Goal: Task Accomplishment & Management: Manage account settings

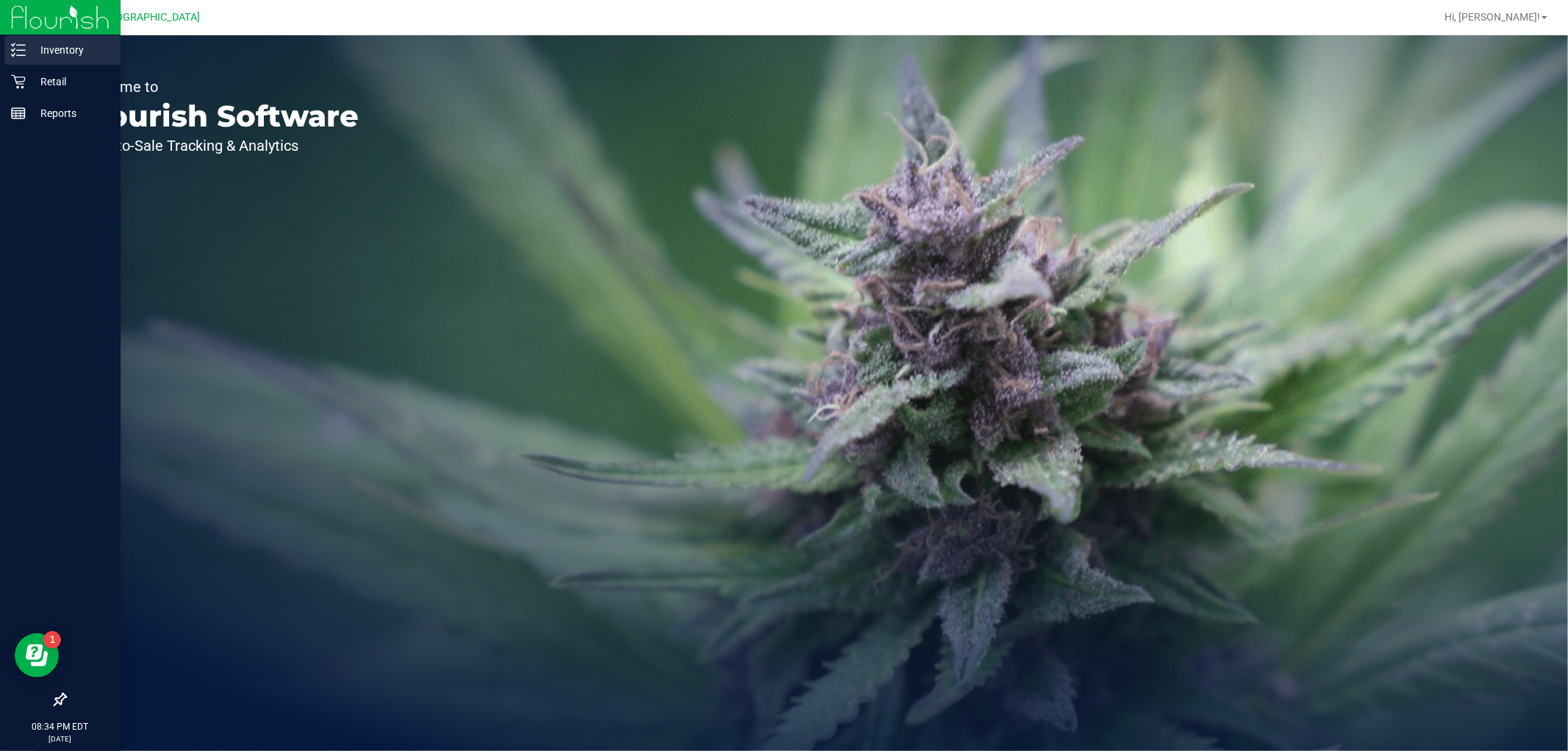
click at [57, 39] on div "Inventory" at bounding box center [61, 51] width 116 height 30
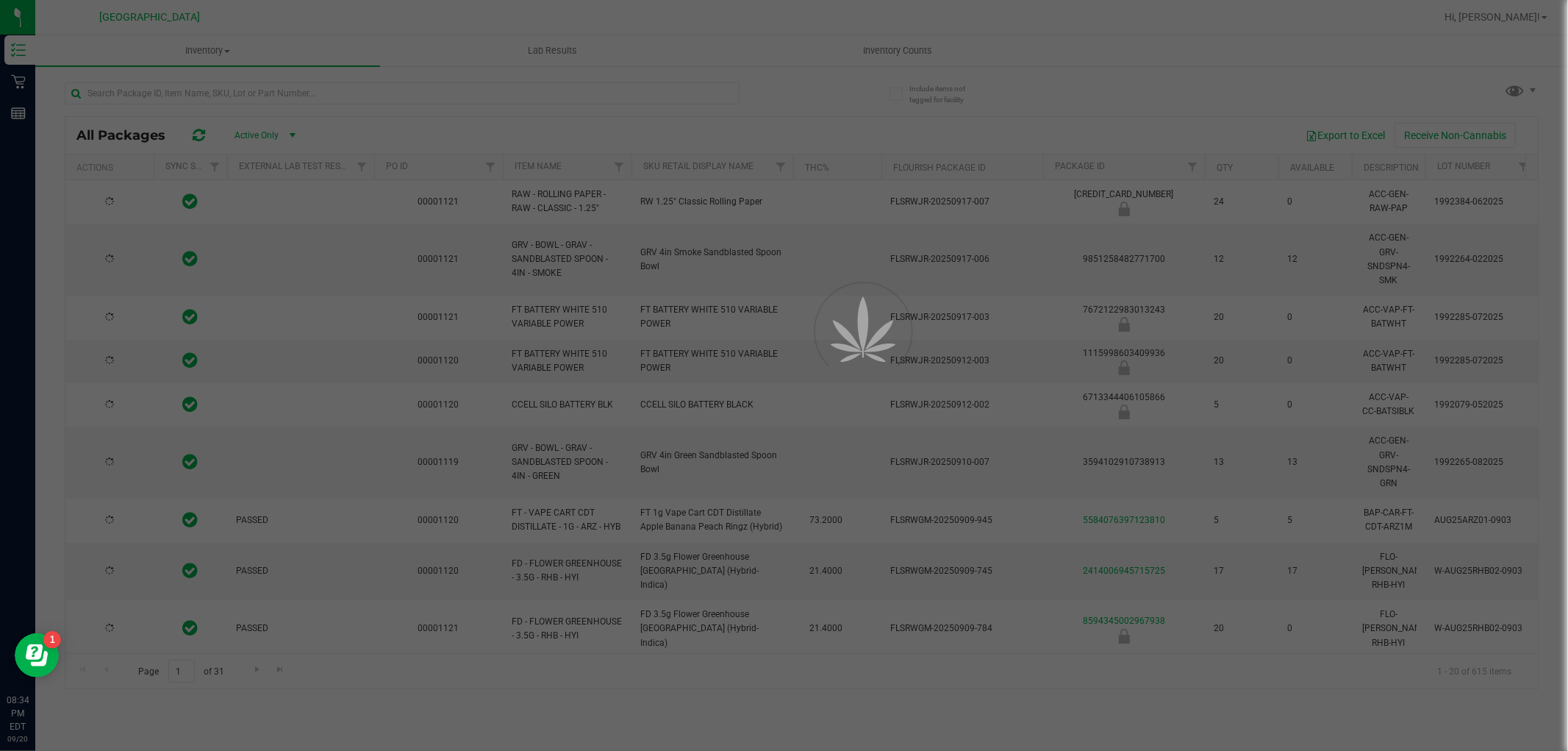
click at [905, 60] on div at bounding box center [784, 375] width 1568 height 751
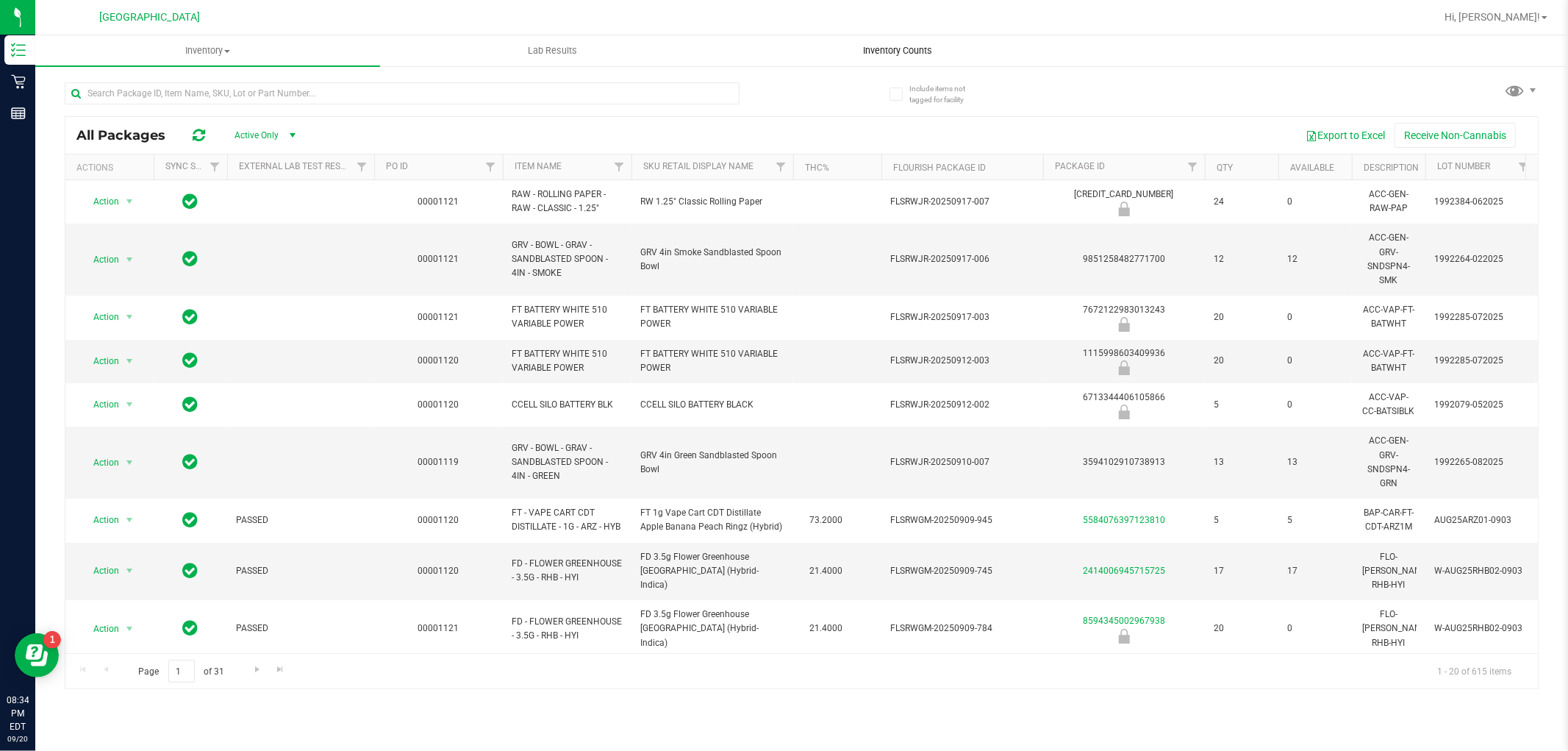
click at [905, 47] on span "Inventory Counts" at bounding box center [898, 50] width 109 height 13
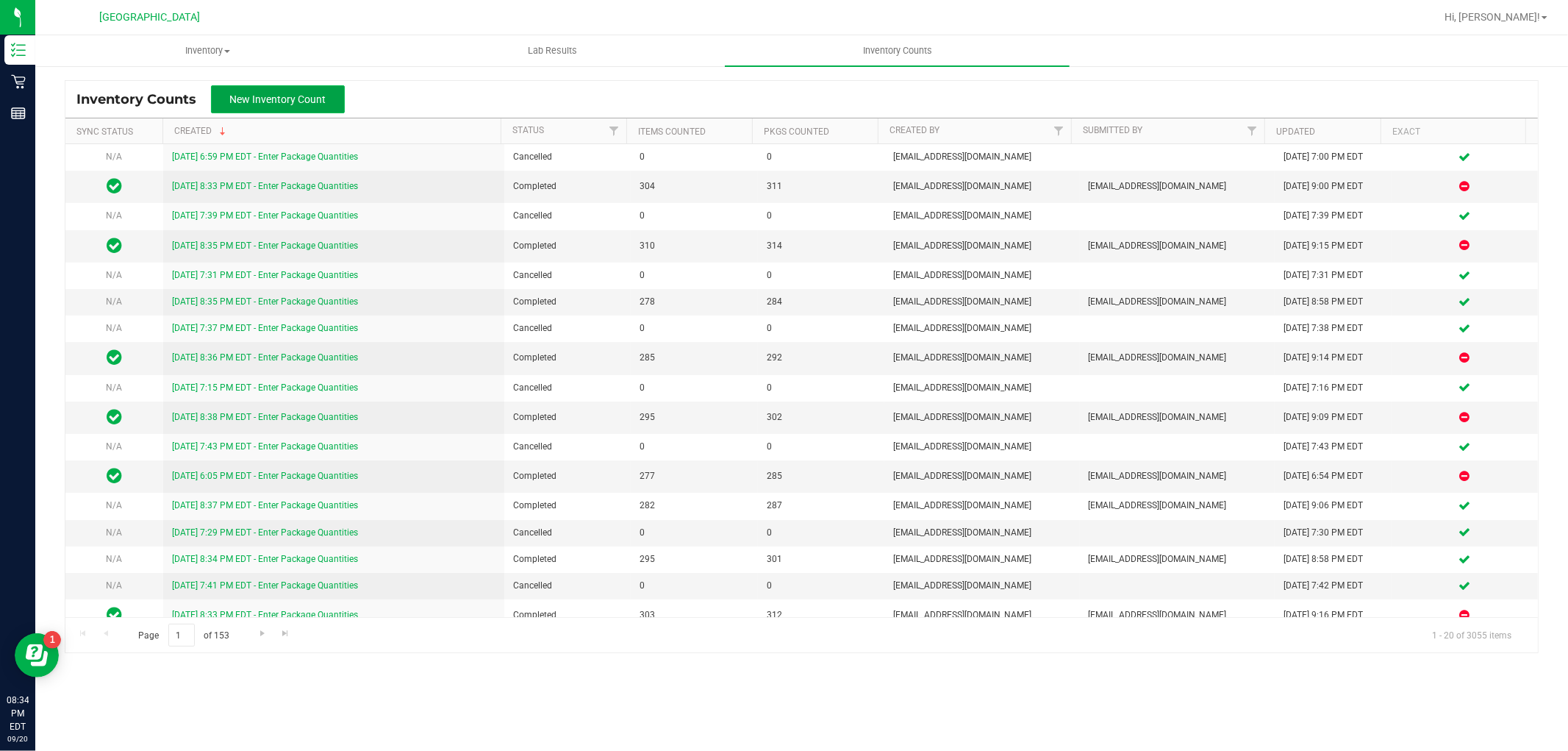
click at [328, 92] on button "New Inventory Count" at bounding box center [278, 99] width 134 height 28
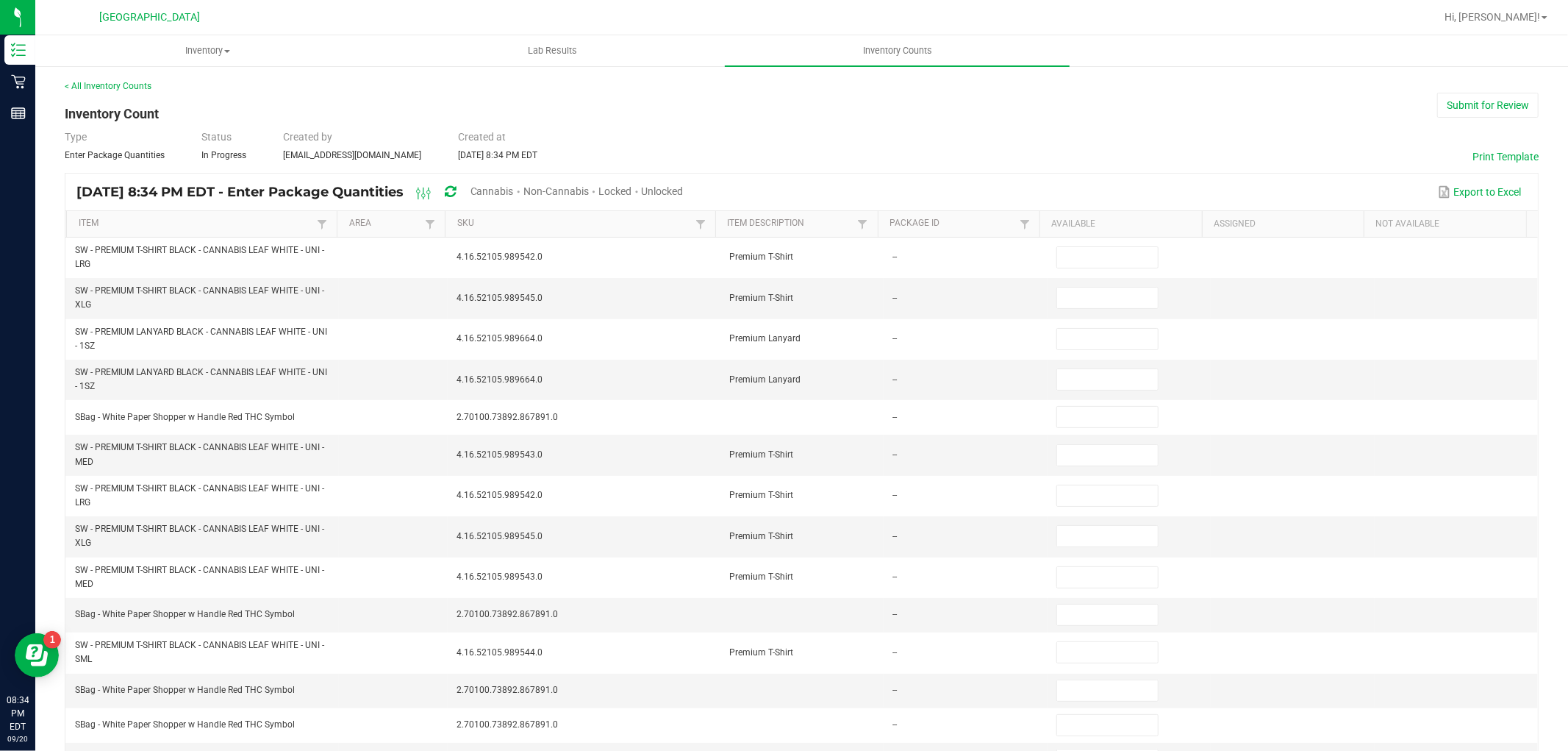
click at [683, 180] on div "Unlocked" at bounding box center [663, 191] width 42 height 27
click at [683, 196] on div "Unlocked" at bounding box center [663, 191] width 42 height 27
click at [683, 188] on span "Unlocked" at bounding box center [663, 191] width 42 height 12
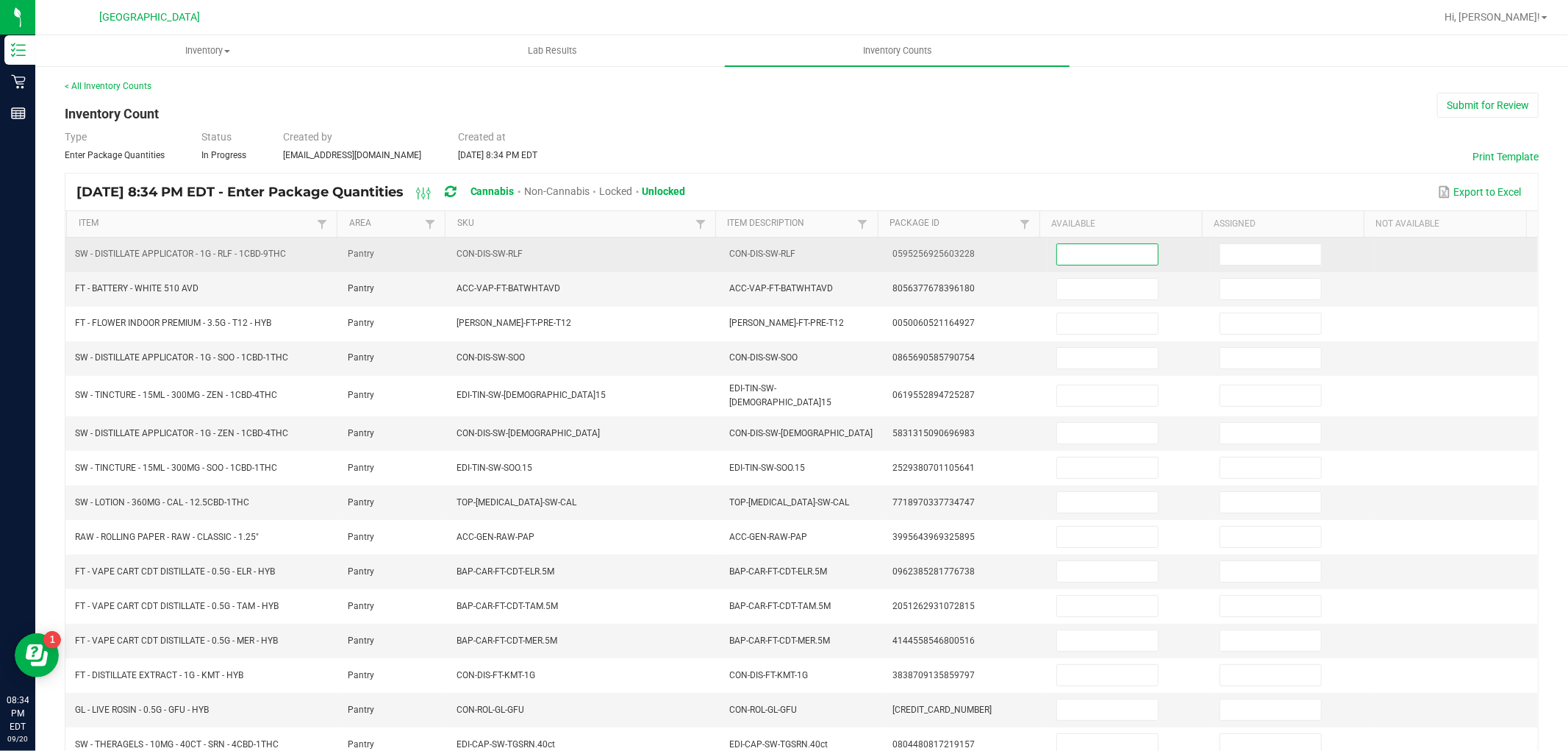
click at [1101, 254] on input at bounding box center [1108, 254] width 101 height 21
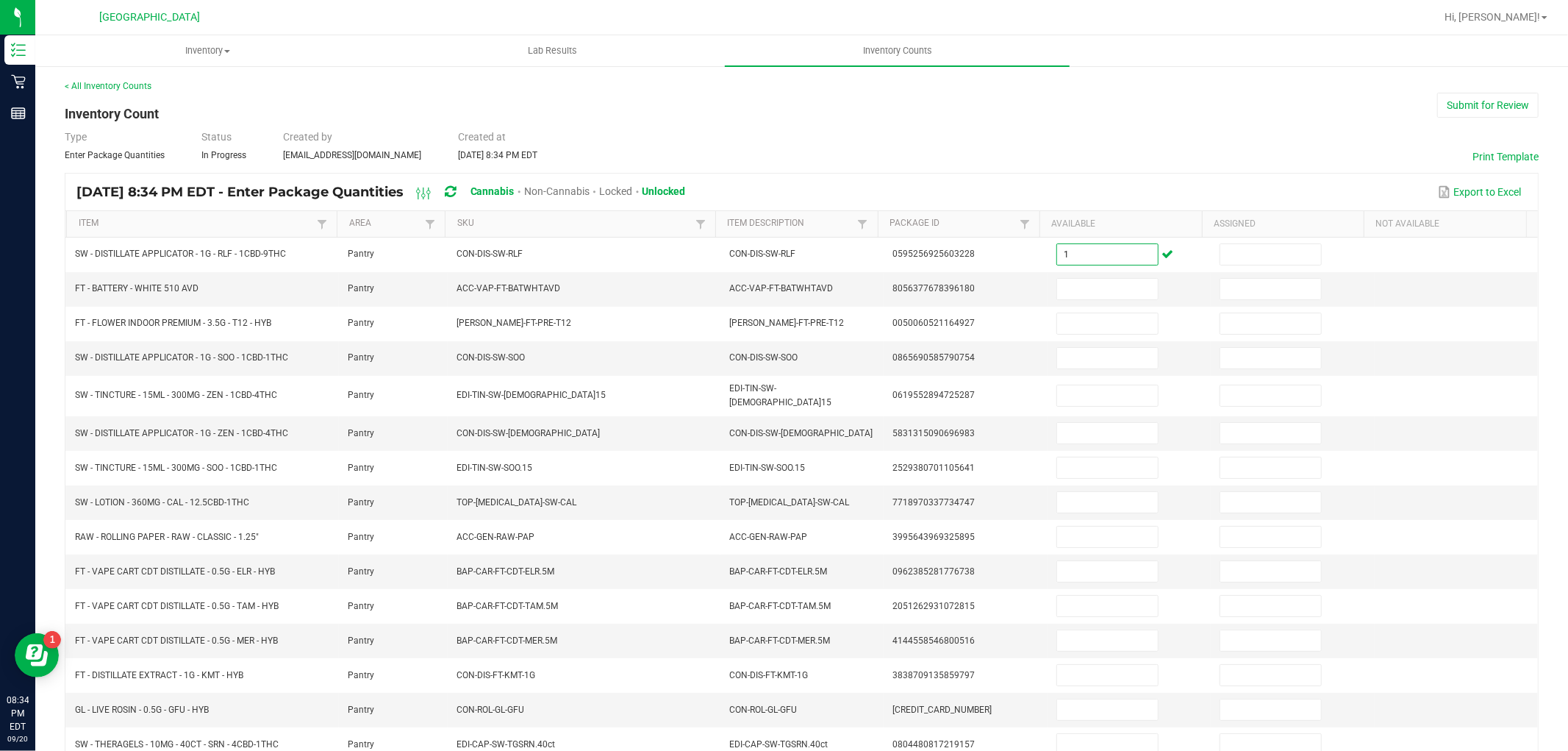
type input "1"
type input "7"
type input "12"
type input "14"
type input "3"
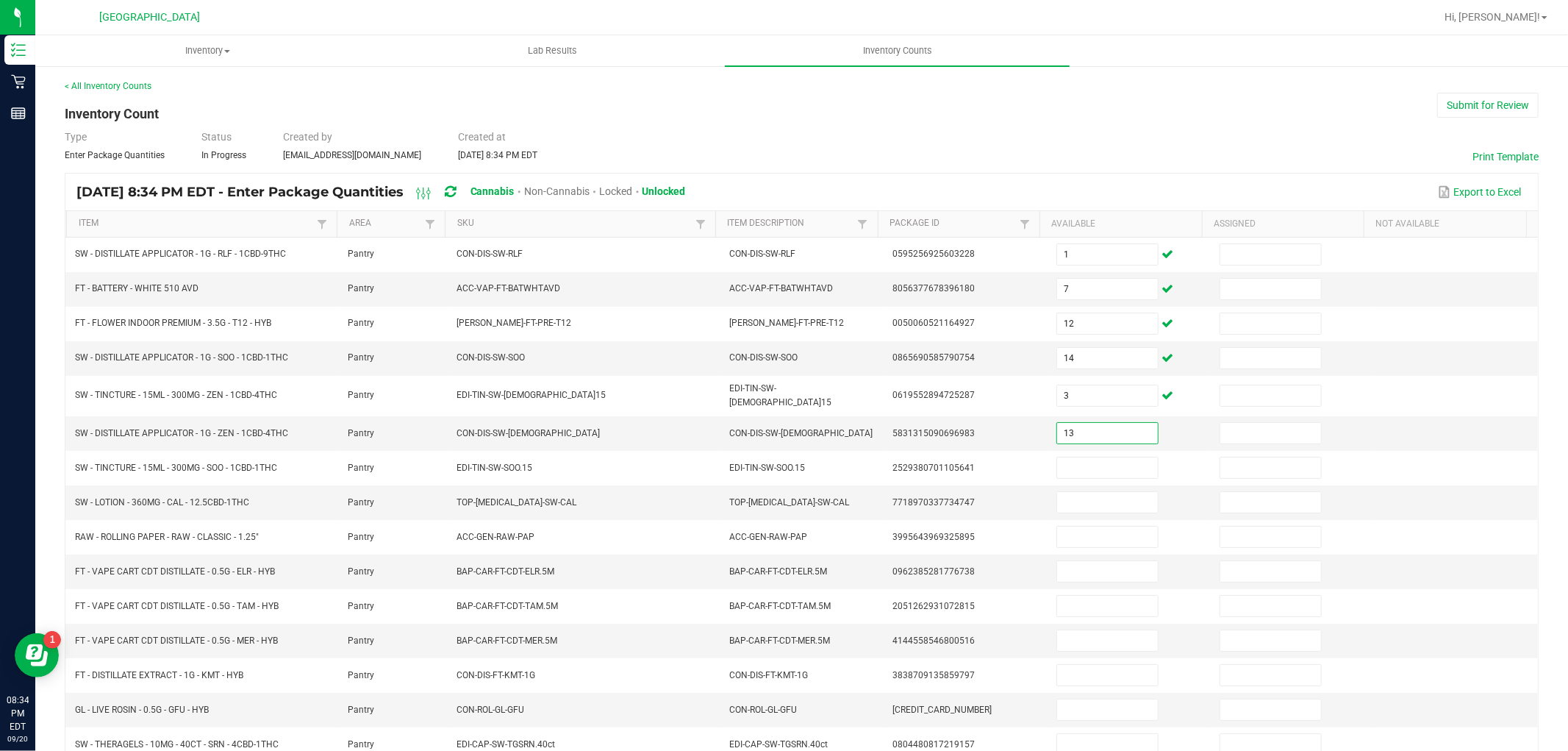
type input "13"
type input "9"
click at [1057, 272] on td "7" at bounding box center [1129, 289] width 164 height 35
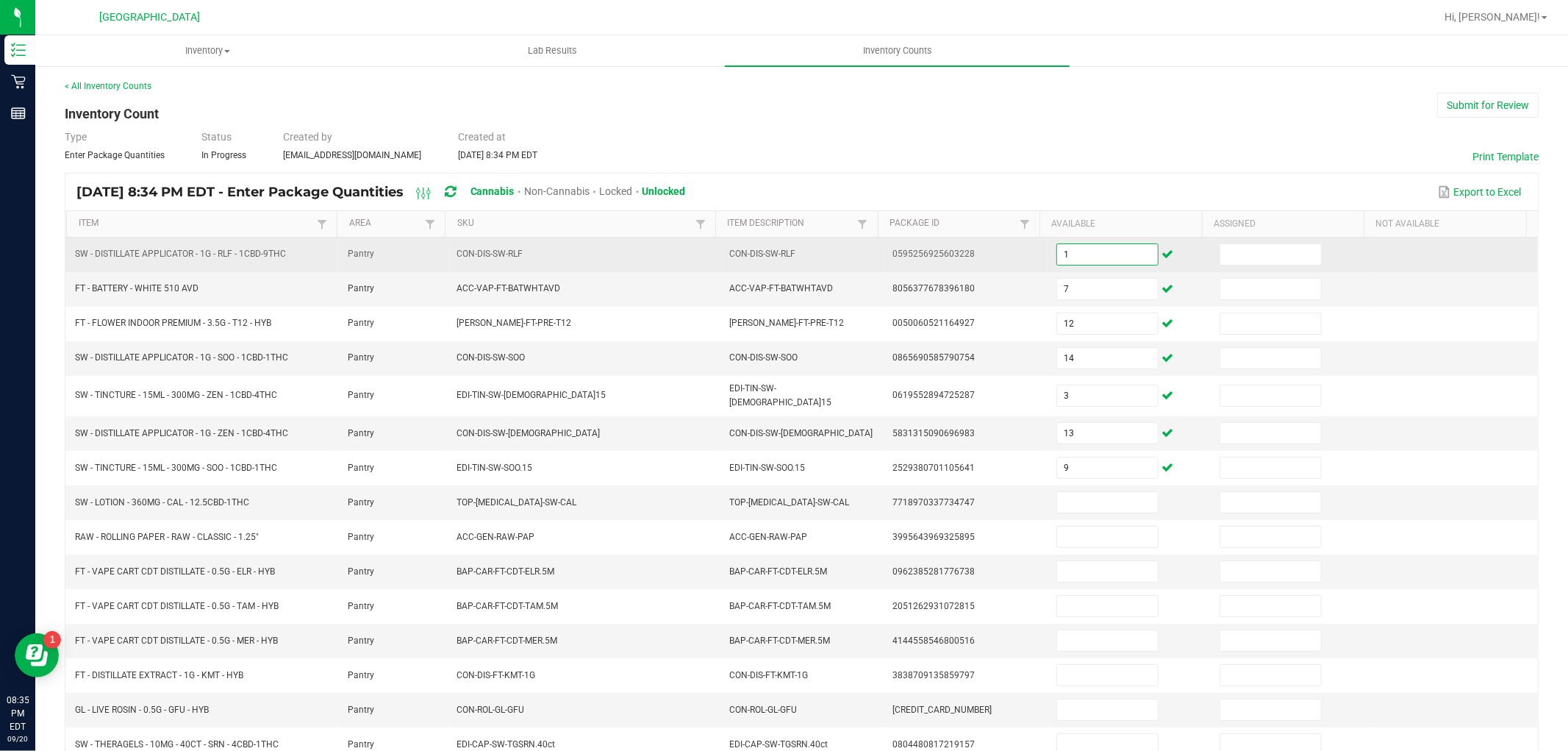
click at [1066, 255] on input "1" at bounding box center [1108, 254] width 101 height 21
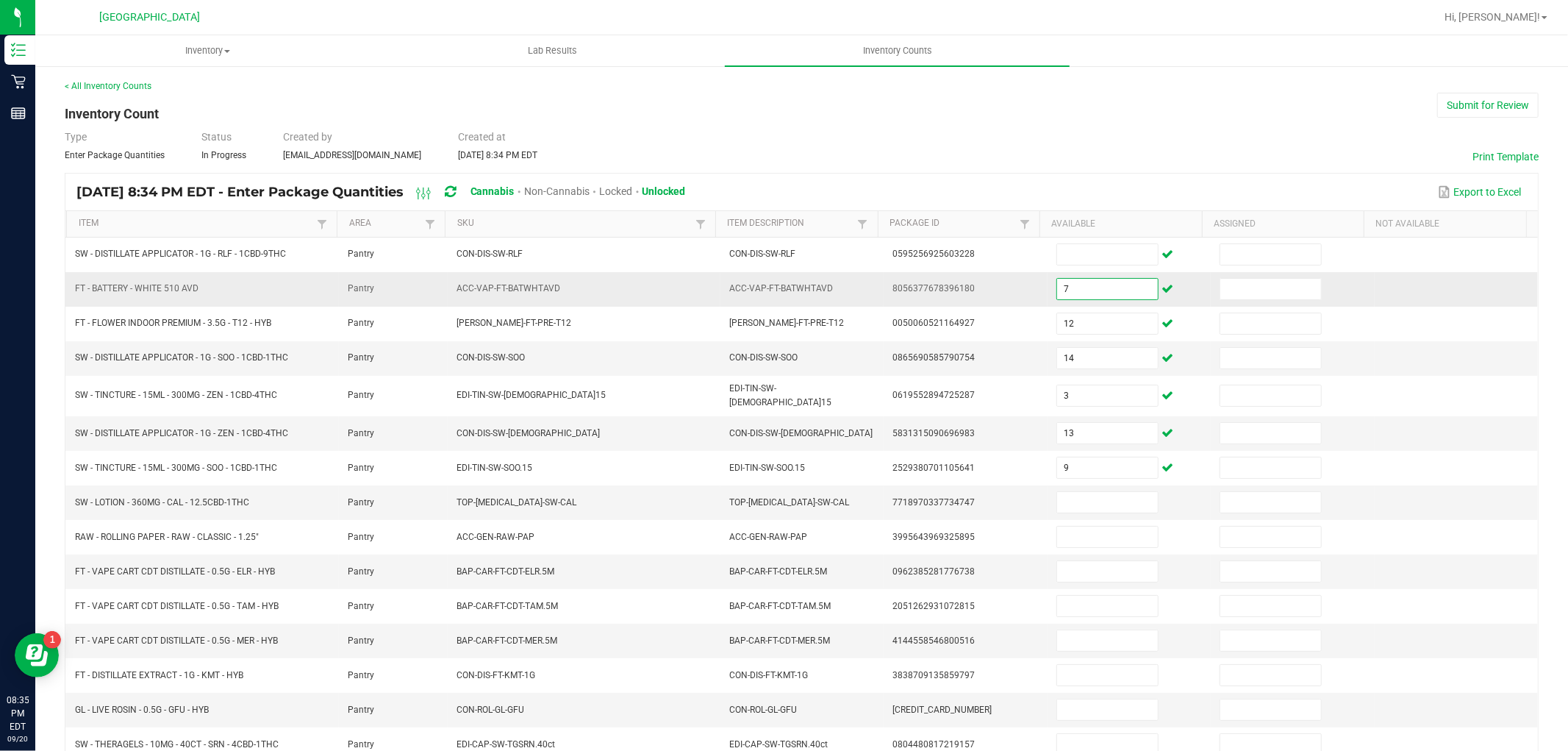
click at [1086, 282] on input "7" at bounding box center [1108, 289] width 101 height 21
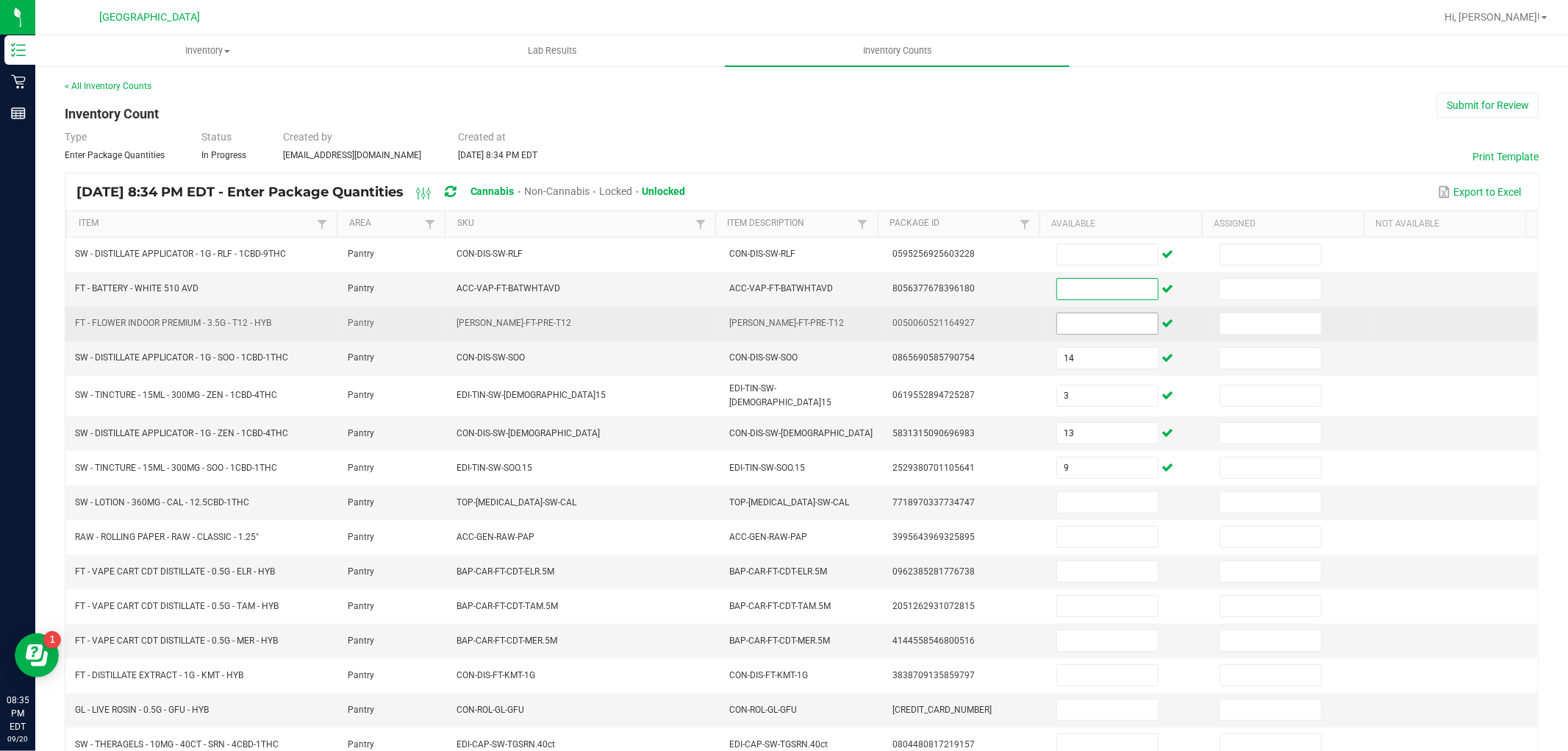
click at [1082, 317] on input at bounding box center [1108, 323] width 101 height 21
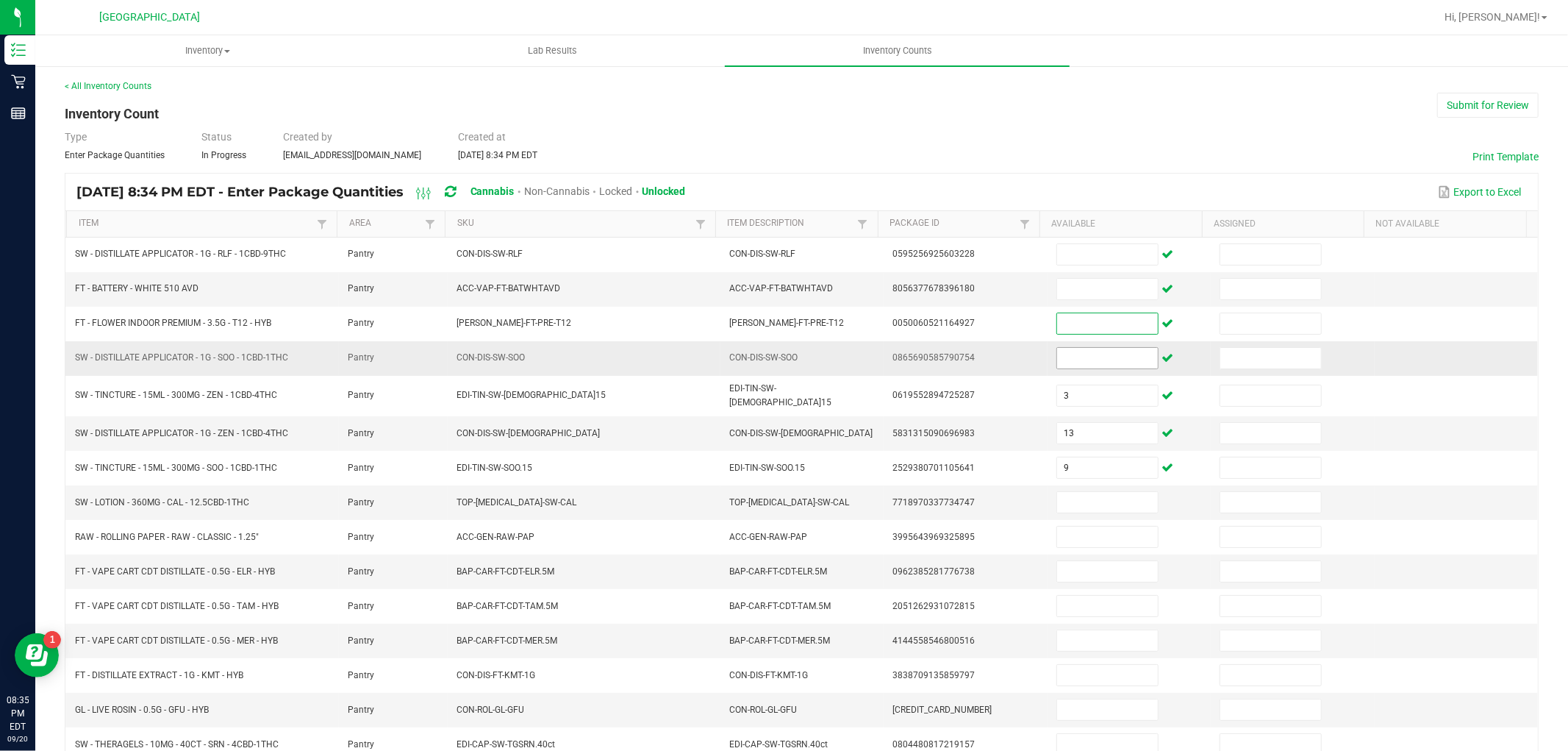
drag, startPoint x: 1090, startPoint y: 355, endPoint x: 1092, endPoint y: 398, distance: 43.0
click at [1090, 358] on input at bounding box center [1108, 358] width 101 height 21
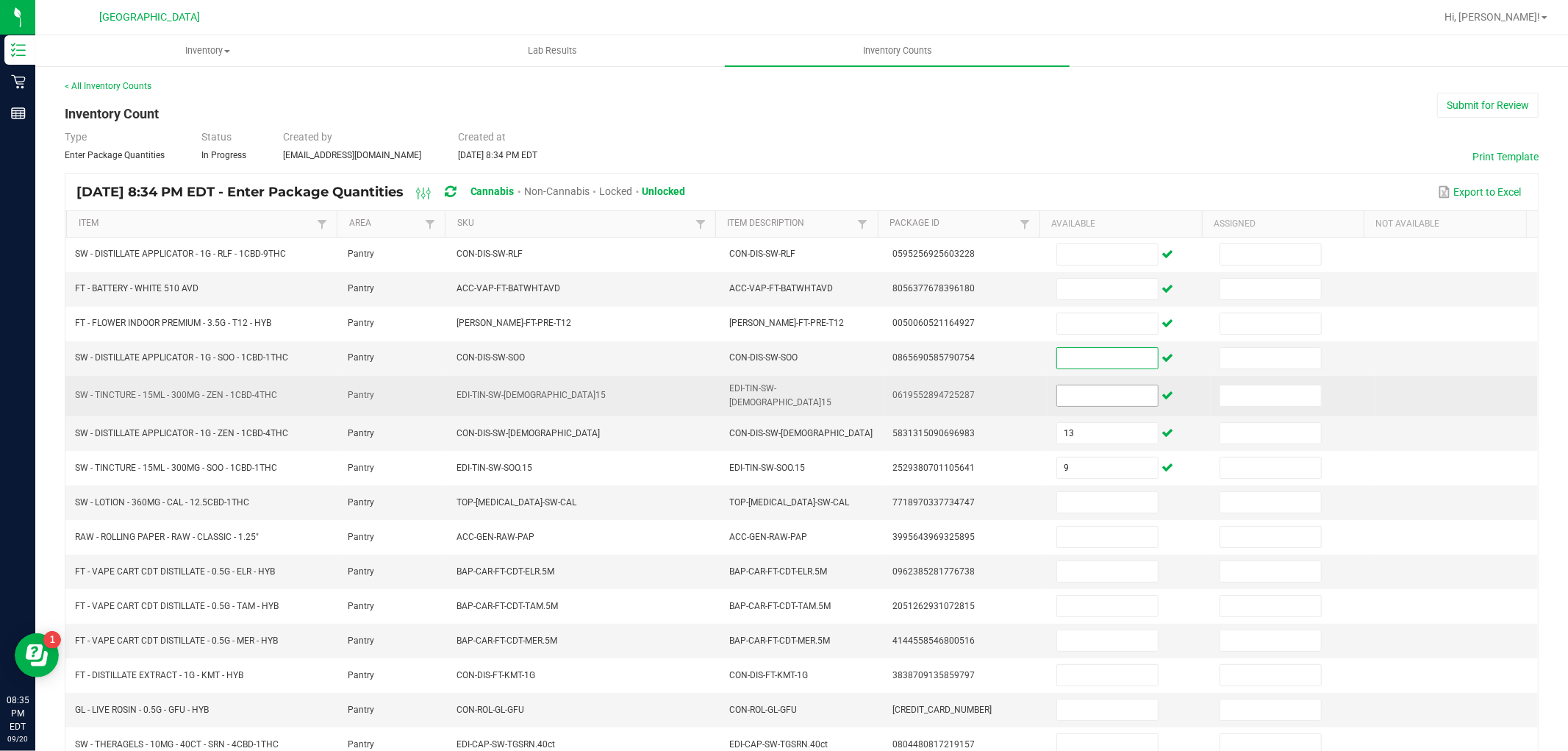
click at [1092, 399] on input at bounding box center [1108, 395] width 101 height 21
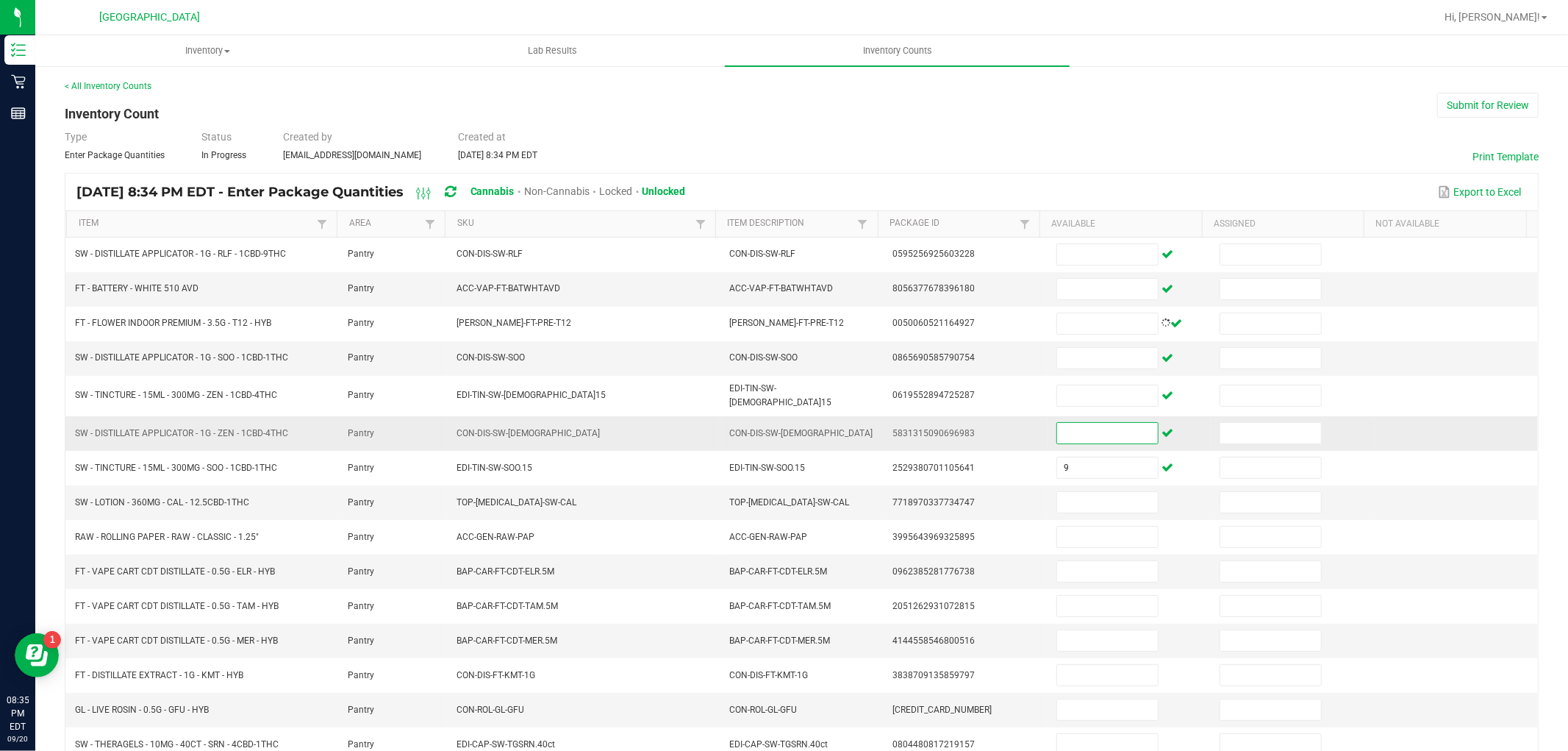
click at [1095, 435] on input at bounding box center [1108, 433] width 101 height 21
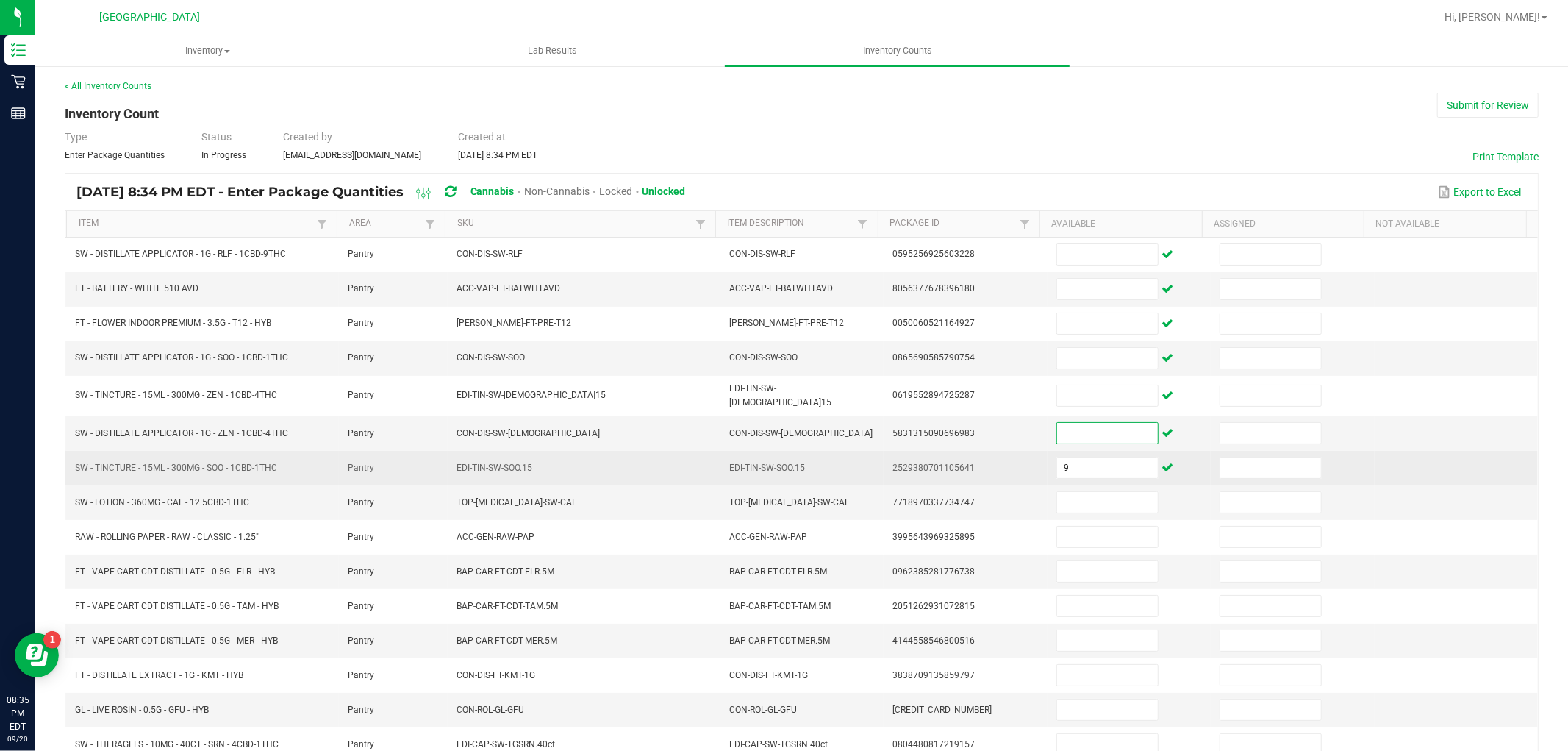
click at [1100, 475] on td "9" at bounding box center [1129, 467] width 164 height 35
click at [1092, 461] on input at bounding box center [1108, 467] width 101 height 21
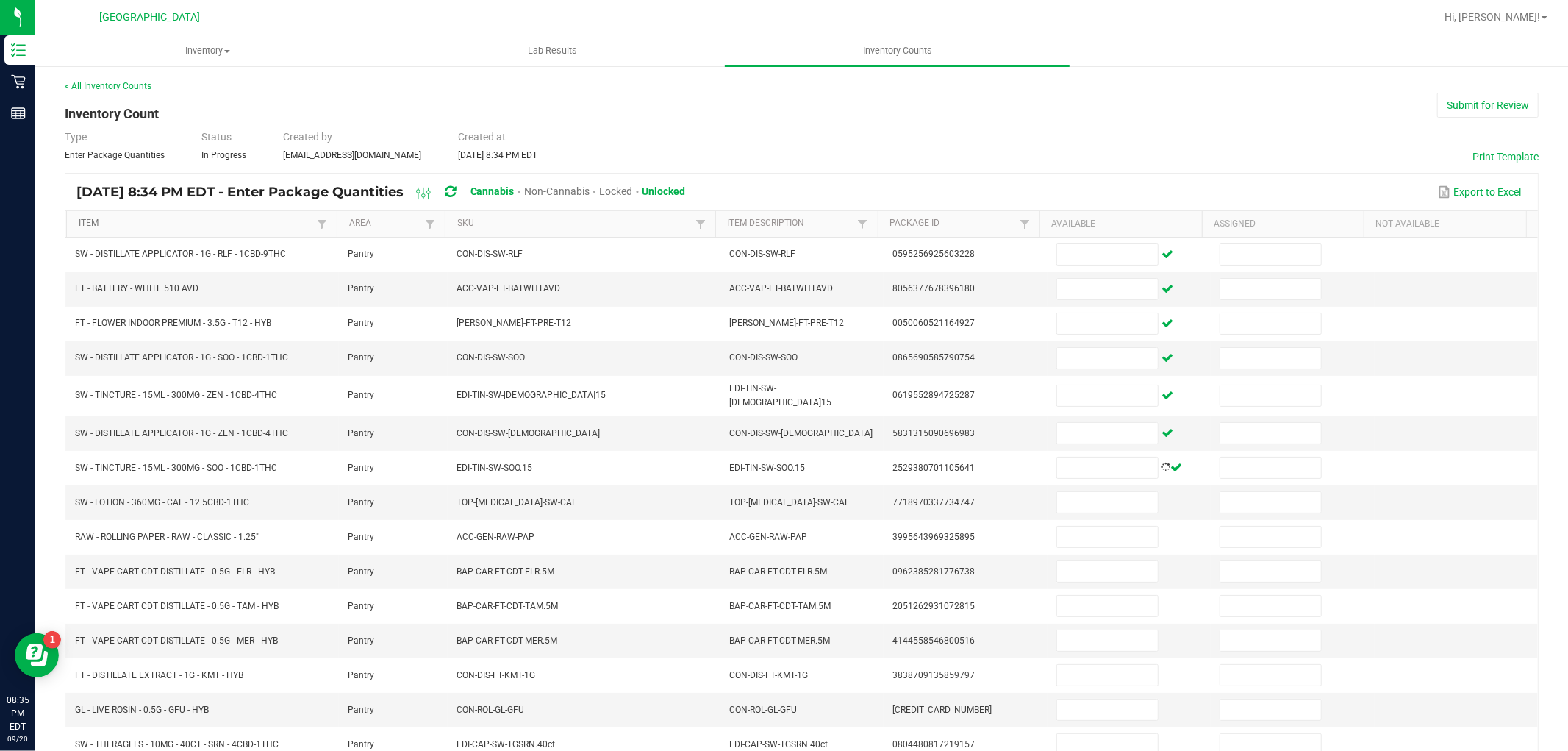
click at [124, 226] on link "Item" at bounding box center [195, 223] width 234 height 12
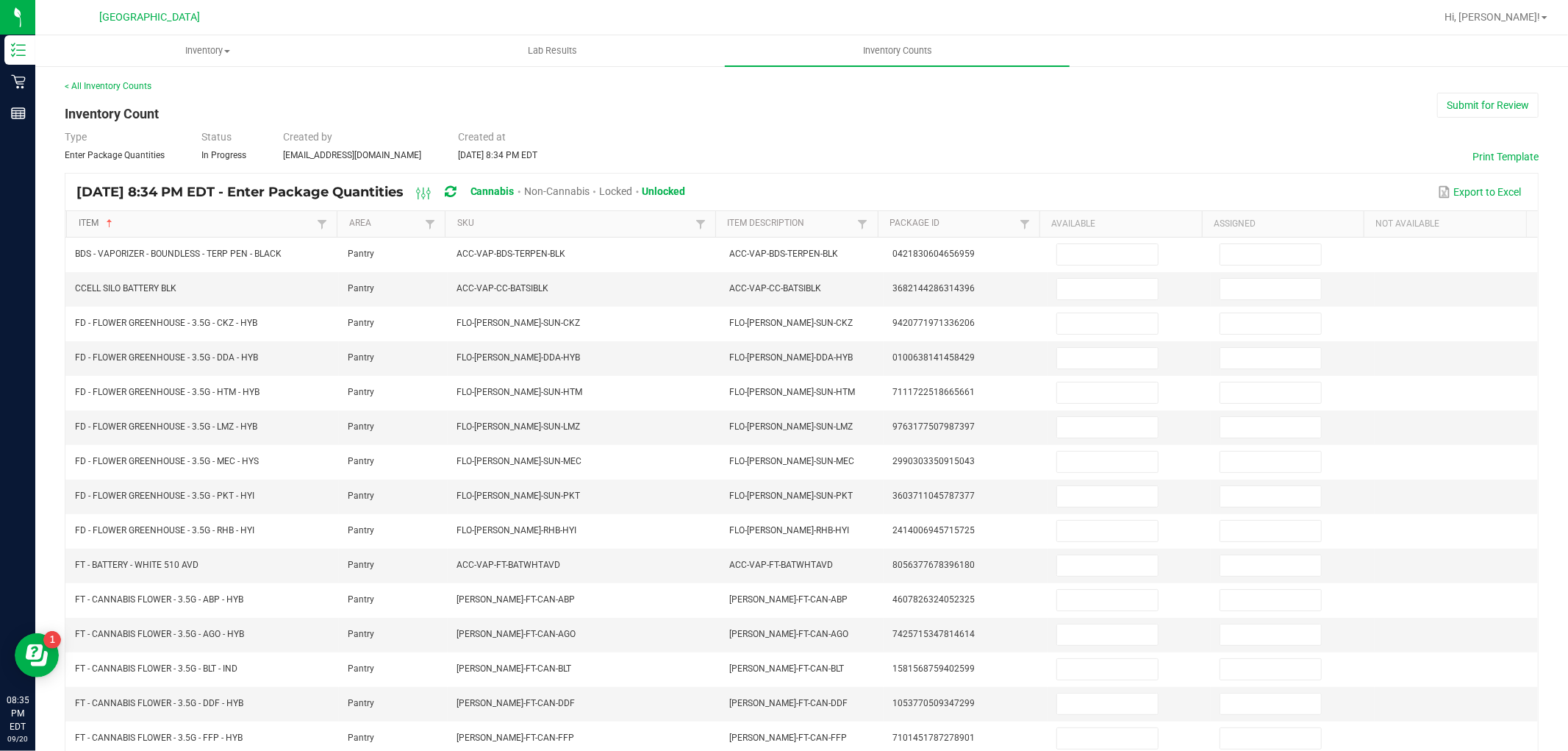
type input "7"
click at [133, 219] on link "Item" at bounding box center [195, 223] width 234 height 12
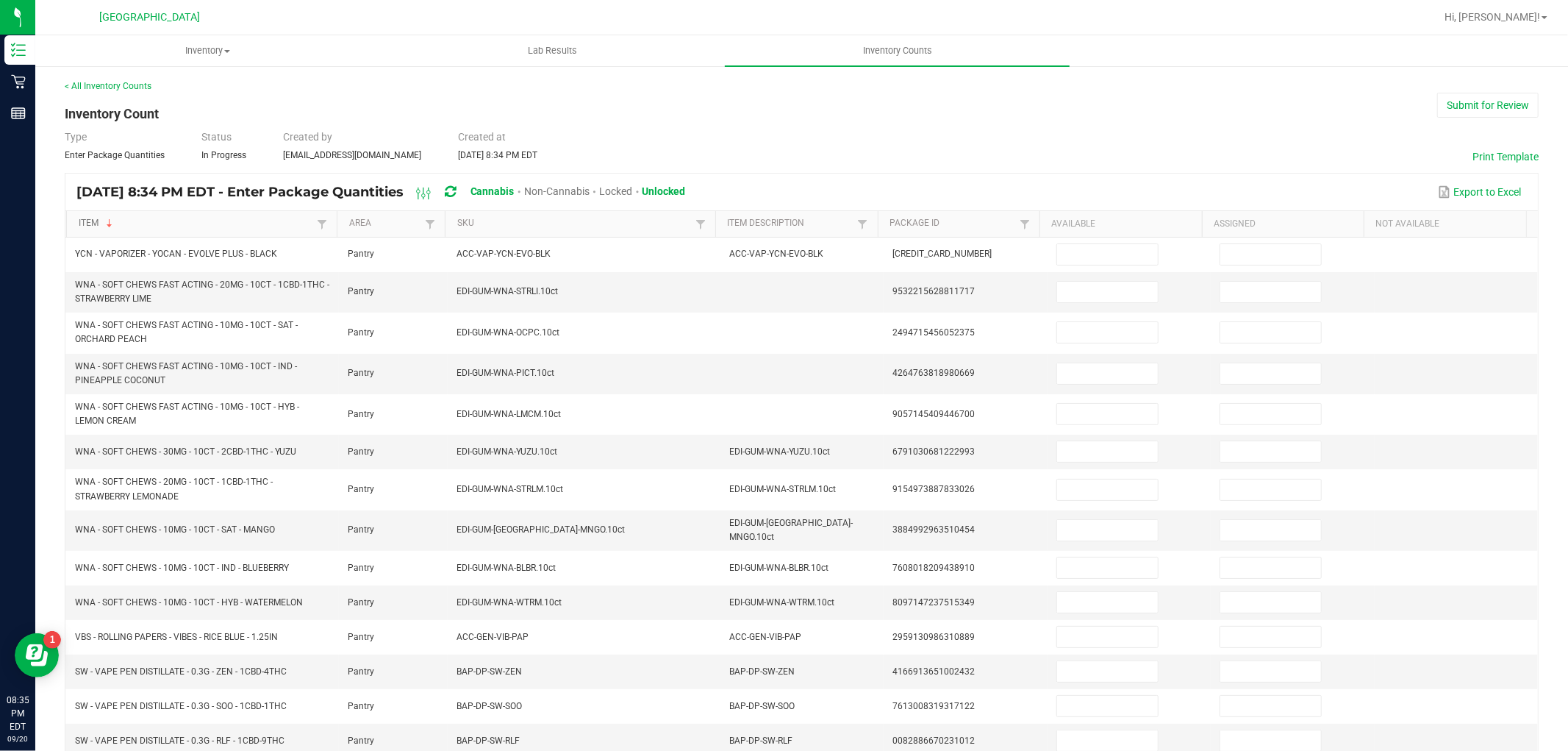
click at [133, 219] on link "Item" at bounding box center [195, 223] width 234 height 12
click at [180, 225] on link "Item" at bounding box center [195, 223] width 234 height 12
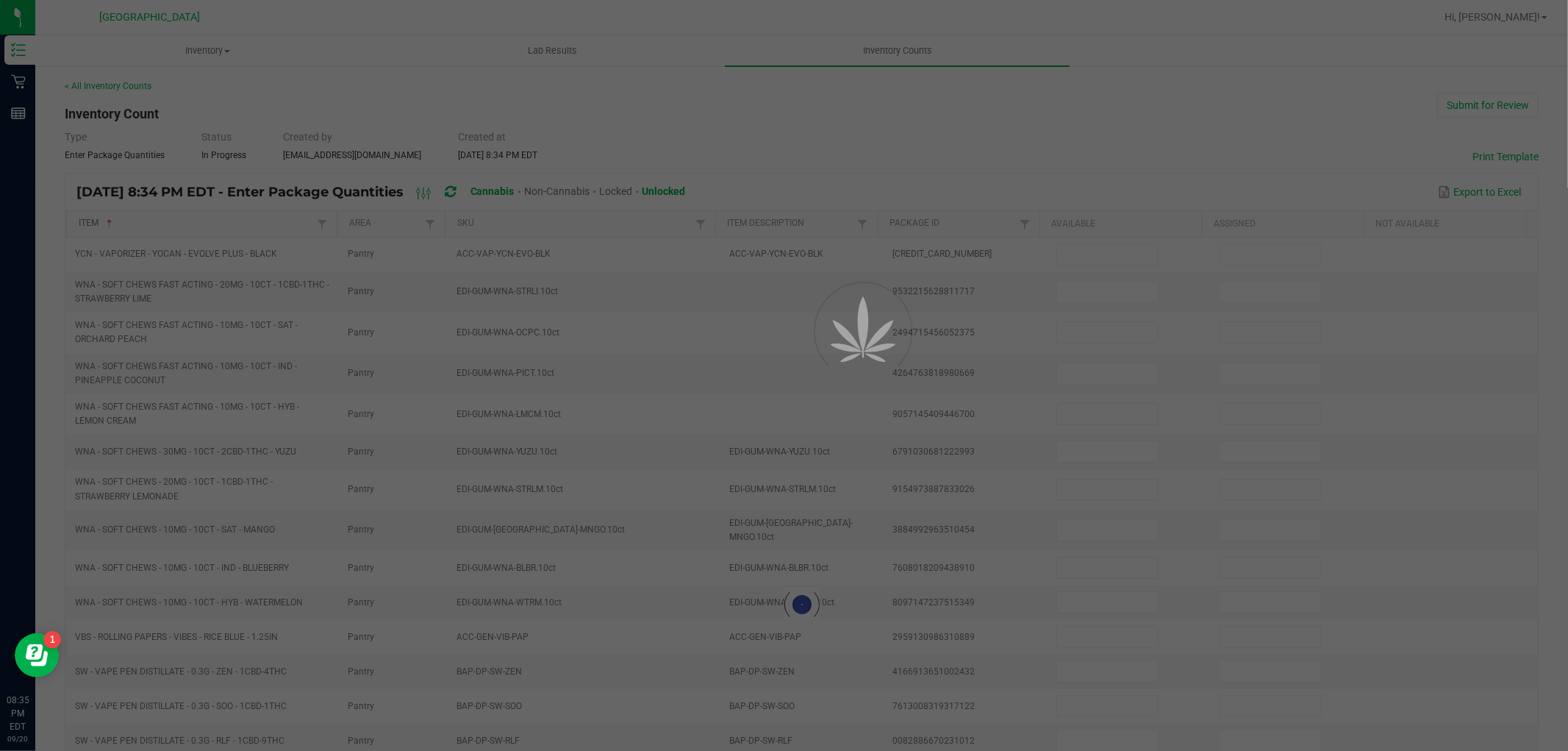
type input "7"
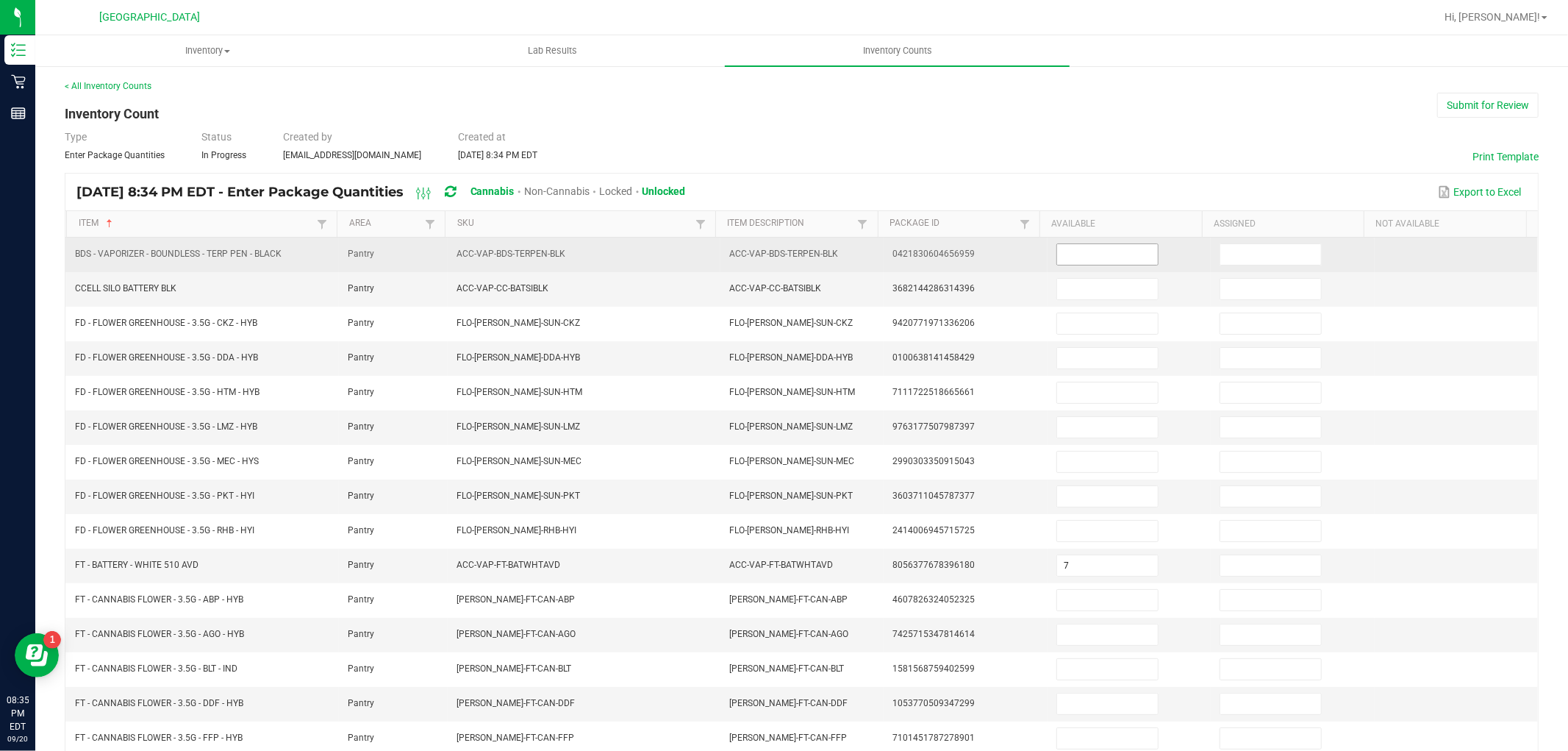
click at [1090, 252] on input at bounding box center [1108, 254] width 101 height 21
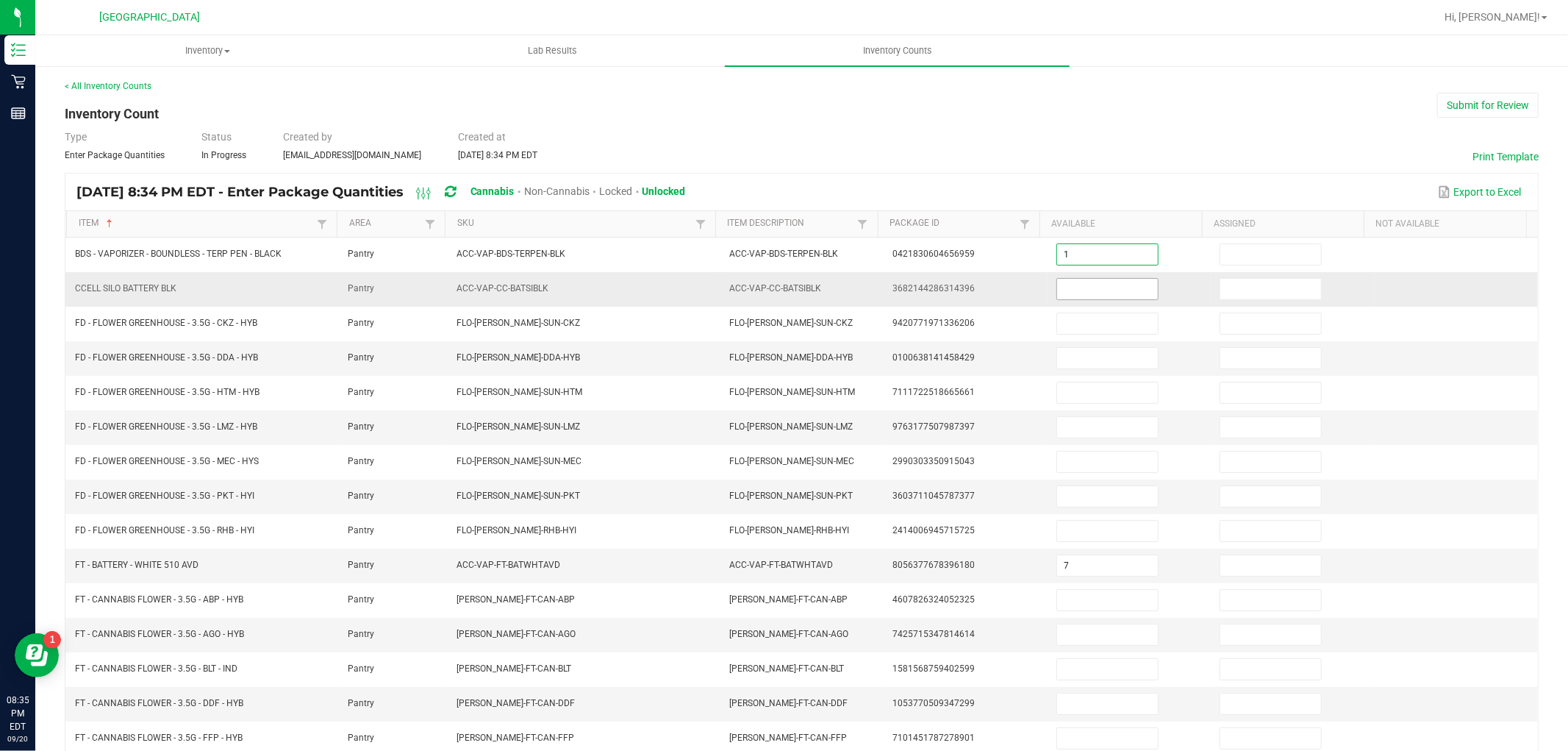
type input "1"
click at [1090, 281] on input at bounding box center [1108, 289] width 101 height 21
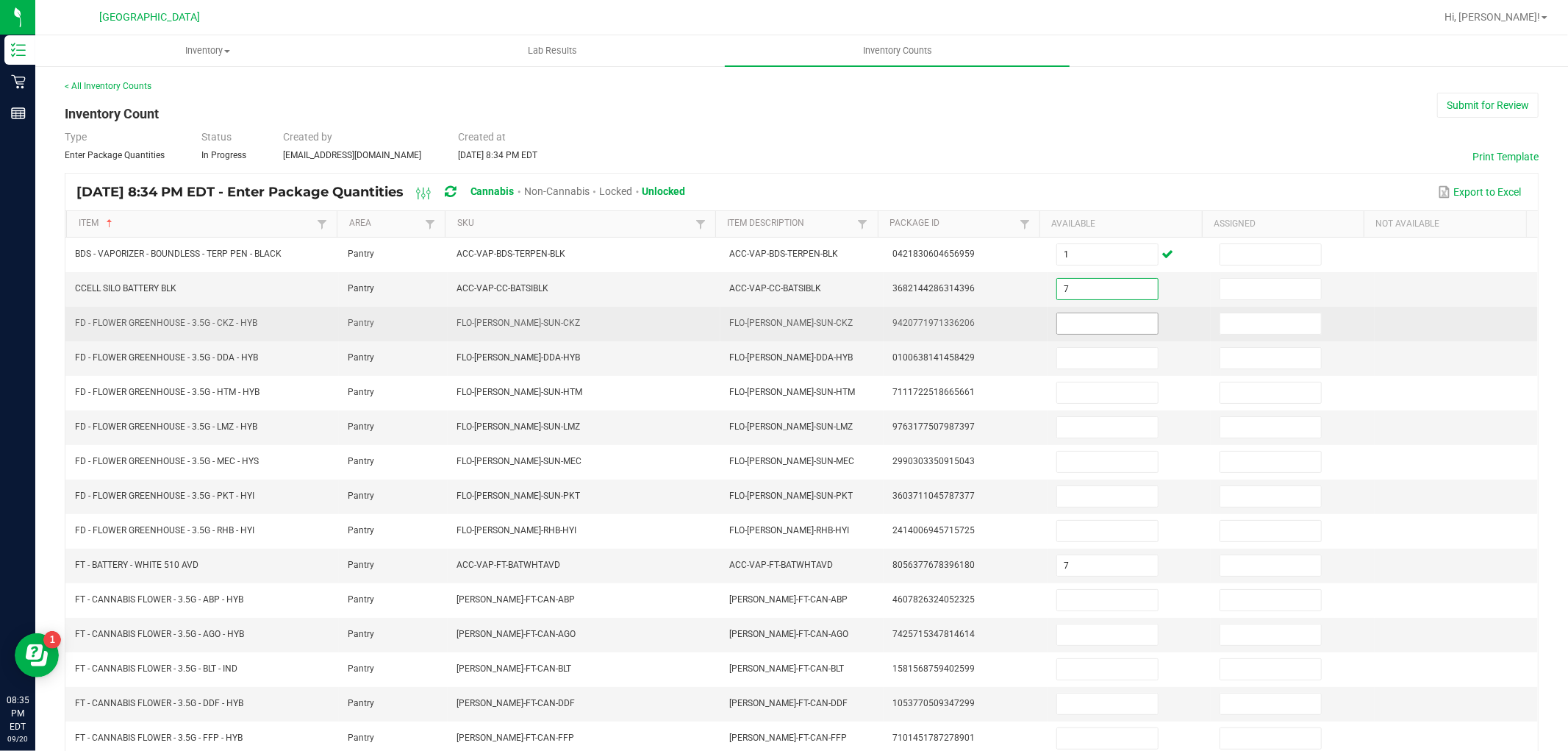
type input "7"
click at [1088, 318] on input at bounding box center [1108, 323] width 101 height 21
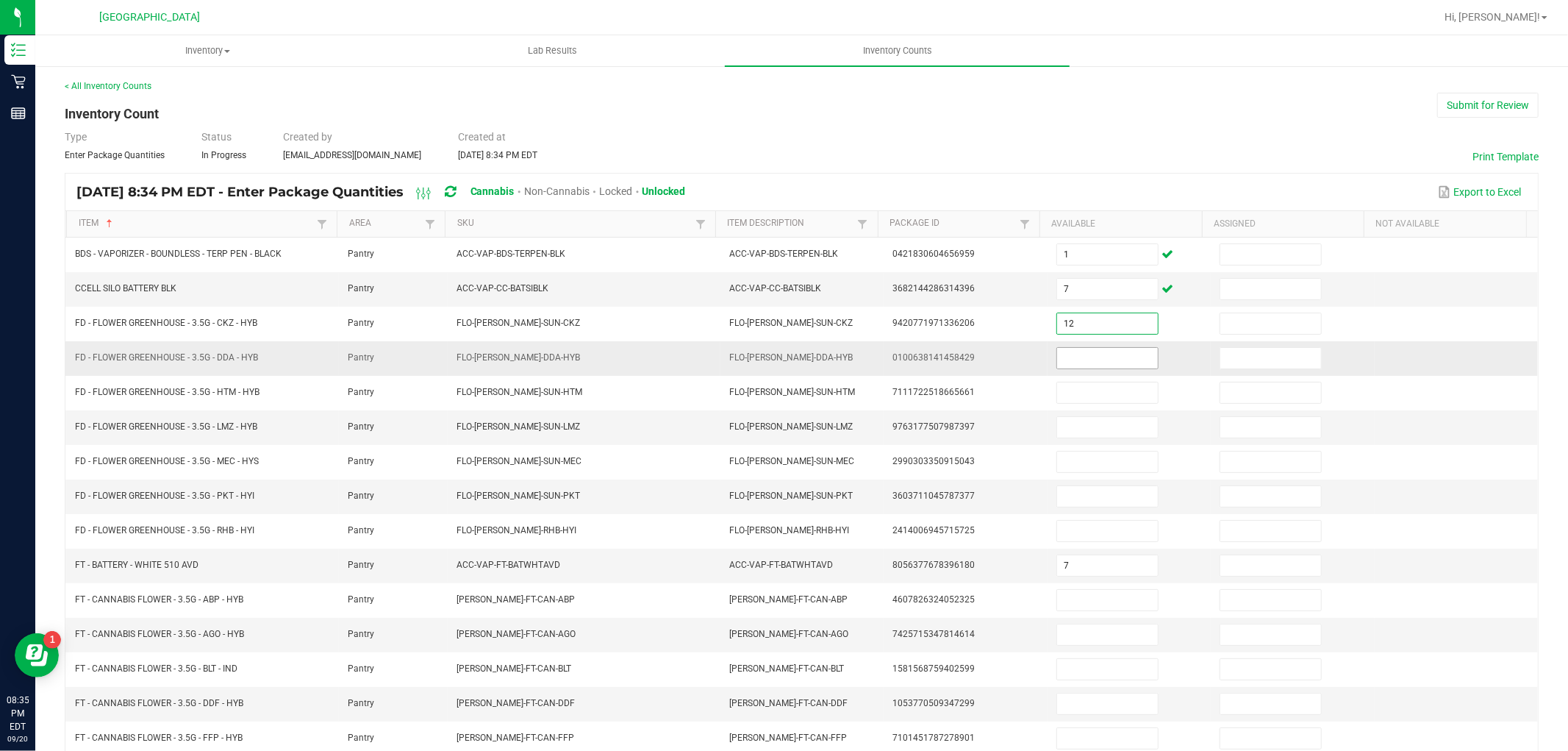
type input "12"
click at [1092, 356] on input at bounding box center [1108, 358] width 101 height 21
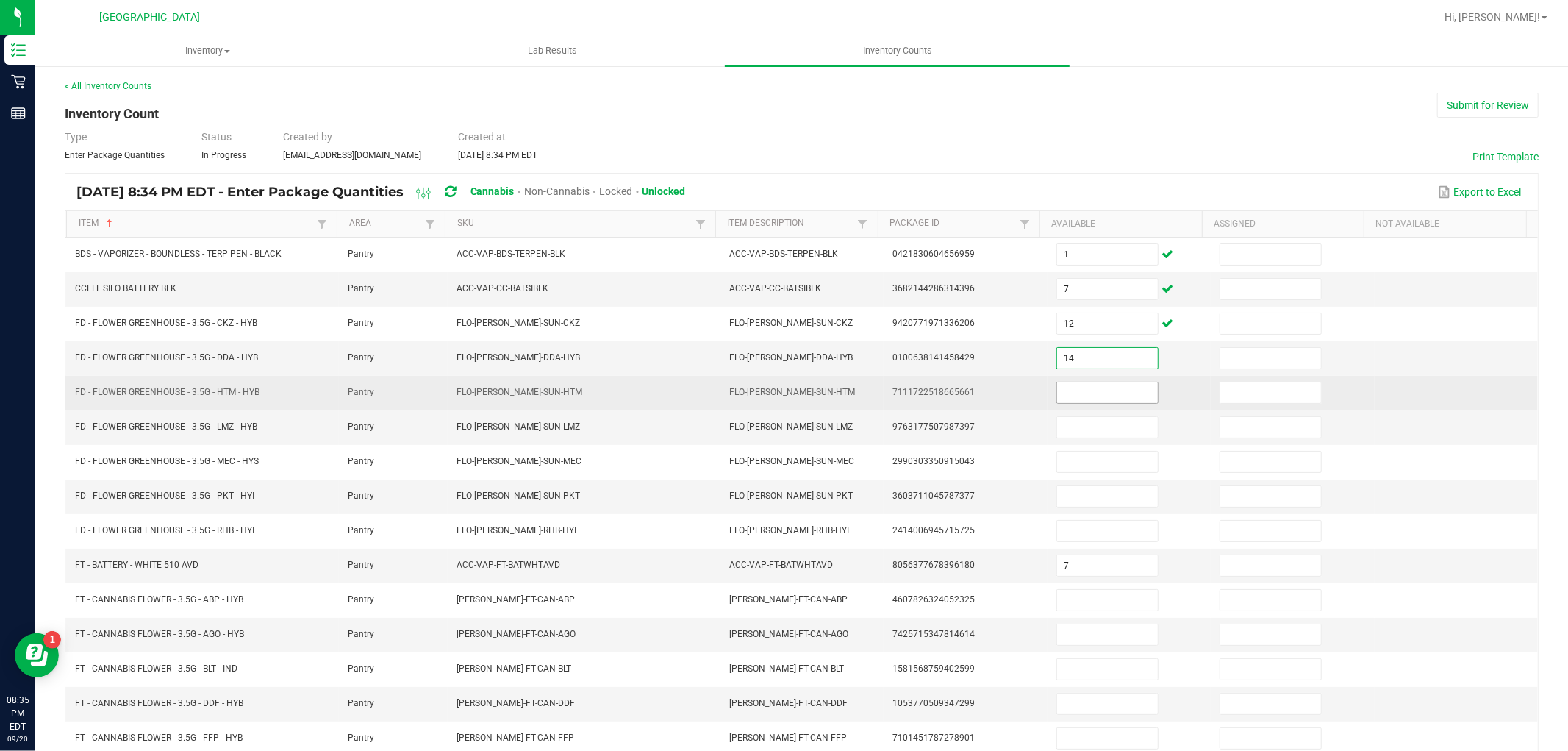
type input "14"
click at [1082, 386] on input at bounding box center [1108, 392] width 101 height 21
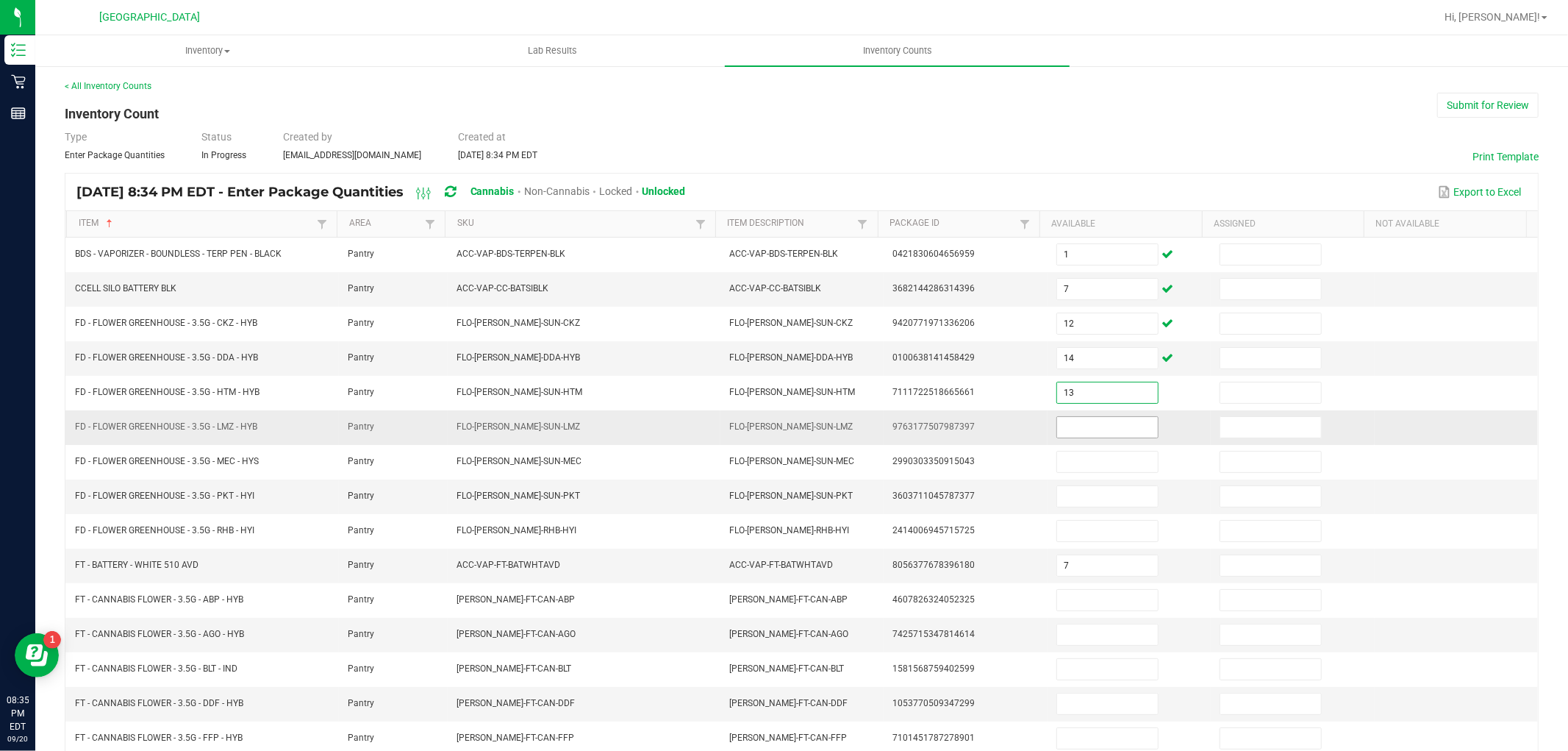
type input "13"
click at [1074, 419] on input at bounding box center [1108, 427] width 101 height 21
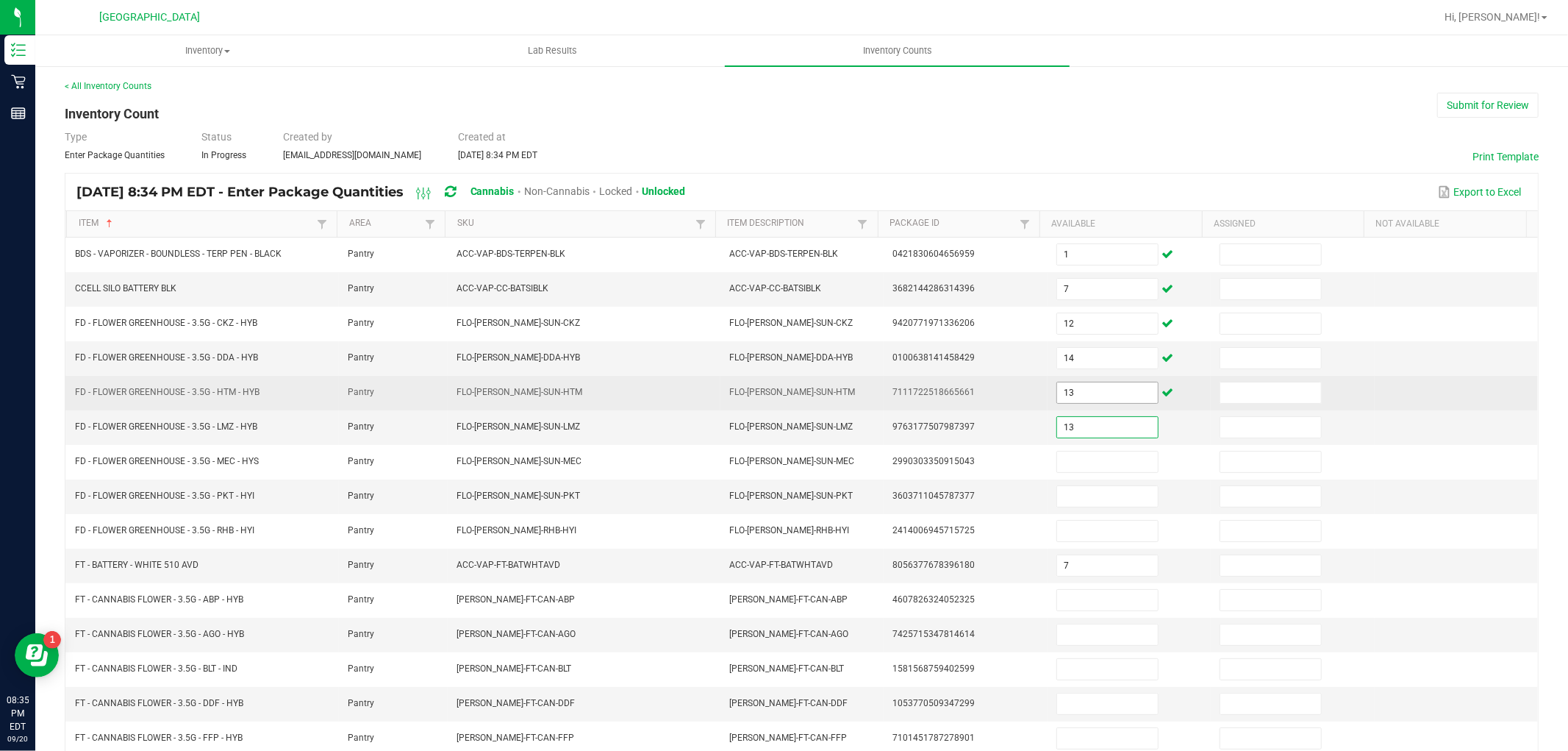
type input "13"
click at [1081, 385] on input "13" at bounding box center [1108, 392] width 101 height 21
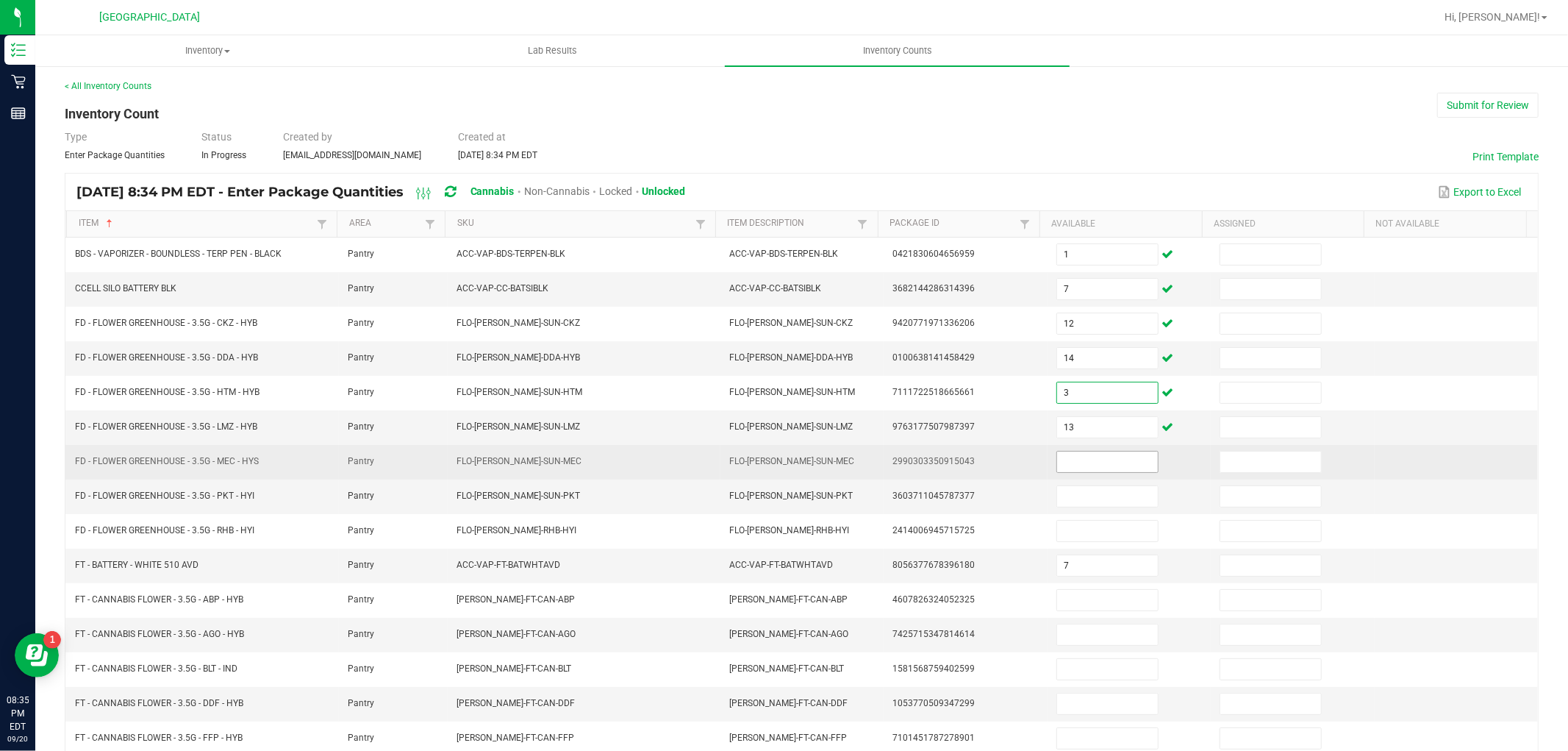
type input "3"
click at [1058, 465] on input at bounding box center [1108, 461] width 101 height 21
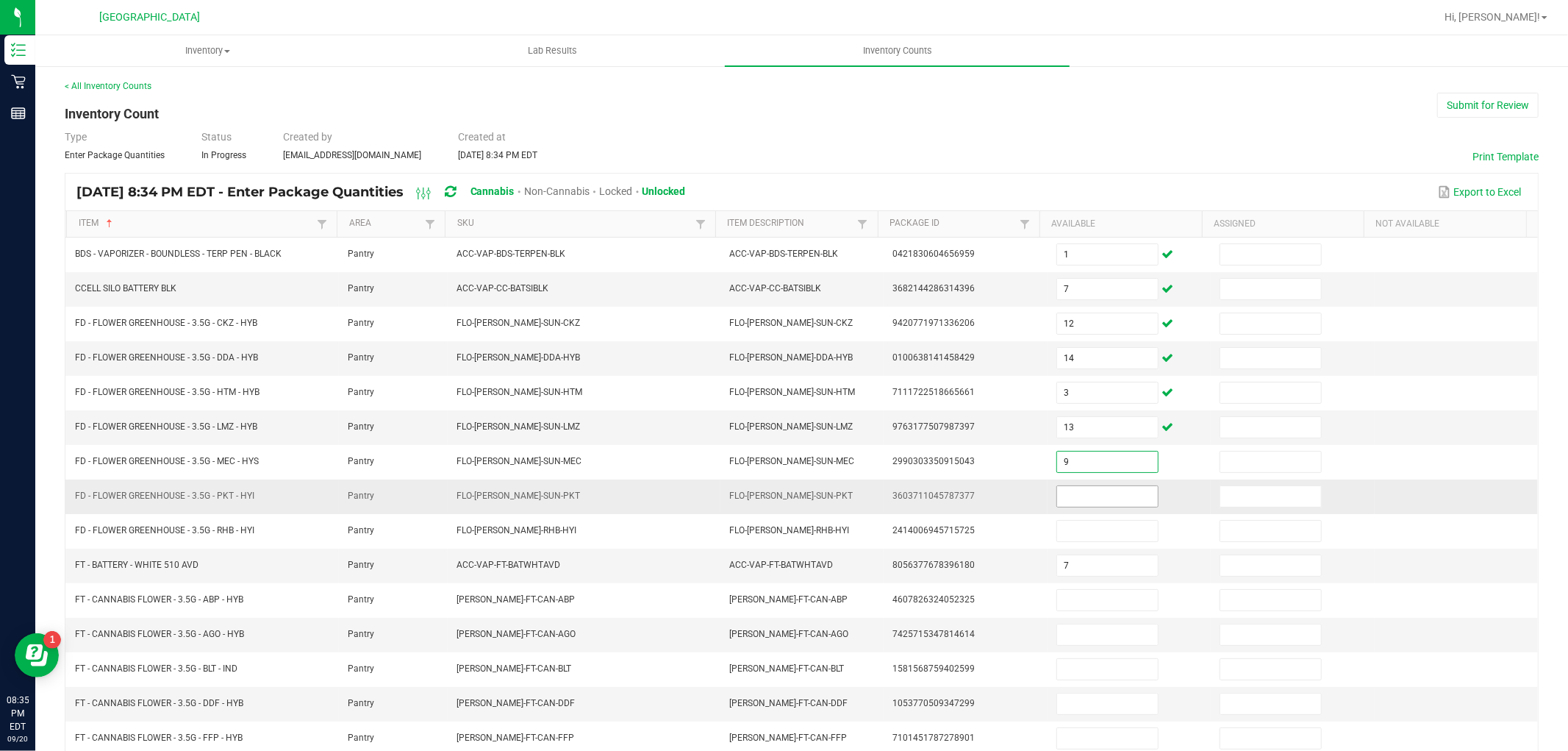
type input "9"
click at [1073, 500] on input at bounding box center [1108, 496] width 101 height 21
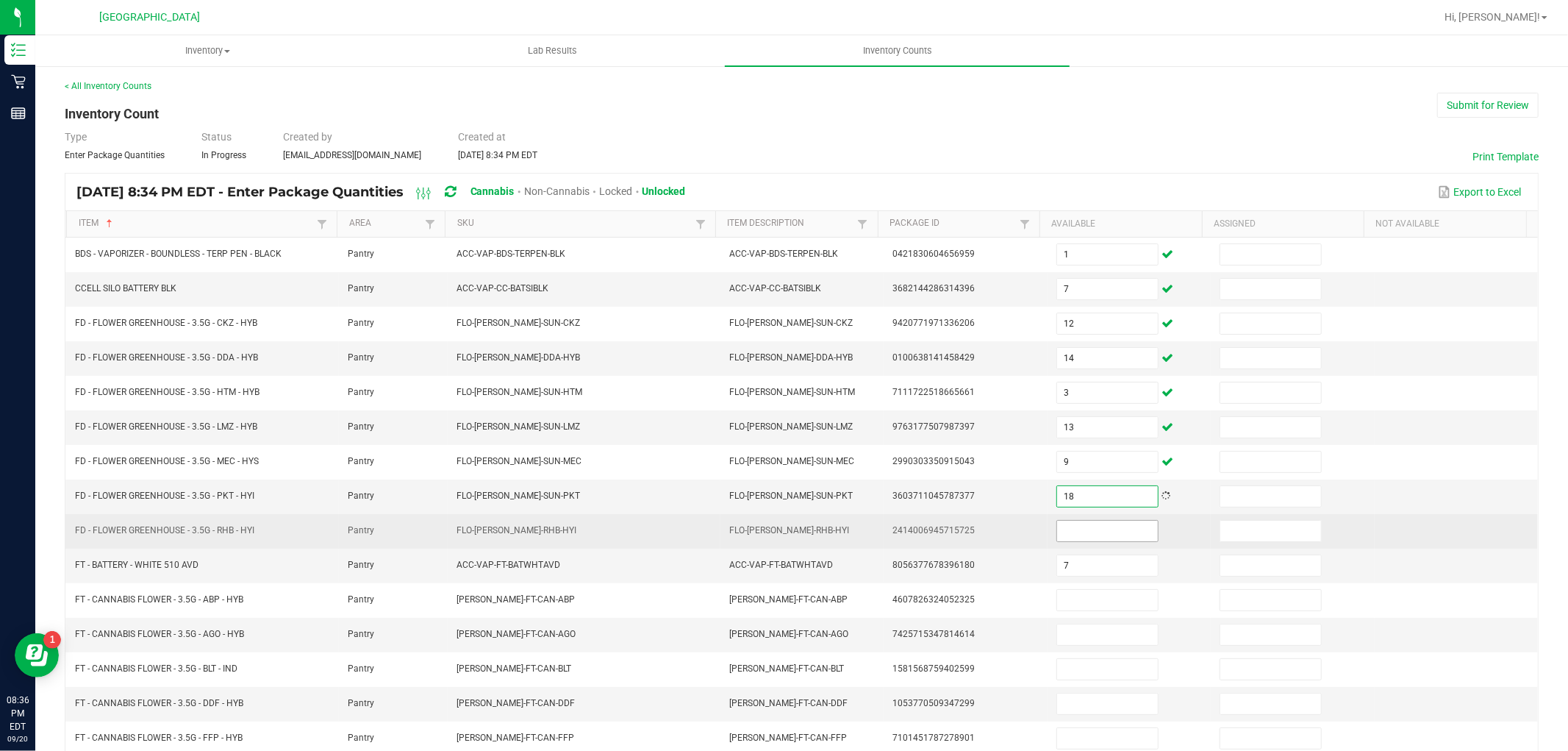
type input "18"
click at [1069, 523] on span at bounding box center [1107, 531] width 102 height 22
click at [1074, 524] on input at bounding box center [1108, 531] width 101 height 21
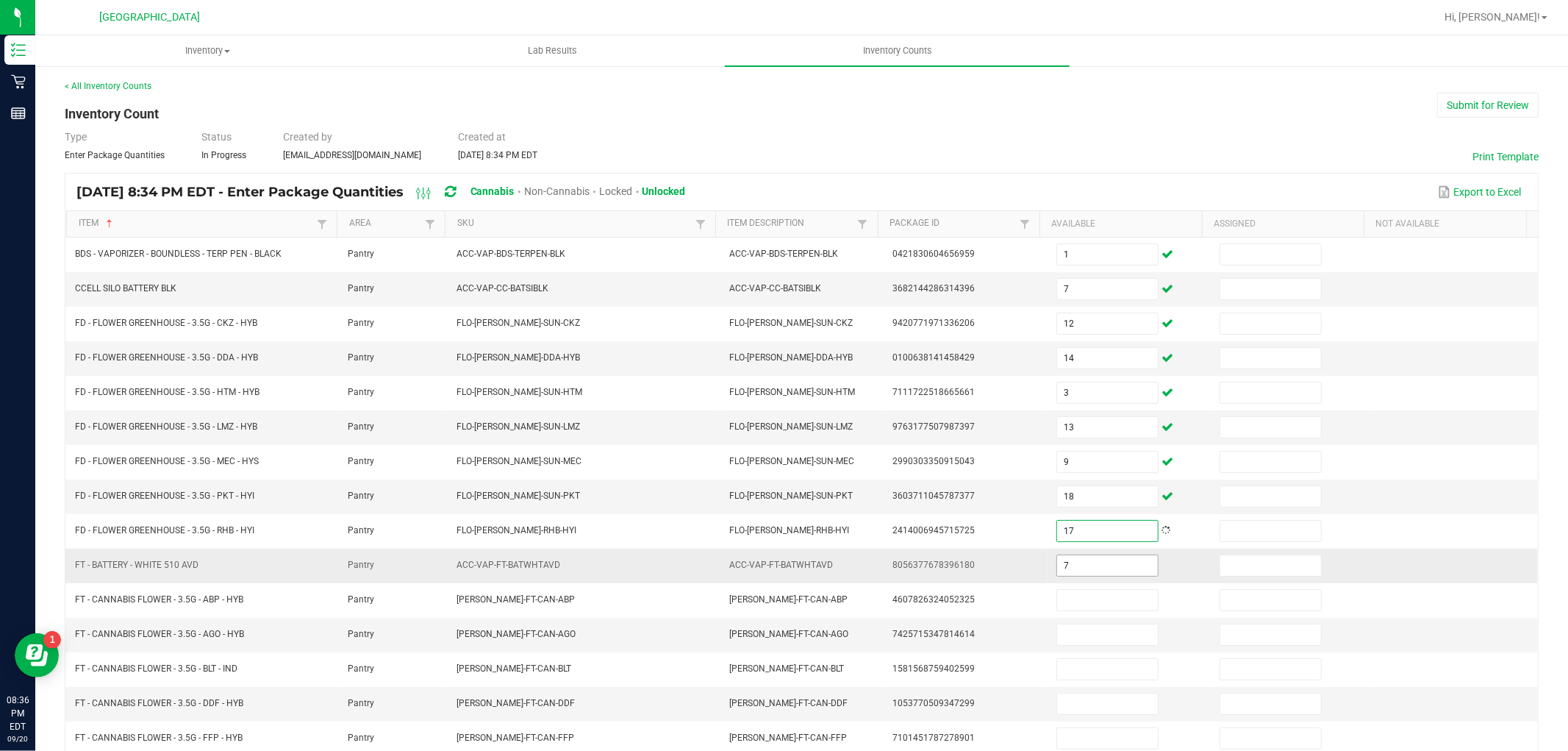
type input "17"
click at [1070, 564] on input "7" at bounding box center [1108, 565] width 101 height 21
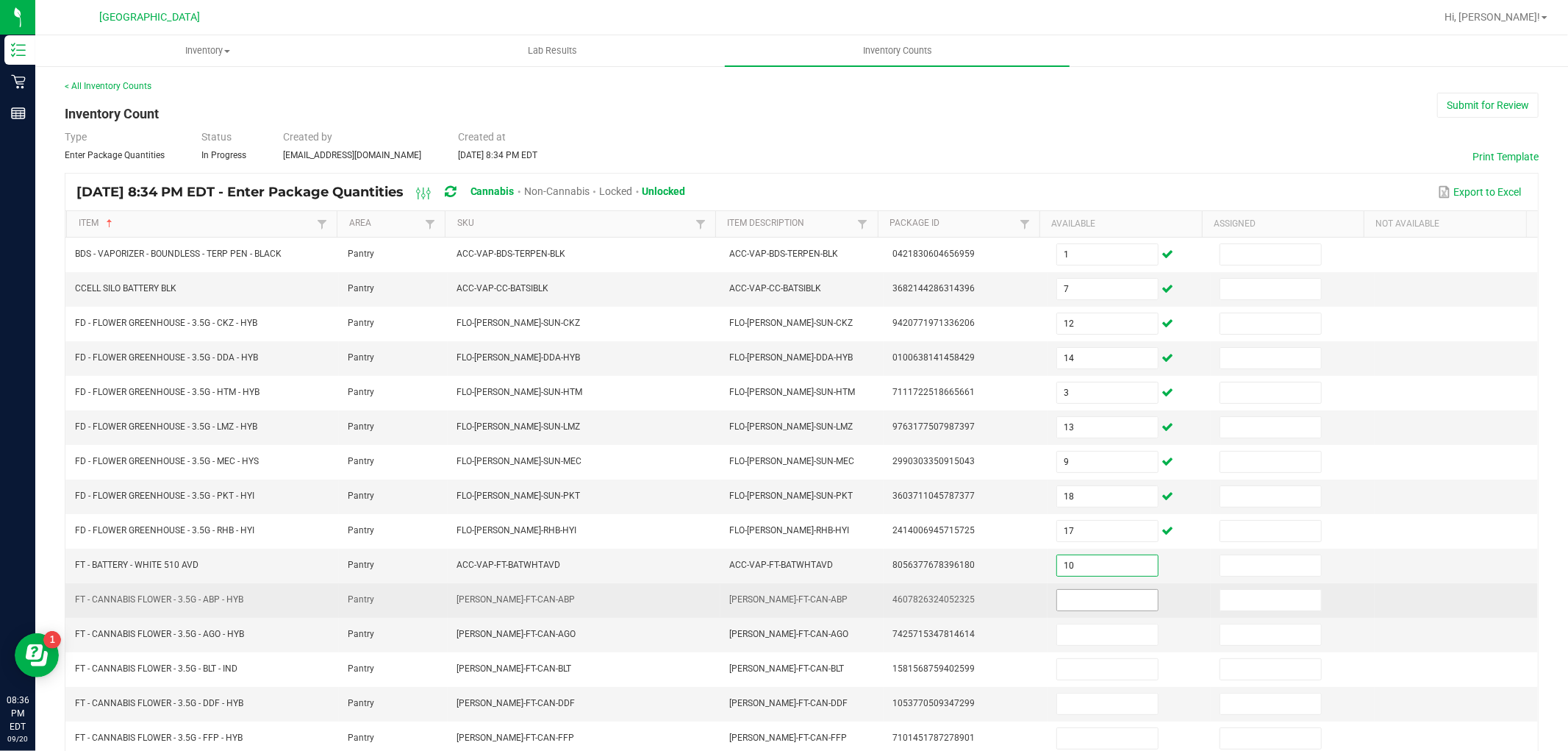
type input "10"
click at [1078, 592] on input at bounding box center [1108, 599] width 101 height 21
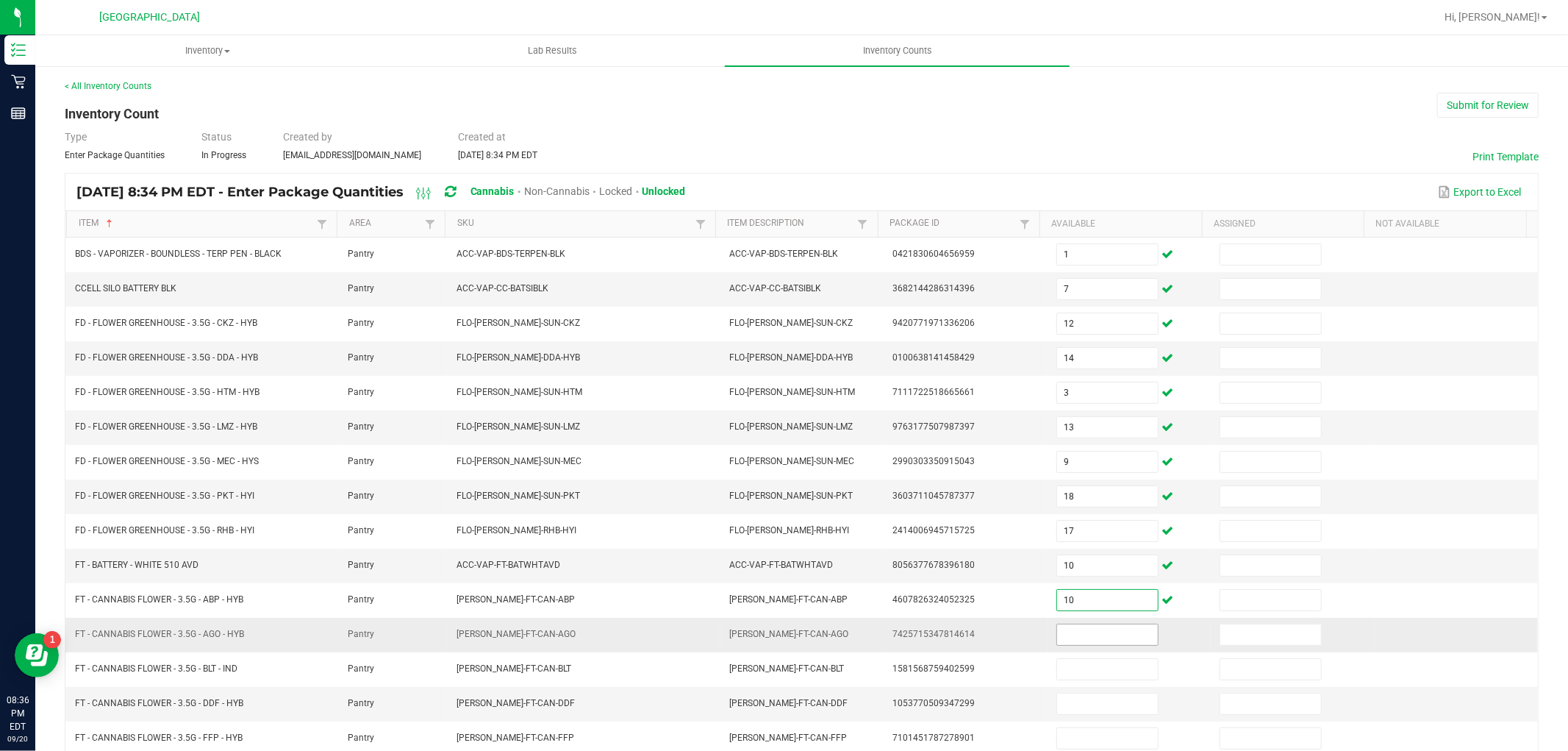
type input "10"
click at [1077, 631] on input at bounding box center [1108, 634] width 101 height 21
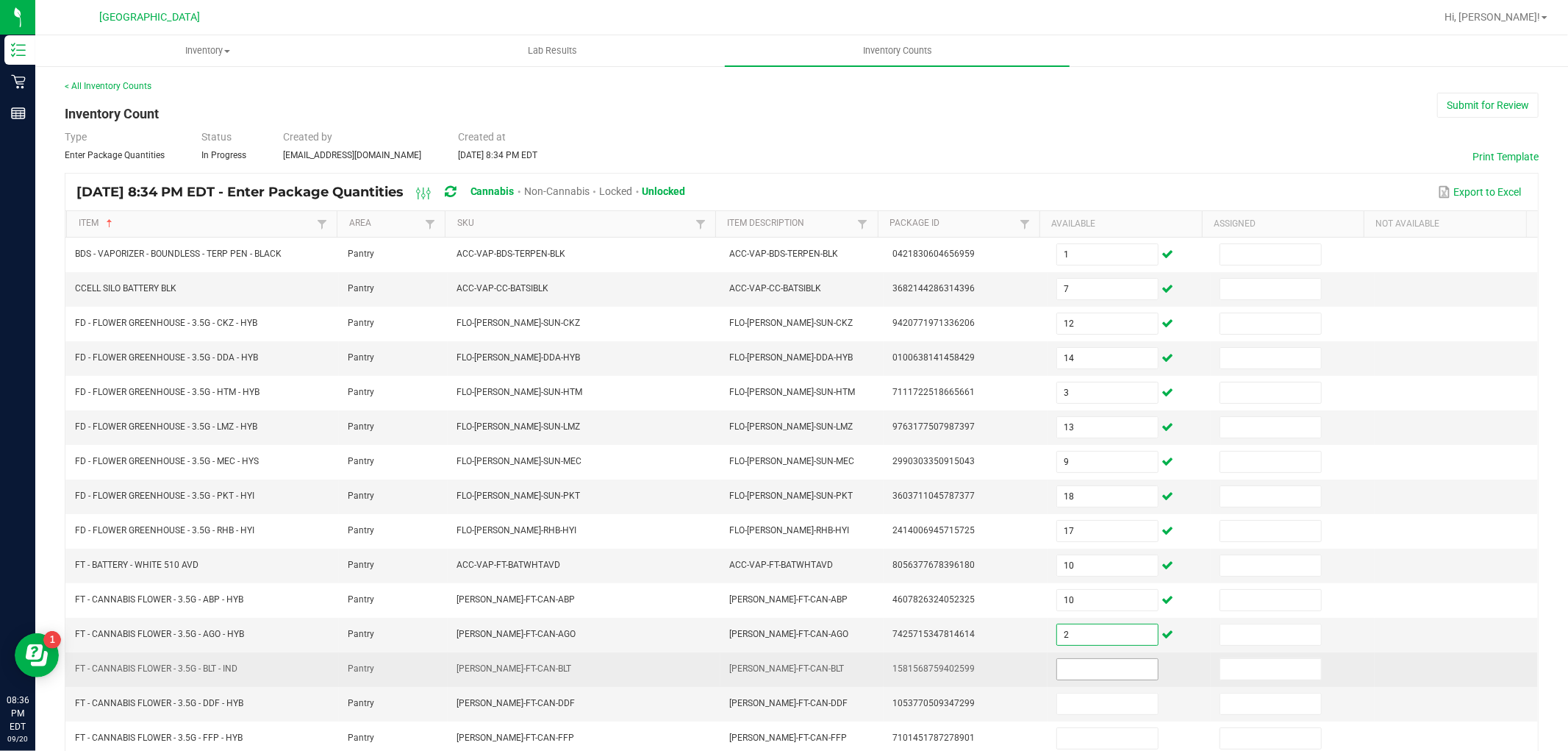
type input "2"
click at [1076, 675] on input "1" at bounding box center [1108, 669] width 101 height 21
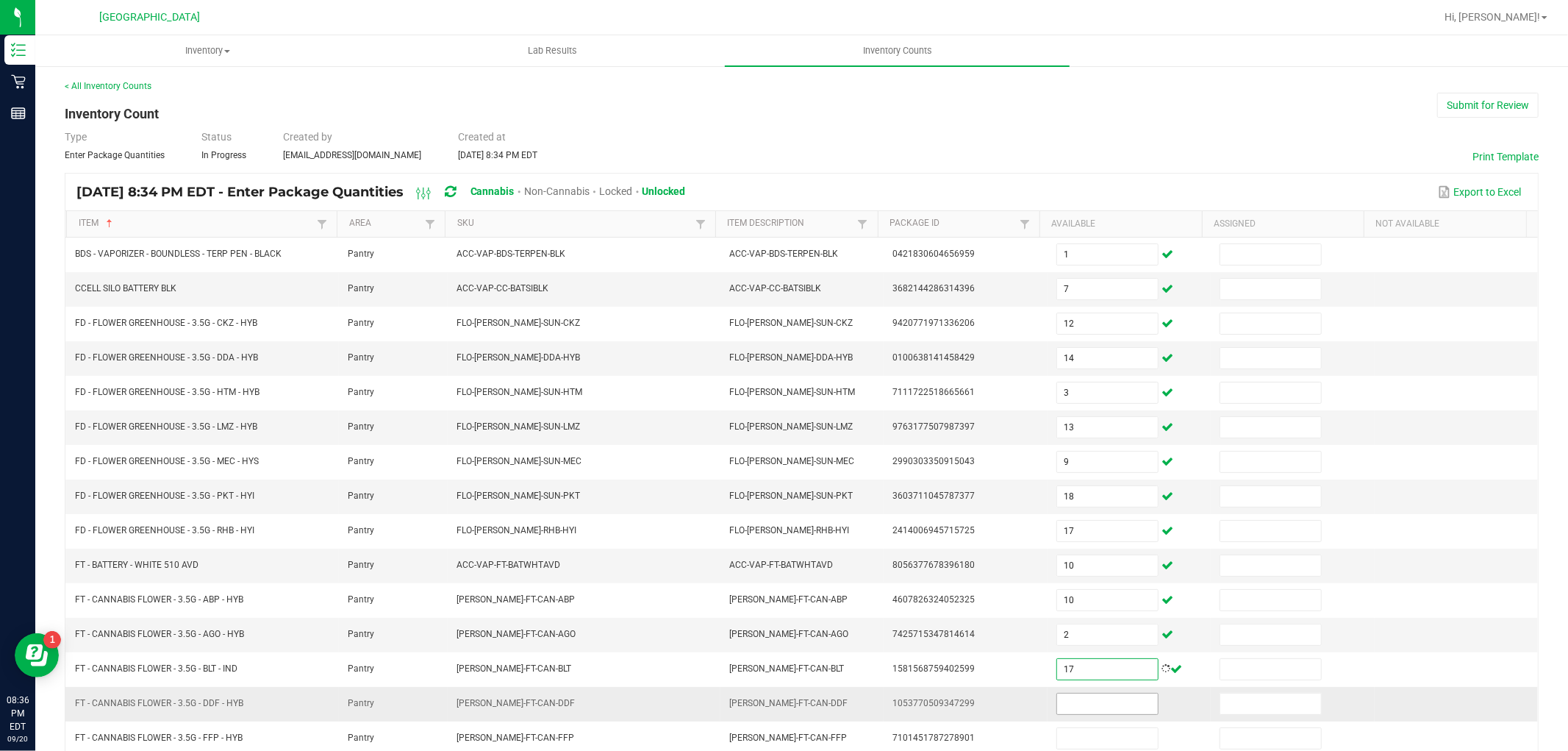
type input "17"
click at [1069, 706] on input at bounding box center [1108, 703] width 101 height 21
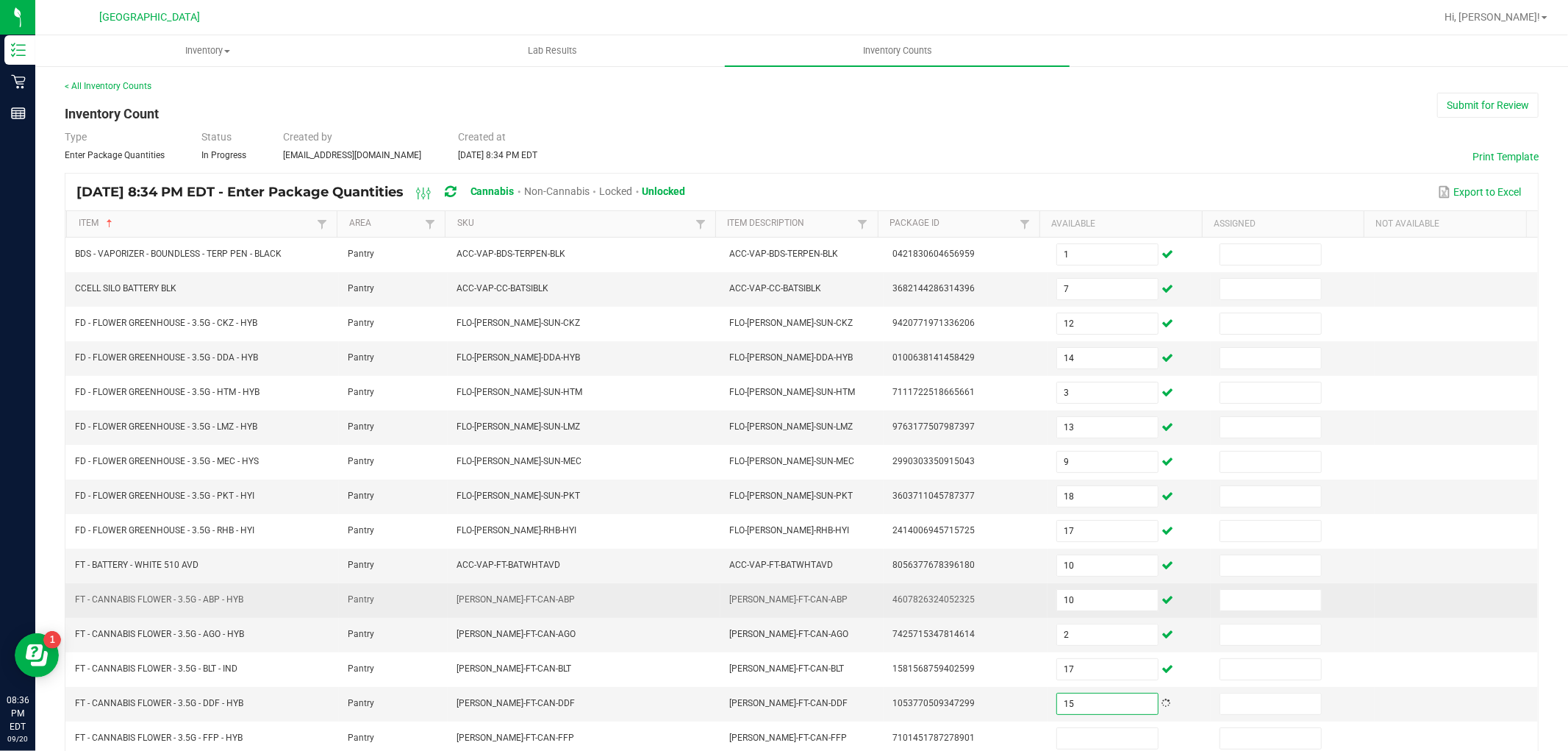
type input "15"
type input "12"
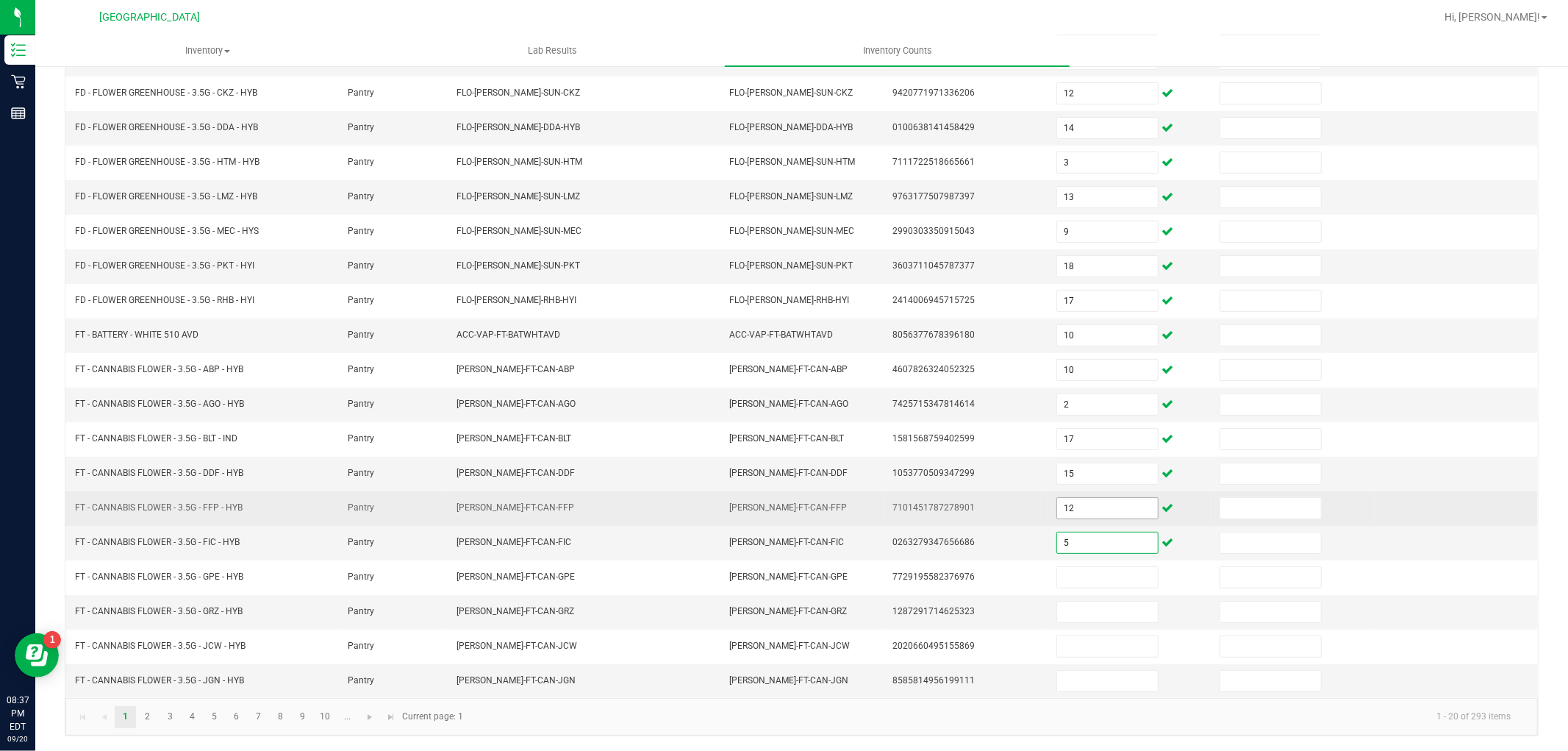
type input "5"
click at [1059, 502] on input "12" at bounding box center [1108, 508] width 101 height 21
click at [1060, 503] on input "12" at bounding box center [1108, 508] width 101 height 21
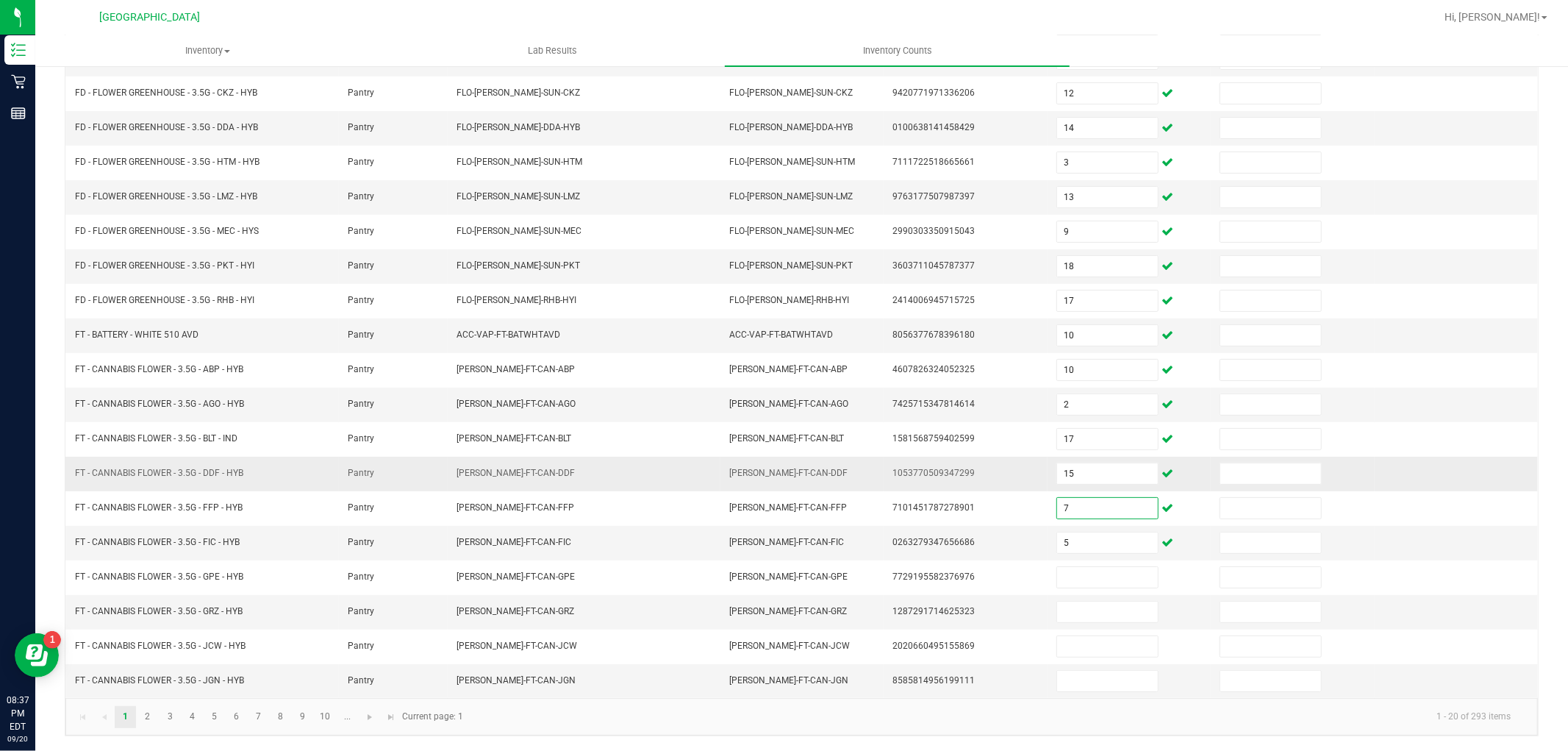
type input "7"
type input "6"
type input "15"
type input "12"
type input "5"
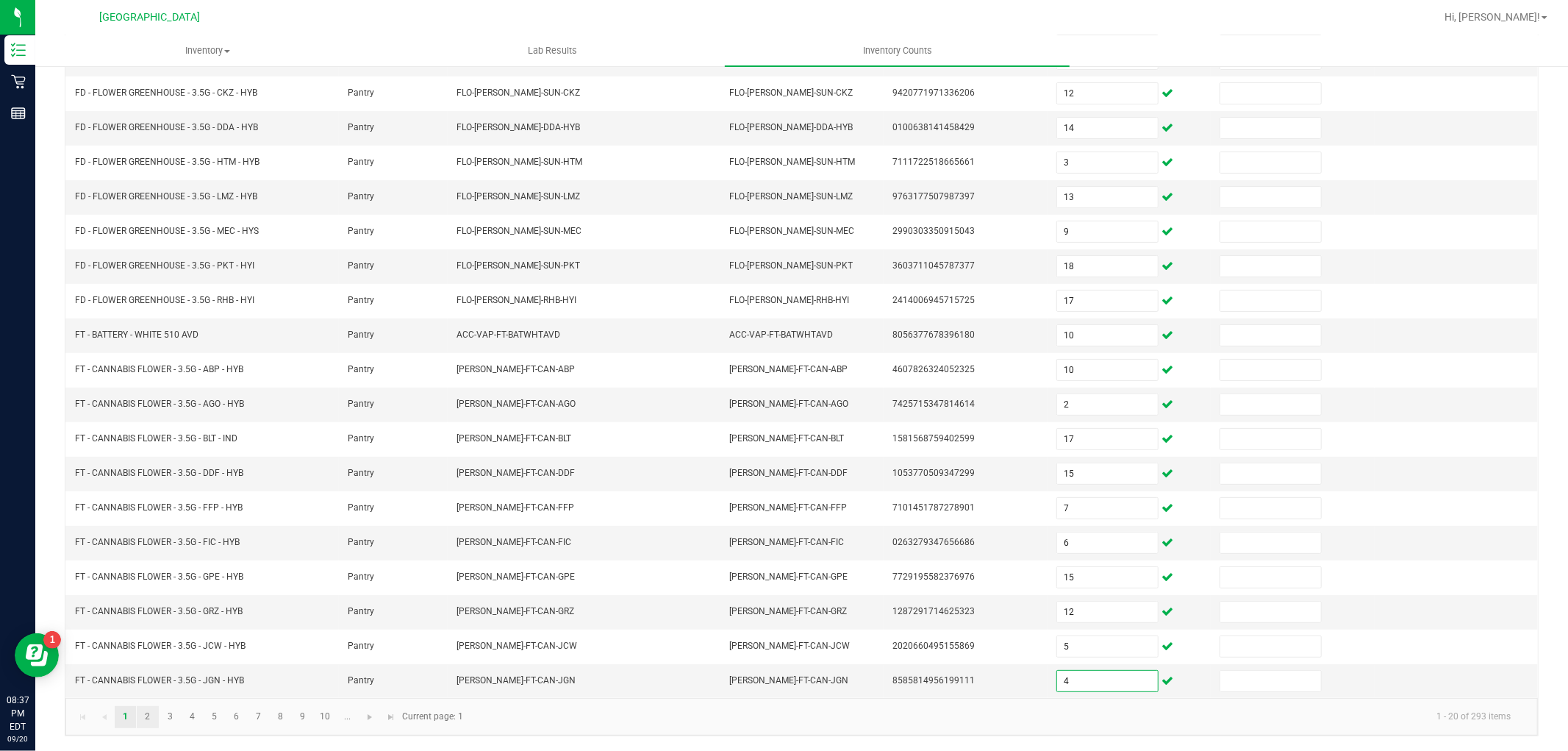
type input "4"
click at [149, 717] on link "2" at bounding box center [147, 716] width 21 height 22
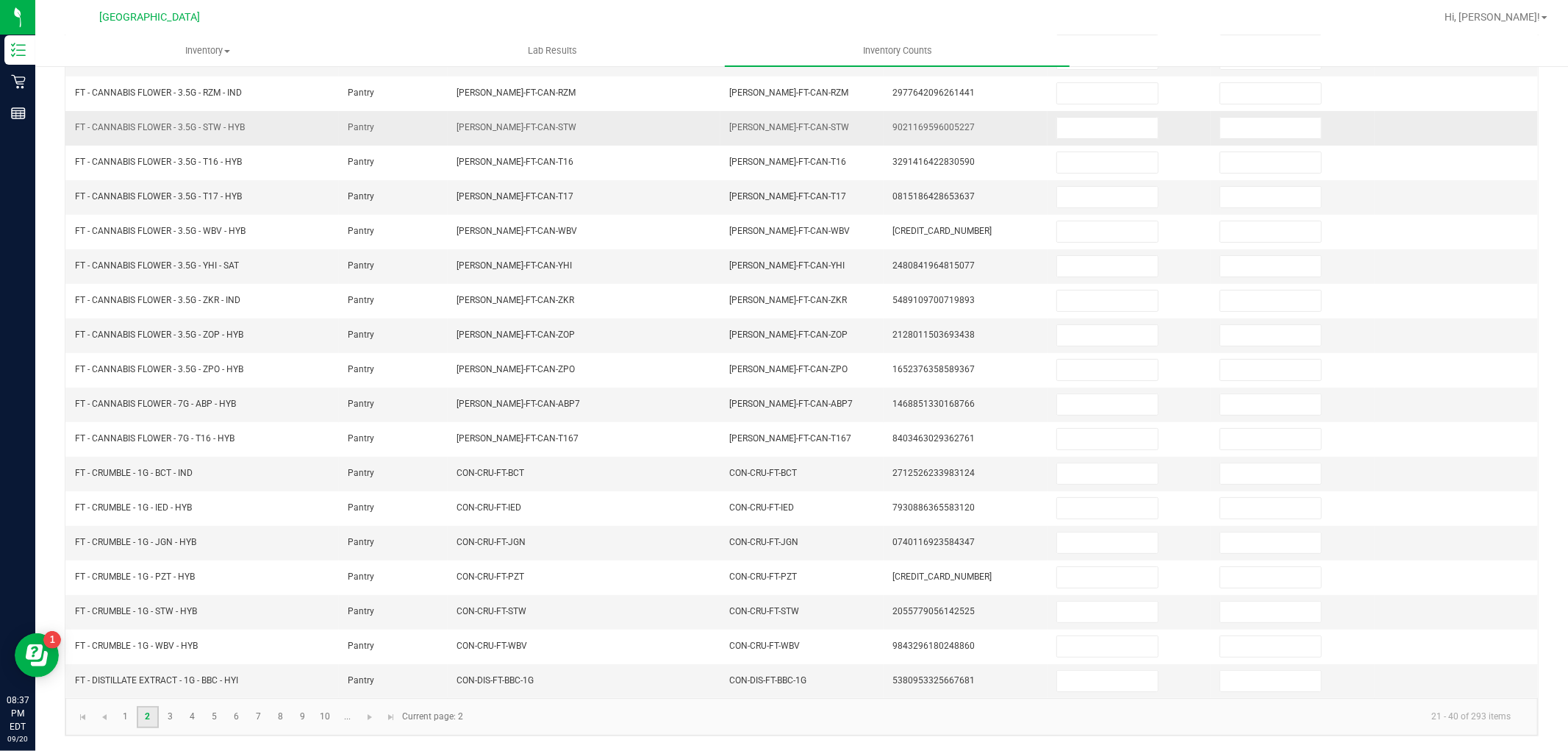
scroll to position [0, 0]
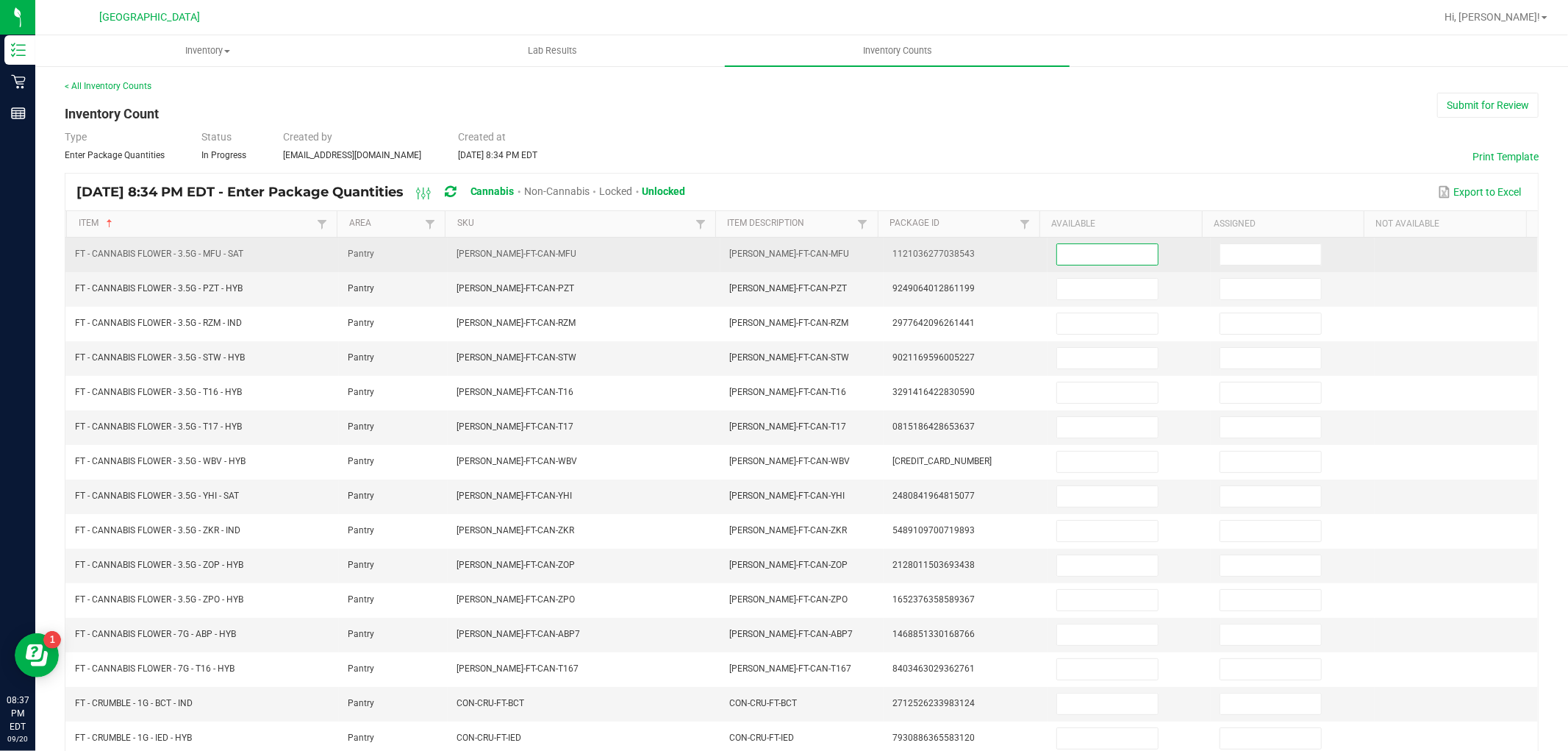
click at [1076, 244] on input at bounding box center [1108, 254] width 101 height 21
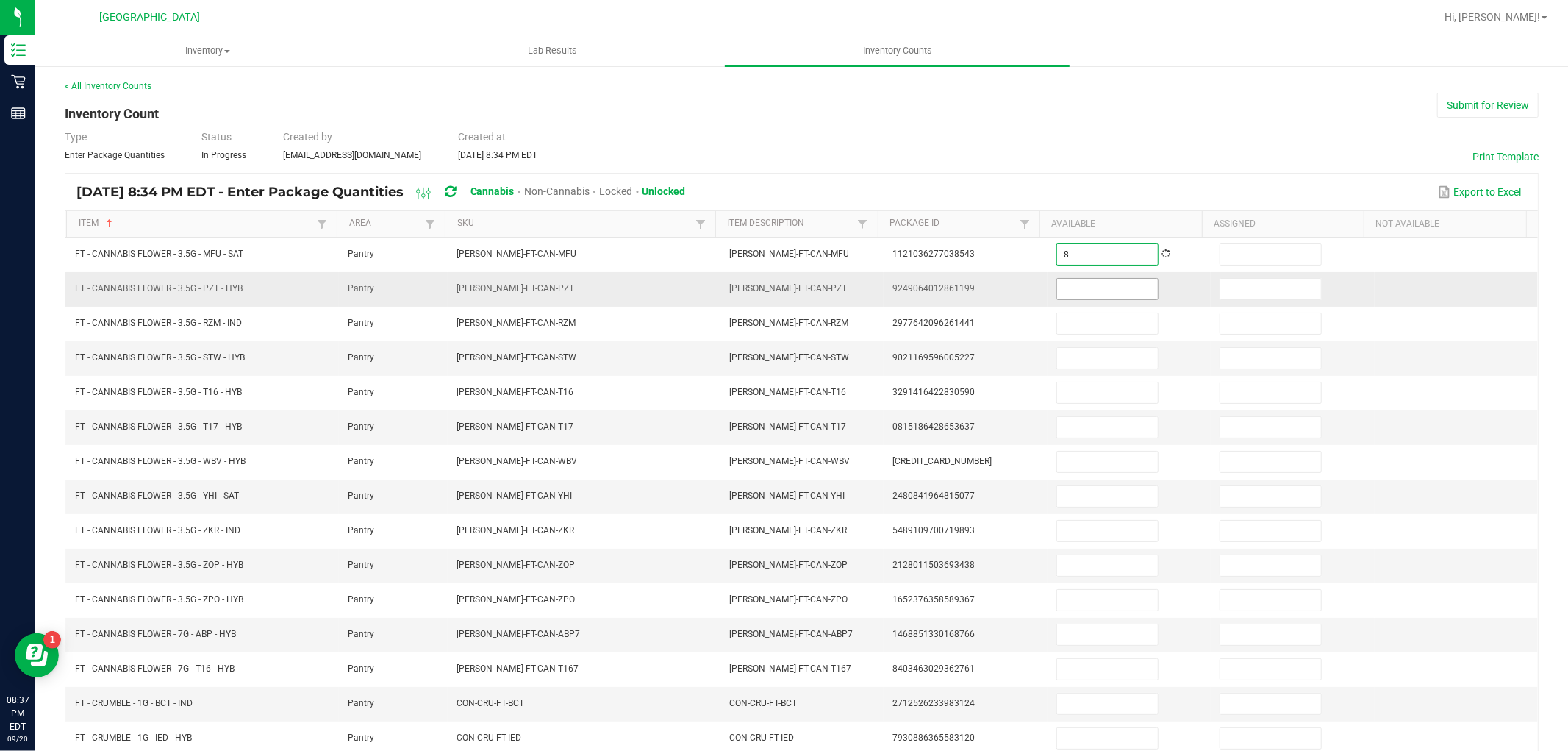
type input "8"
click at [1063, 296] on input at bounding box center [1108, 289] width 101 height 21
type input "9"
type input "14"
type input "2"
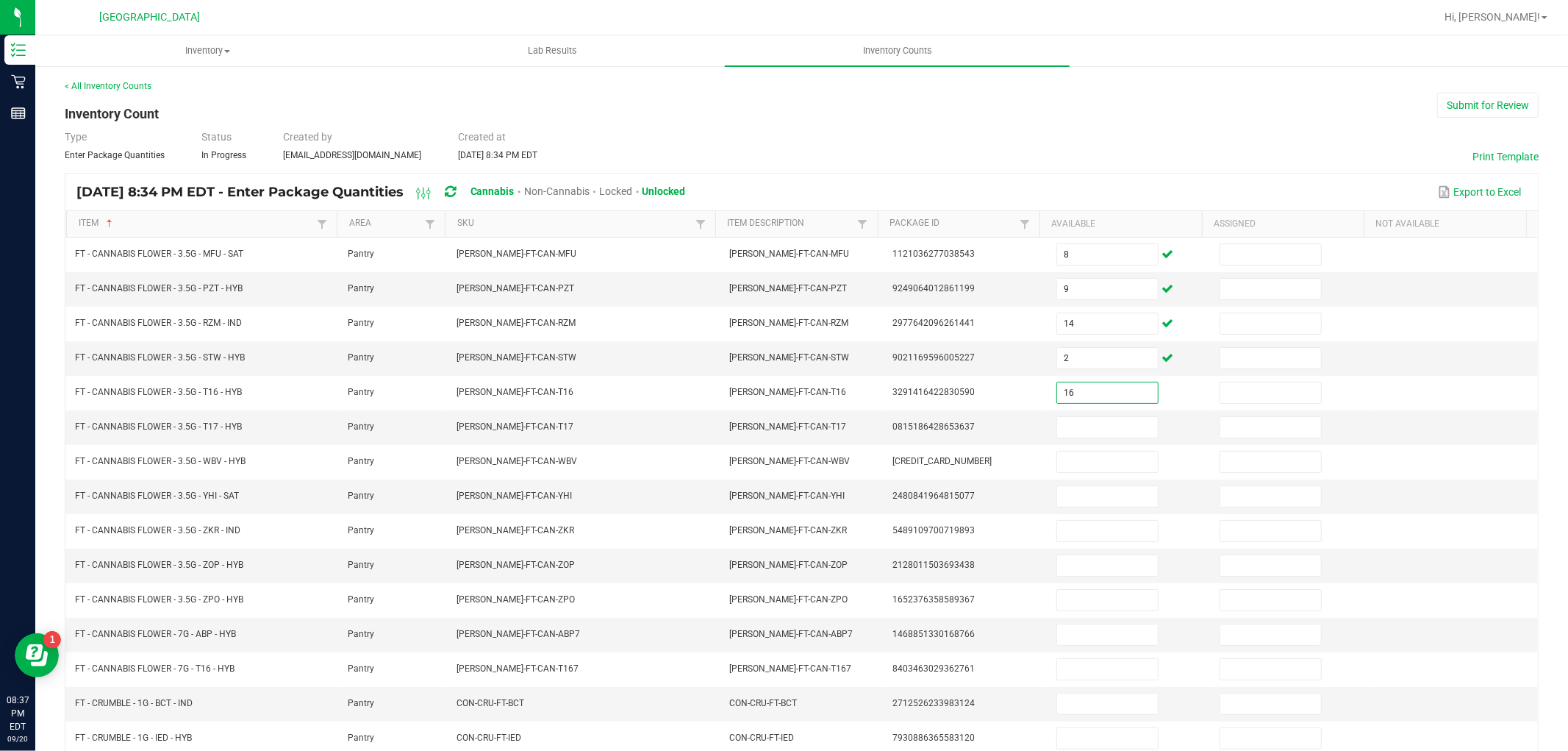
type input "16"
type input "11"
type input "3"
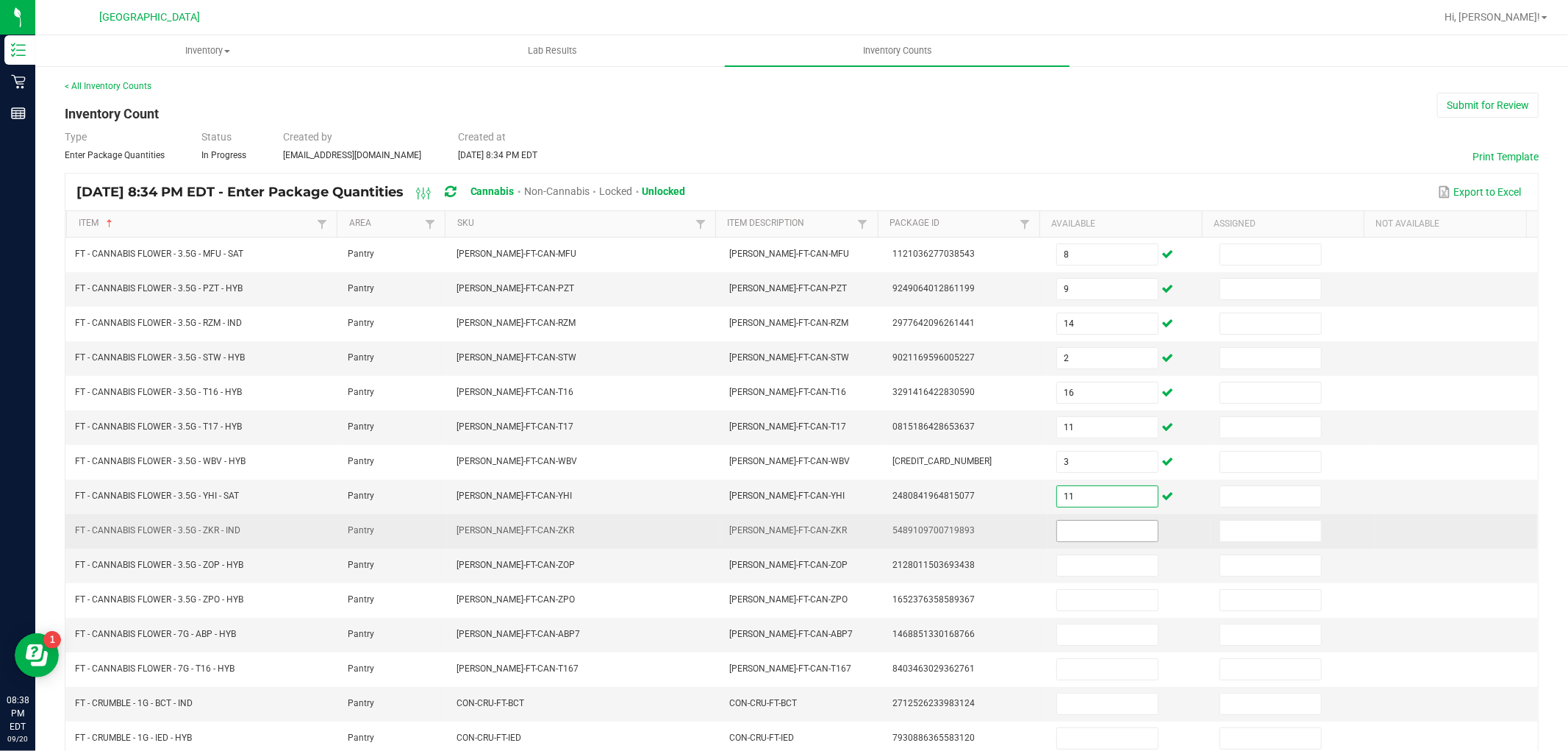
click at [1066, 535] on input at bounding box center [1108, 531] width 101 height 21
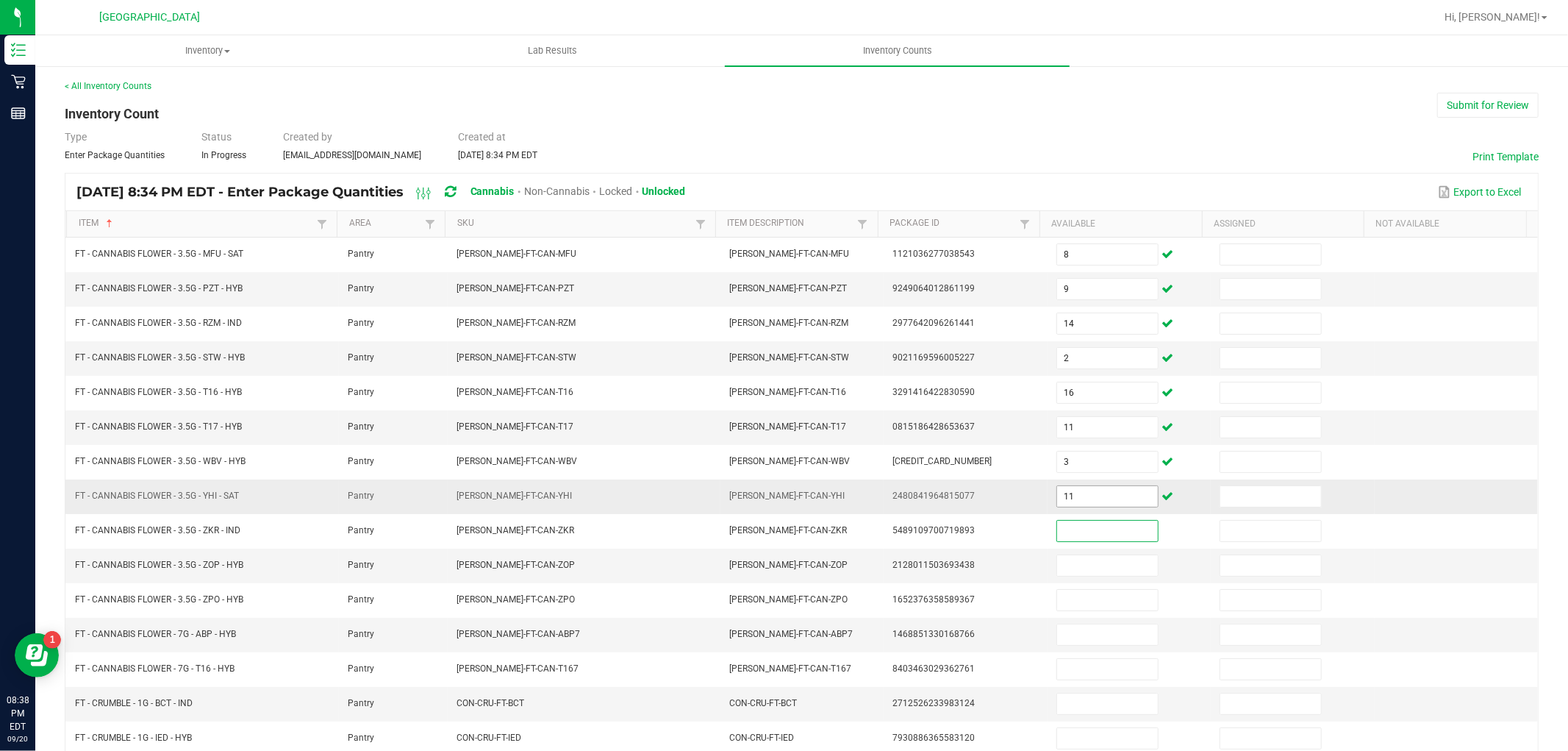
click at [1083, 500] on input "11" at bounding box center [1108, 496] width 101 height 21
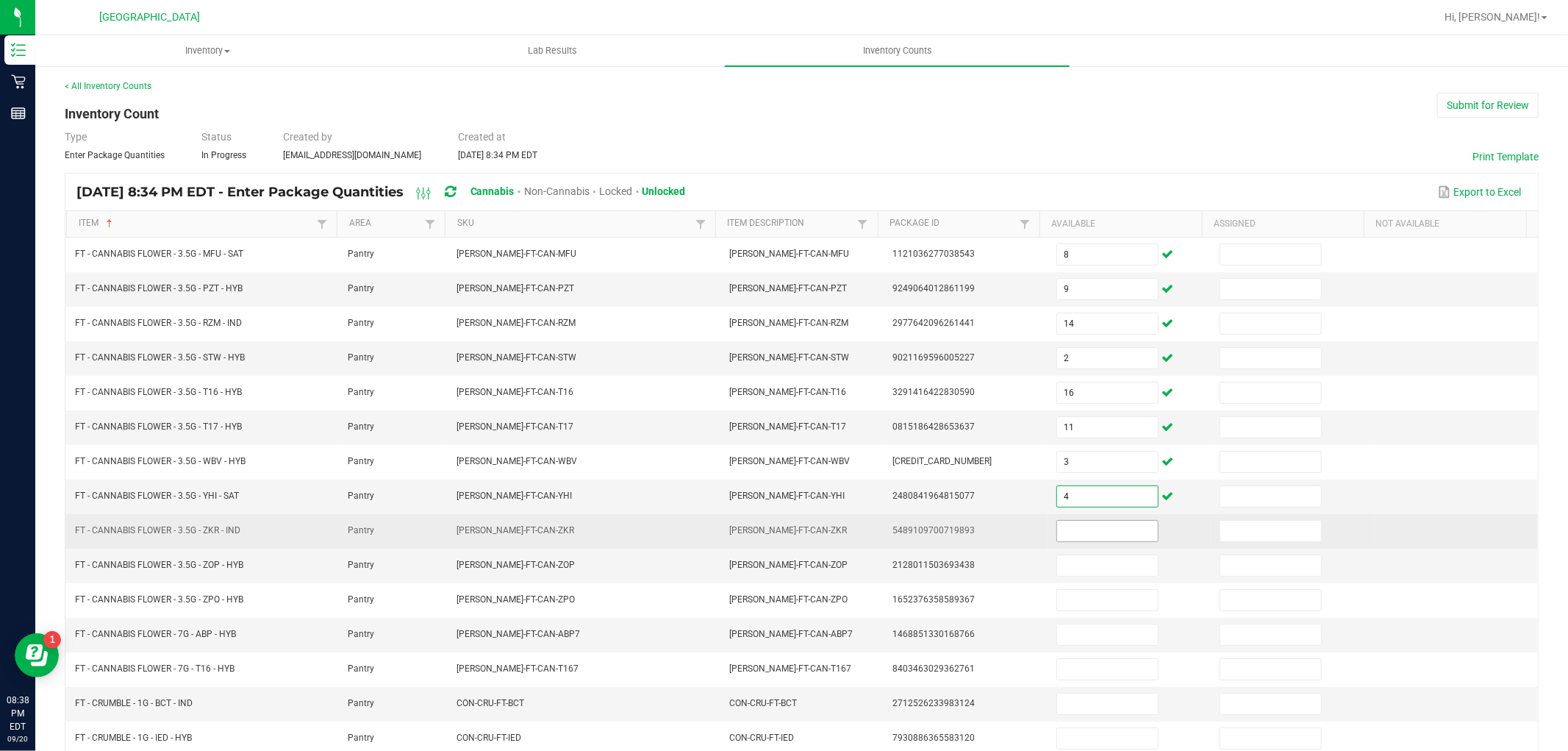
type input "4"
click at [1089, 527] on input at bounding box center [1108, 531] width 101 height 21
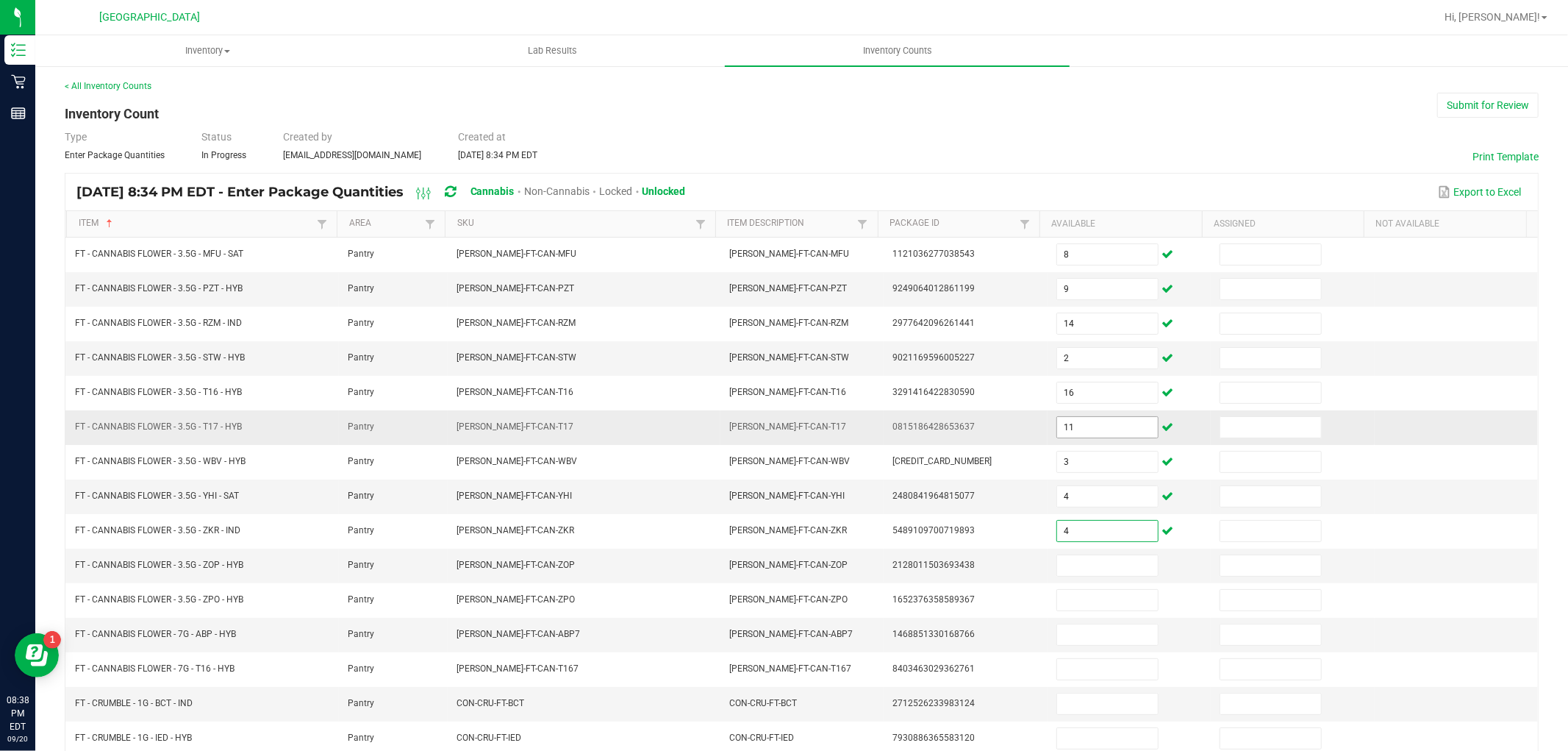
type input "4"
click at [1060, 435] on input "11" at bounding box center [1108, 427] width 101 height 21
click at [1060, 563] on input at bounding box center [1108, 565] width 101 height 21
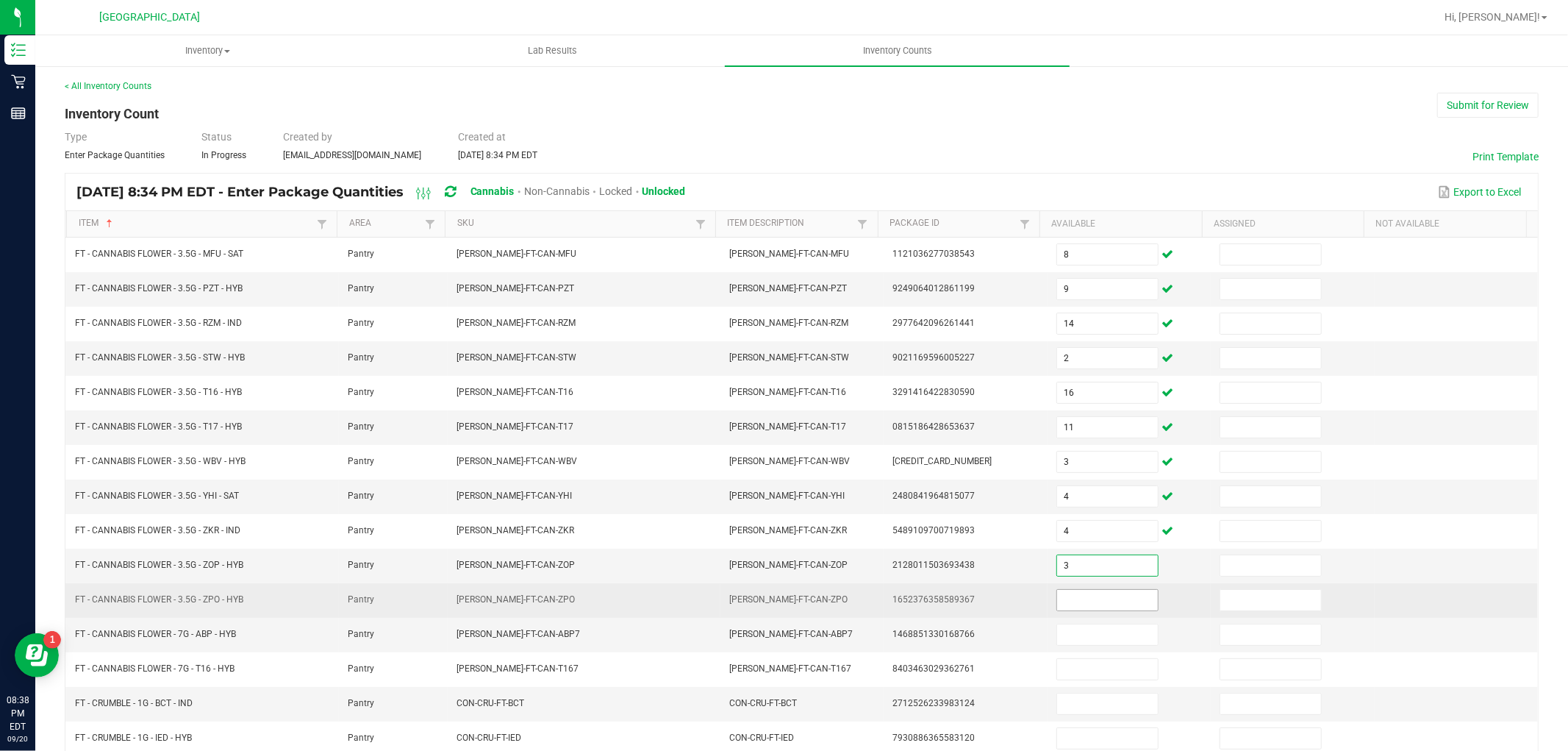
type input "3"
click at [1091, 603] on input at bounding box center [1108, 599] width 101 height 21
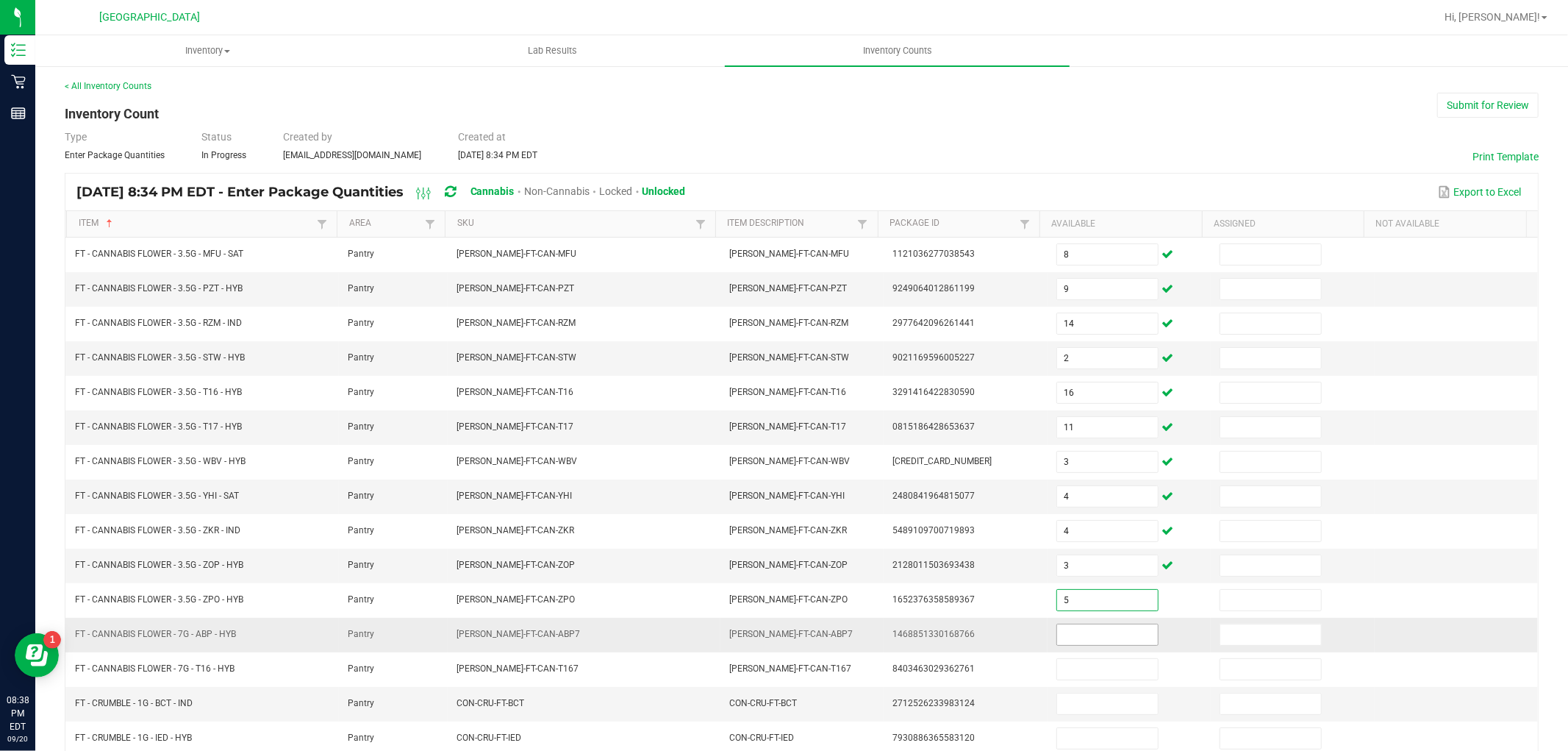
type input "5"
click at [1096, 630] on input at bounding box center [1108, 634] width 101 height 21
click at [1097, 638] on input at bounding box center [1108, 634] width 101 height 21
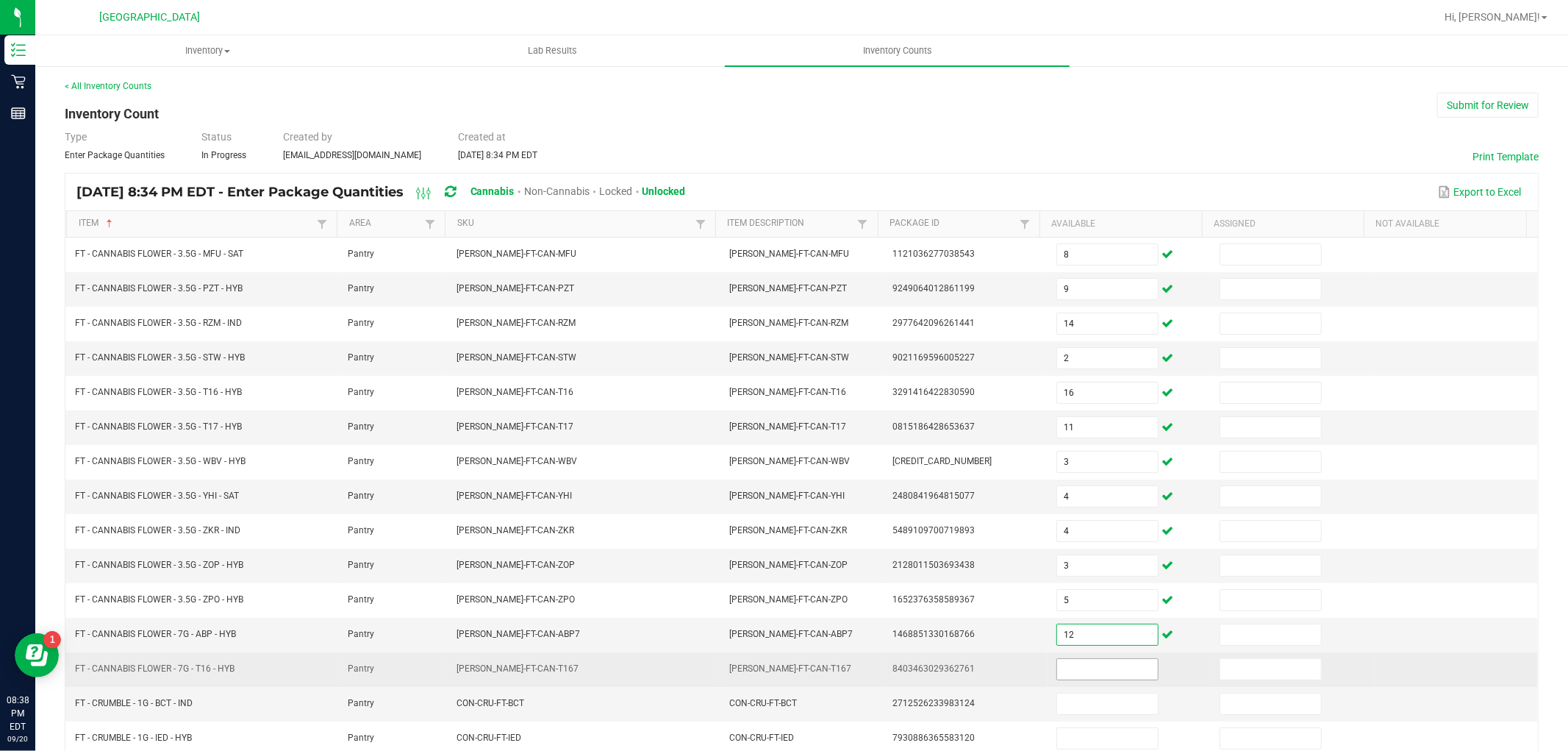
type input "12"
click at [1092, 674] on input at bounding box center [1108, 669] width 101 height 21
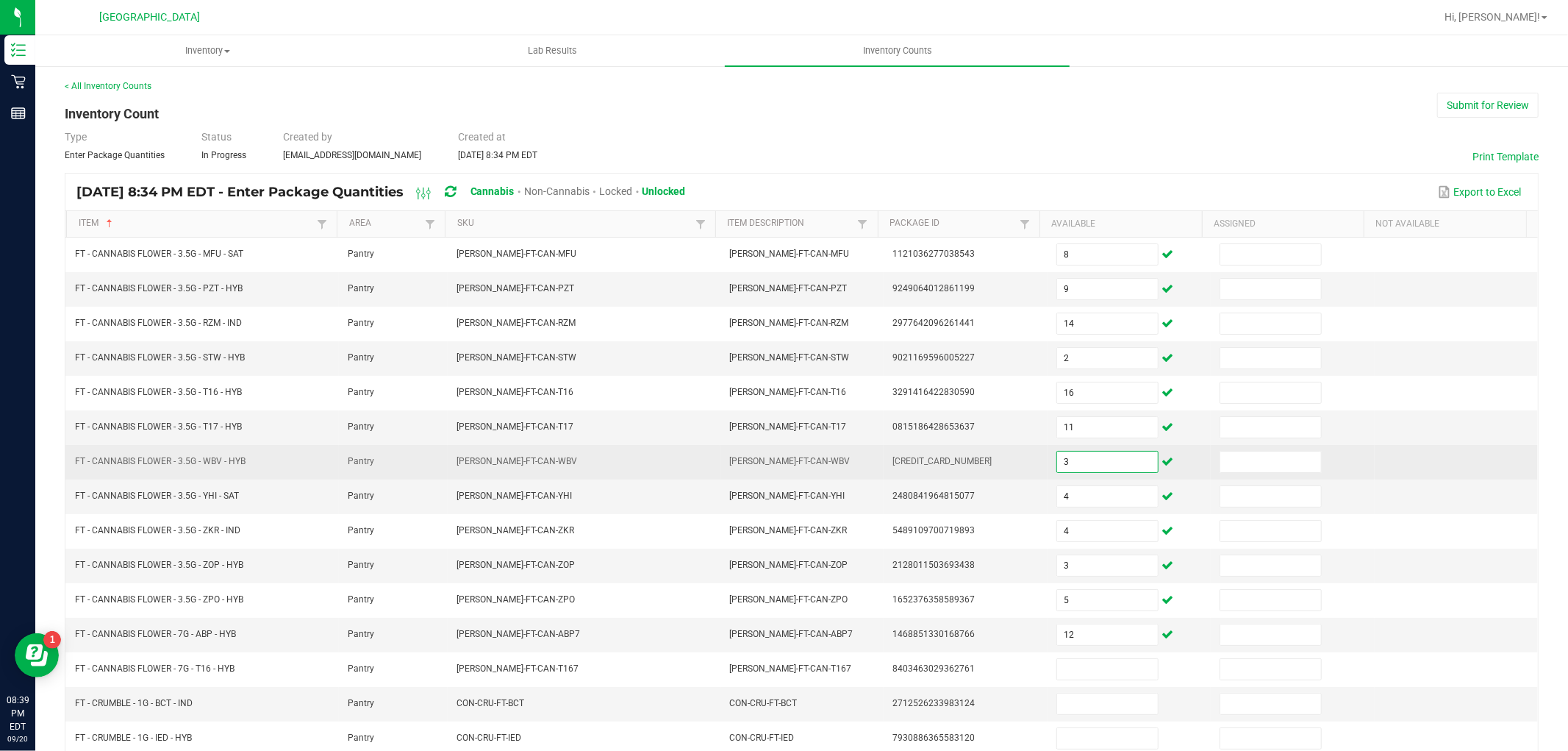
click at [1088, 458] on input "3" at bounding box center [1108, 461] width 101 height 21
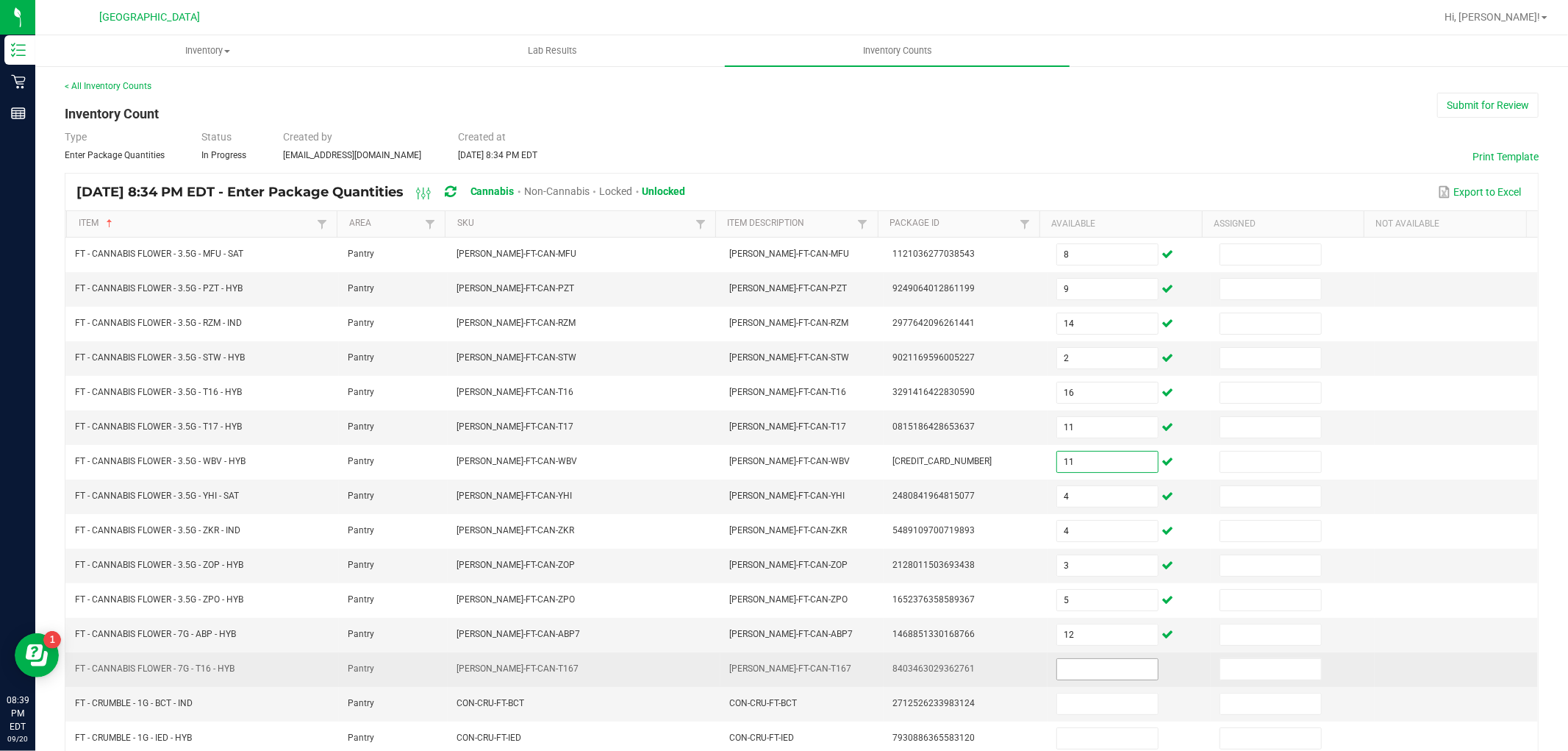
type input "11"
click at [1061, 665] on input at bounding box center [1108, 669] width 101 height 21
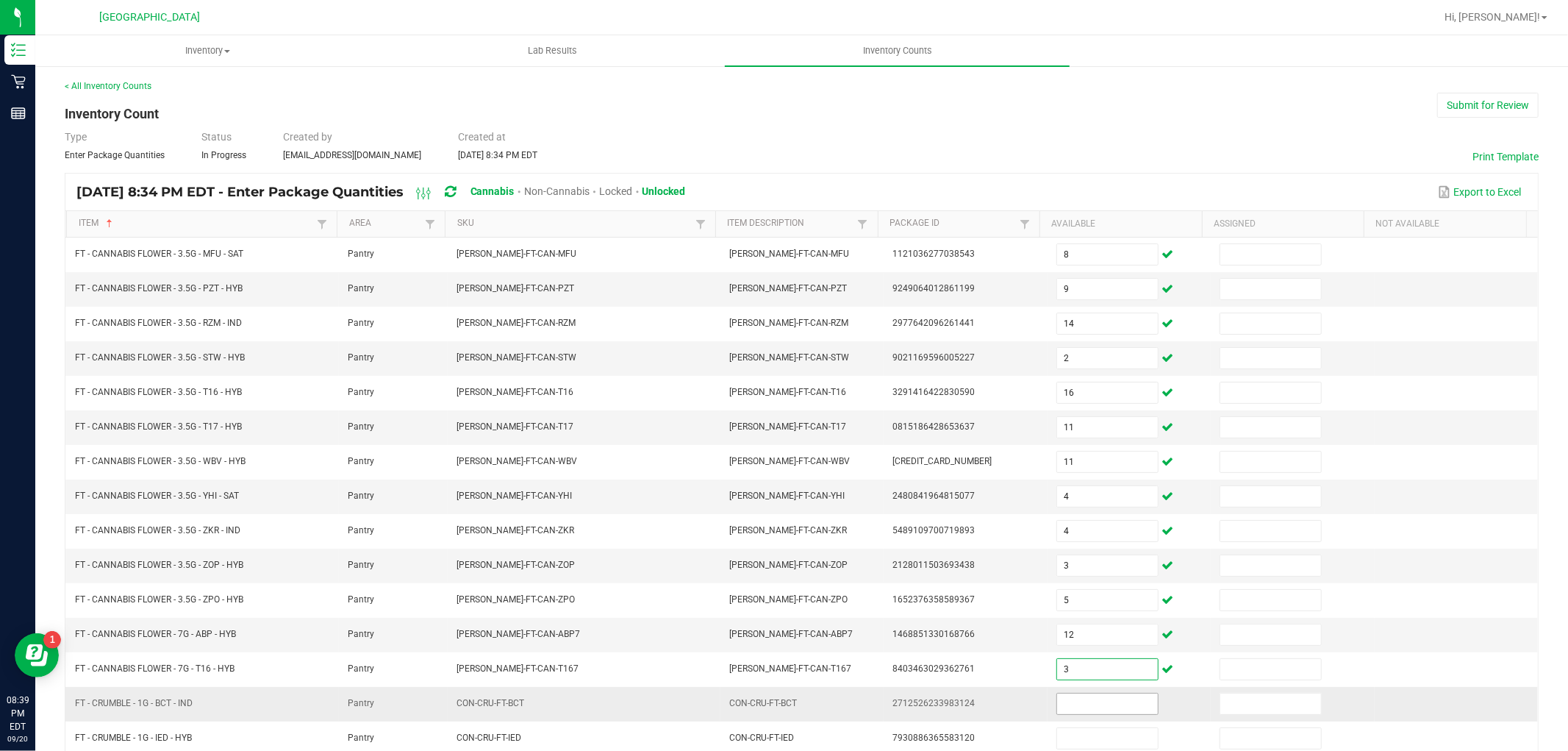
type input "3"
click at [1086, 702] on input at bounding box center [1108, 703] width 101 height 21
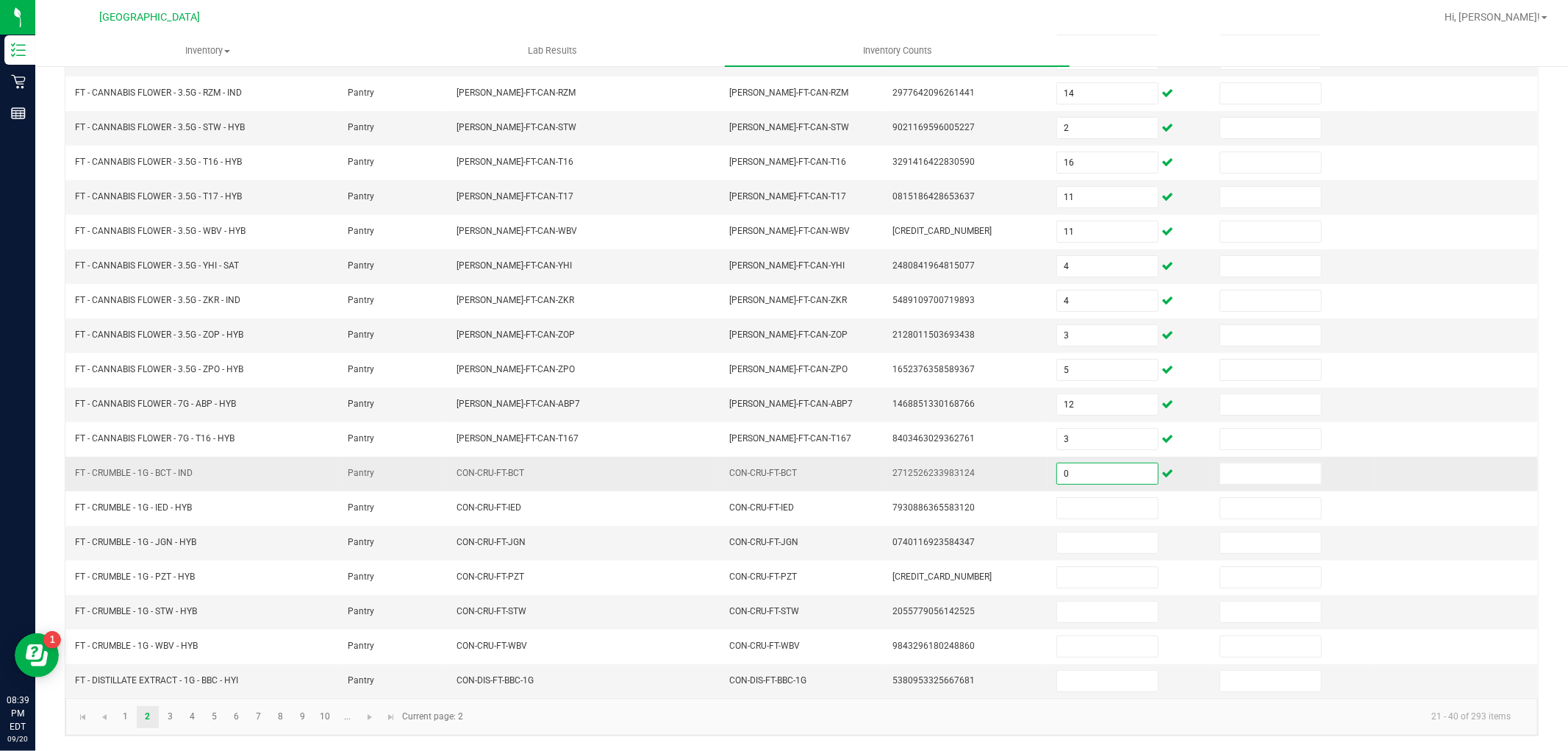
drag, startPoint x: 1060, startPoint y: 469, endPoint x: 908, endPoint y: 464, distance: 152.1
click at [908, 464] on tr "FT - CRUMBLE - 1G - BCT - IND Pantry CON-CRU-FT-BCT CON-CRU-FT-BCT 271252623398…" at bounding box center [801, 473] width 1472 height 35
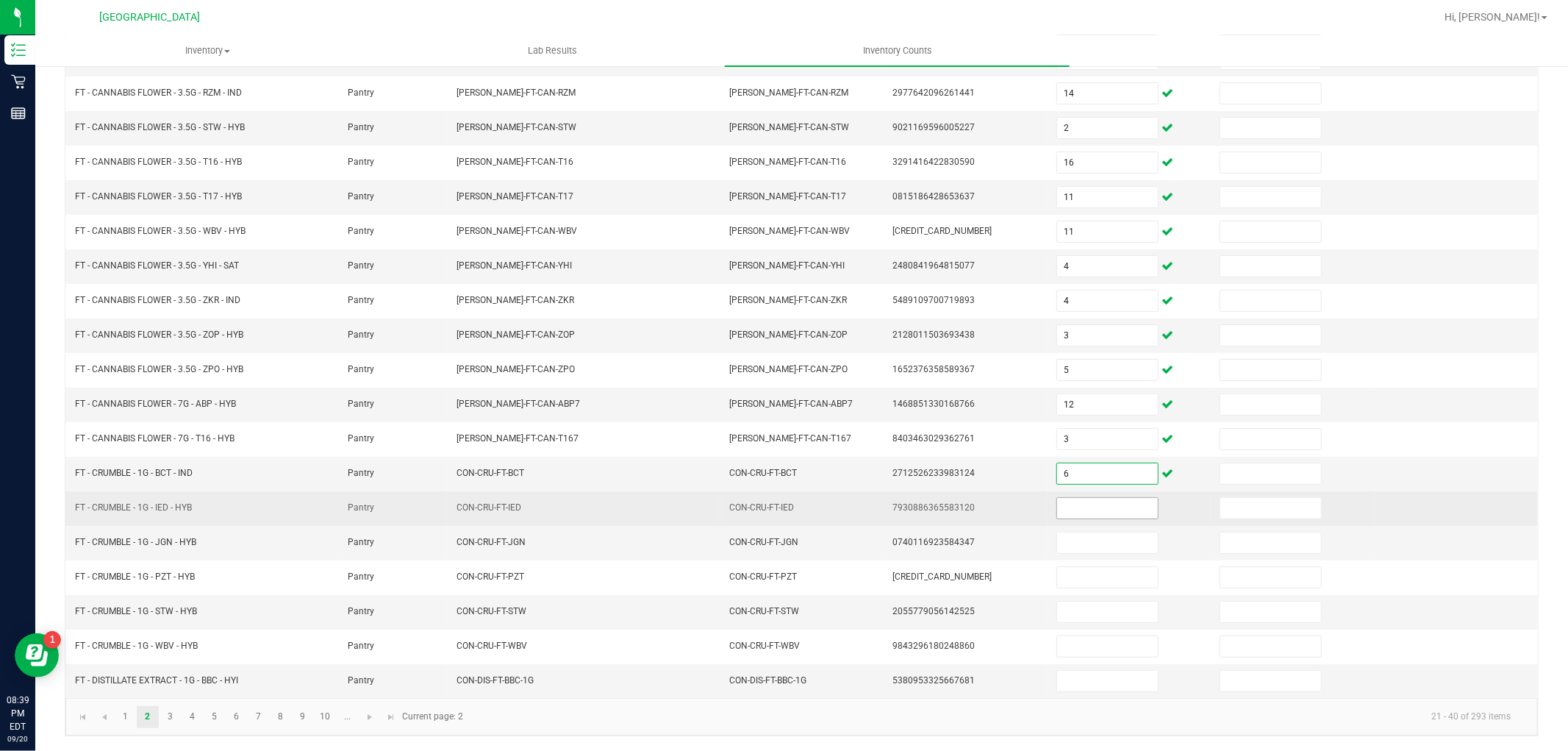
type input "6"
click at [1078, 504] on input at bounding box center [1108, 508] width 101 height 21
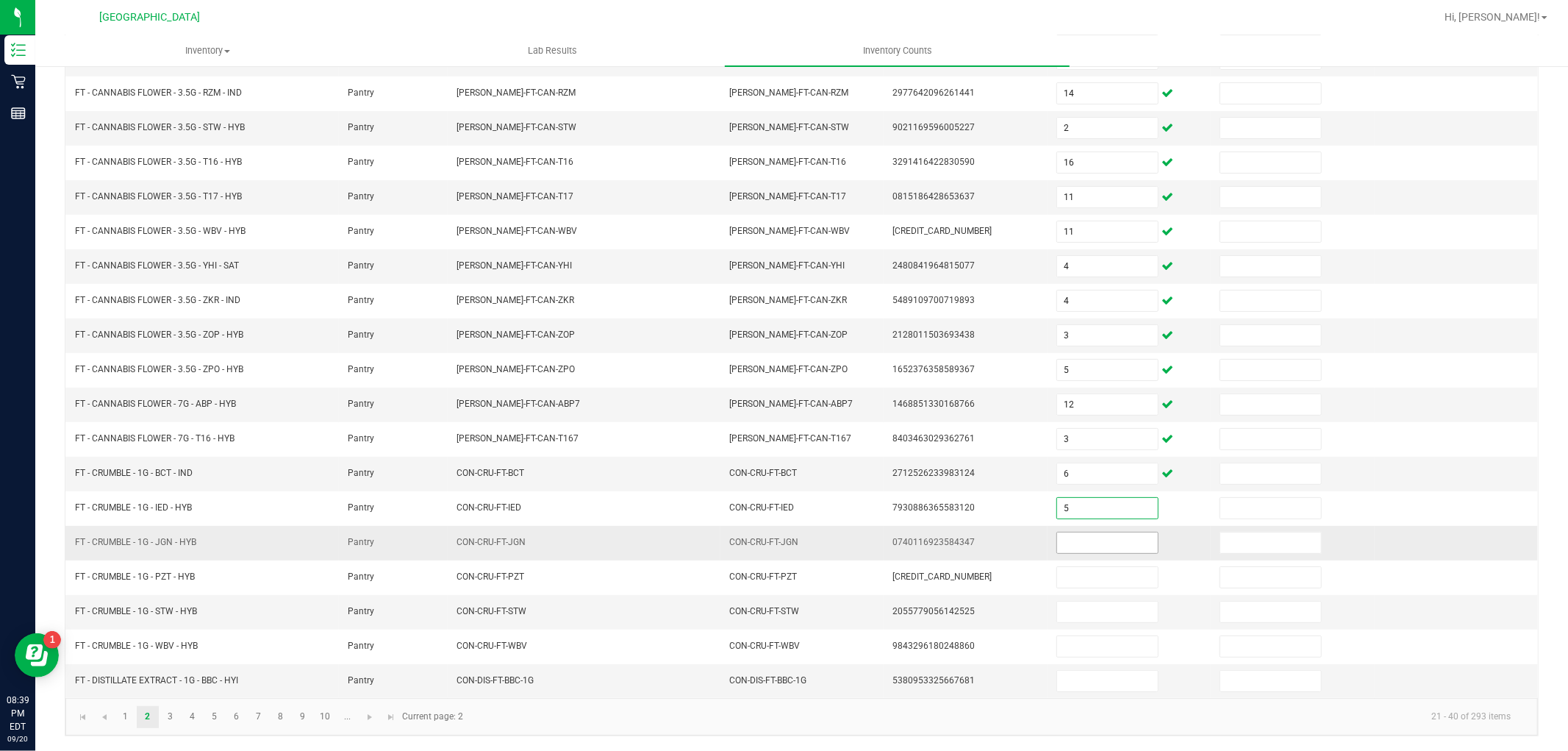
type input "5"
click at [1086, 553] on span at bounding box center [1107, 543] width 102 height 22
click at [1084, 541] on input at bounding box center [1108, 543] width 101 height 21
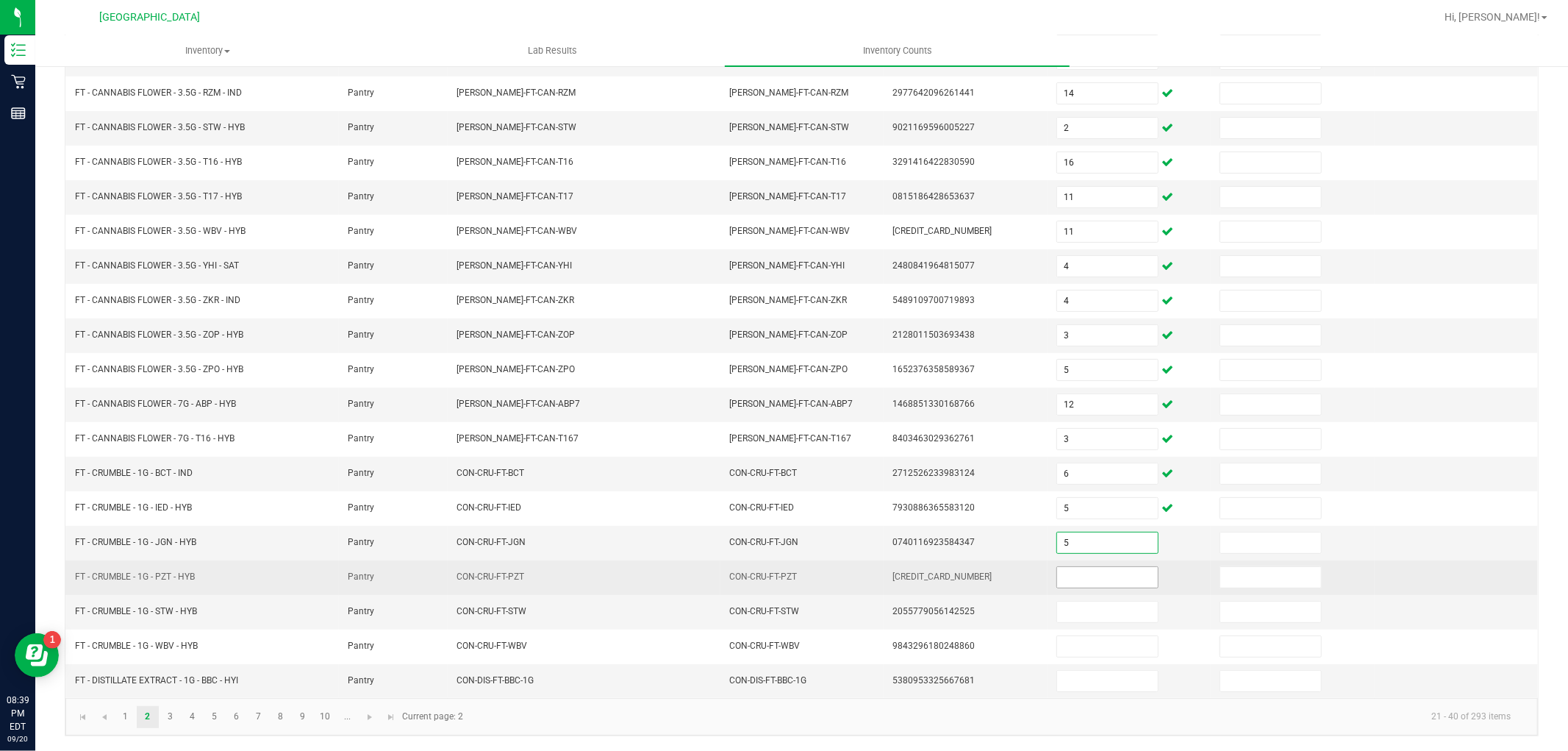
type input "5"
click at [1086, 577] on input at bounding box center [1108, 576] width 101 height 21
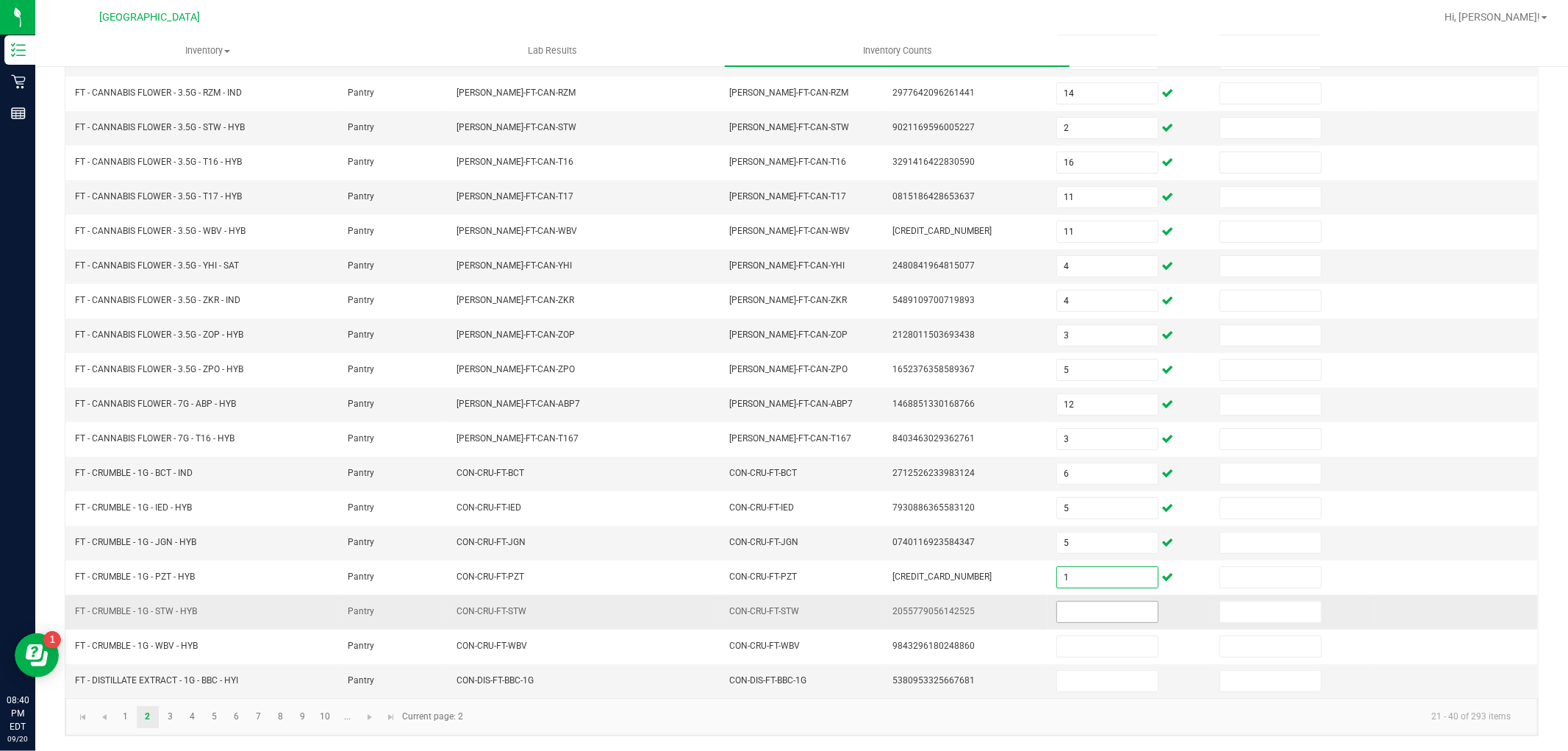
type input "1"
click at [1093, 613] on input at bounding box center [1108, 611] width 101 height 21
type input "2"
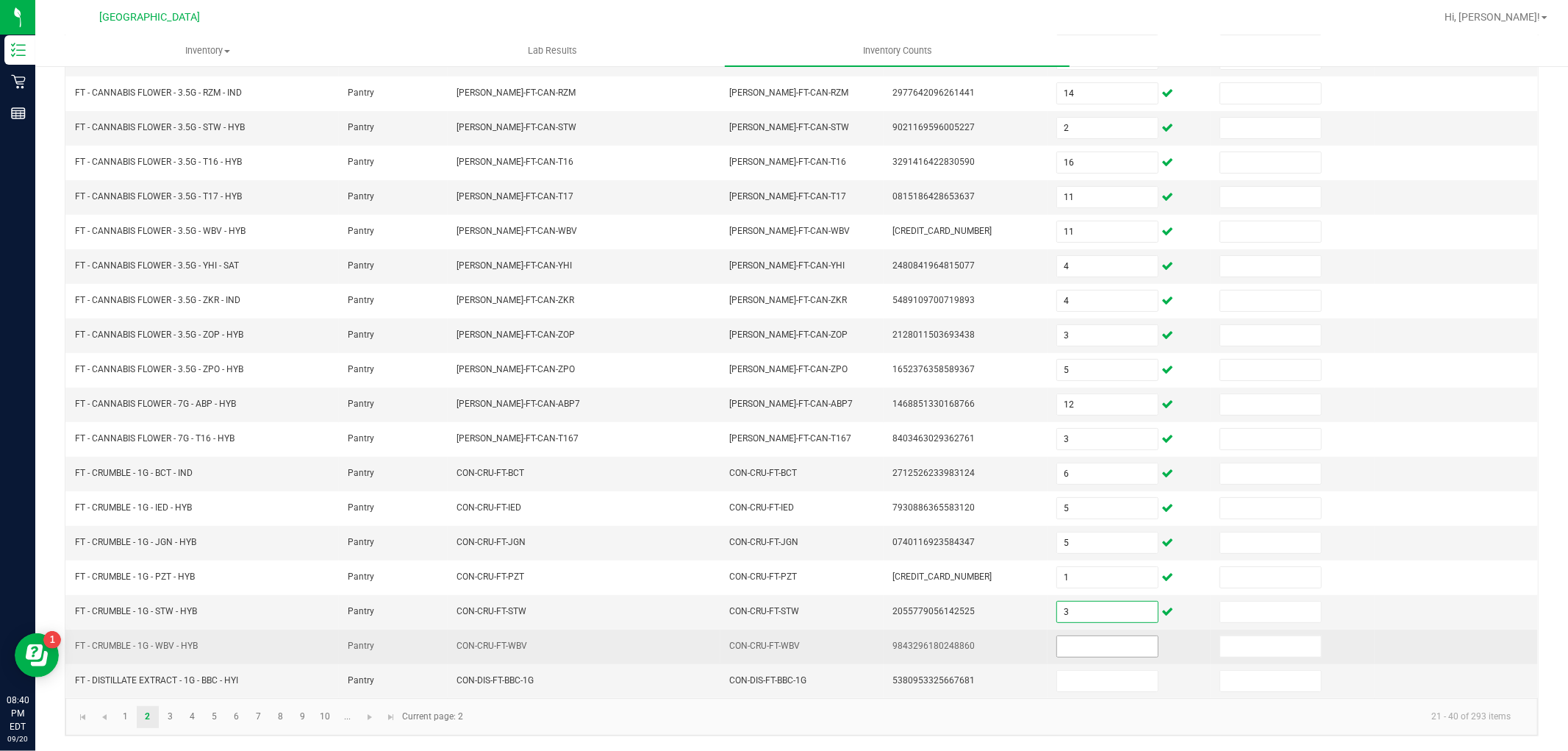
type input "3"
click at [1113, 649] on input at bounding box center [1108, 646] width 101 height 21
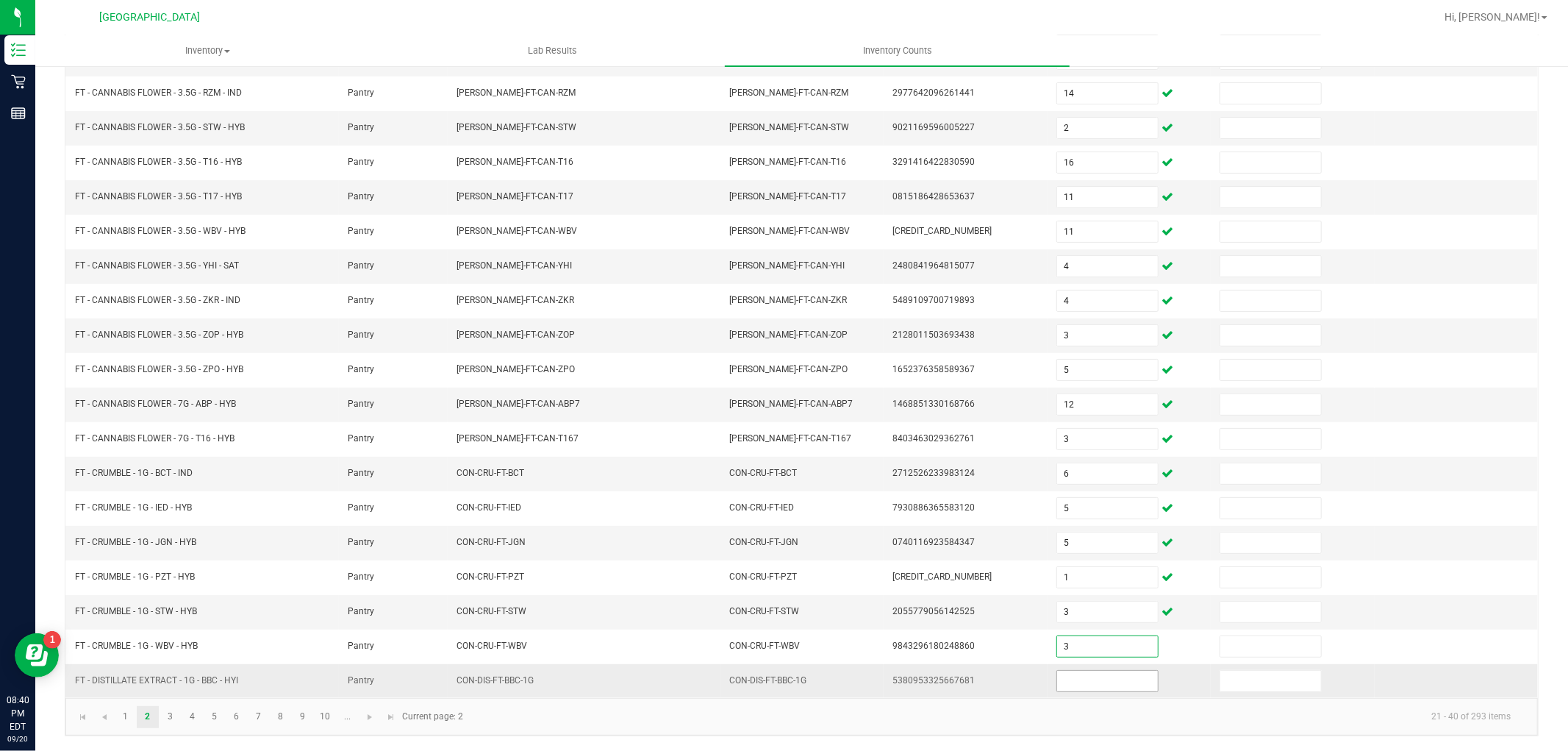
type input "3"
click at [1101, 682] on input at bounding box center [1108, 681] width 101 height 21
type input "1"
click at [172, 720] on link "3" at bounding box center [170, 716] width 21 height 22
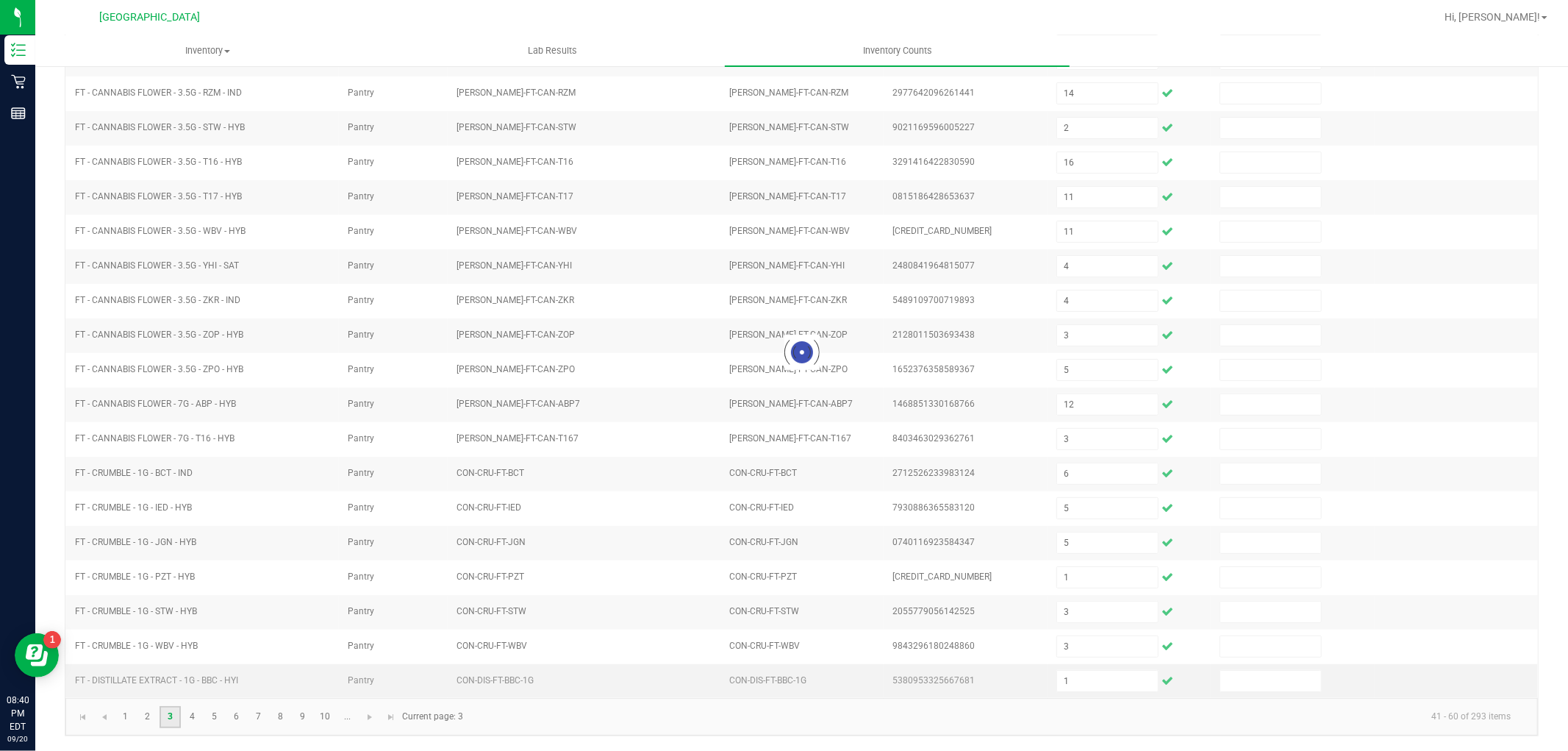
type input "12"
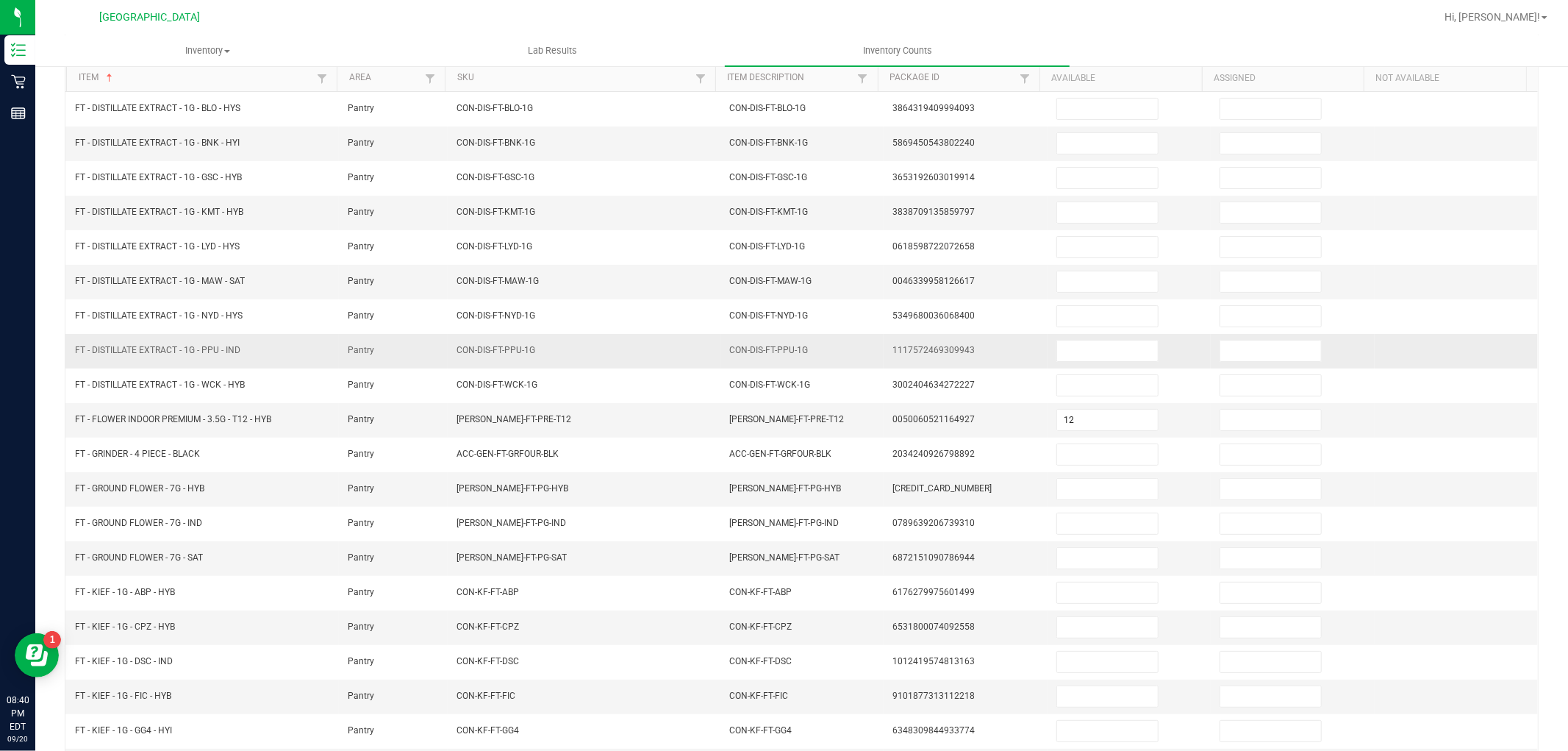
scroll to position [0, 0]
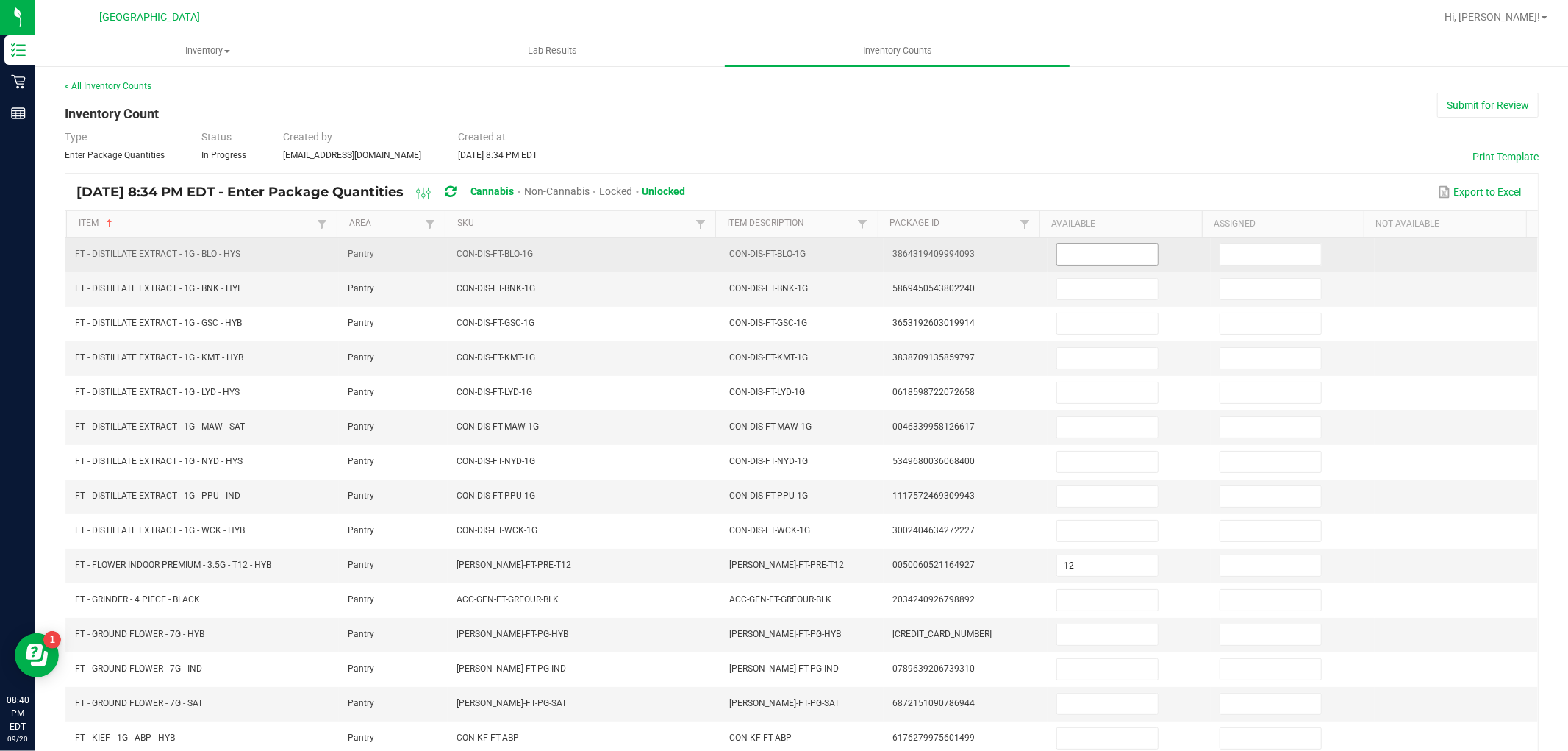
click at [1059, 251] on input at bounding box center [1108, 254] width 101 height 21
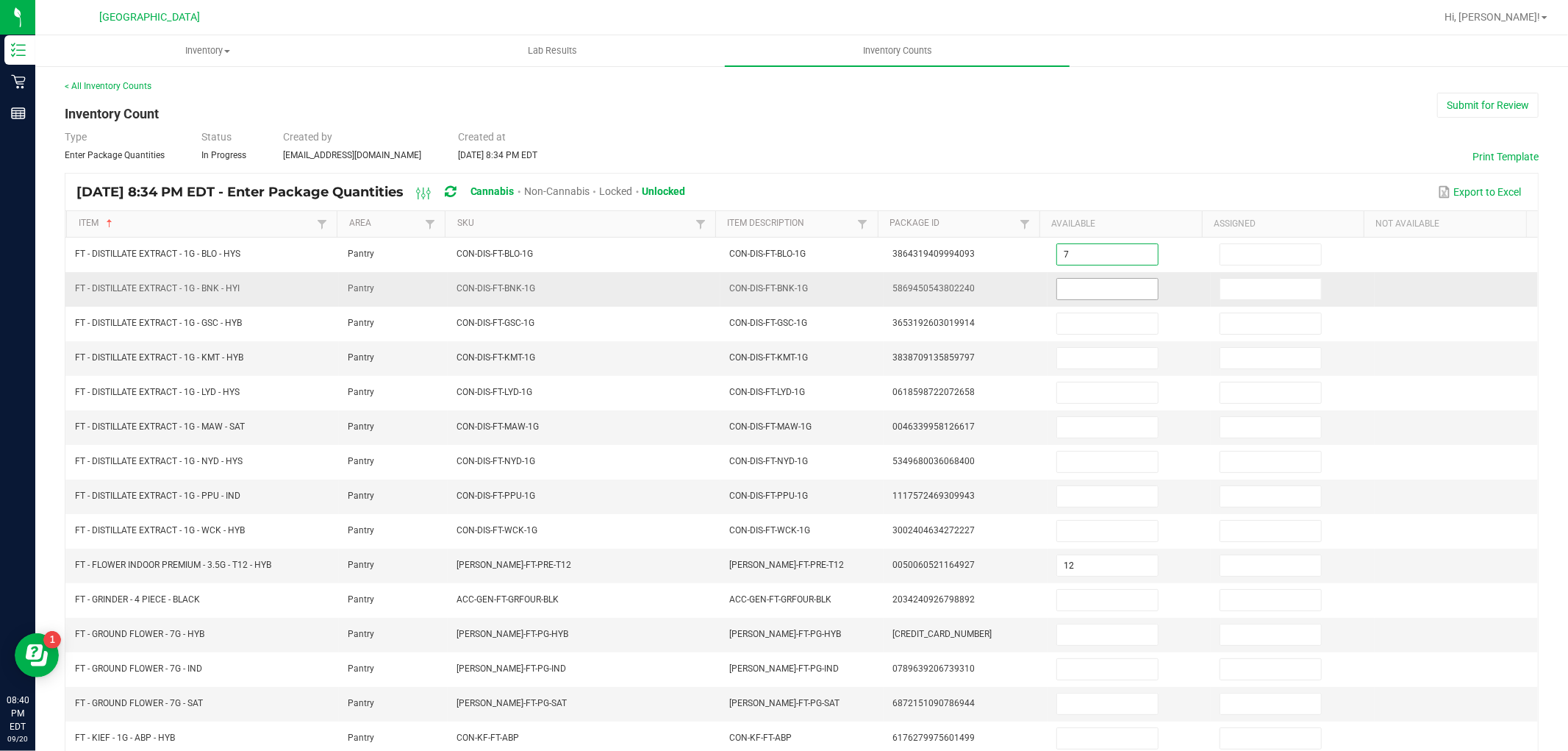
type input "7"
click at [1100, 289] on input at bounding box center [1108, 289] width 101 height 21
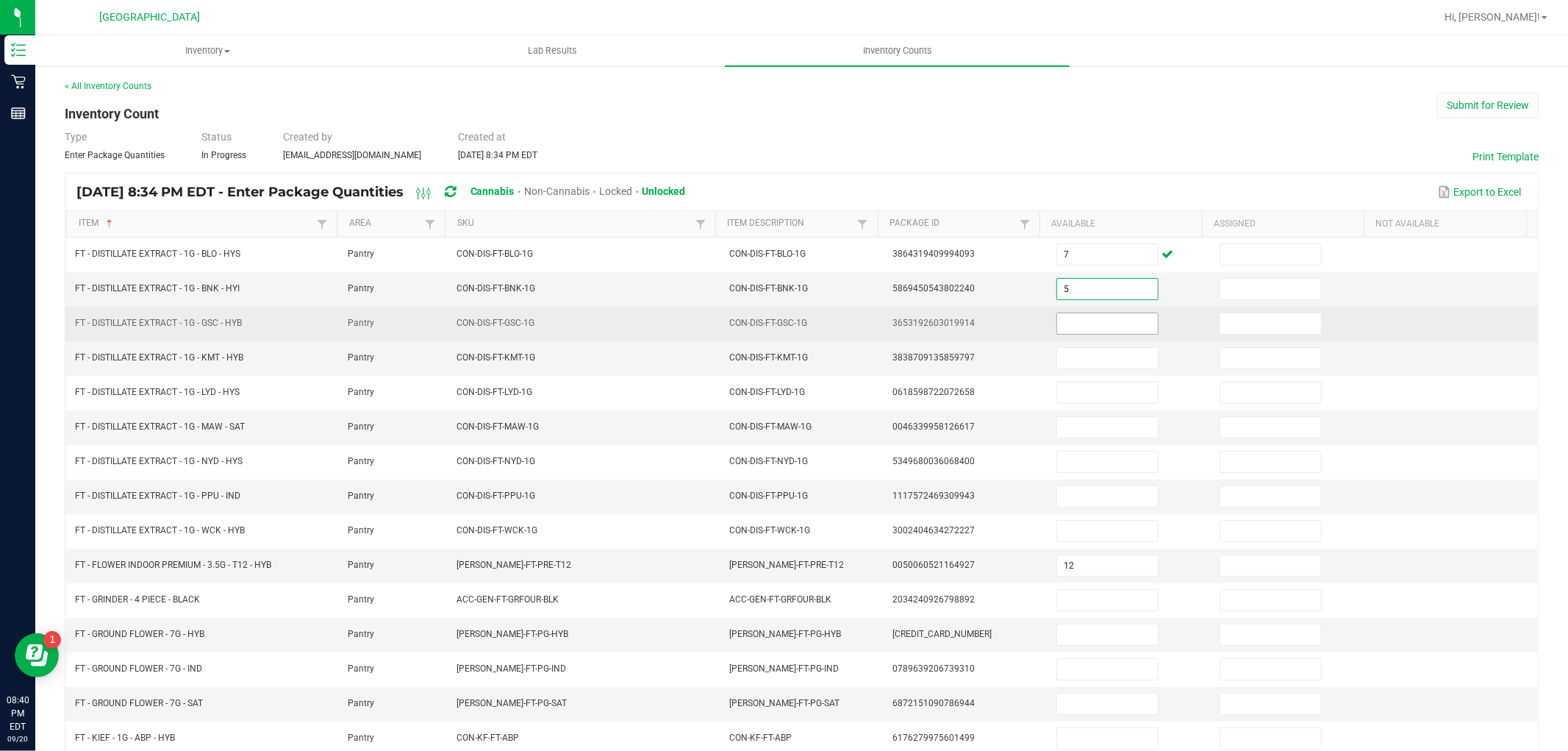
type input "5"
click at [1086, 330] on input at bounding box center [1108, 323] width 101 height 21
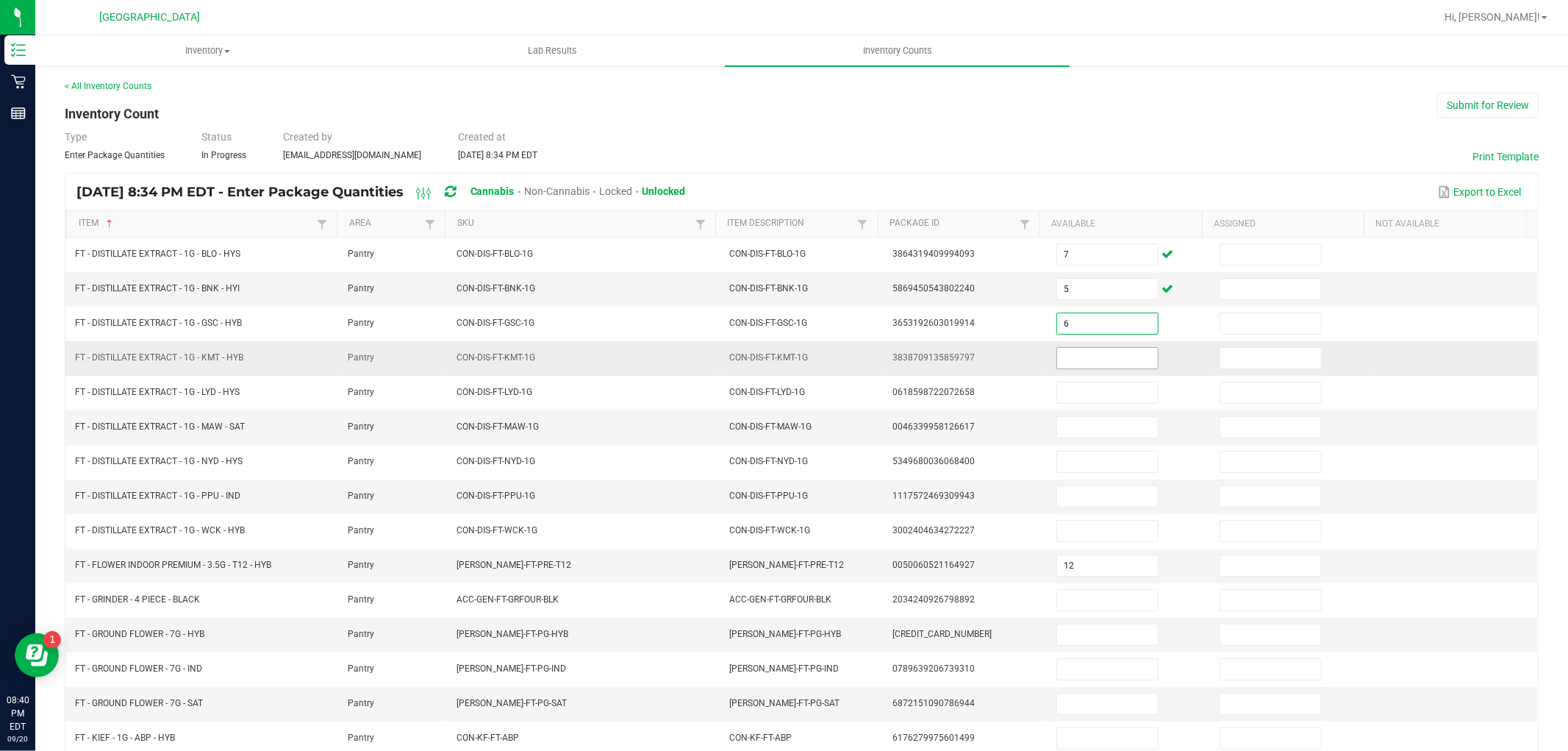
type input "6"
click at [1077, 362] on input "2" at bounding box center [1108, 358] width 101 height 21
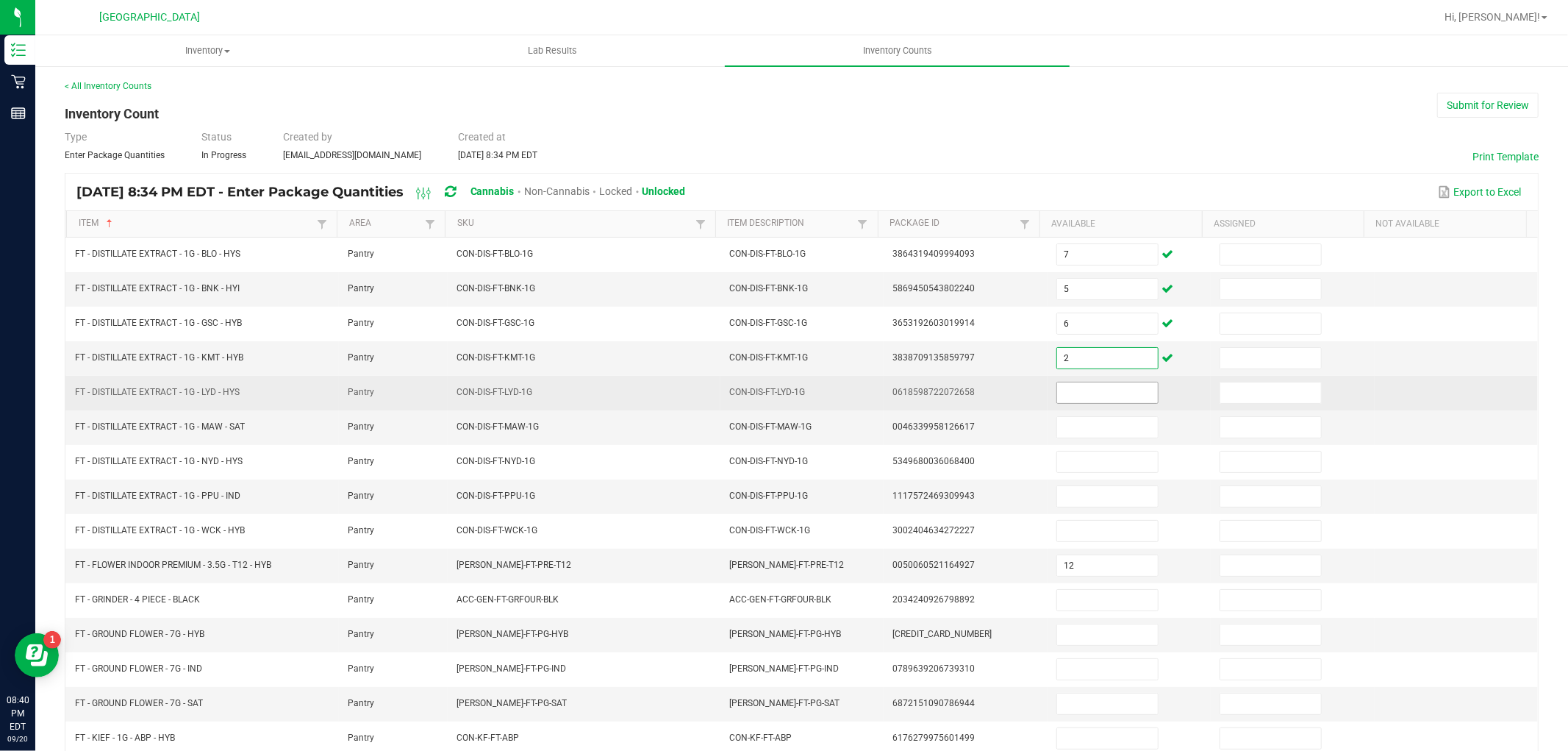
type input "2"
click at [1067, 392] on input at bounding box center [1108, 392] width 101 height 21
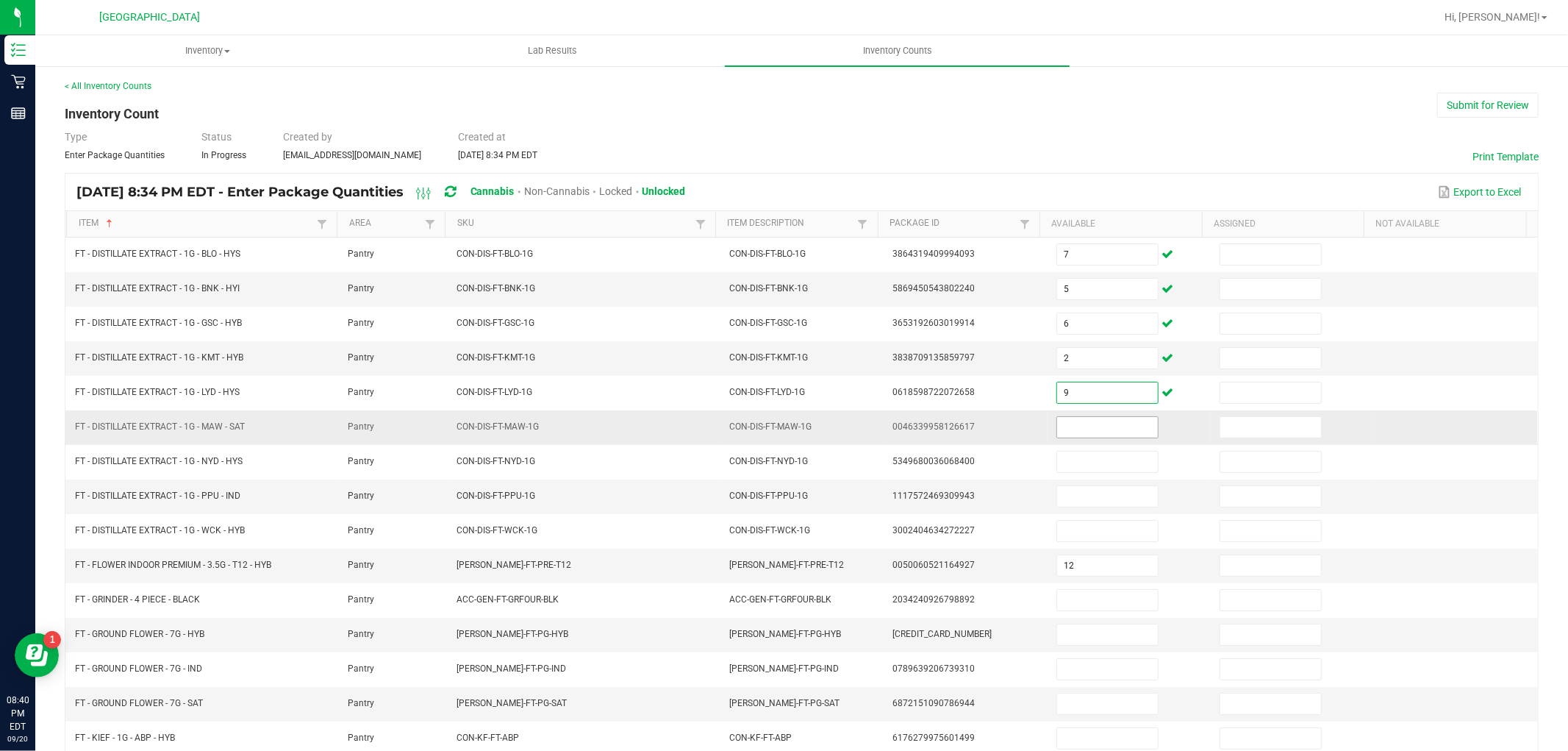
type input "9"
click at [1069, 420] on input at bounding box center [1108, 427] width 101 height 21
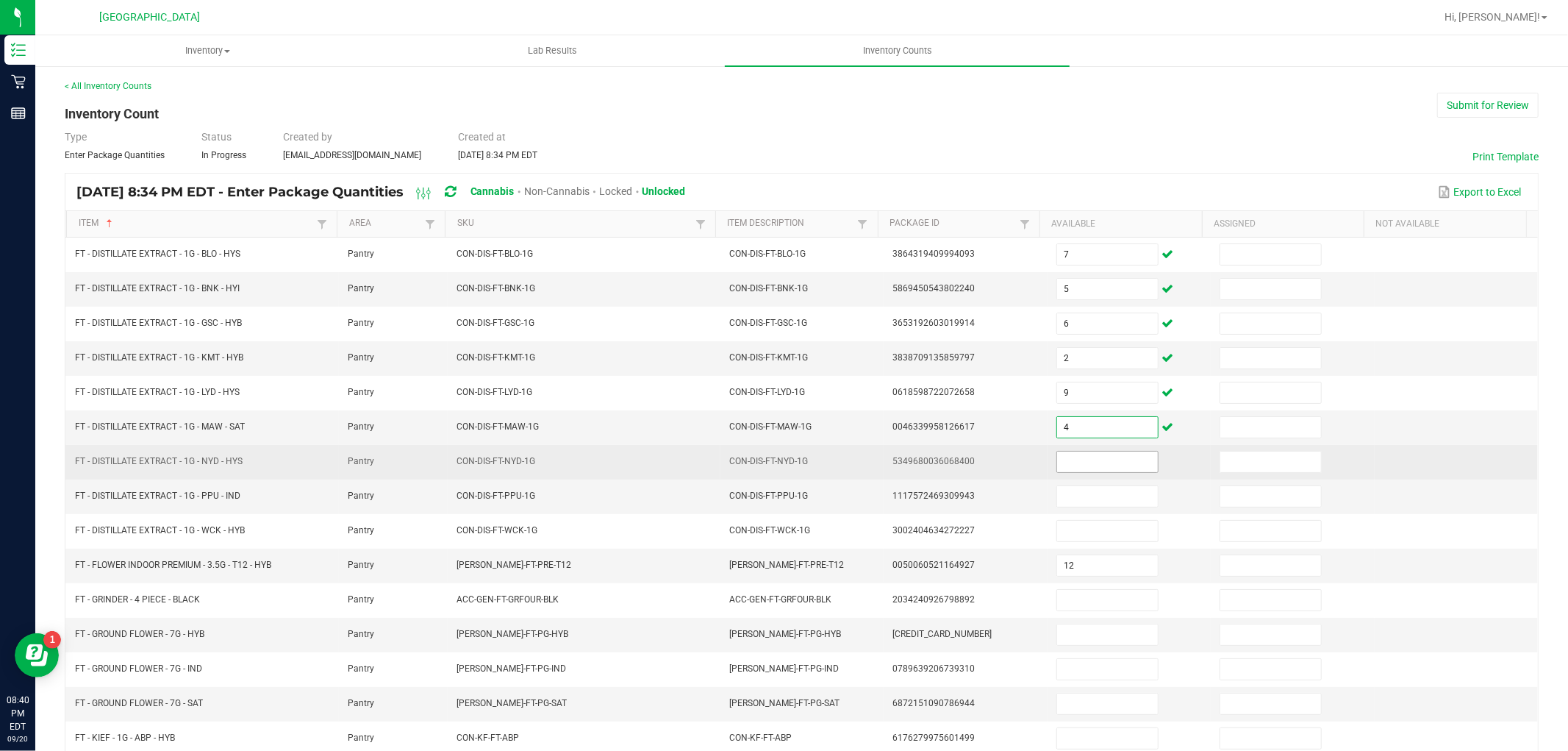
type input "4"
click at [1063, 457] on input at bounding box center [1108, 461] width 101 height 21
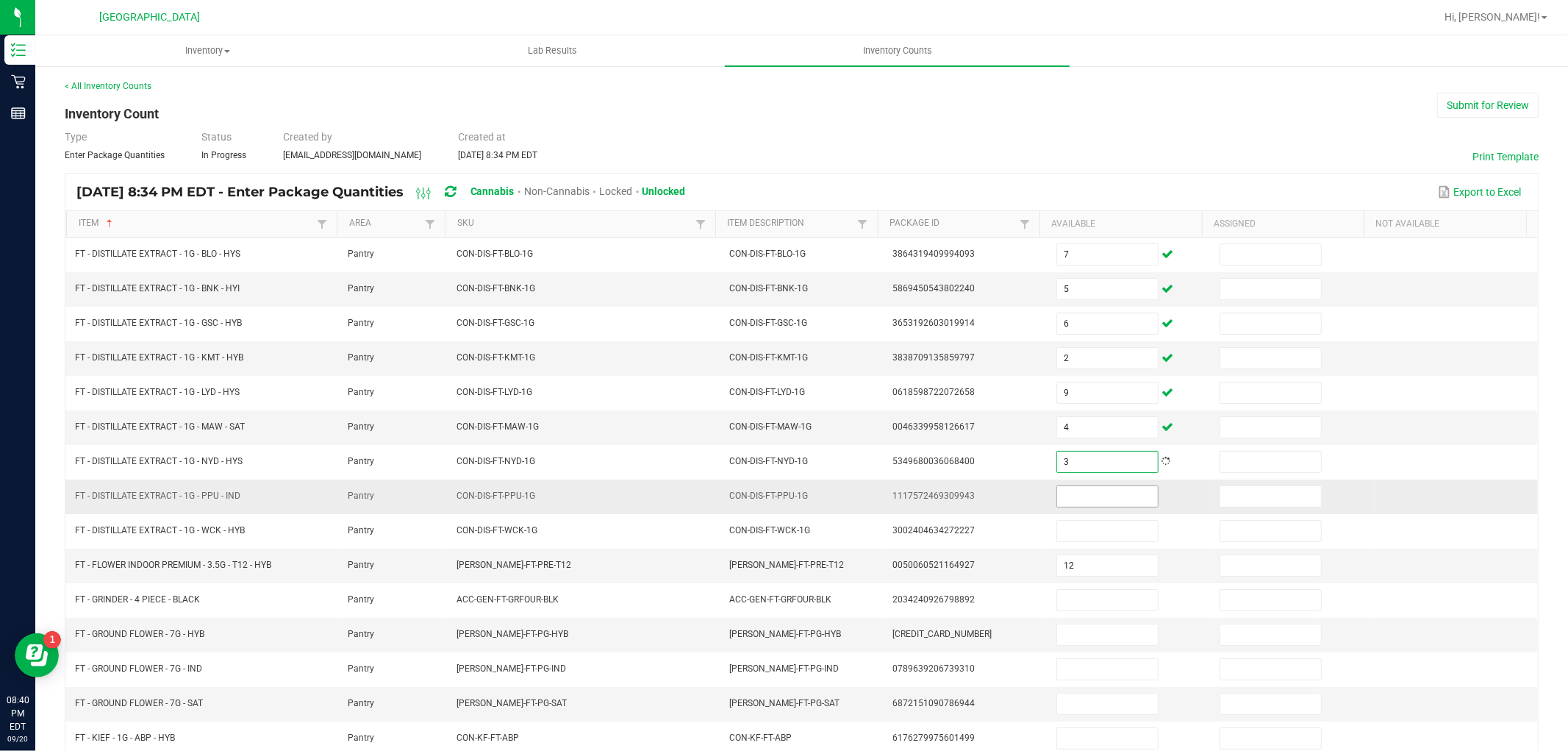
type input "3"
click at [1090, 501] on input at bounding box center [1108, 496] width 101 height 21
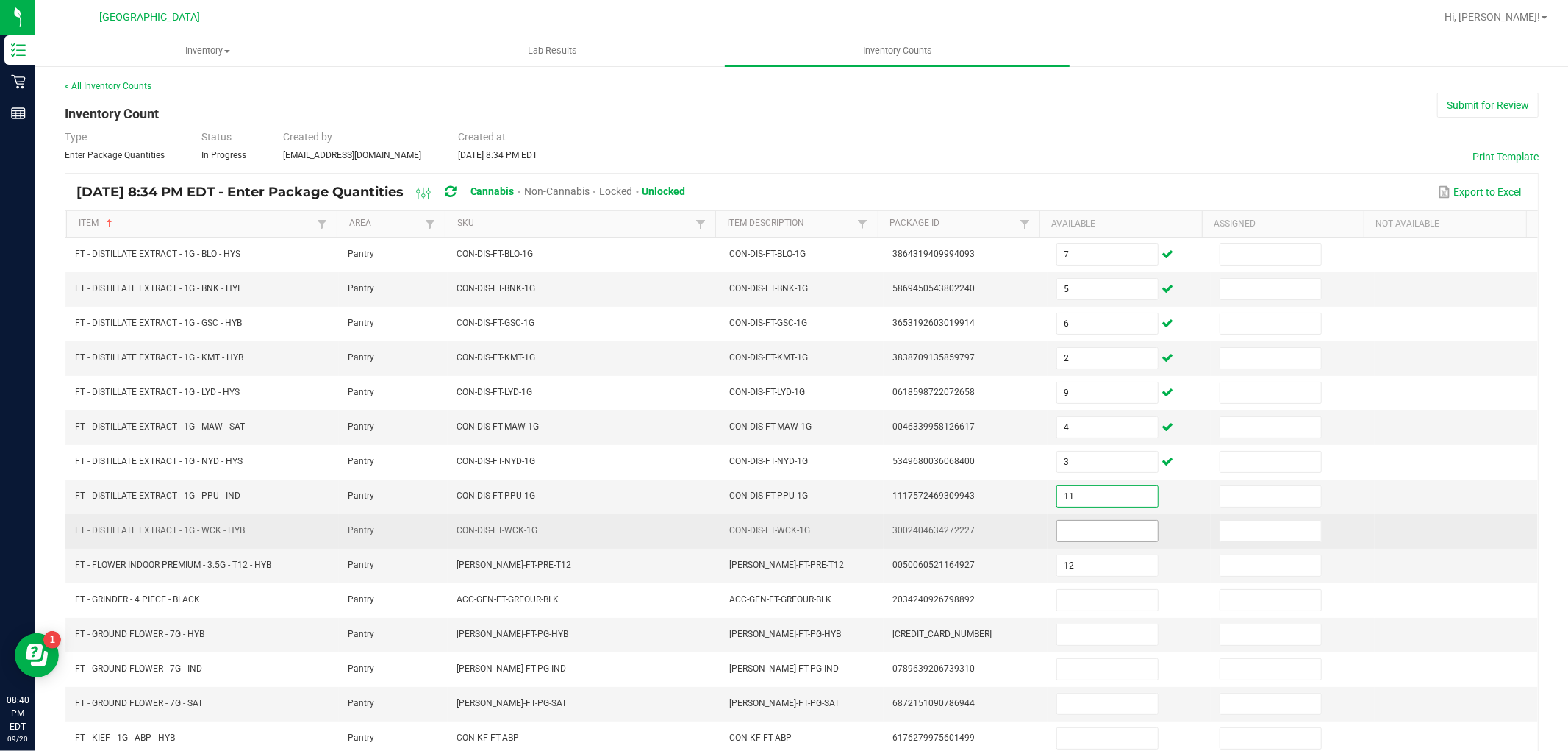
type input "11"
click at [1076, 528] on input "1" at bounding box center [1108, 531] width 101 height 21
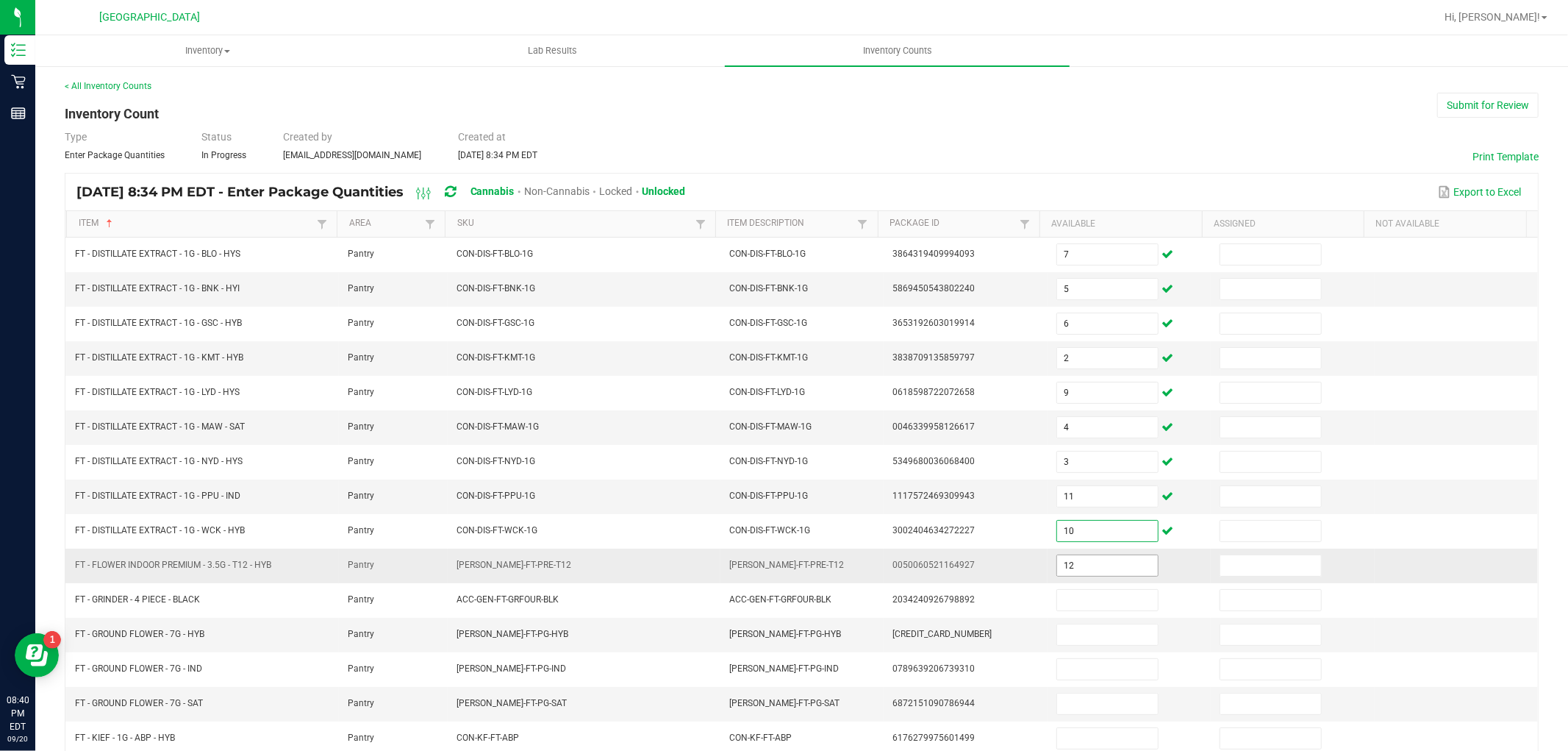
type input "10"
click at [1071, 561] on input "12" at bounding box center [1108, 565] width 101 height 21
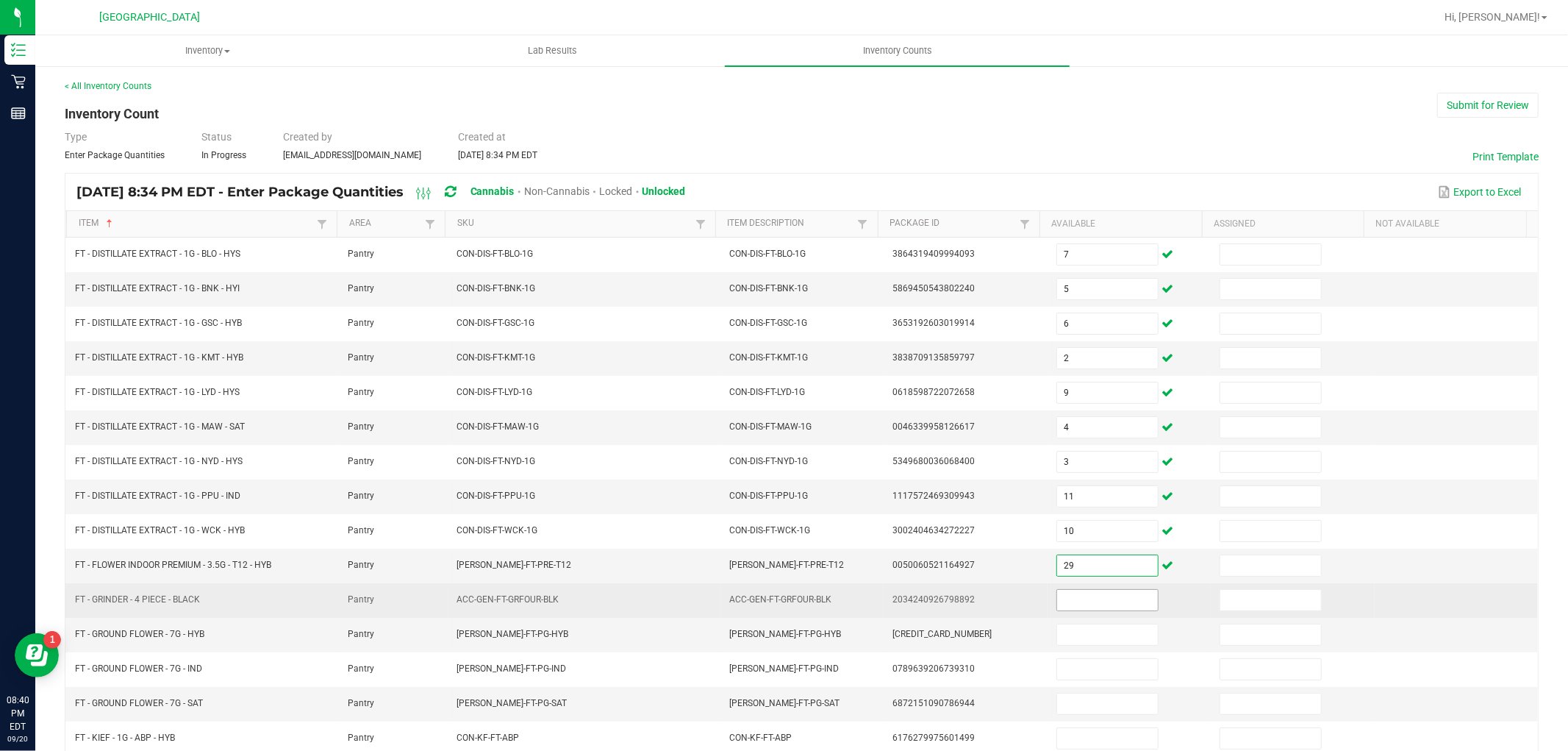
type input "29"
click at [1069, 599] on input at bounding box center [1108, 599] width 101 height 21
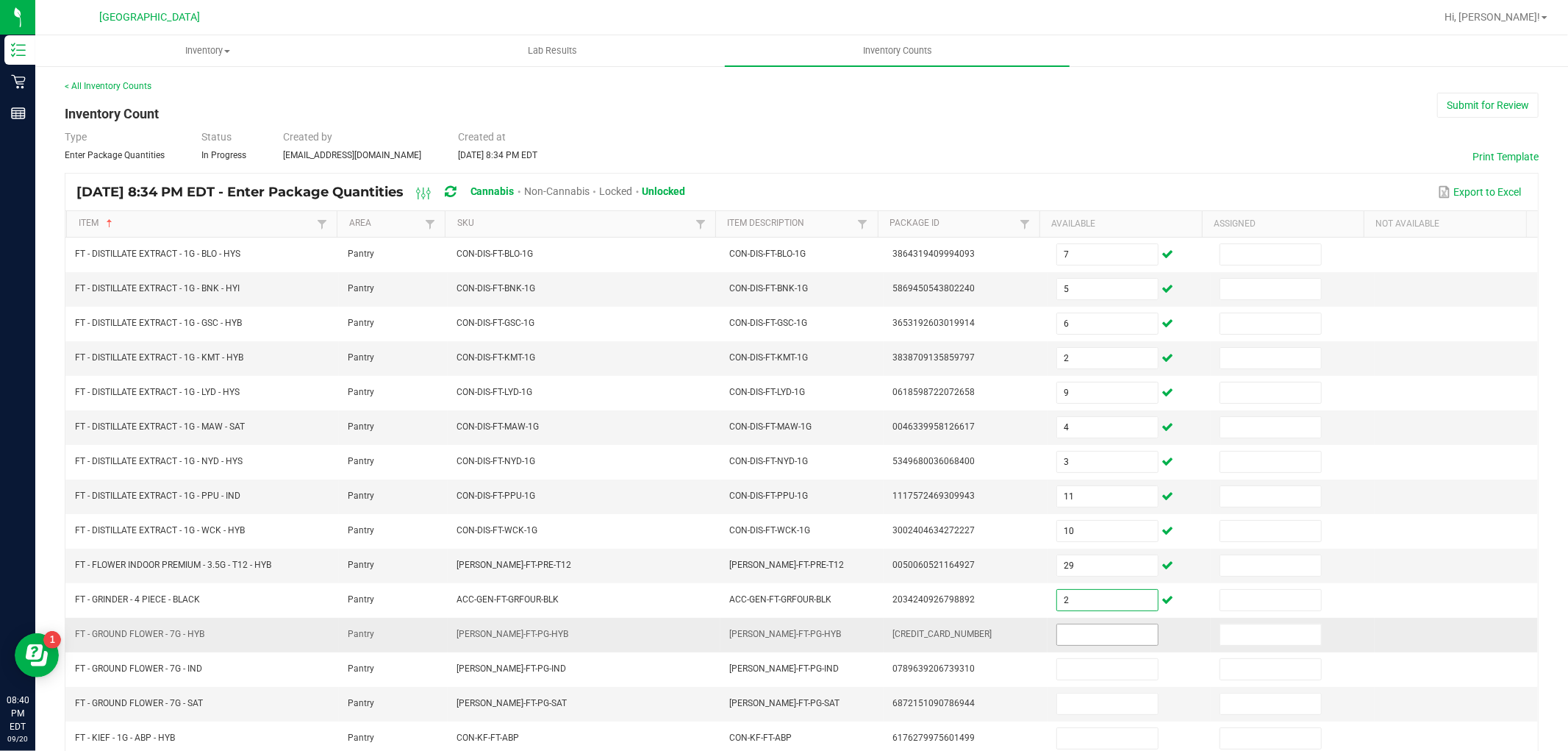
type input "2"
click at [1092, 630] on input at bounding box center [1108, 634] width 101 height 21
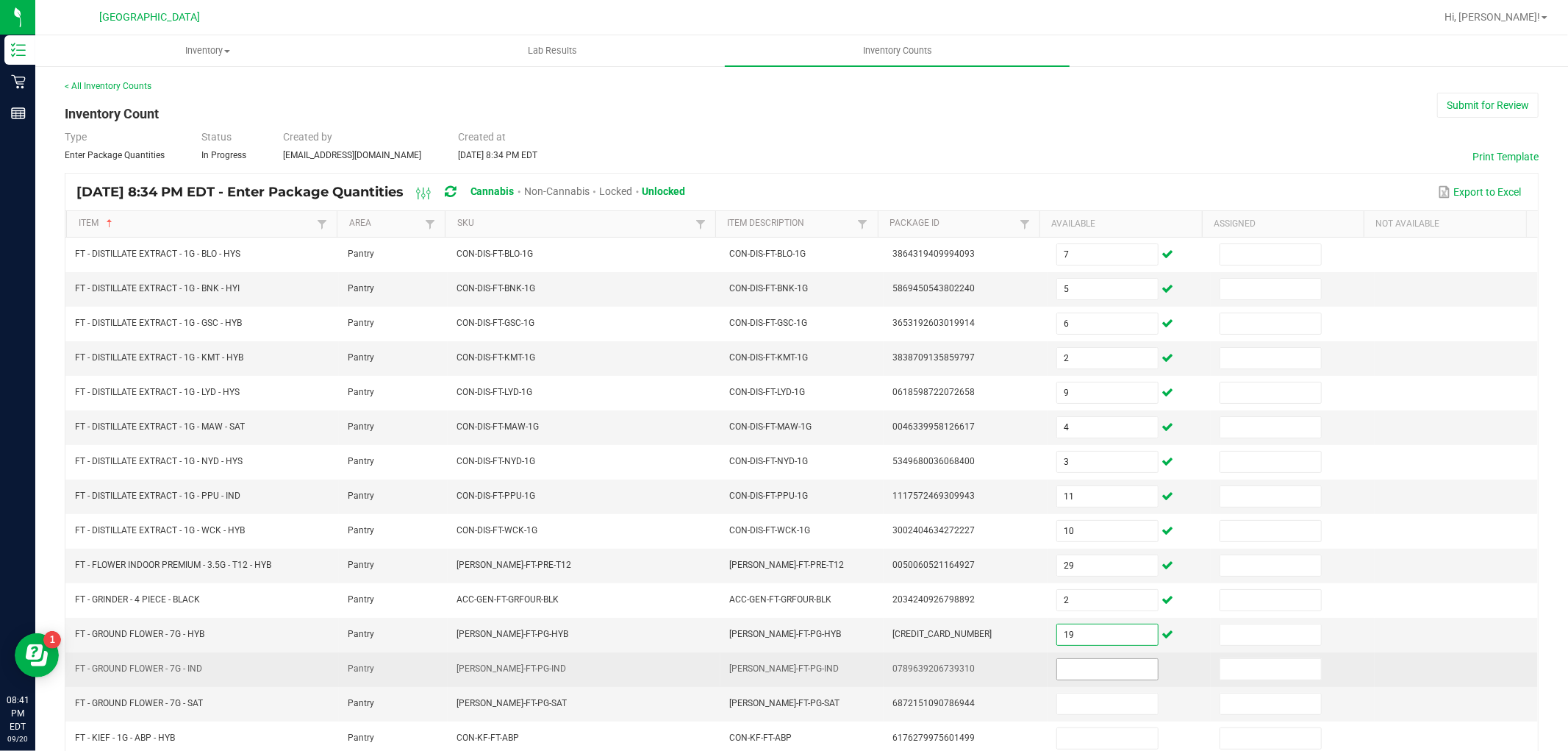
type input "19"
click at [1077, 675] on input at bounding box center [1108, 669] width 101 height 21
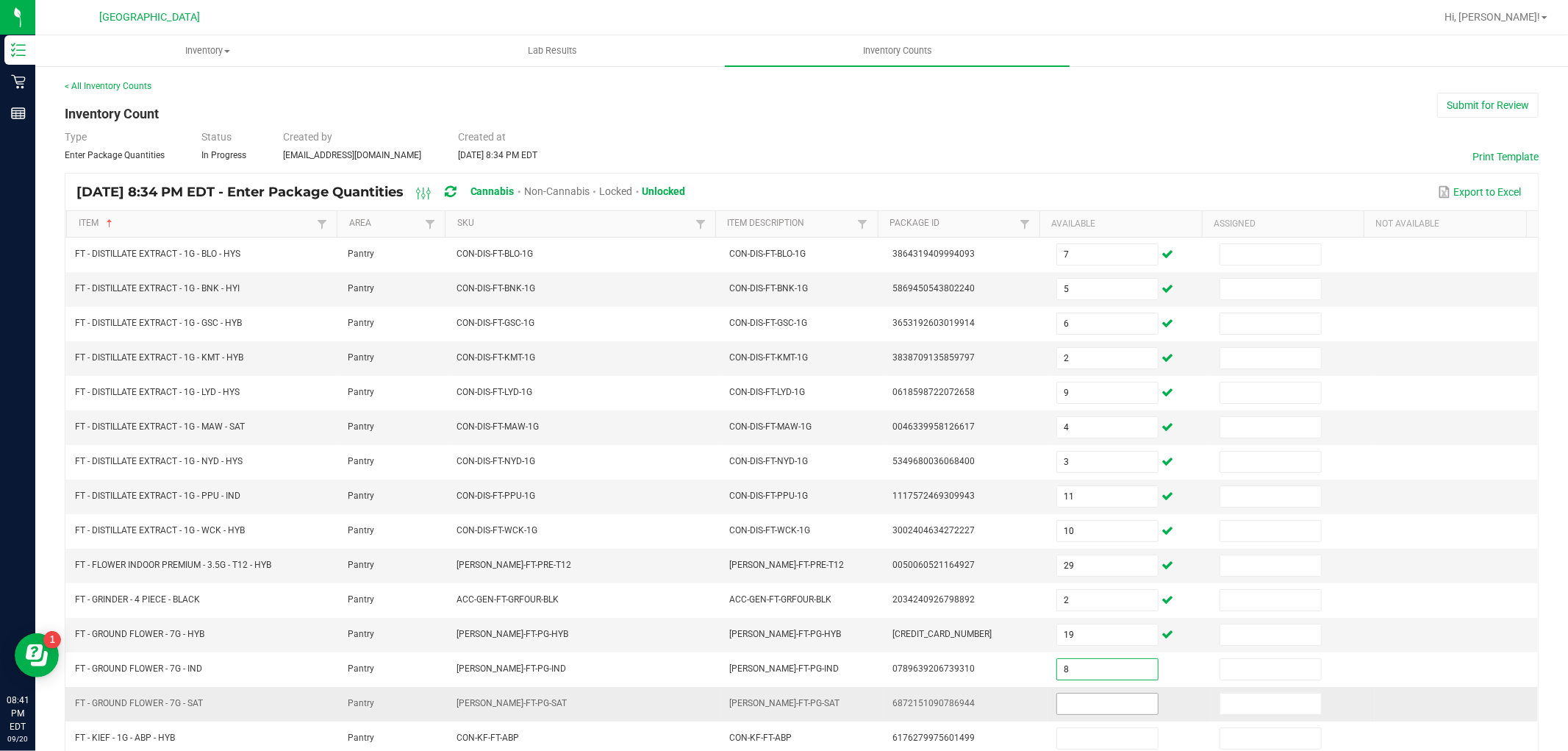
type input "8"
click at [1081, 702] on input at bounding box center [1108, 703] width 101 height 21
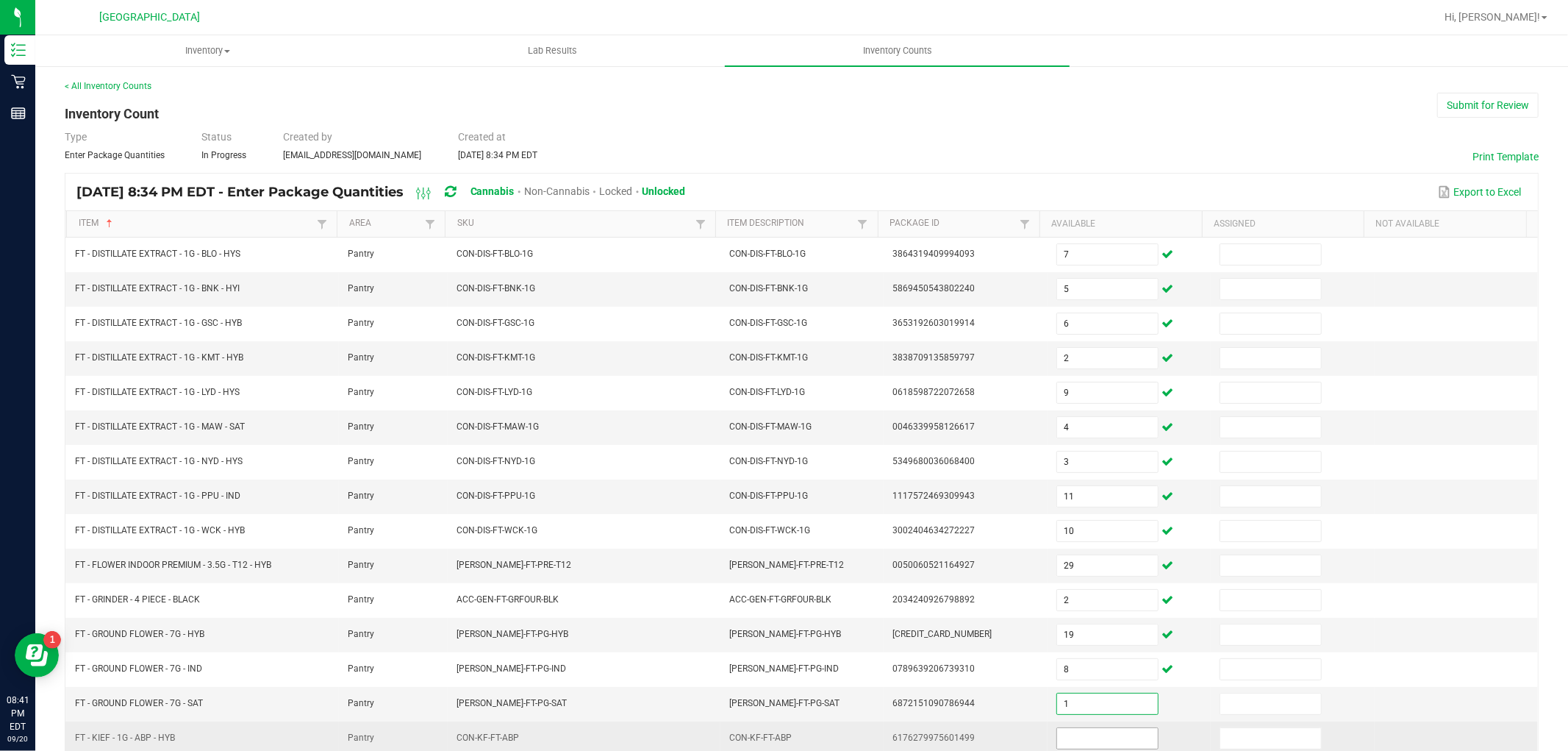
type input "1"
click at [1077, 737] on input at bounding box center [1108, 738] width 101 height 21
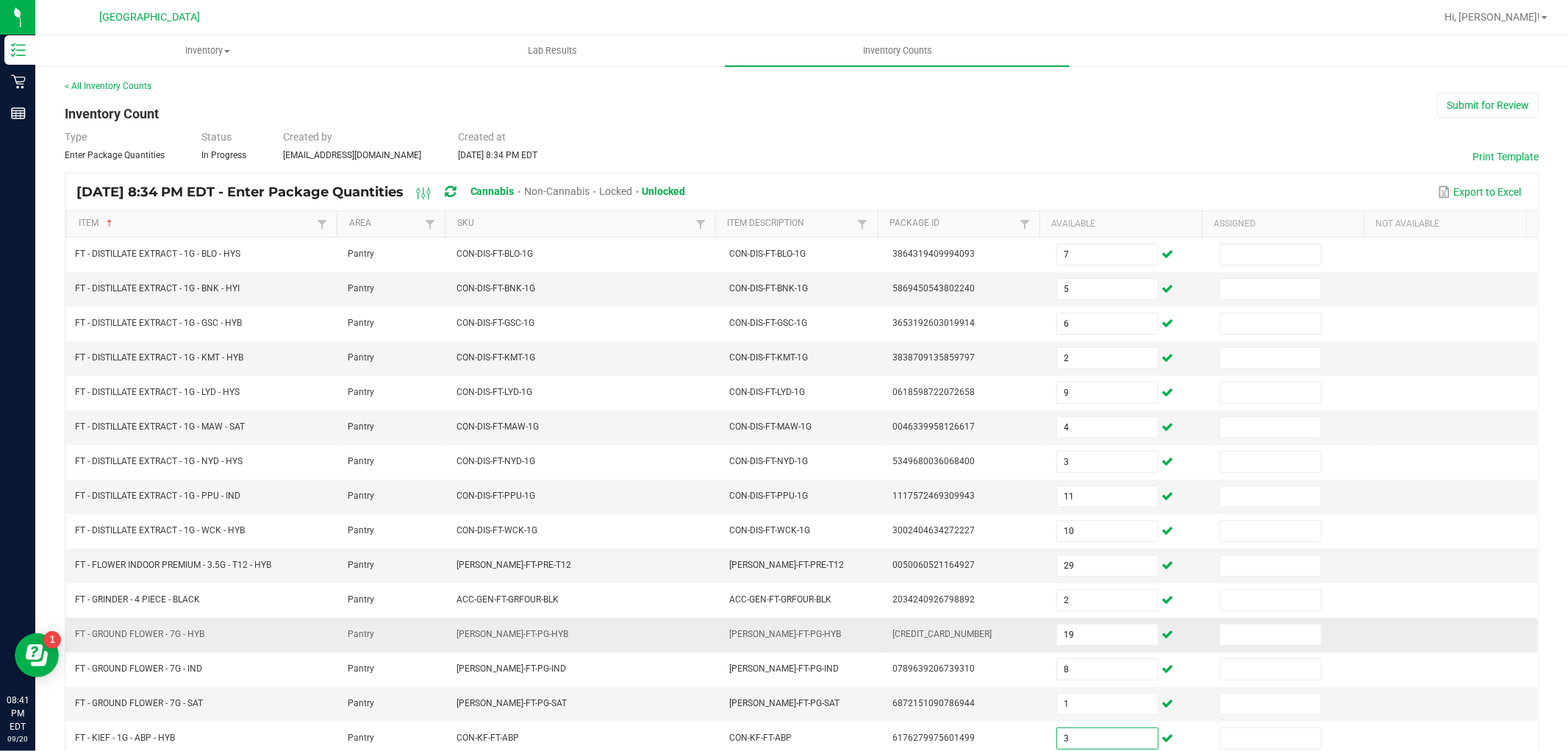
type input "3"
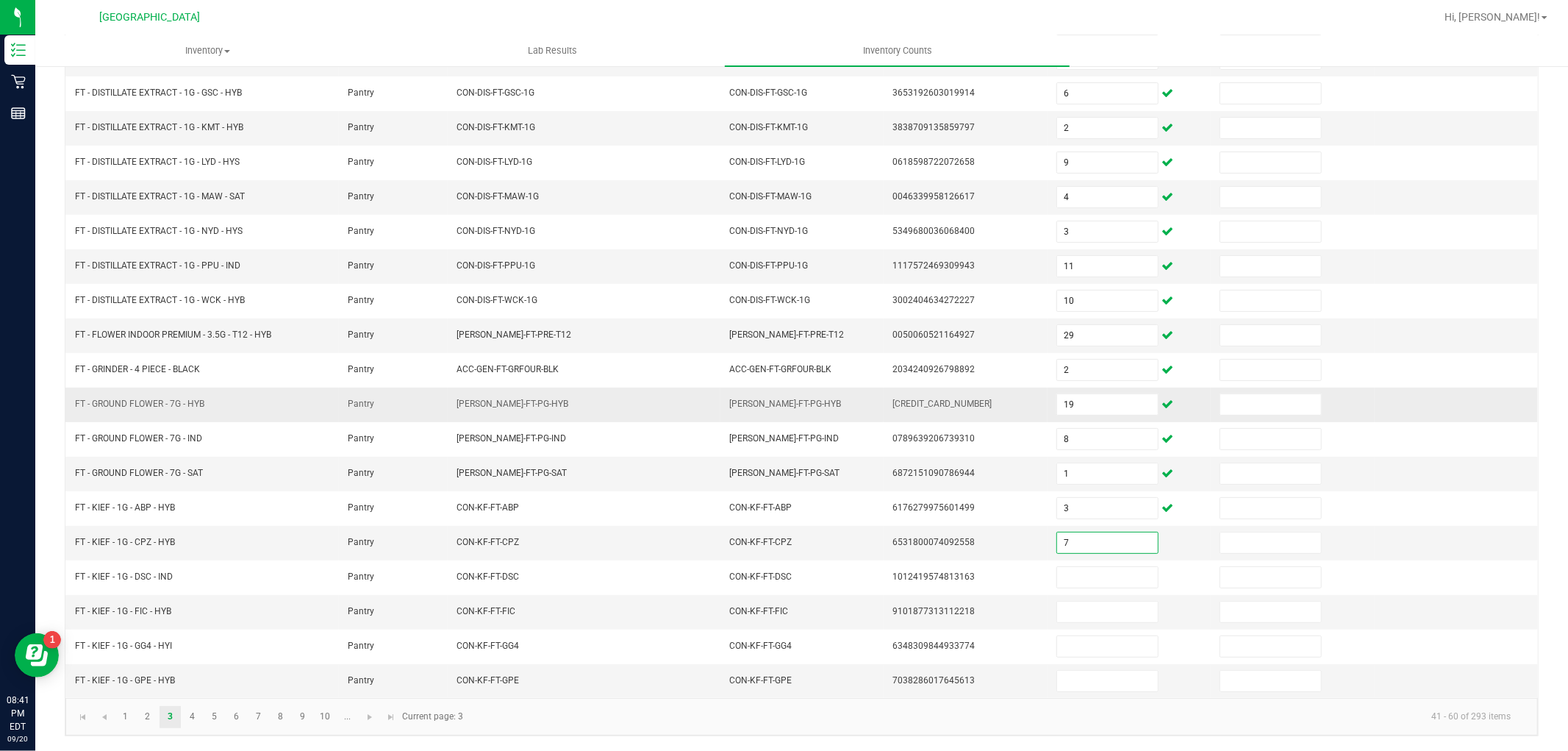
type input "7"
type input "2"
type input "8"
type input "2"
click at [1104, 681] on input at bounding box center [1108, 681] width 101 height 21
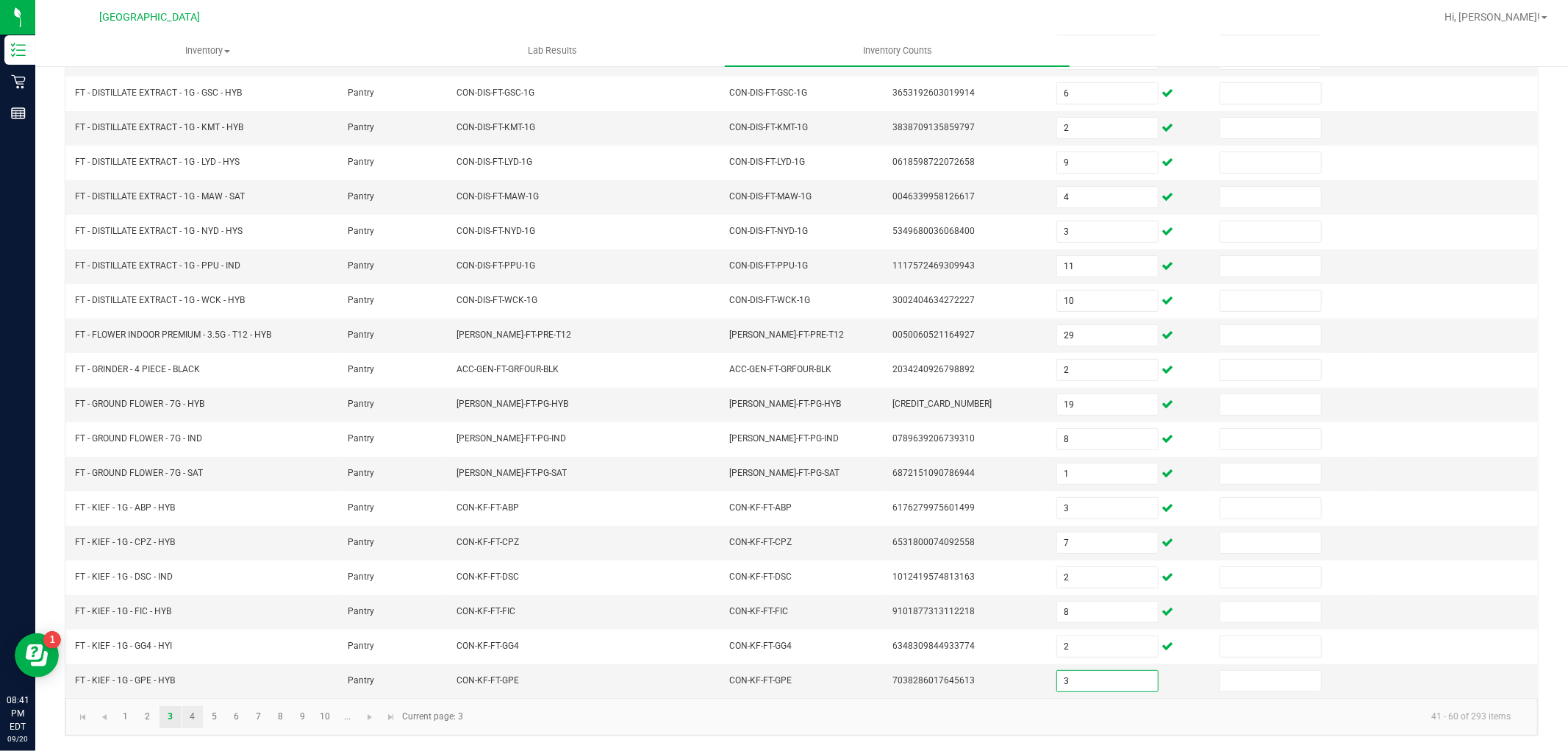
type input "3"
click at [191, 711] on link "4" at bounding box center [191, 716] width 21 height 22
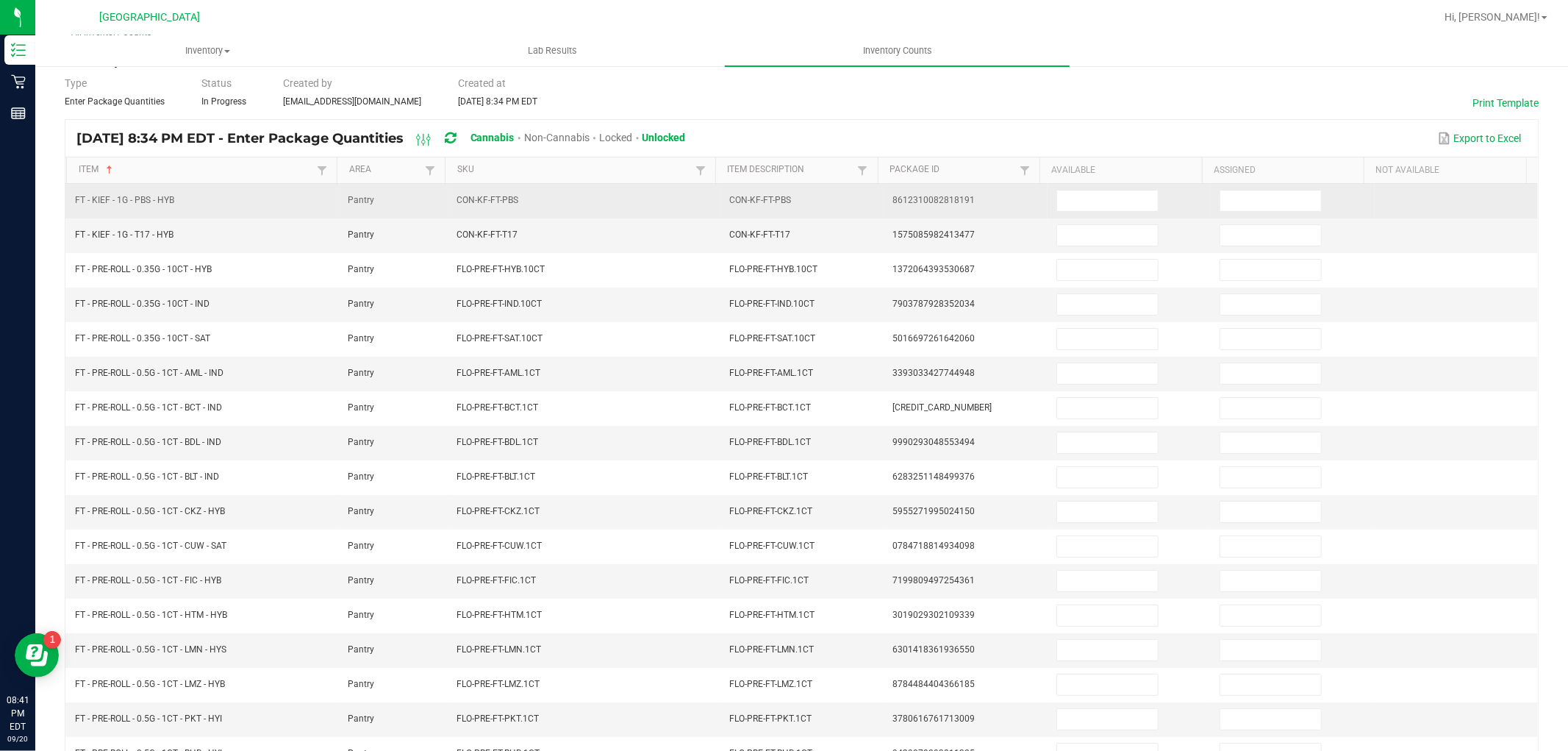
scroll to position [0, 0]
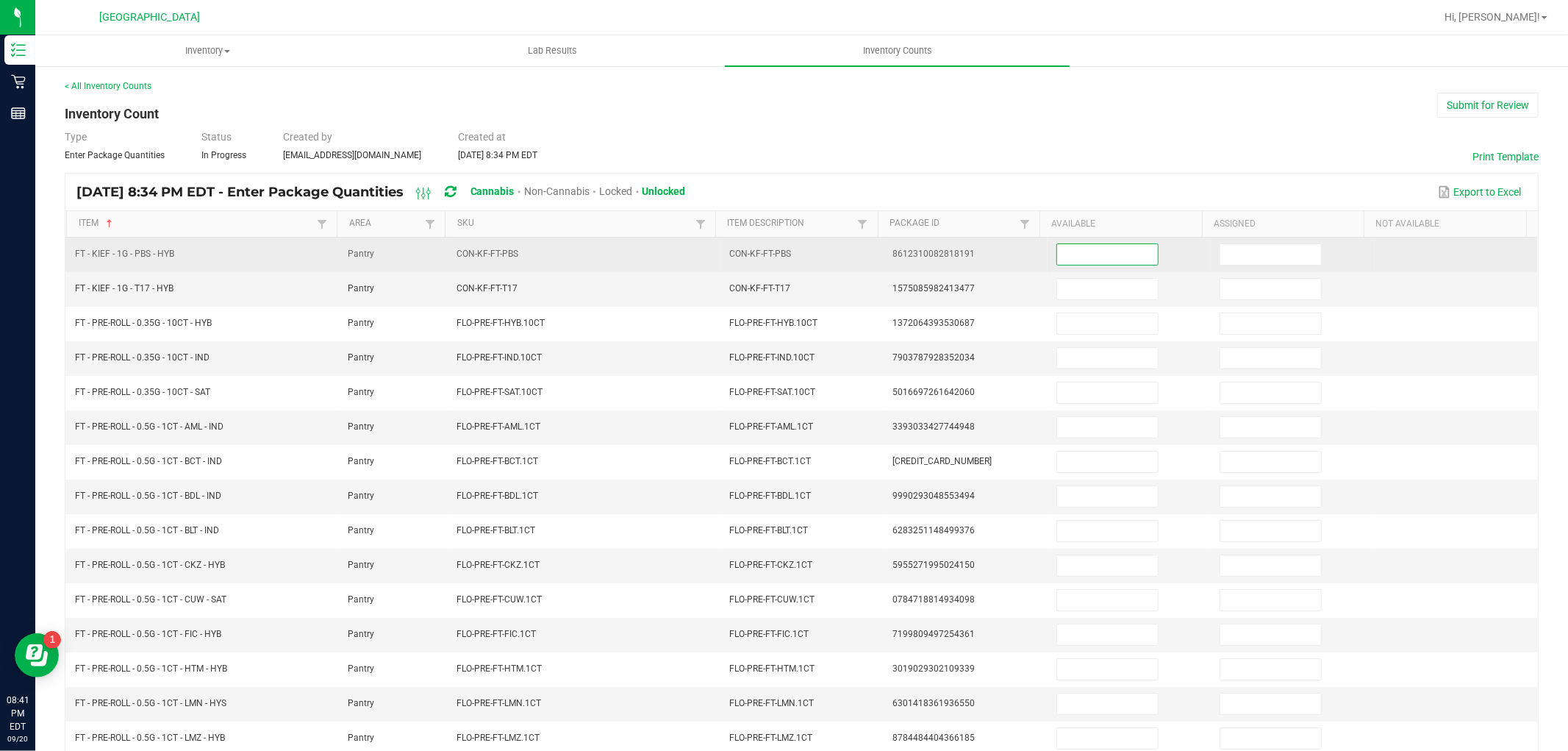
click at [1089, 253] on input at bounding box center [1108, 254] width 101 height 21
type input "6"
type input "3"
type input "20"
type input "15"
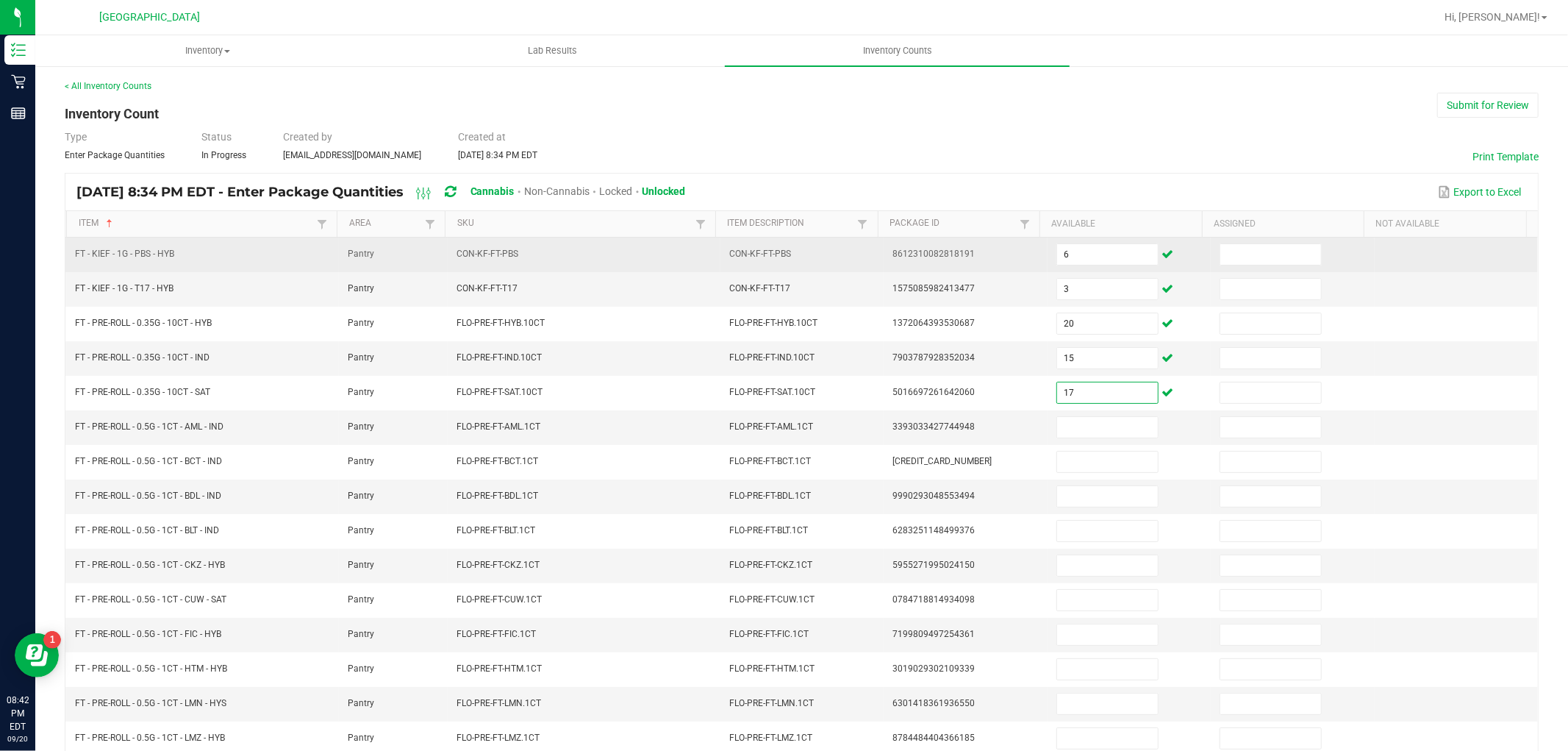
type input "17"
type input "8"
type input "5"
type input "21"
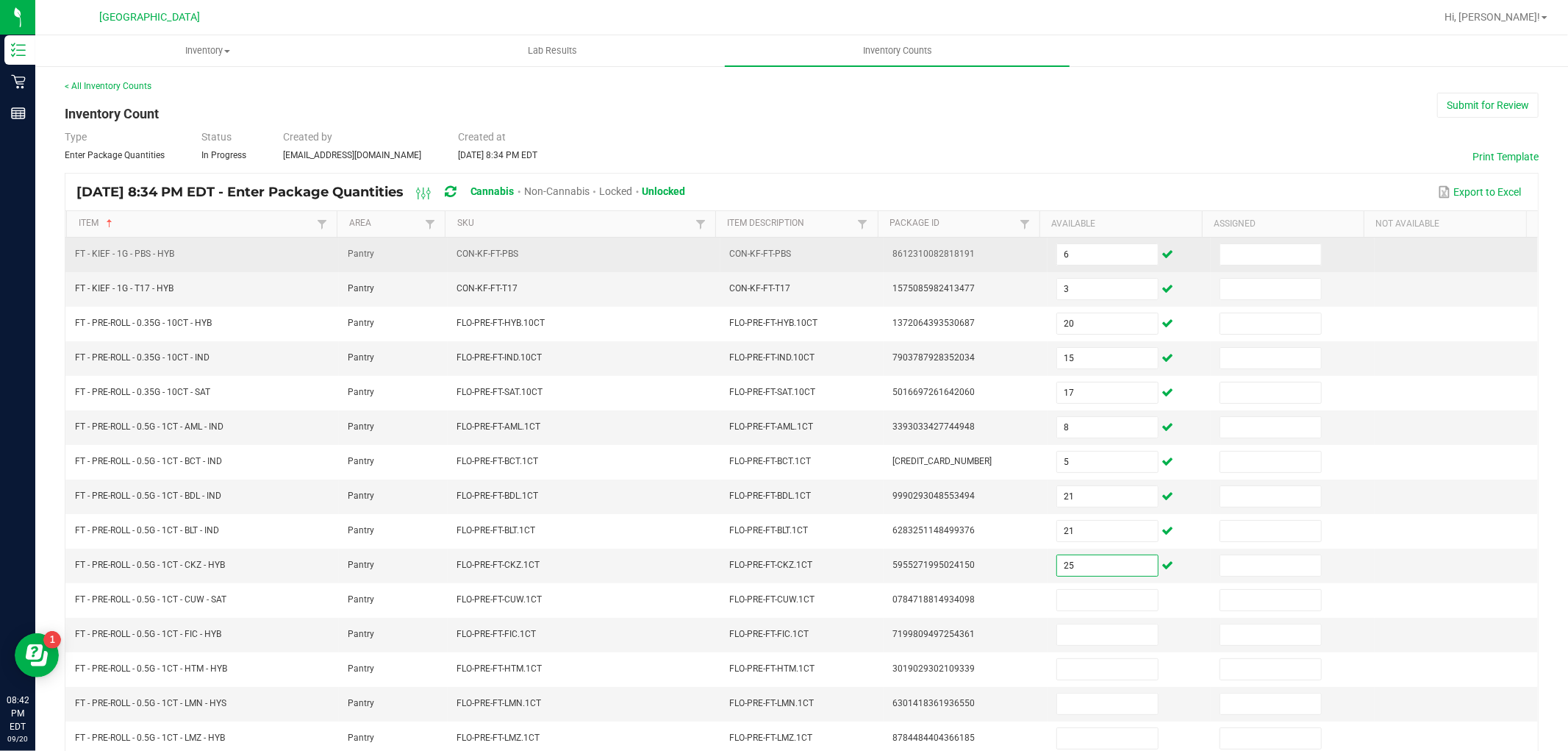
type input "25"
type input "11"
type input "14"
type input "13"
type input "10"
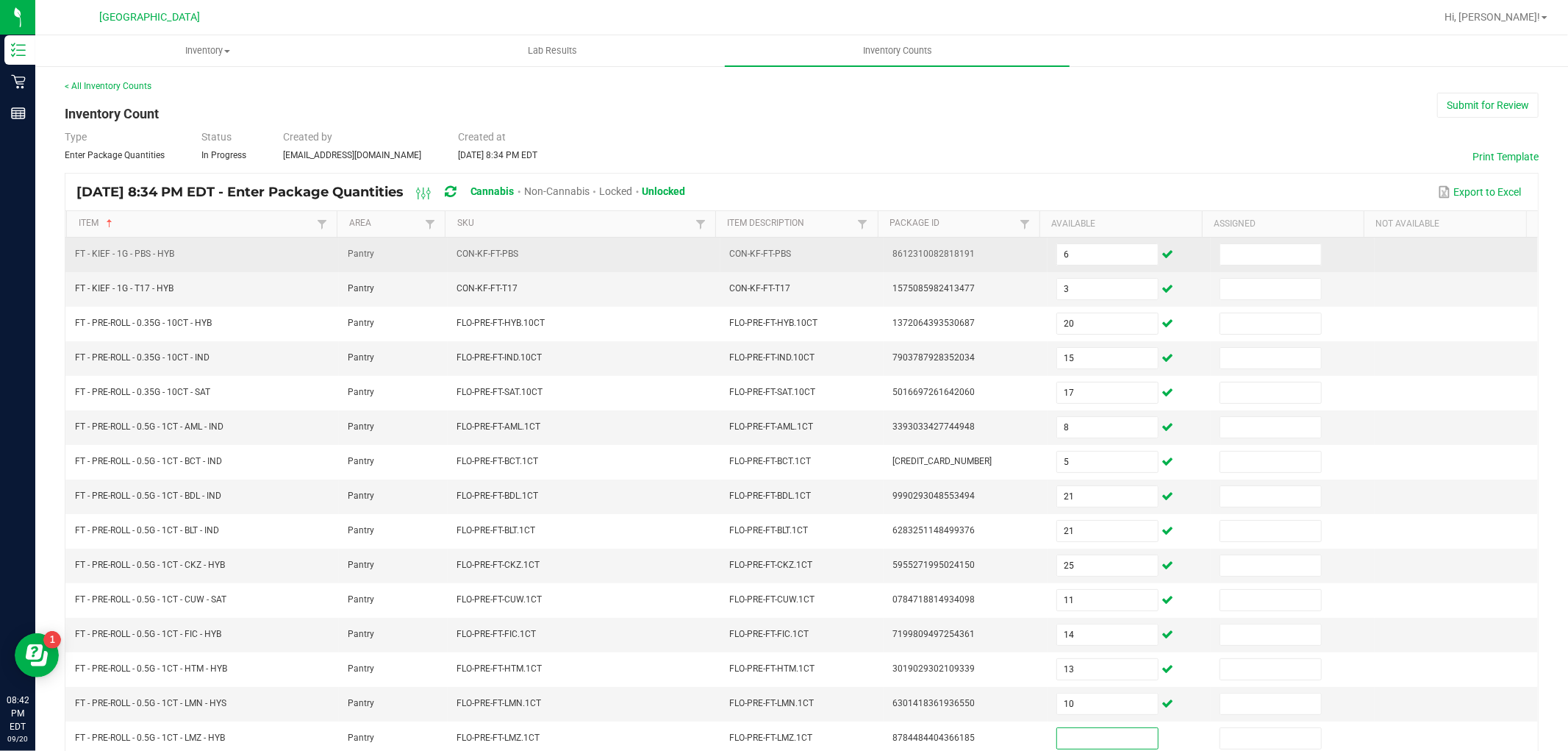
scroll to position [1, 0]
type input "23"
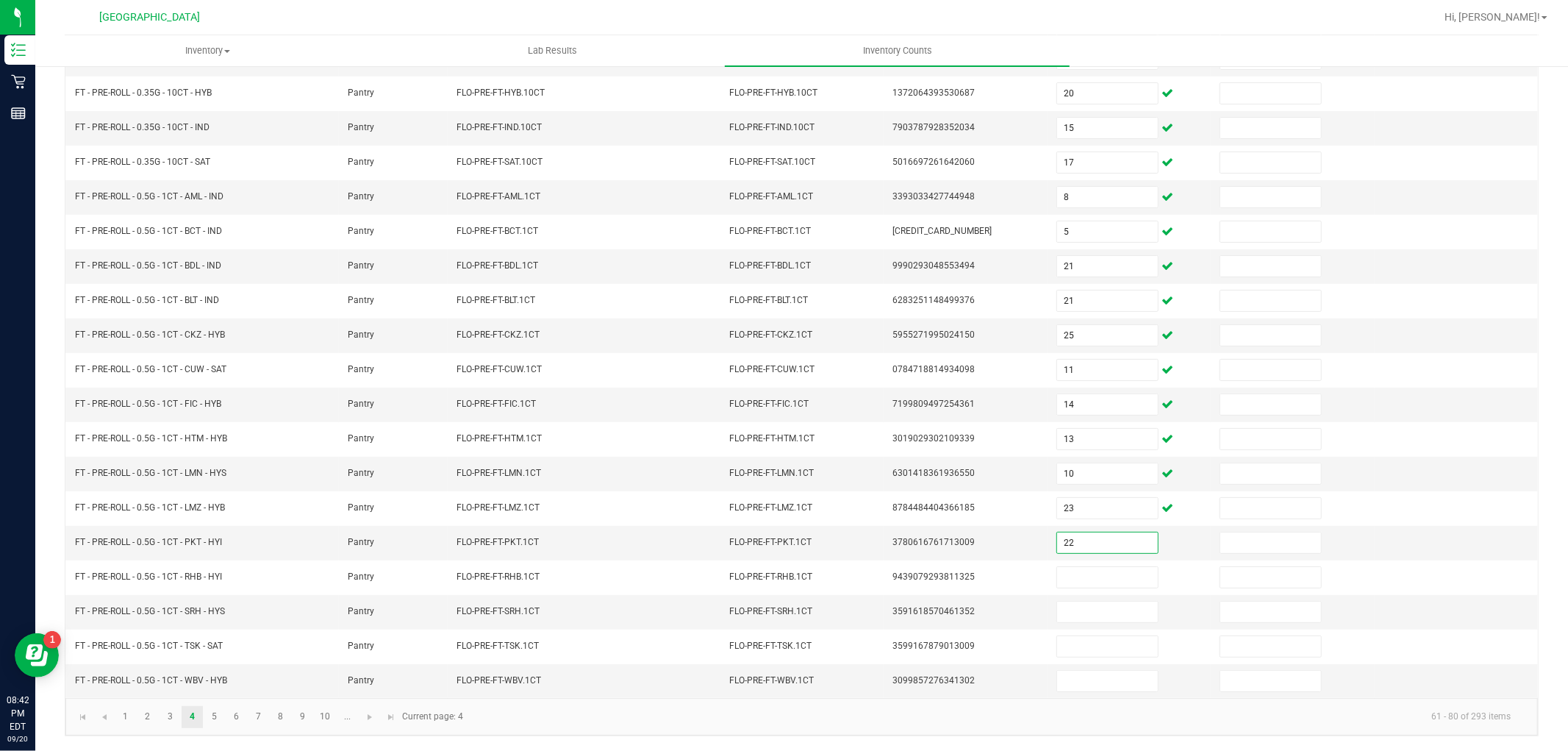
type input "22"
type input "2"
type input "3"
type input "6"
type input "15"
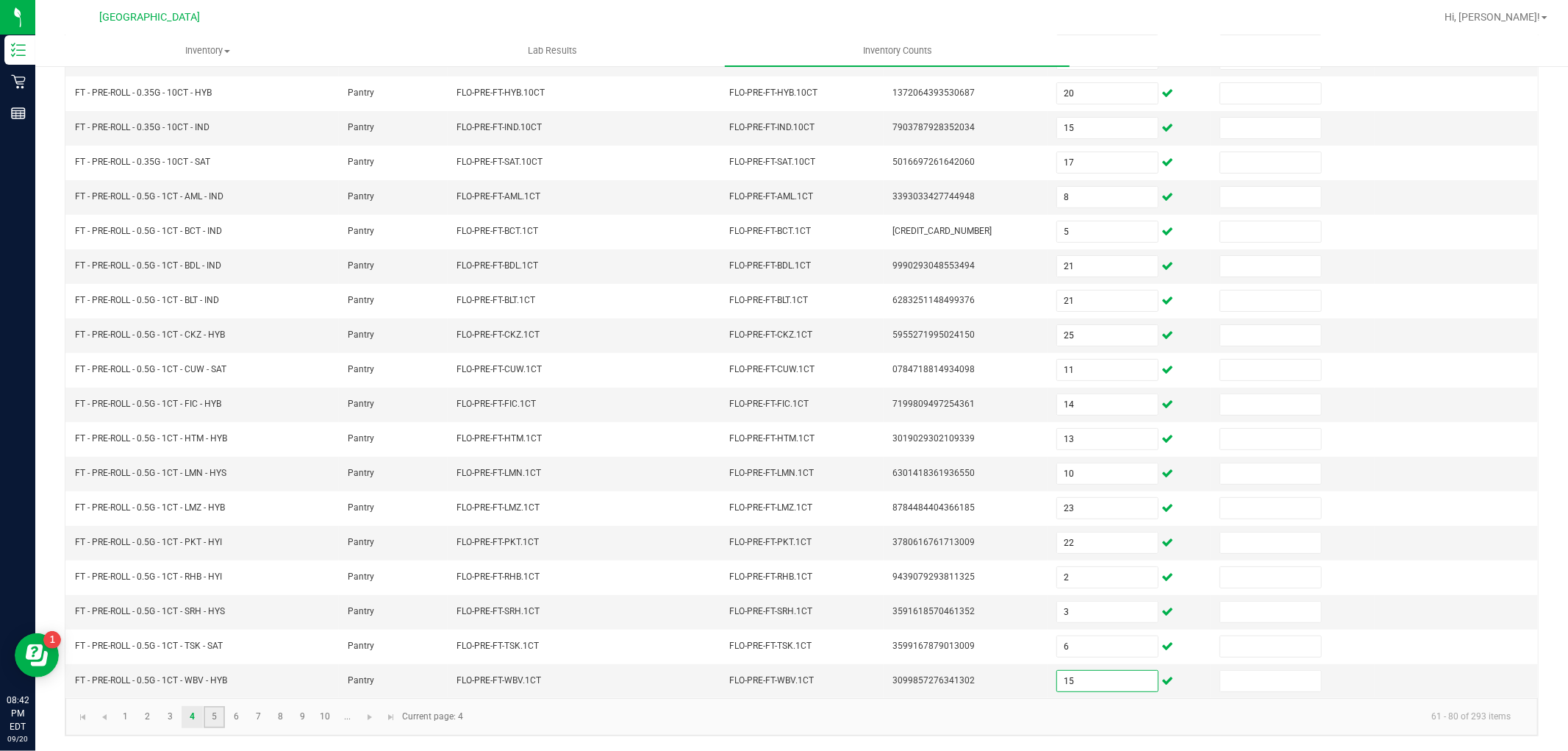
click at [217, 711] on link "5" at bounding box center [213, 716] width 21 height 22
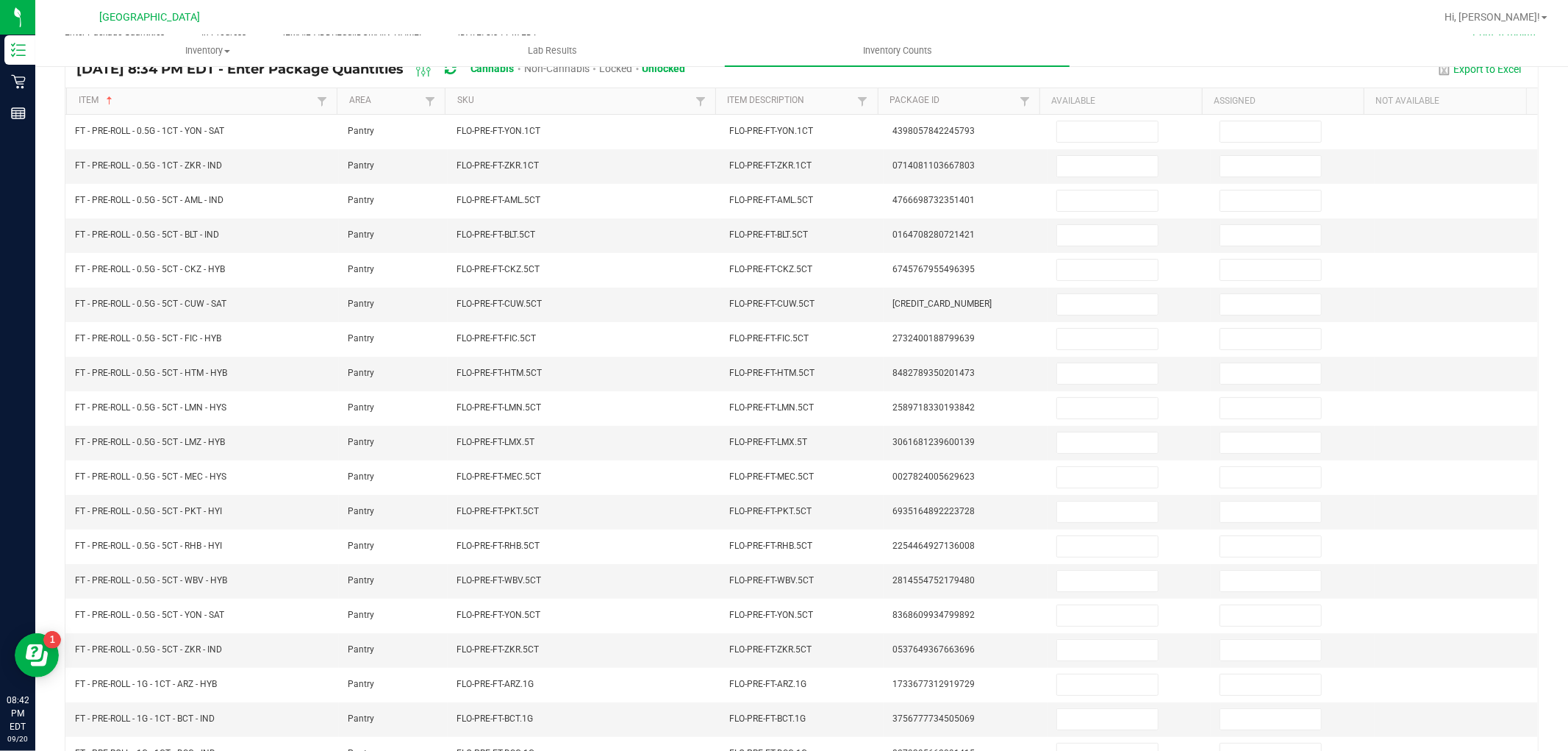
scroll to position [0, 0]
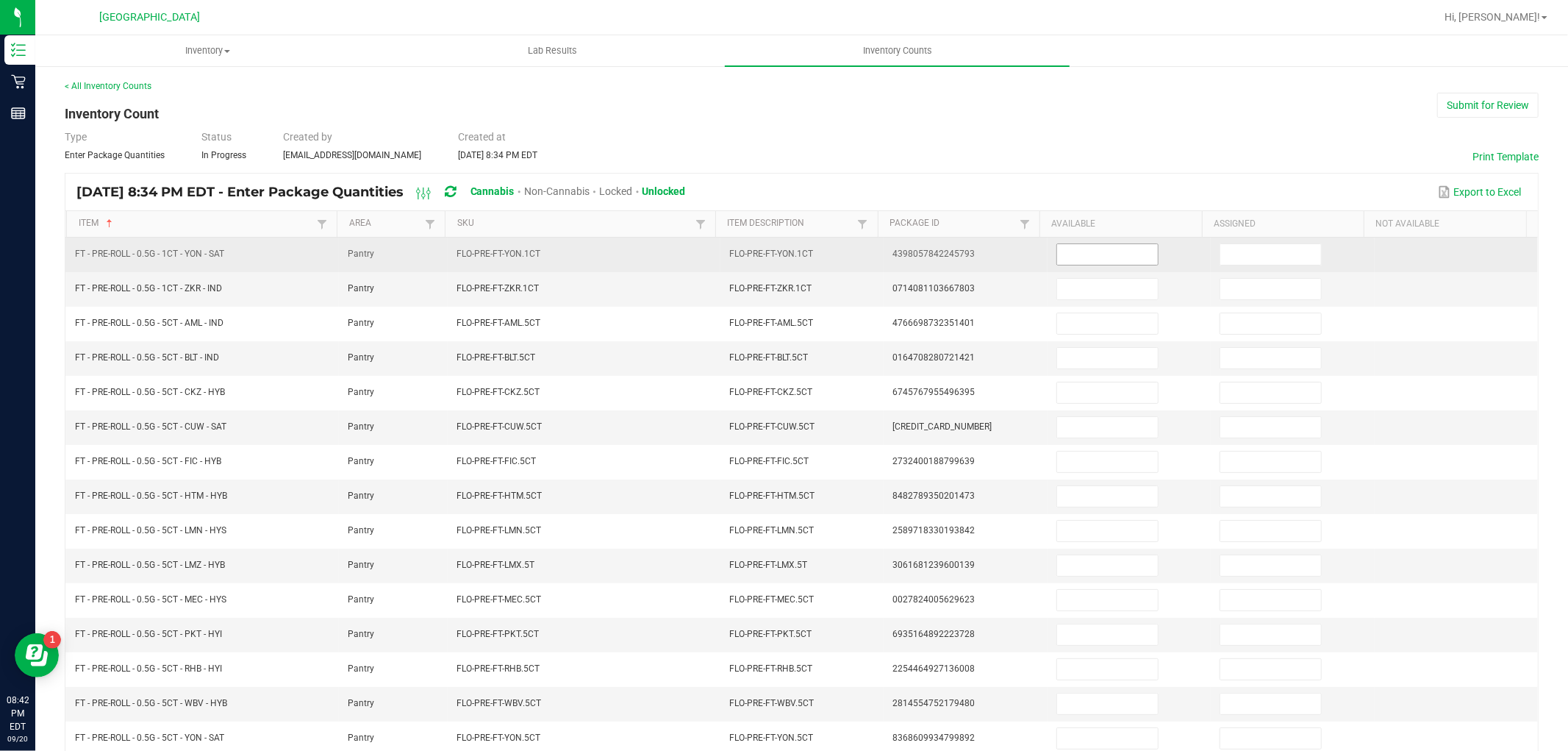
click at [1097, 255] on input at bounding box center [1108, 254] width 101 height 21
type input "10"
type input "22"
type input "8"
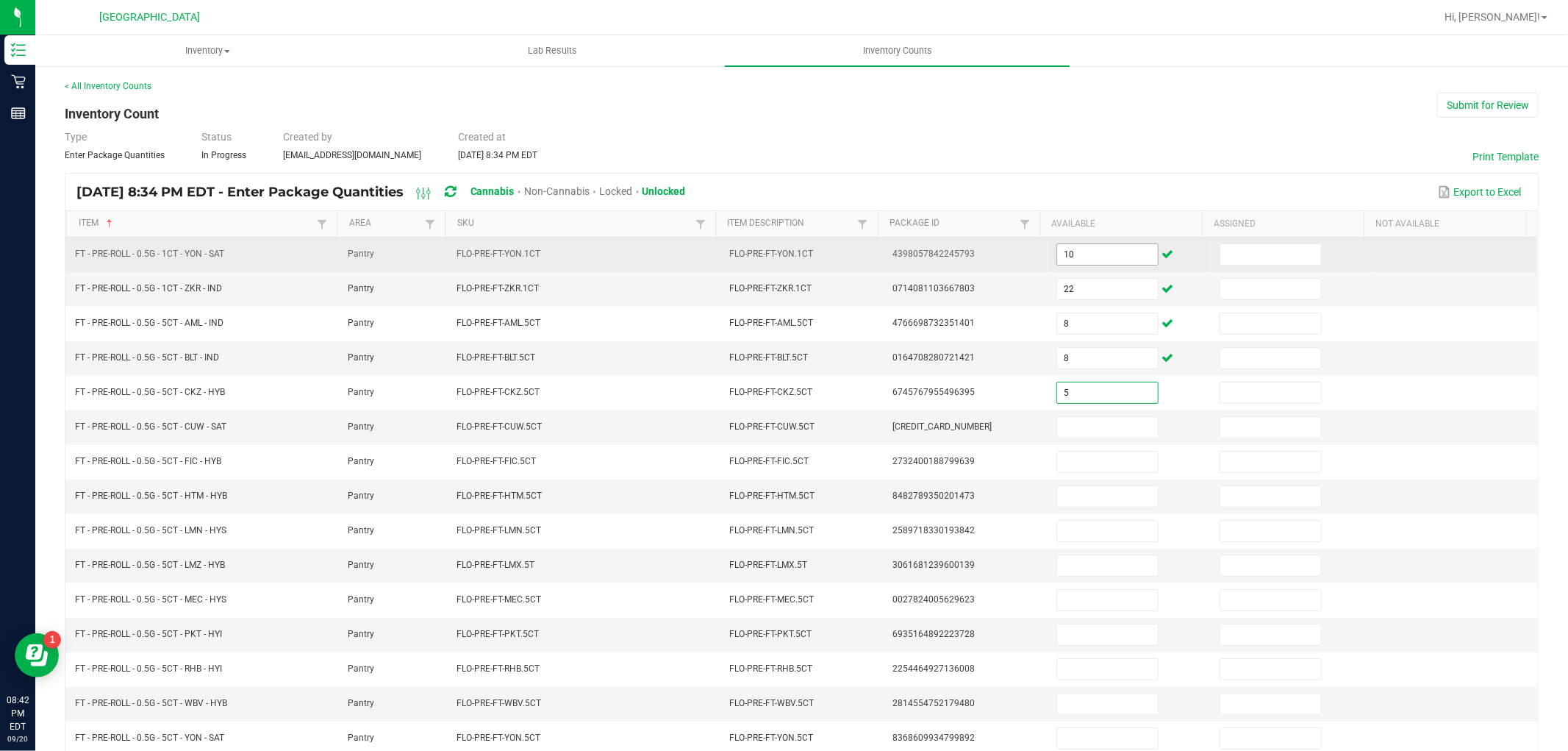
type input "5"
type input "11"
type input "5"
type input "4"
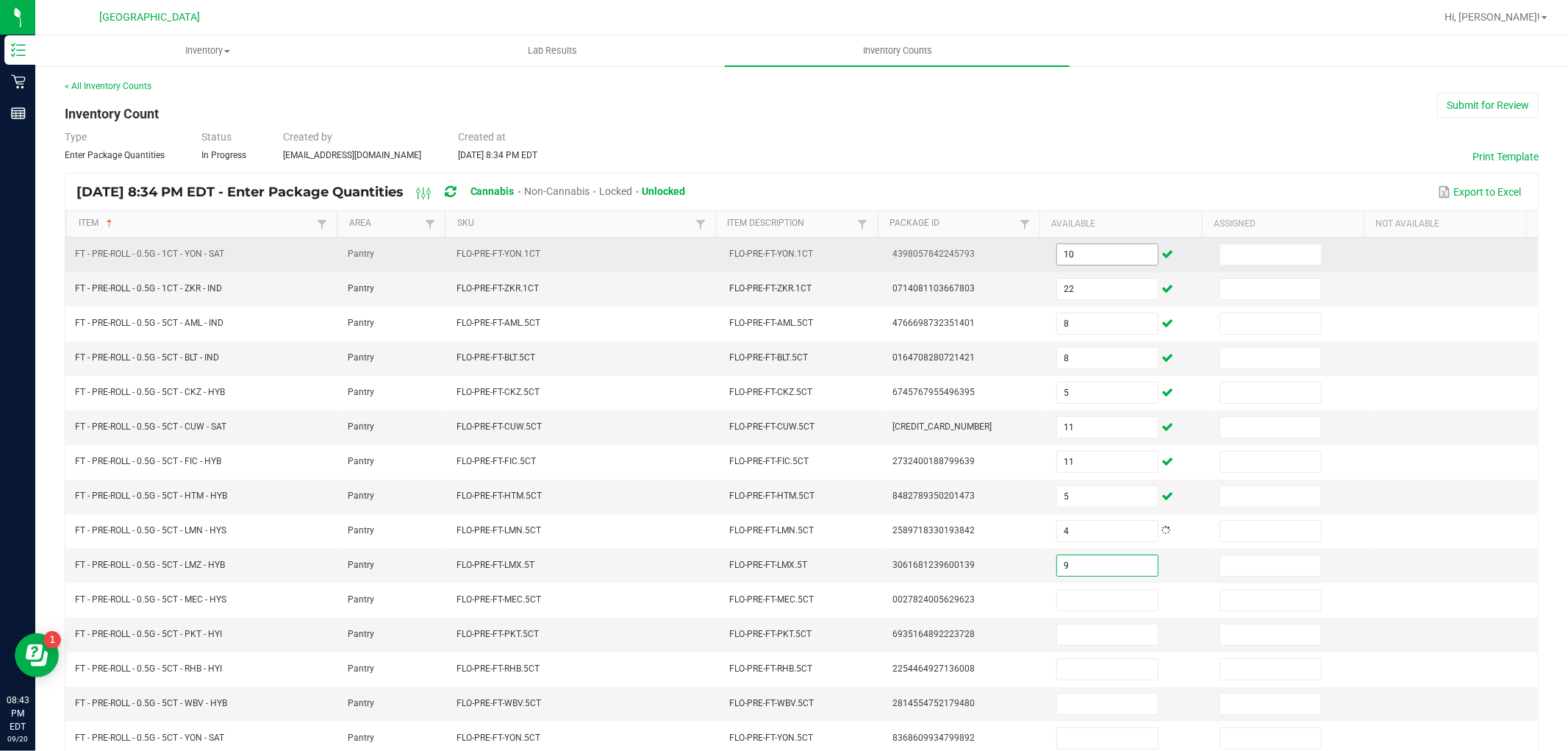
type input "9"
type input "3"
type input "10"
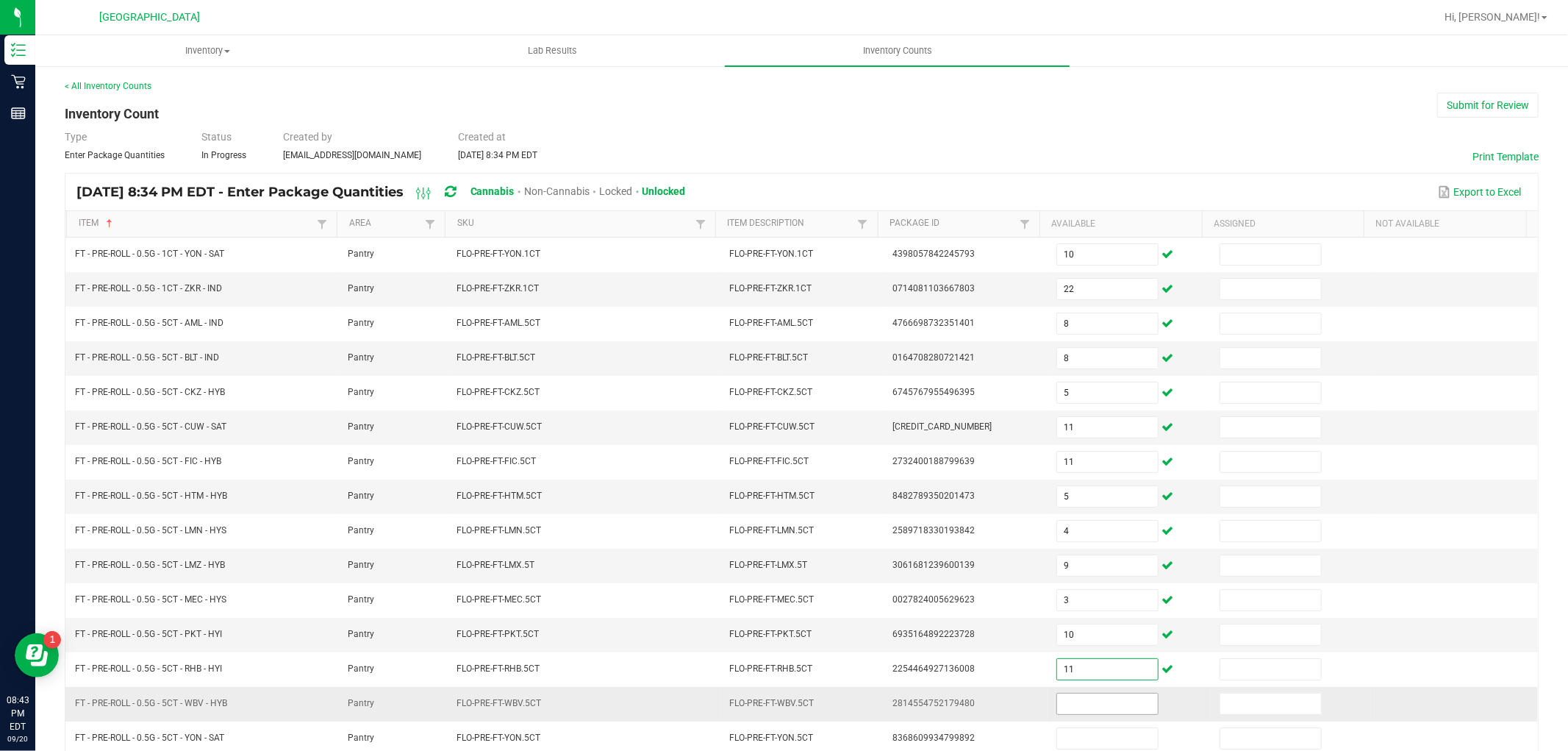
type input "11"
click at [1059, 711] on input at bounding box center [1108, 703] width 101 height 21
type input "2"
type input "11"
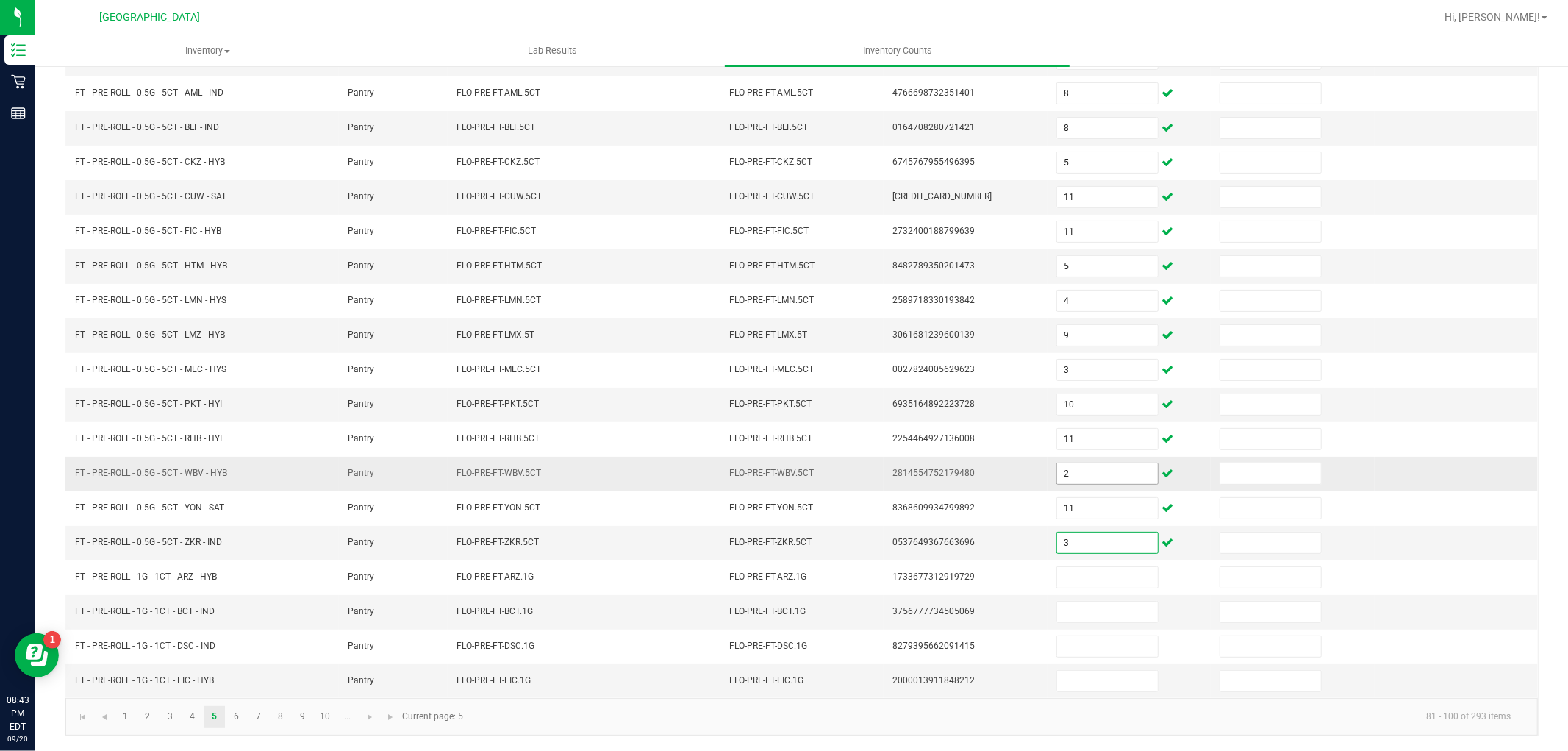
type input "3"
type input "5"
type input "23"
type input "17"
click at [244, 716] on link "6" at bounding box center [236, 716] width 21 height 22
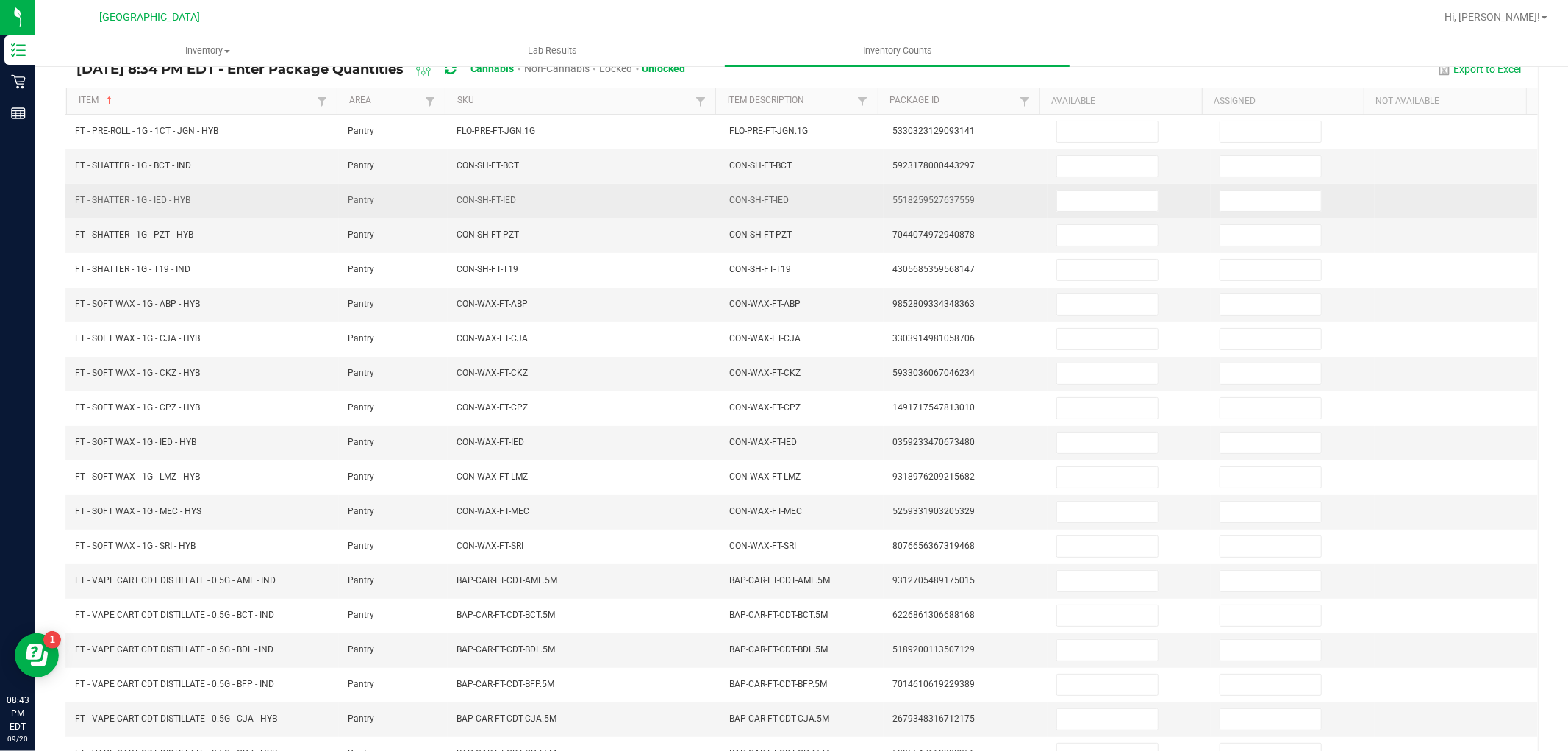
scroll to position [0, 0]
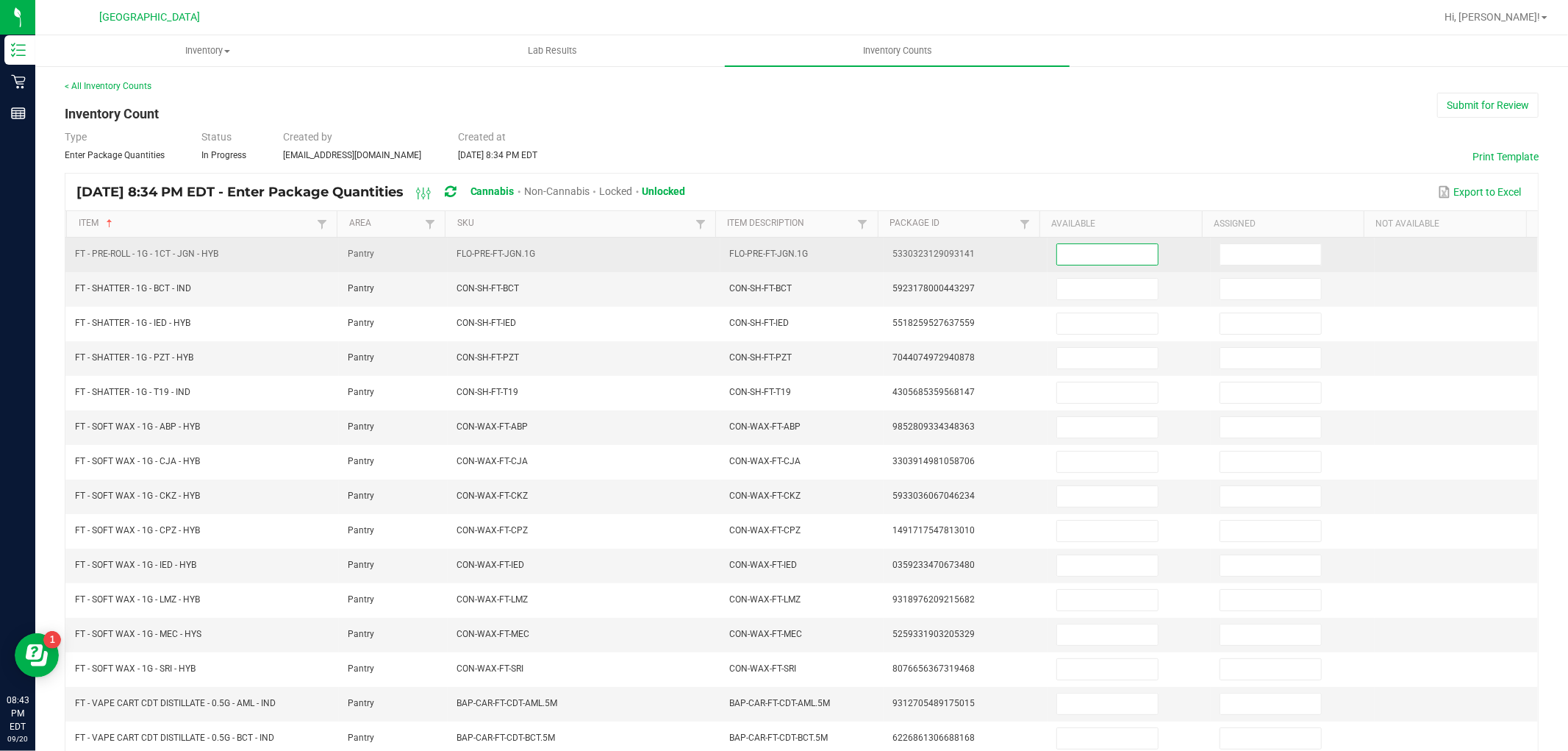
click at [1068, 260] on input at bounding box center [1108, 254] width 101 height 21
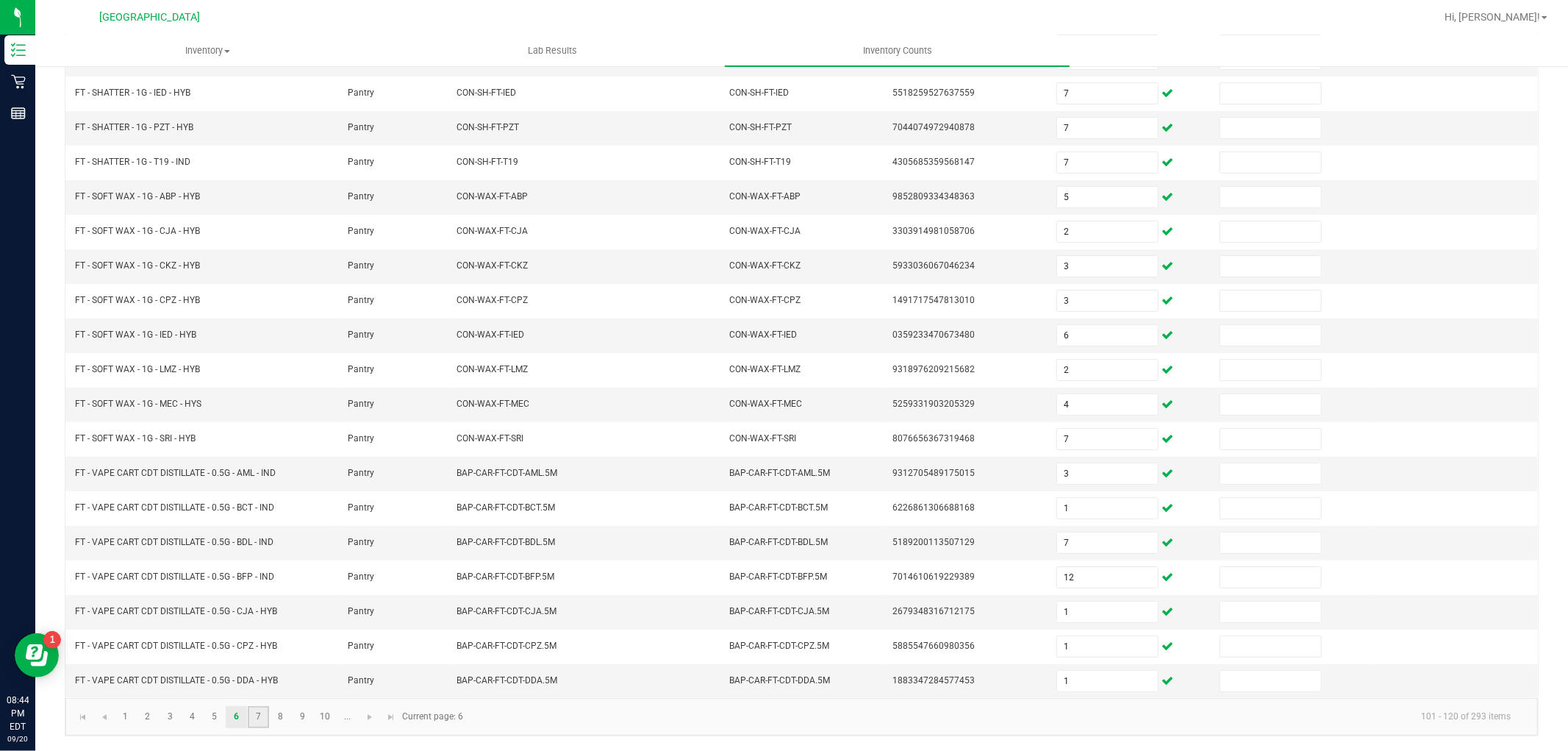
click at [261, 714] on link "7" at bounding box center [258, 716] width 21 height 22
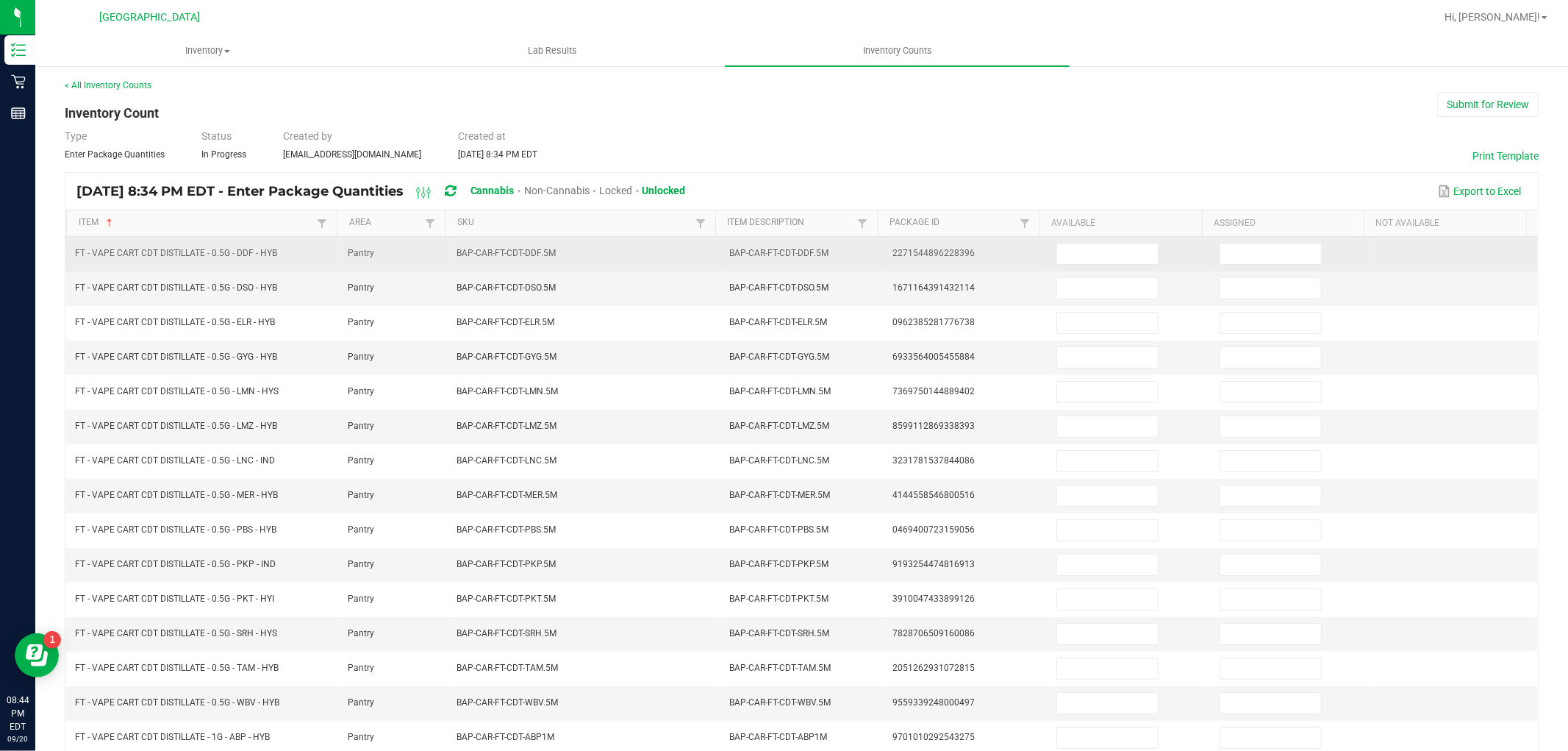
scroll to position [0, 0]
click at [1096, 245] on input at bounding box center [1108, 254] width 101 height 21
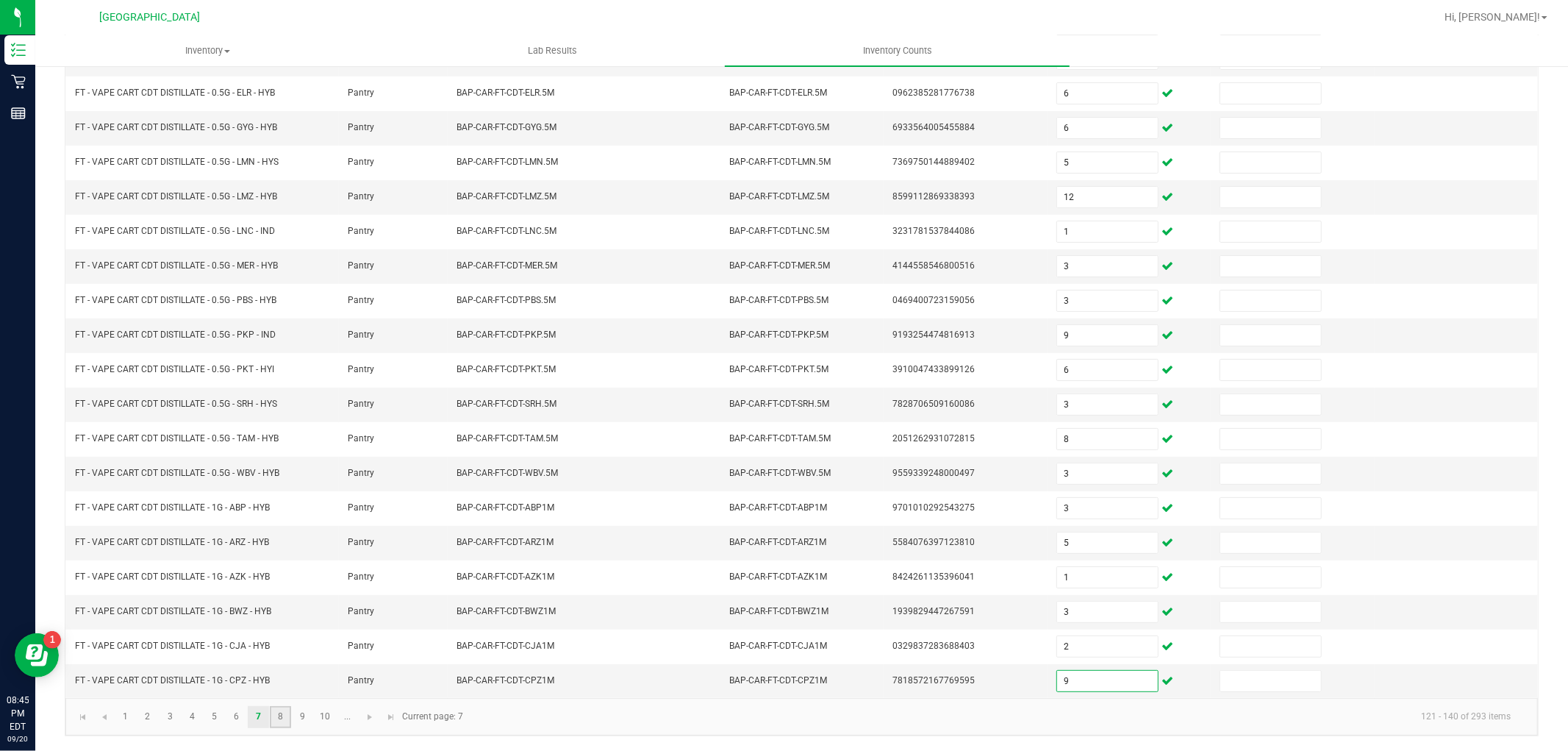
click at [286, 717] on link "8" at bounding box center [280, 716] width 21 height 22
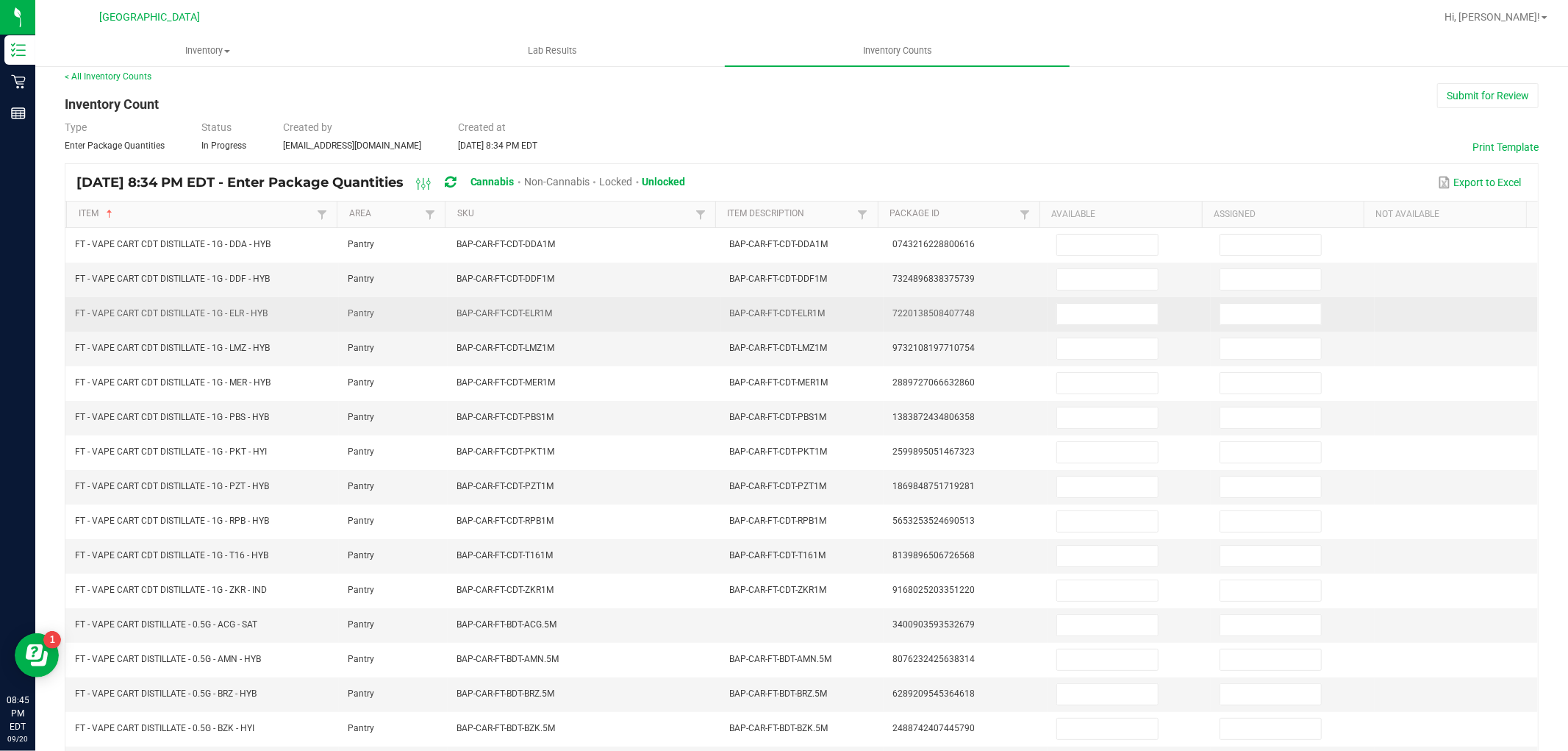
scroll to position [0, 0]
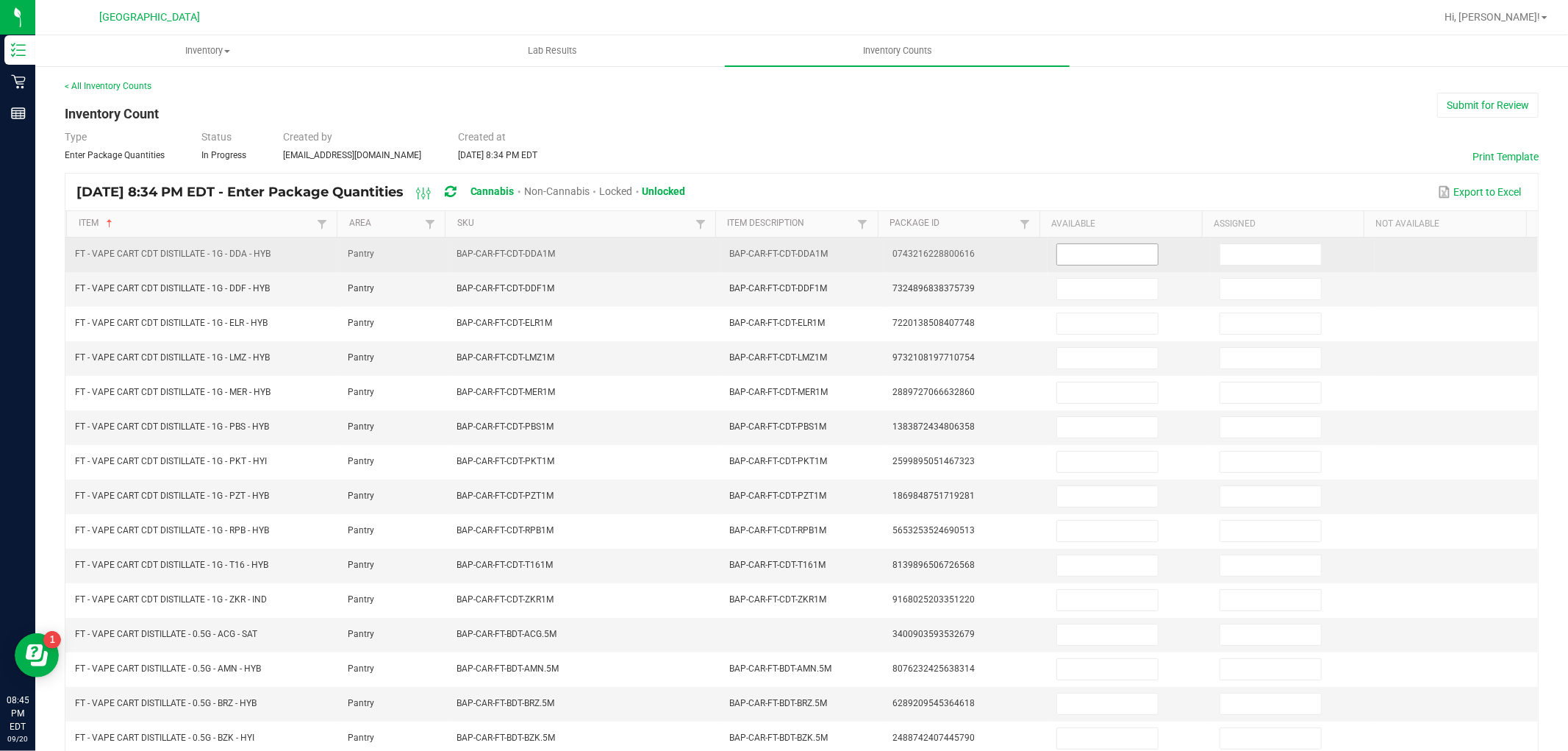
click at [1074, 247] on input at bounding box center [1108, 254] width 101 height 21
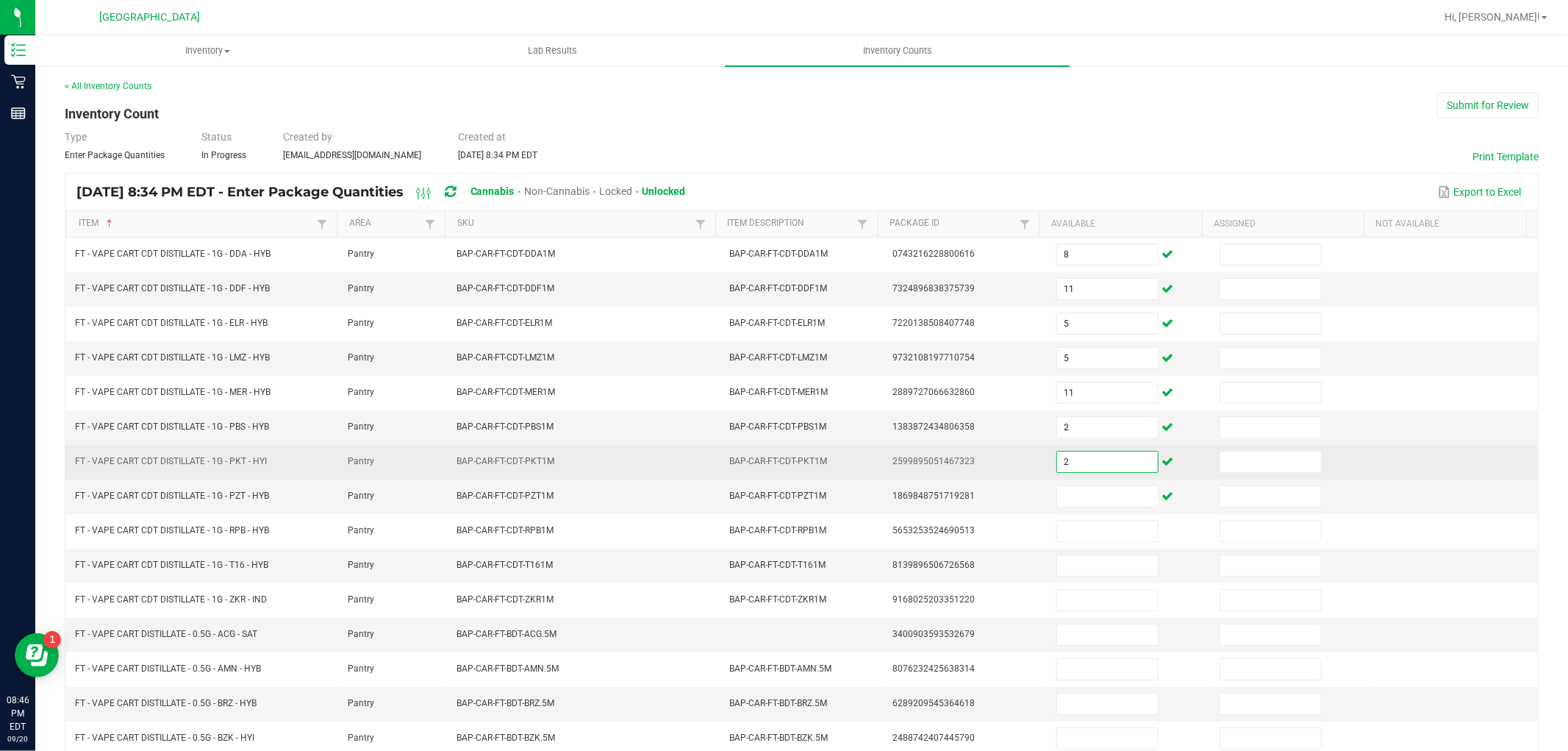
click at [1079, 452] on input "2" at bounding box center [1108, 461] width 101 height 21
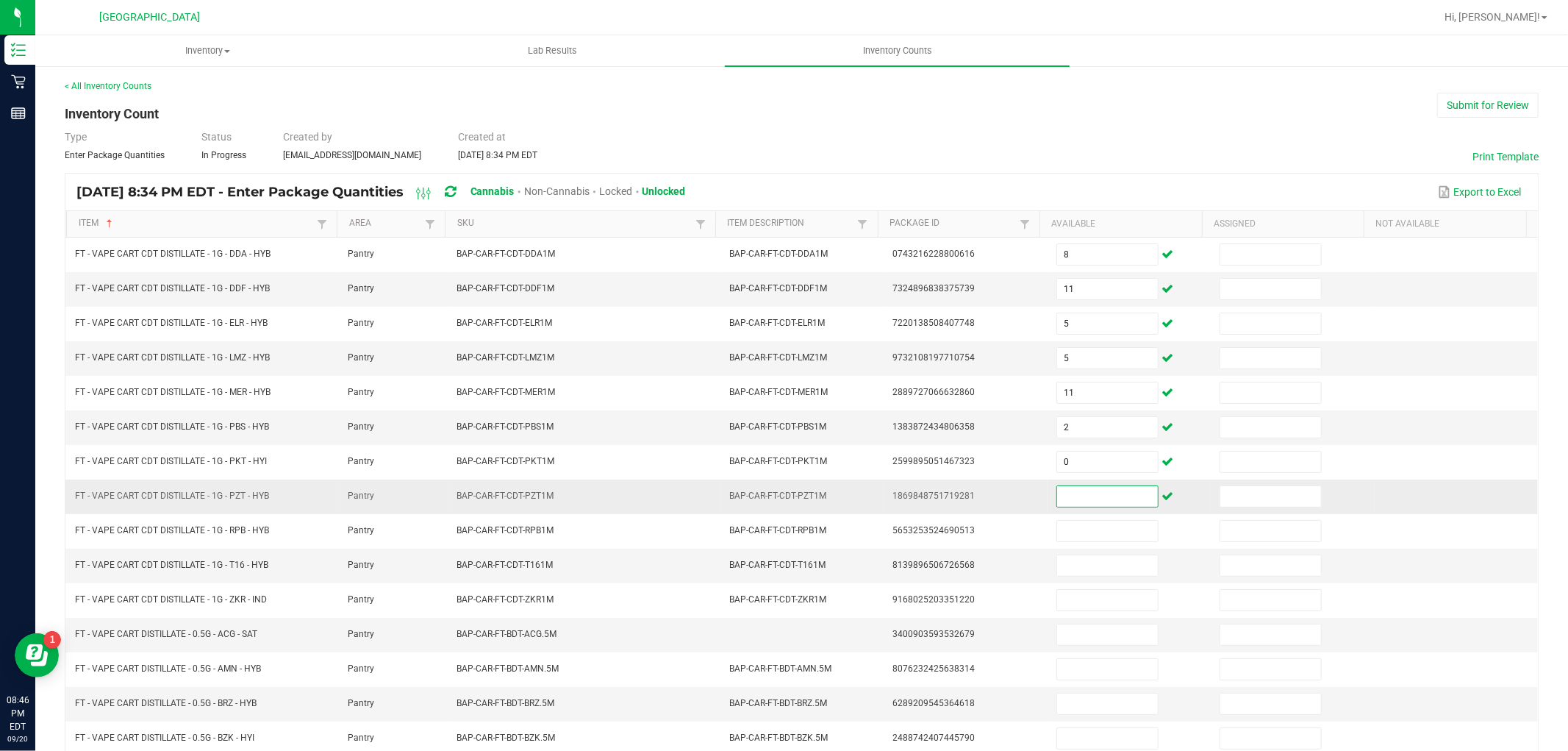
click at [1077, 495] on input at bounding box center [1108, 496] width 101 height 21
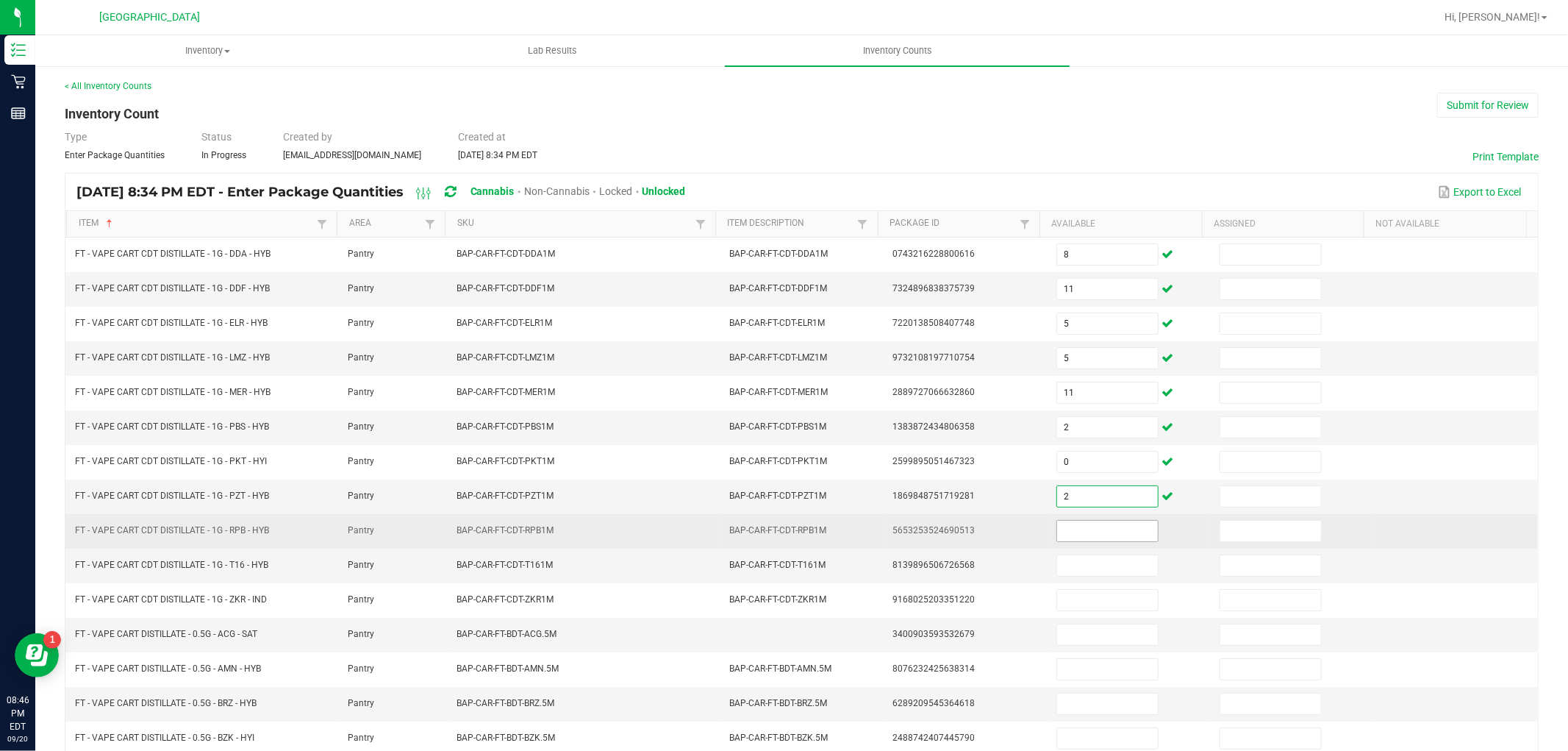
click at [1062, 532] on input at bounding box center [1108, 531] width 101 height 21
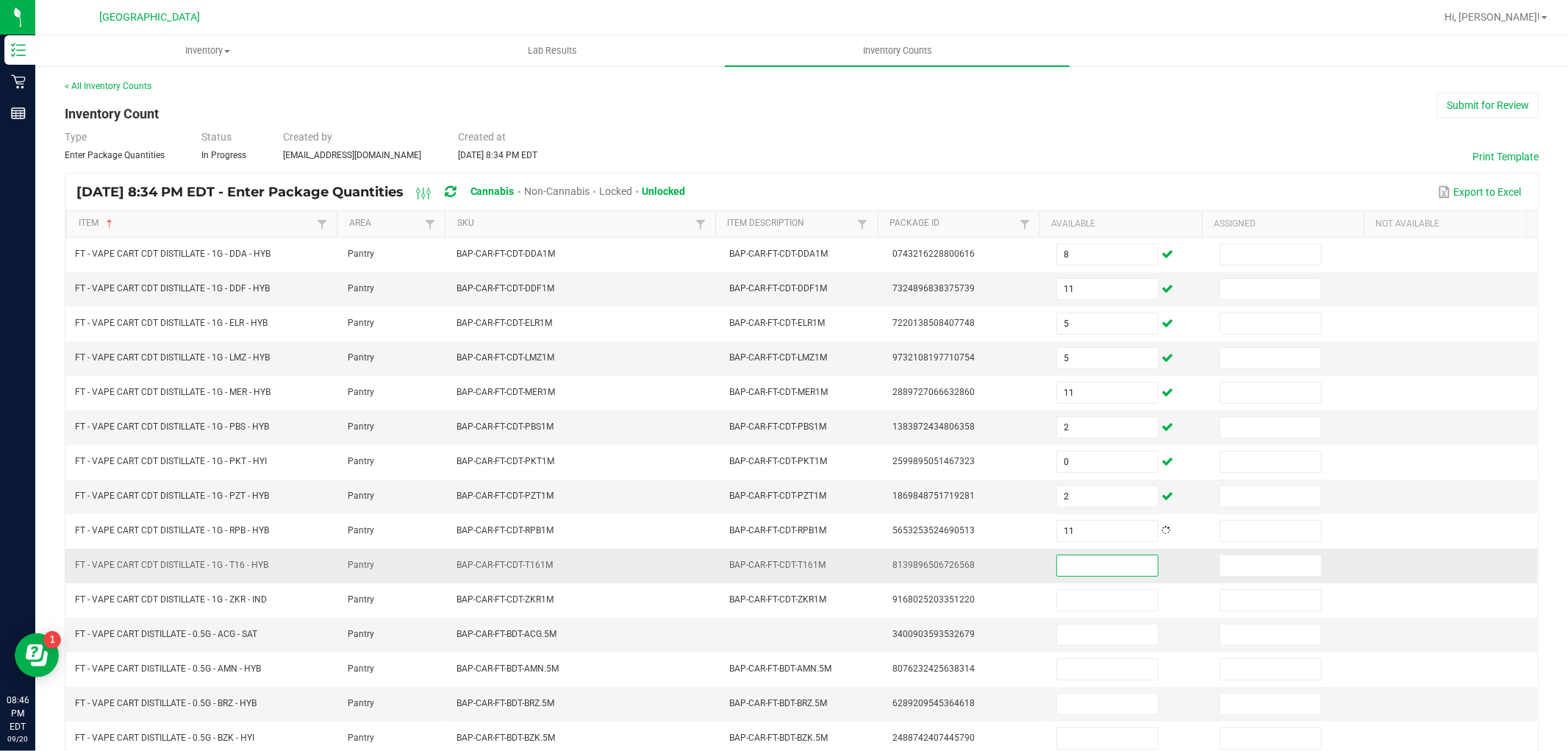
click at [1066, 569] on input at bounding box center [1108, 565] width 101 height 21
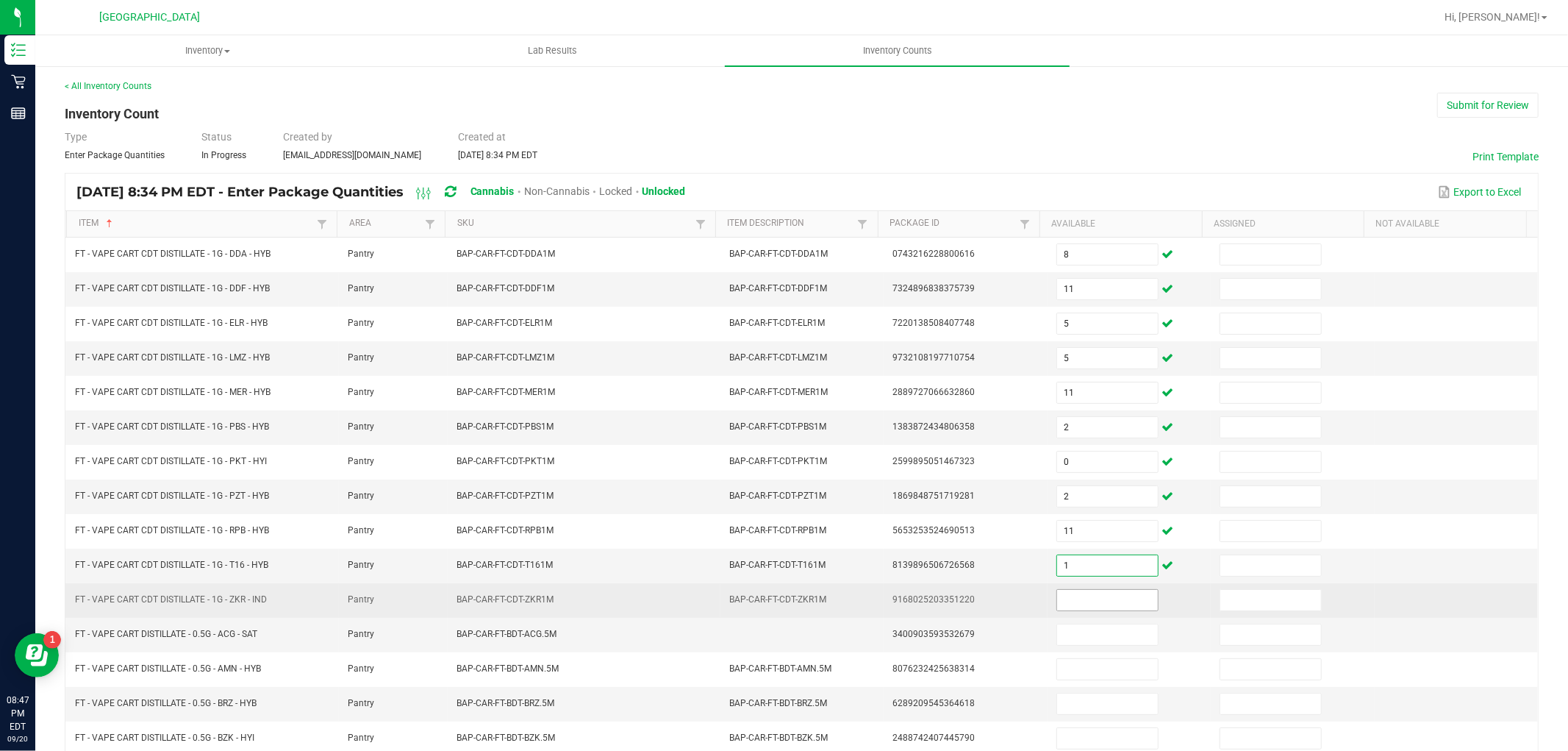
click at [1104, 593] on input at bounding box center [1108, 599] width 101 height 21
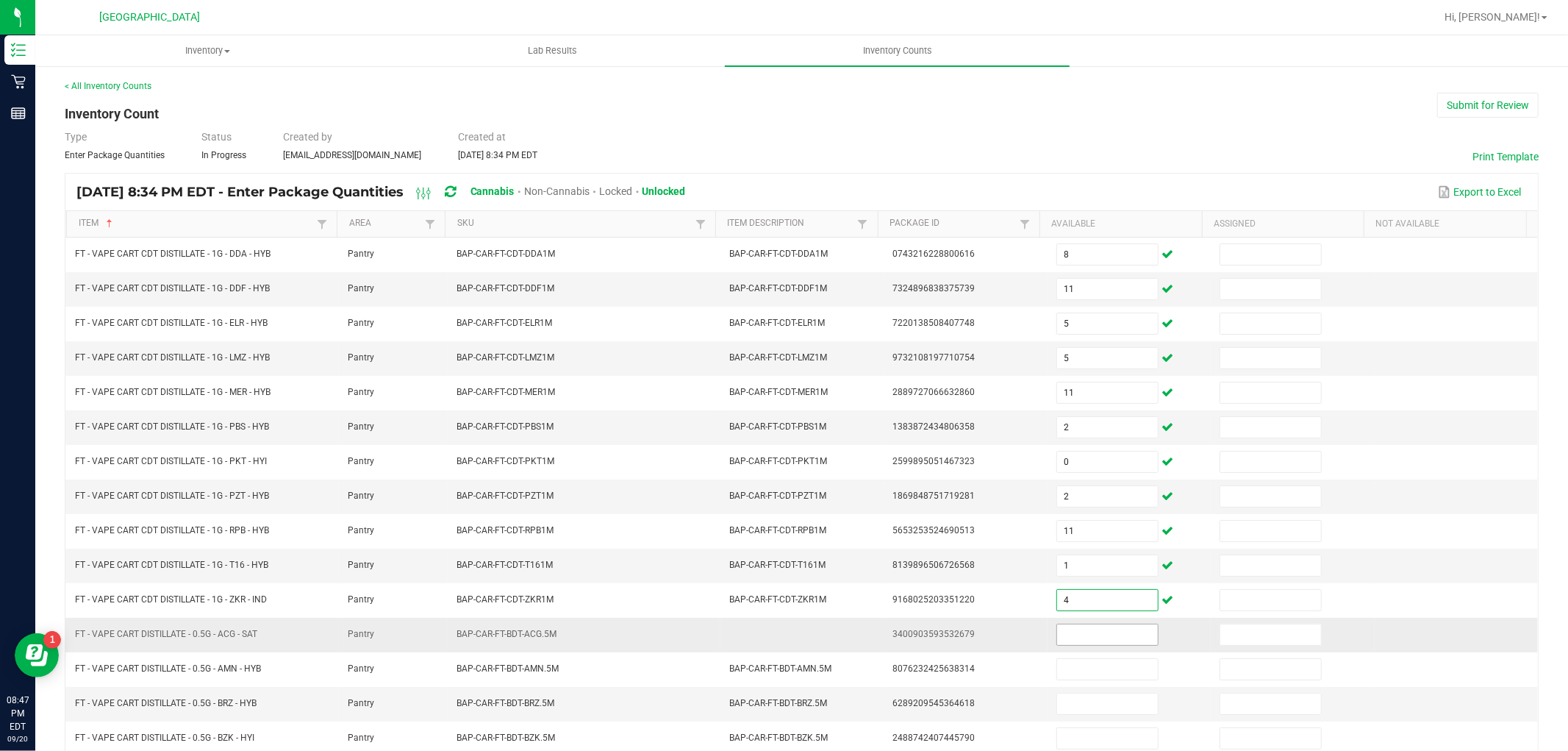
click at [1120, 638] on input at bounding box center [1108, 634] width 101 height 21
click at [1120, 638] on input "1" at bounding box center [1108, 634] width 101 height 21
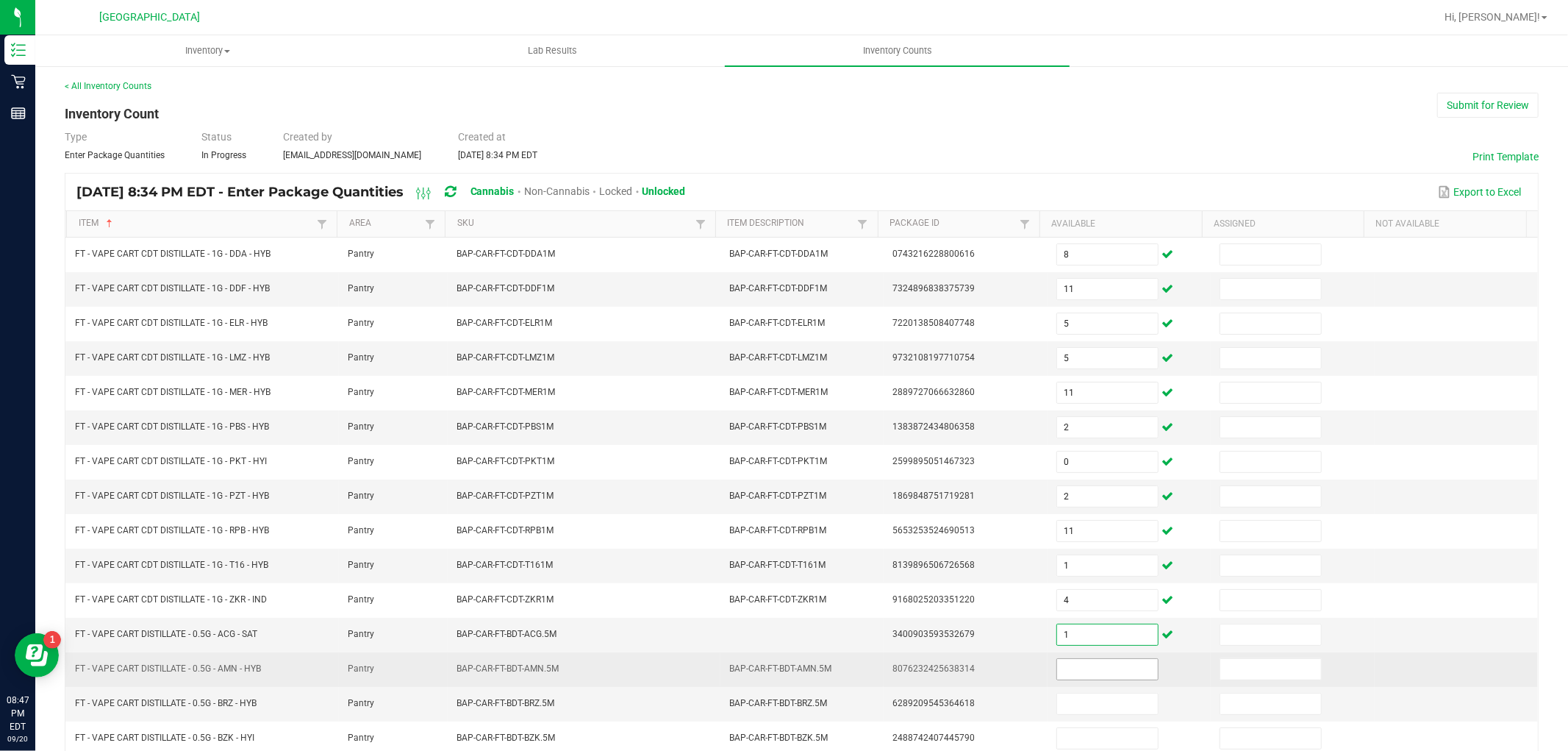
click at [1111, 662] on input at bounding box center [1108, 669] width 101 height 21
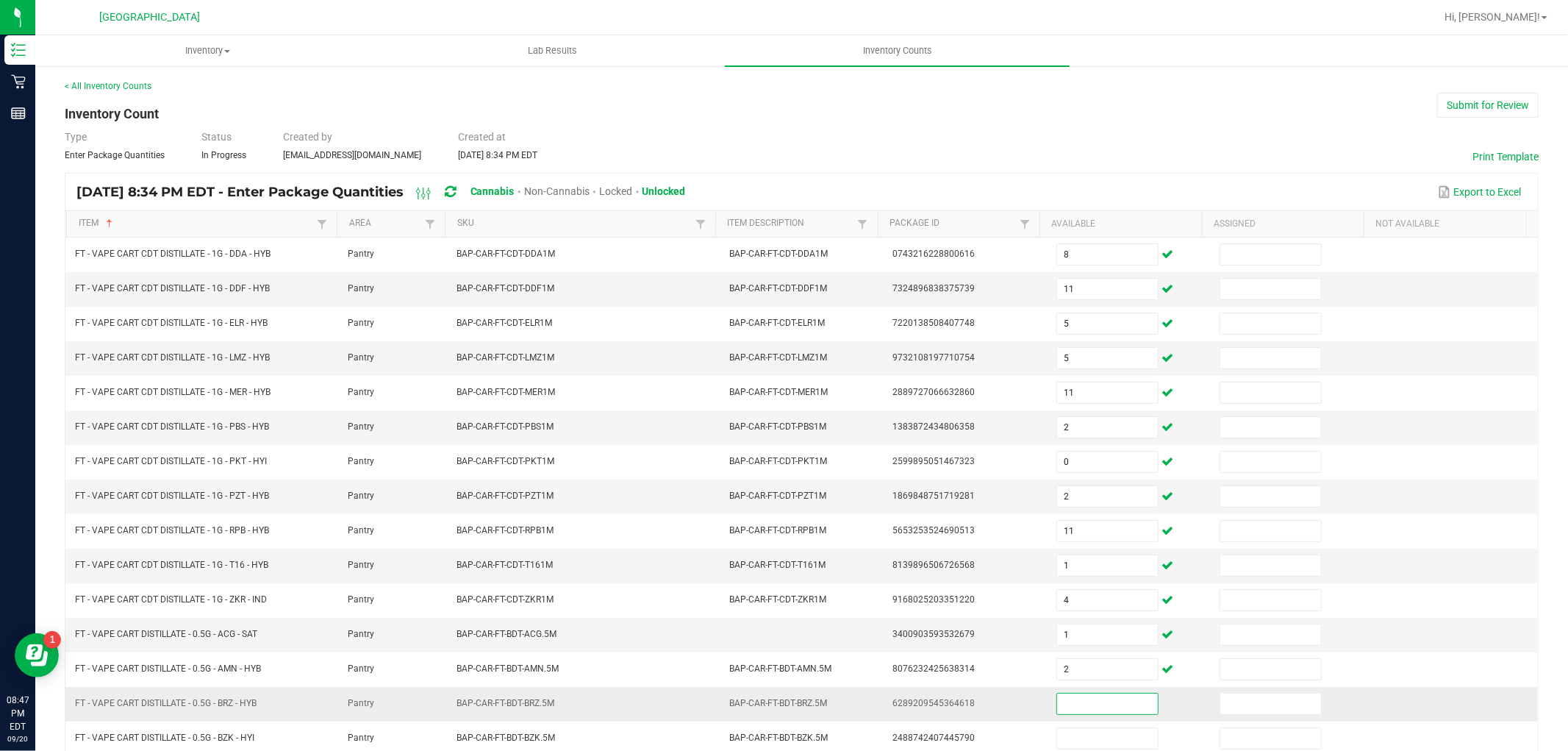
click at [1114, 705] on input at bounding box center [1108, 703] width 101 height 21
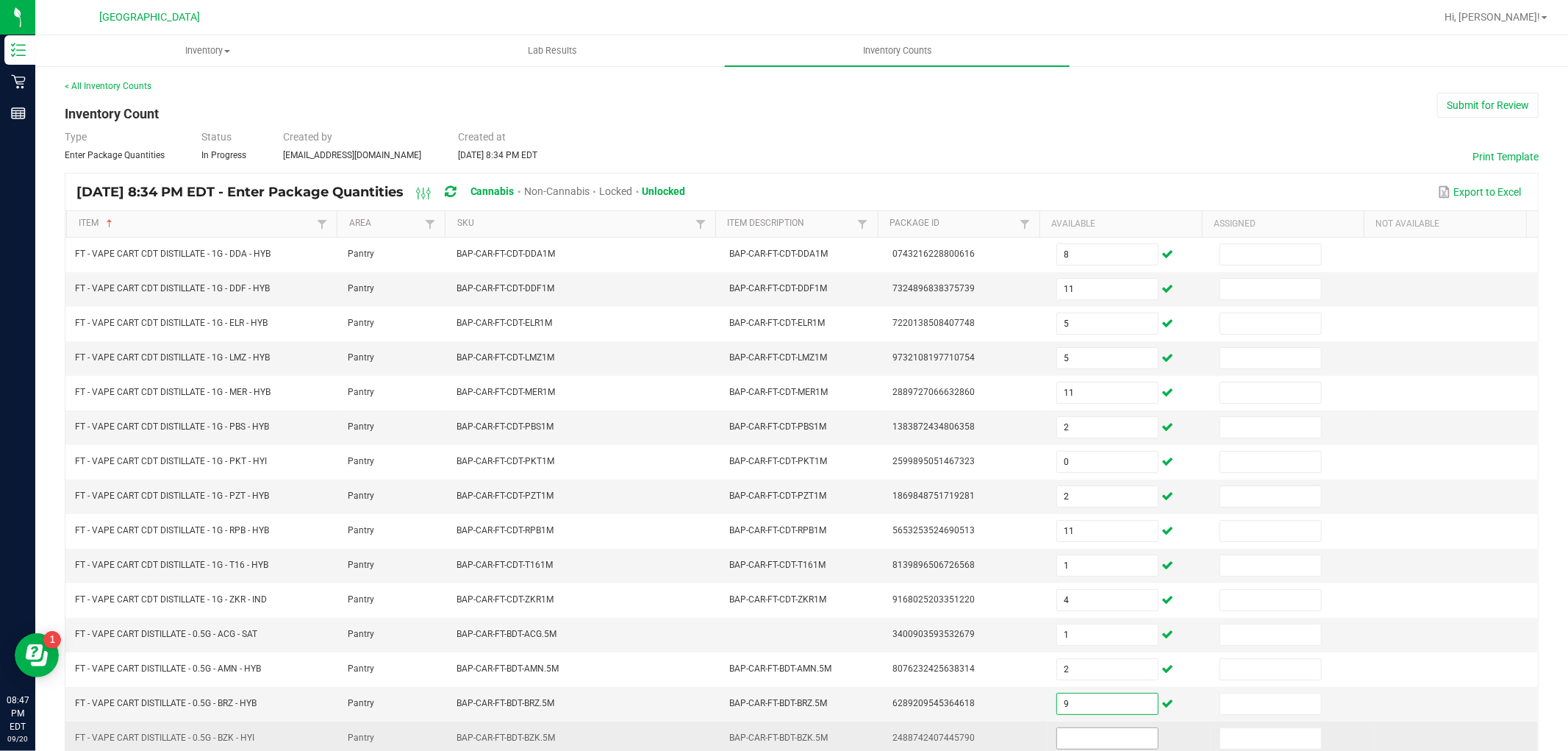
click at [1095, 741] on input at bounding box center [1108, 738] width 101 height 21
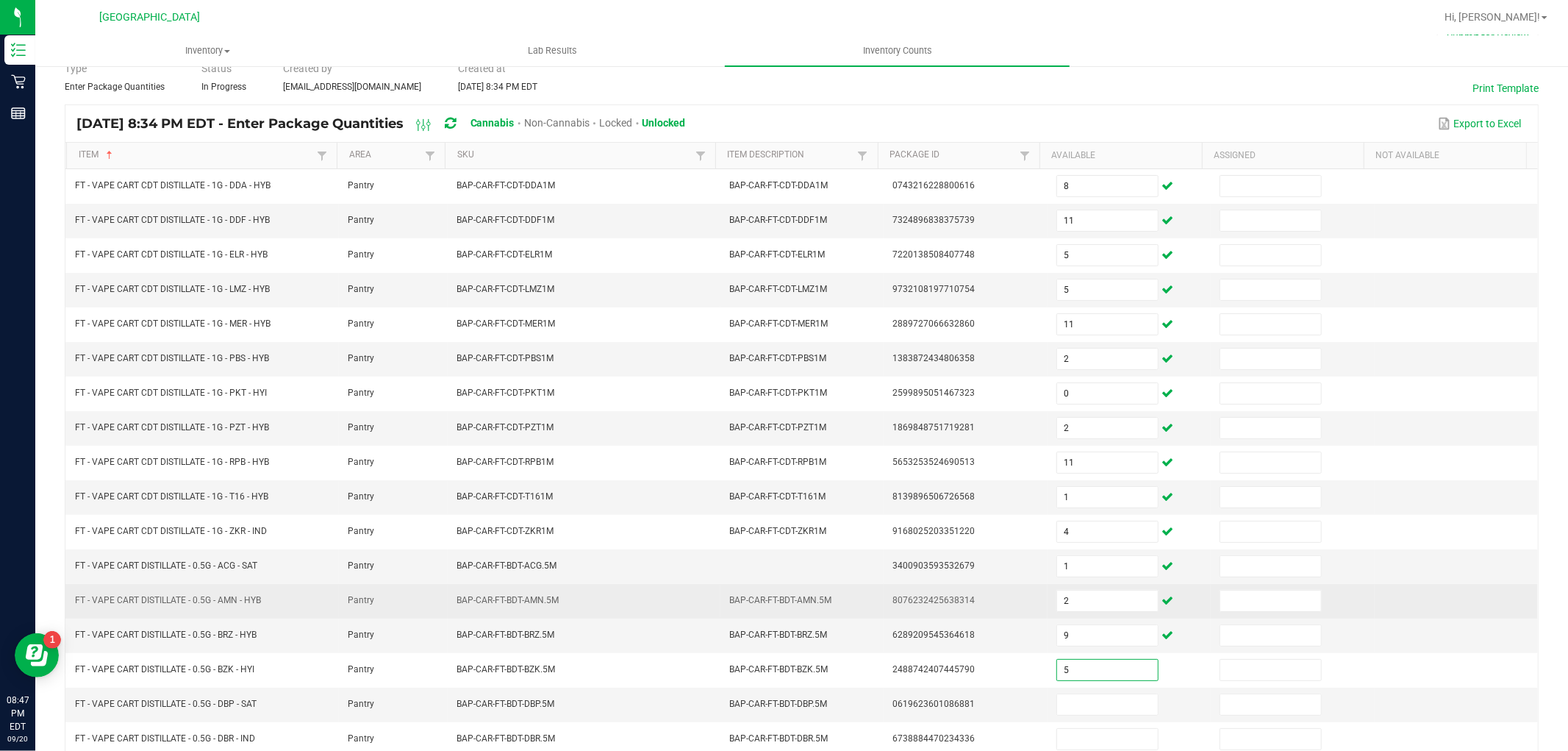
scroll to position [164, 0]
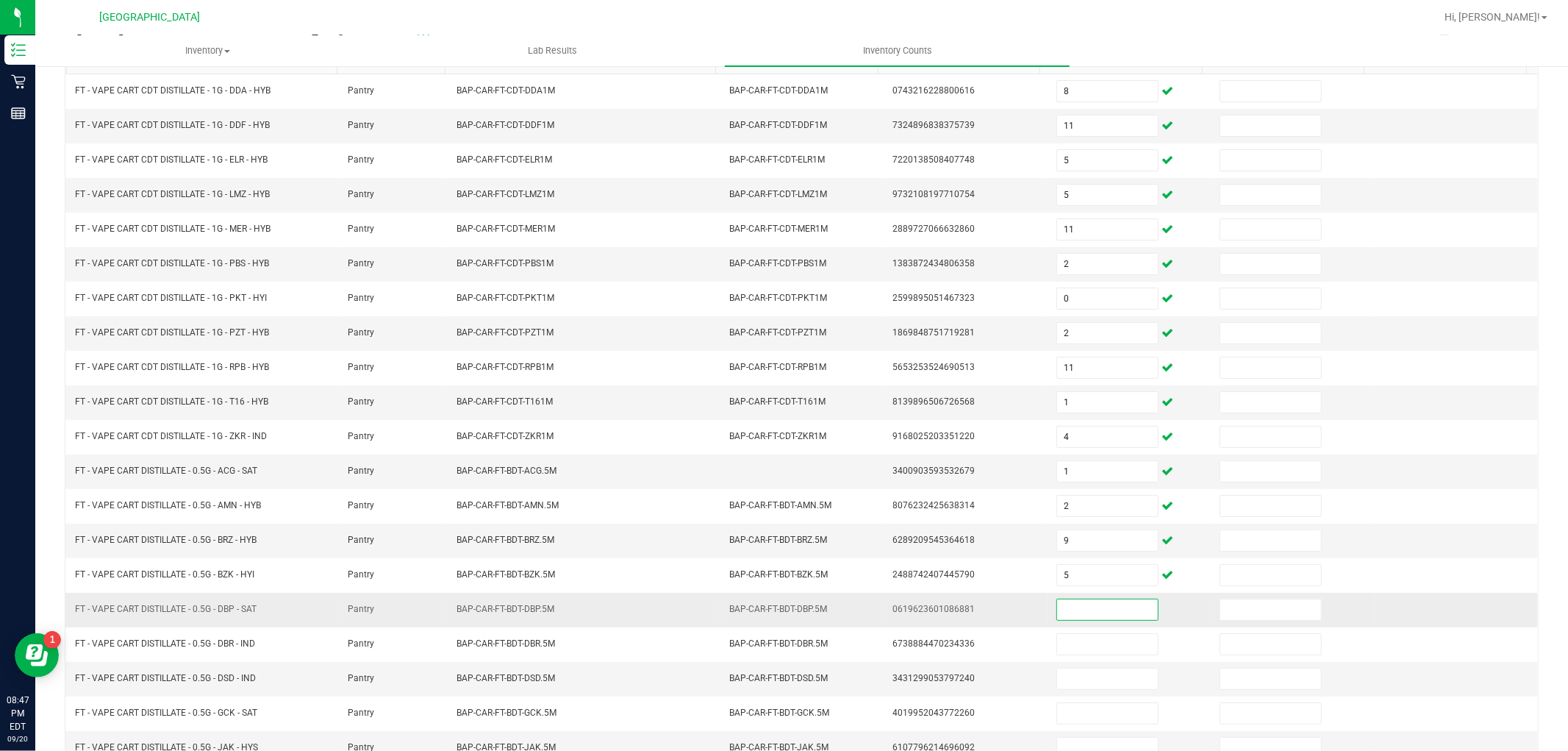
click at [1112, 614] on input at bounding box center [1108, 609] width 101 height 21
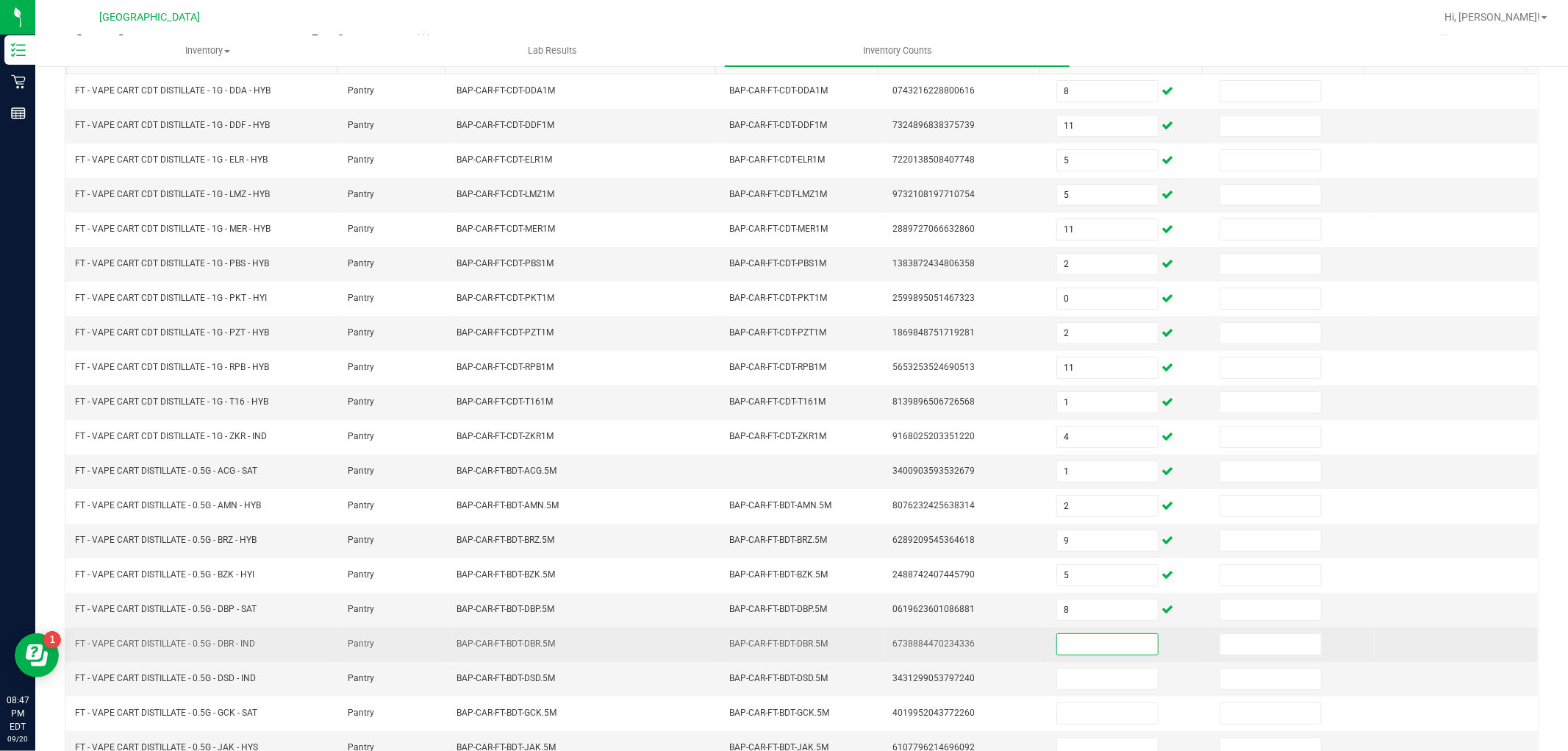
click at [1112, 646] on input at bounding box center [1108, 644] width 101 height 21
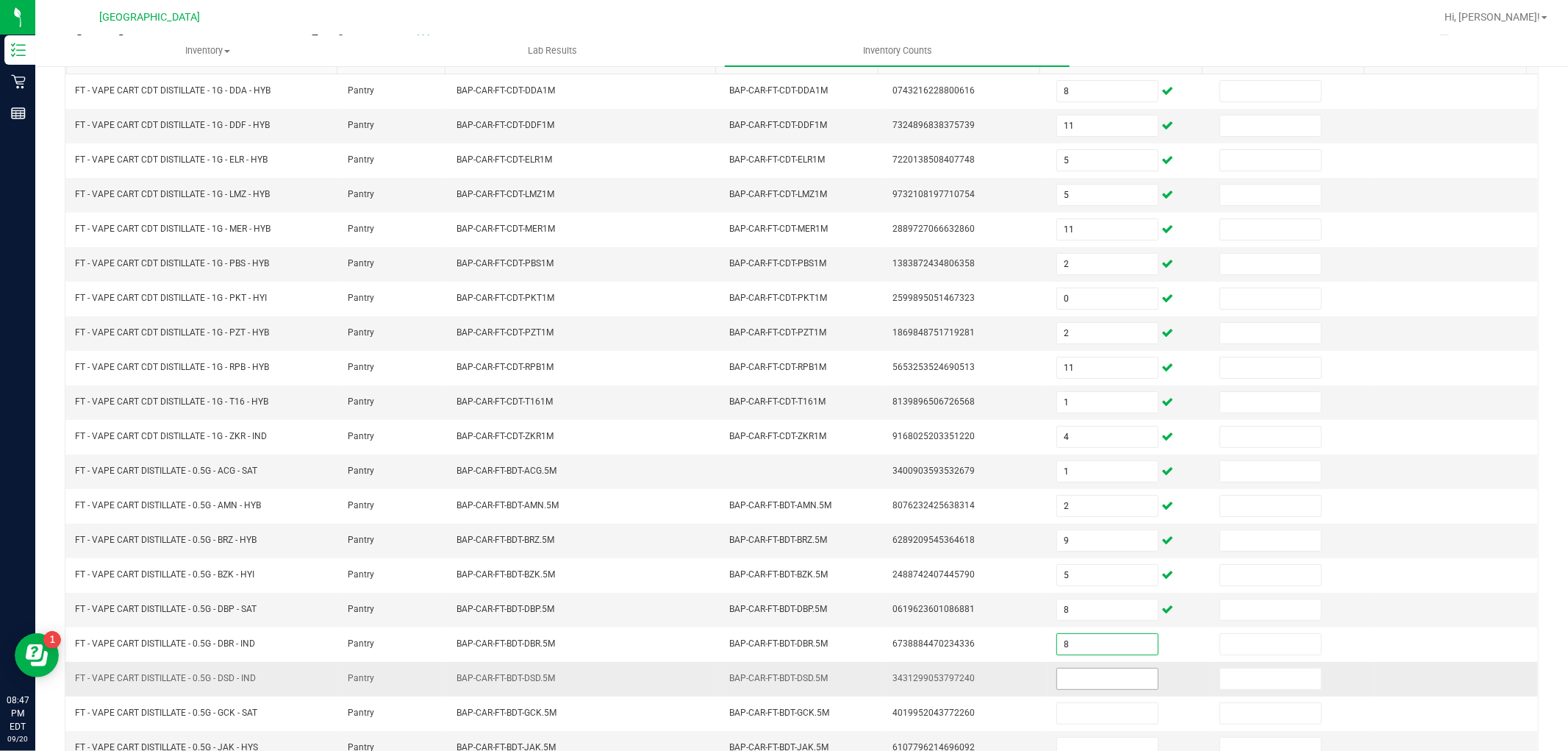
click at [1106, 681] on input at bounding box center [1108, 679] width 101 height 21
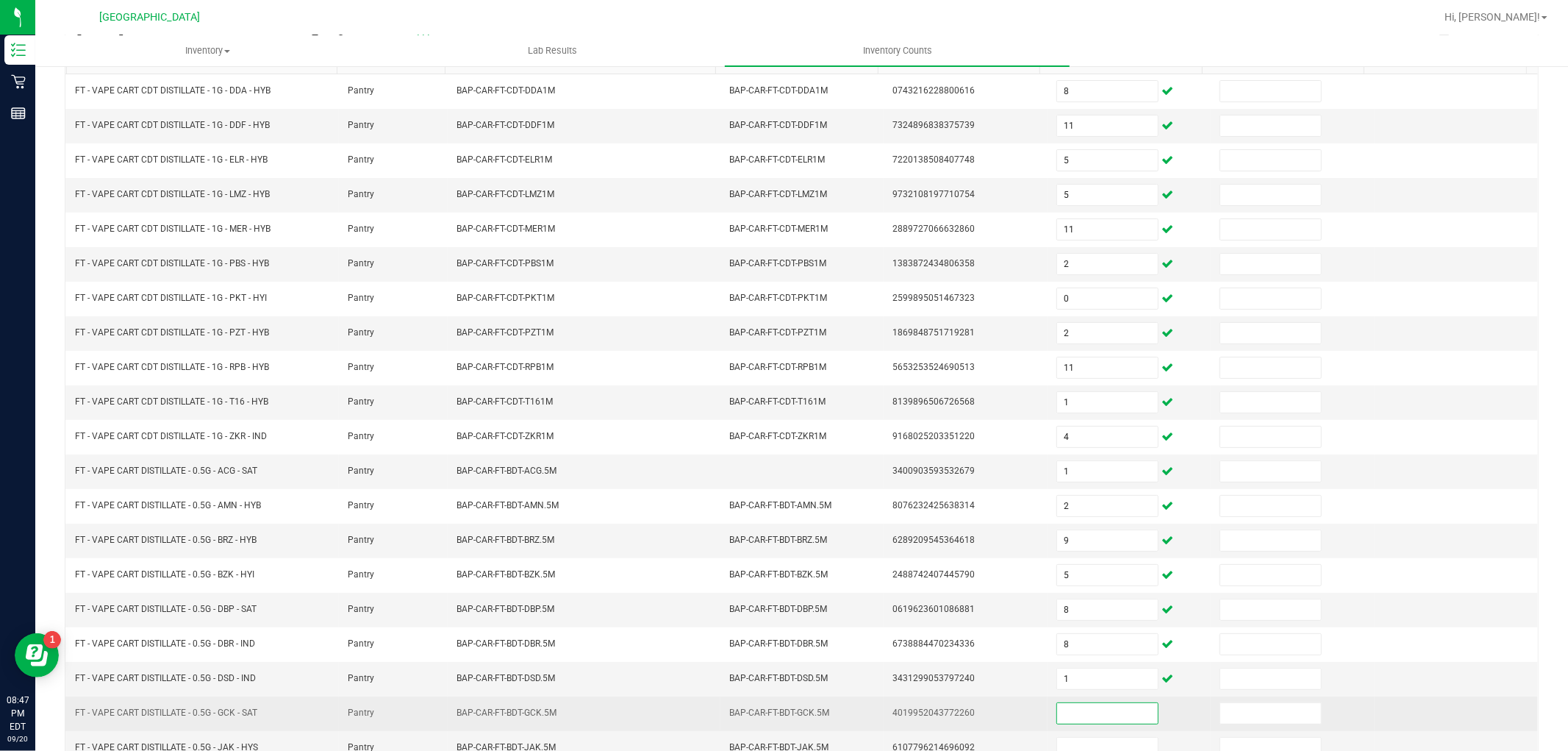
click at [1113, 717] on input at bounding box center [1108, 712] width 101 height 21
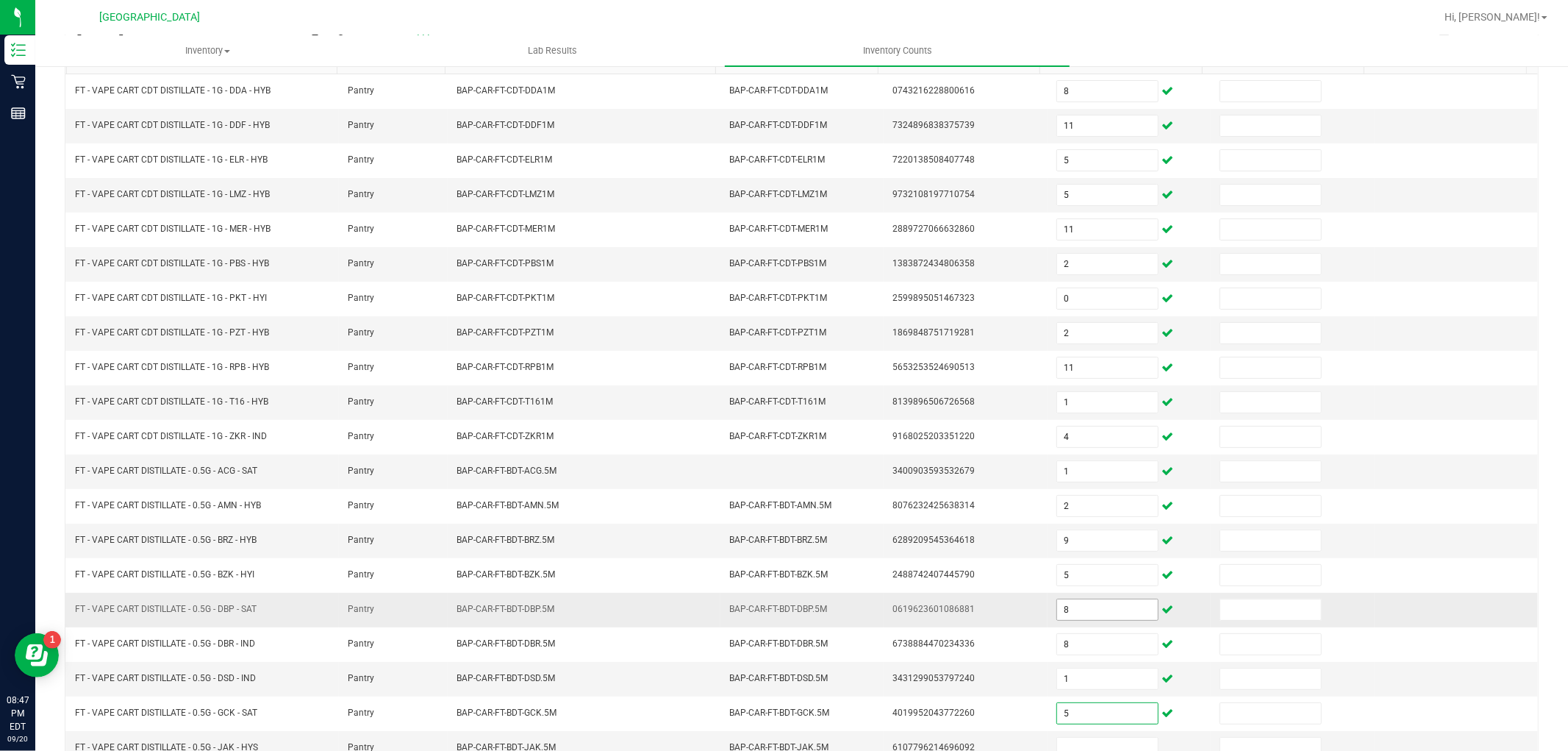
scroll to position [234, 0]
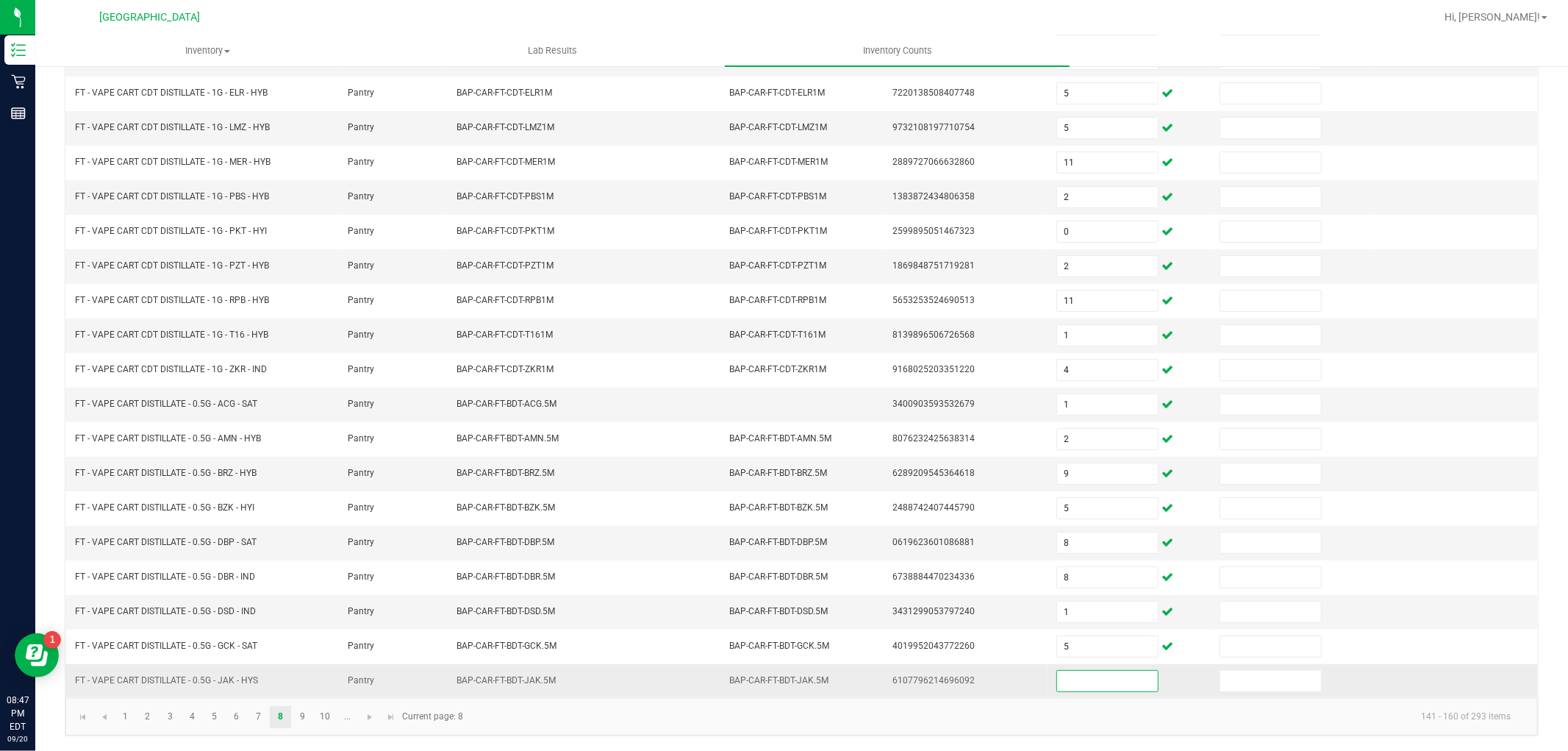
click at [1070, 680] on input at bounding box center [1108, 681] width 101 height 21
click at [302, 711] on link "9" at bounding box center [302, 716] width 21 height 22
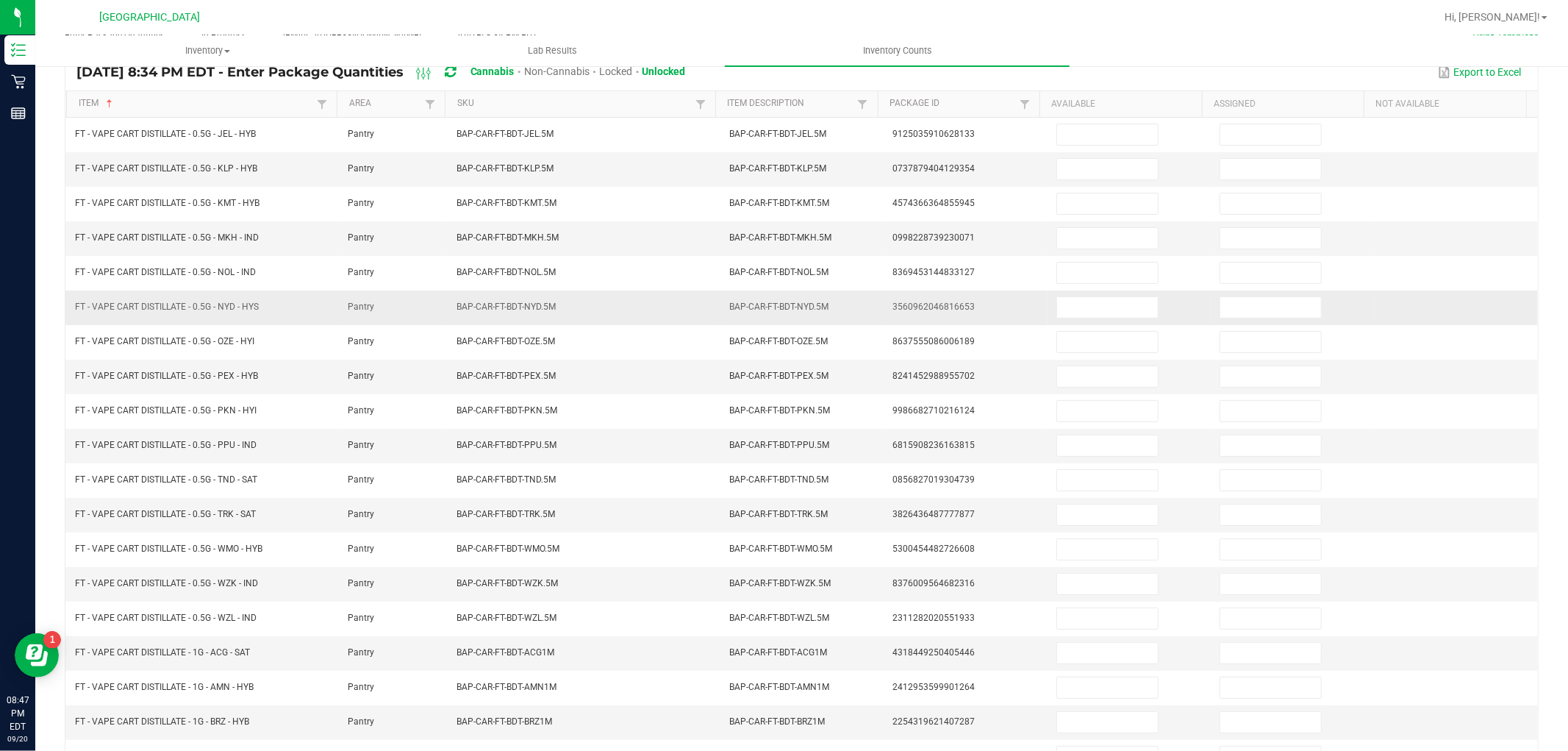
scroll to position [0, 0]
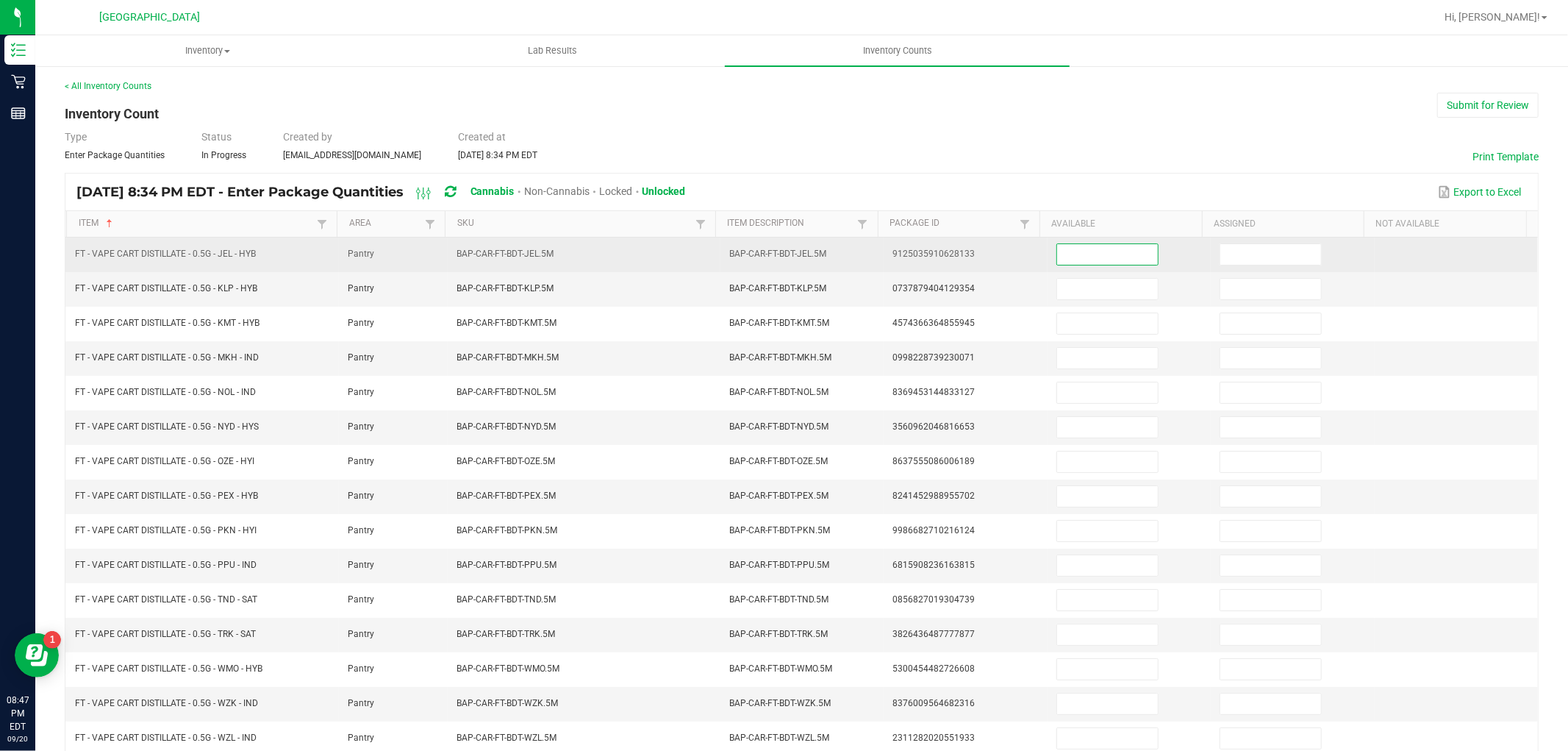
click at [1084, 244] on input at bounding box center [1108, 254] width 101 height 21
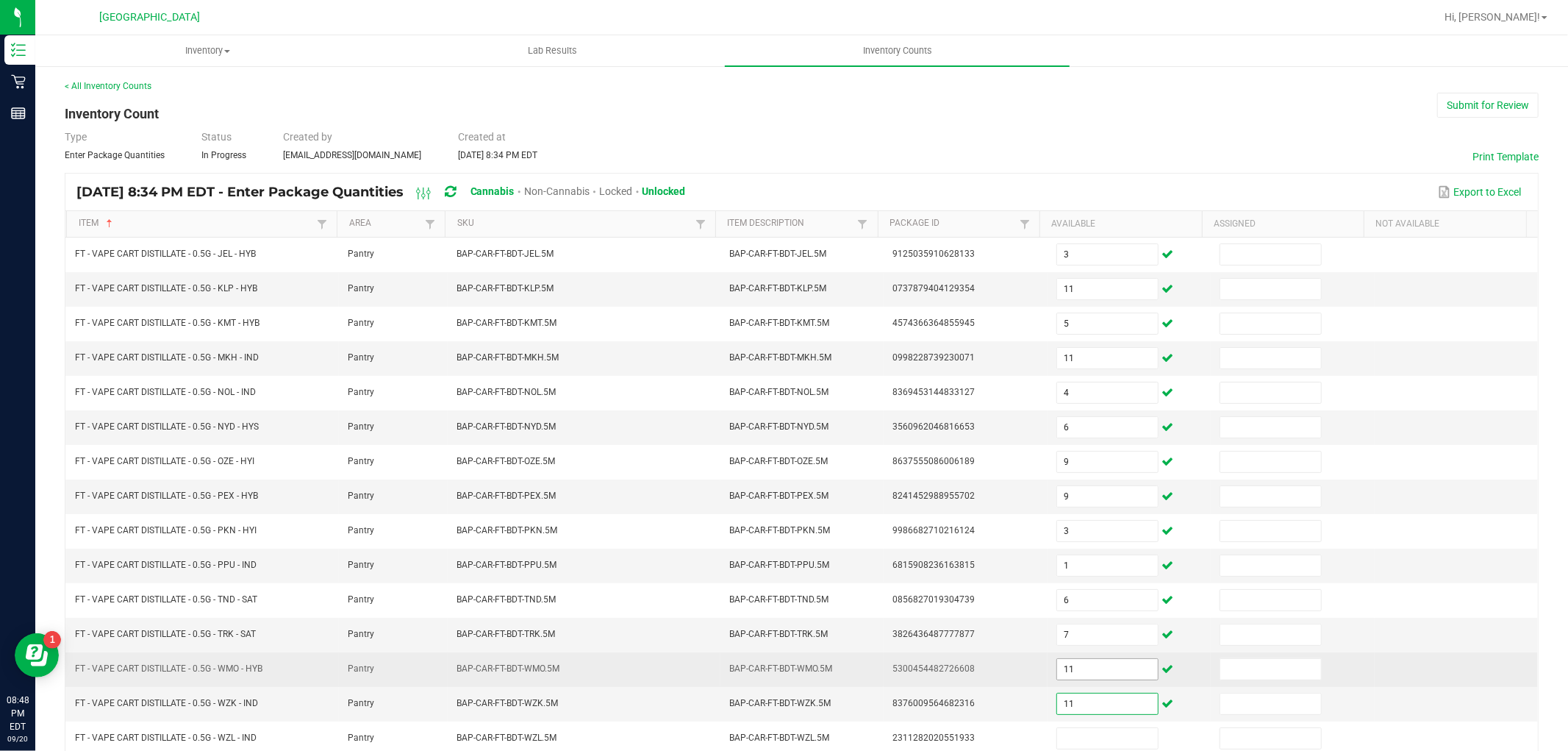
click at [1088, 662] on input "11" at bounding box center [1108, 669] width 101 height 21
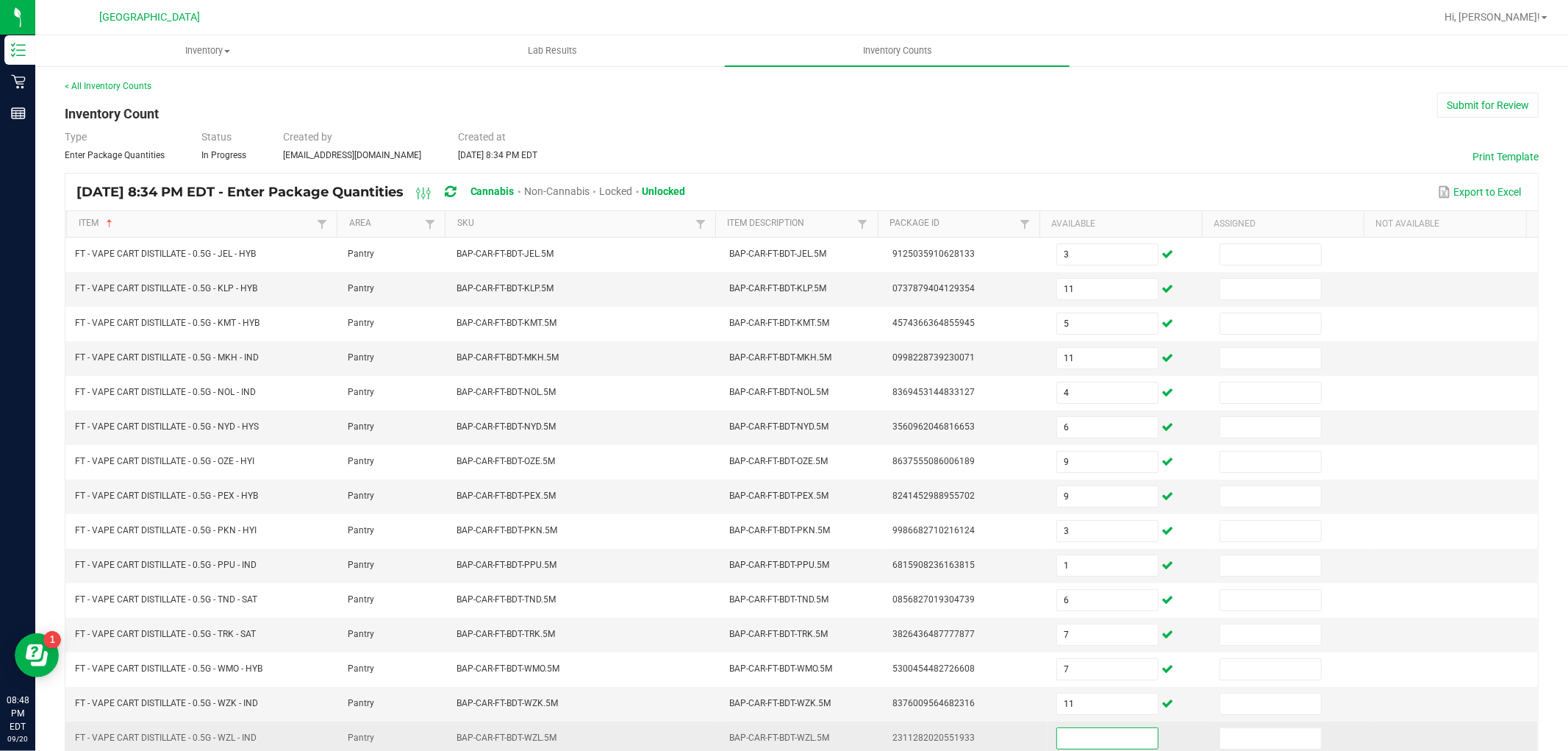
click at [1057, 742] on input at bounding box center [1108, 738] width 101 height 21
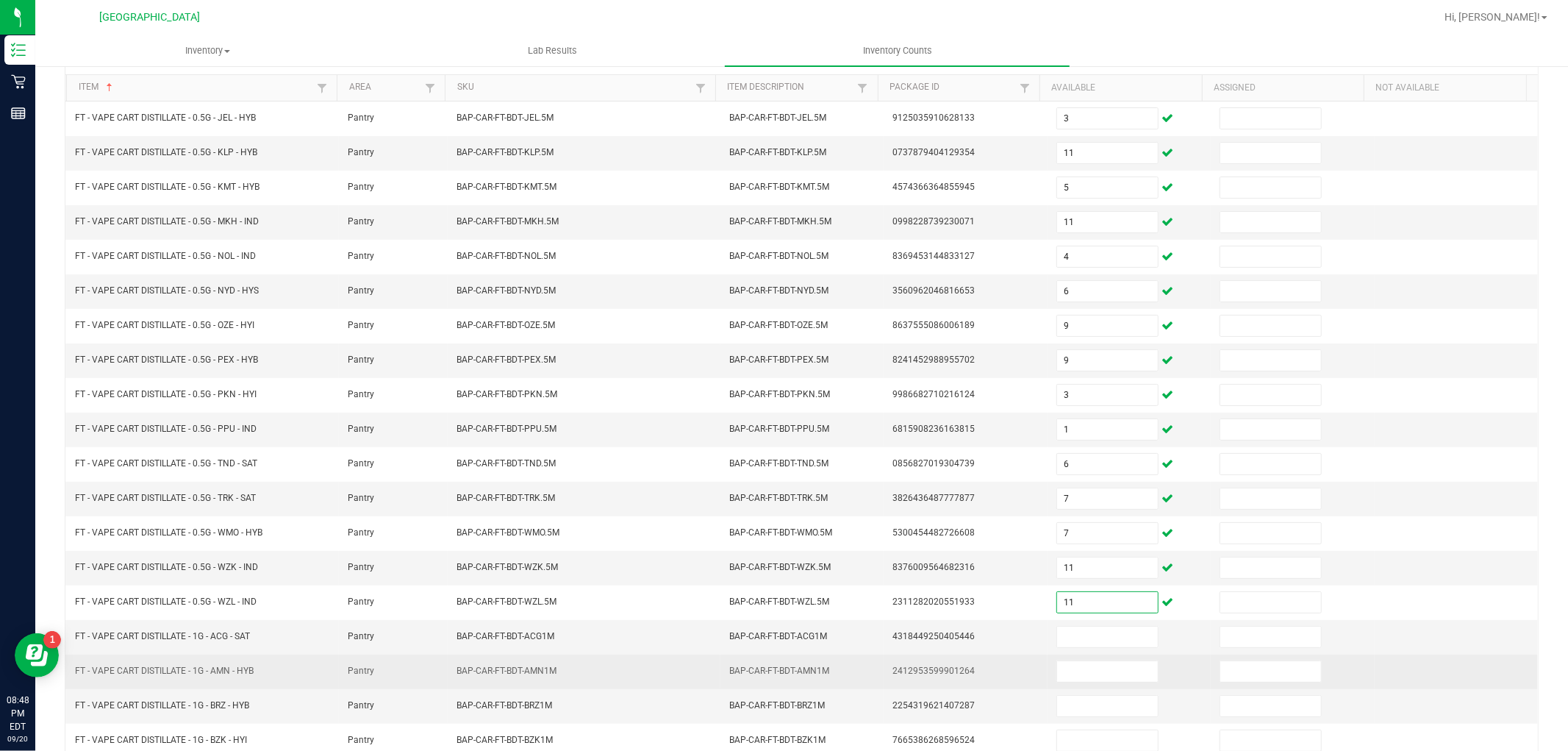
scroll to position [234, 0]
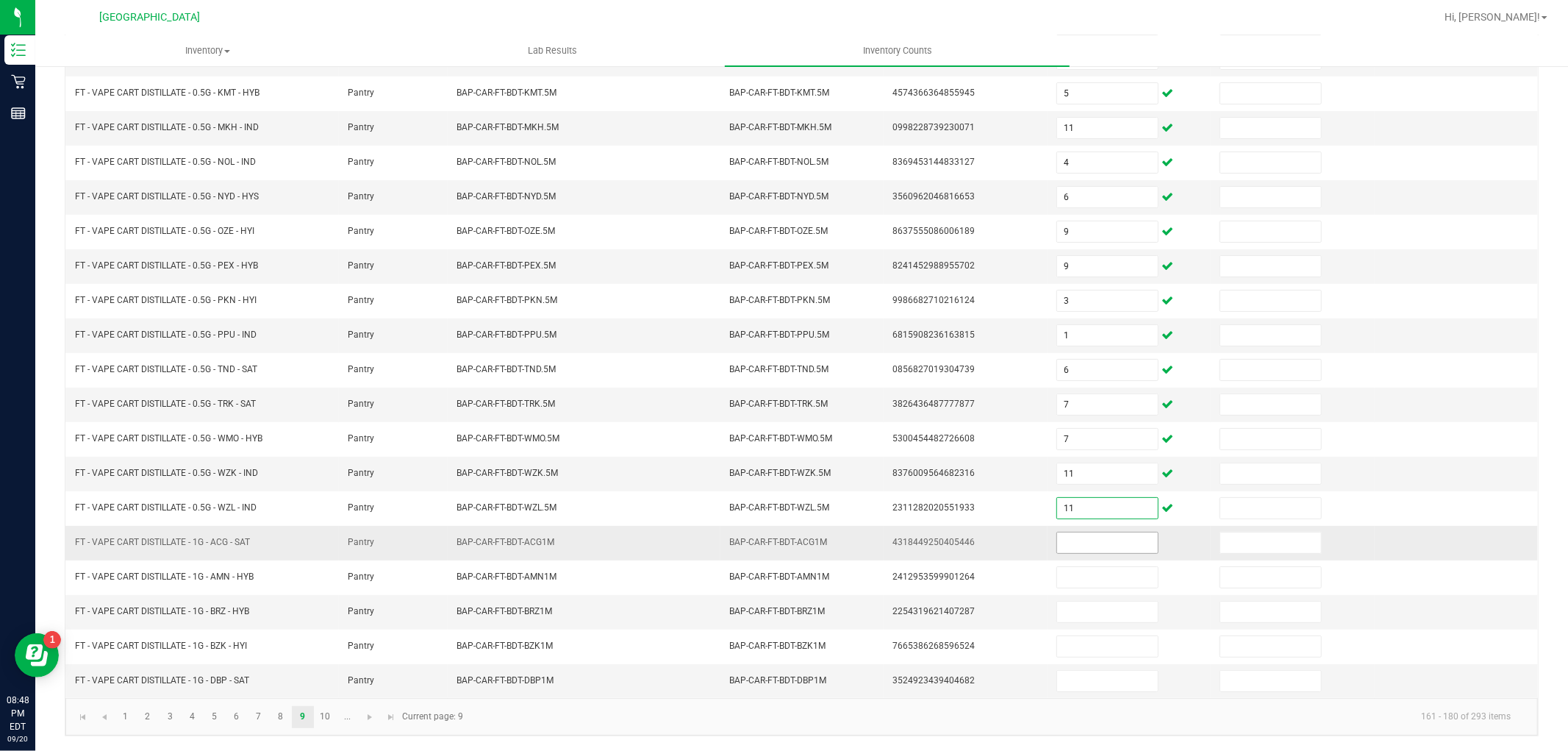
click at [1085, 550] on input at bounding box center [1108, 543] width 101 height 21
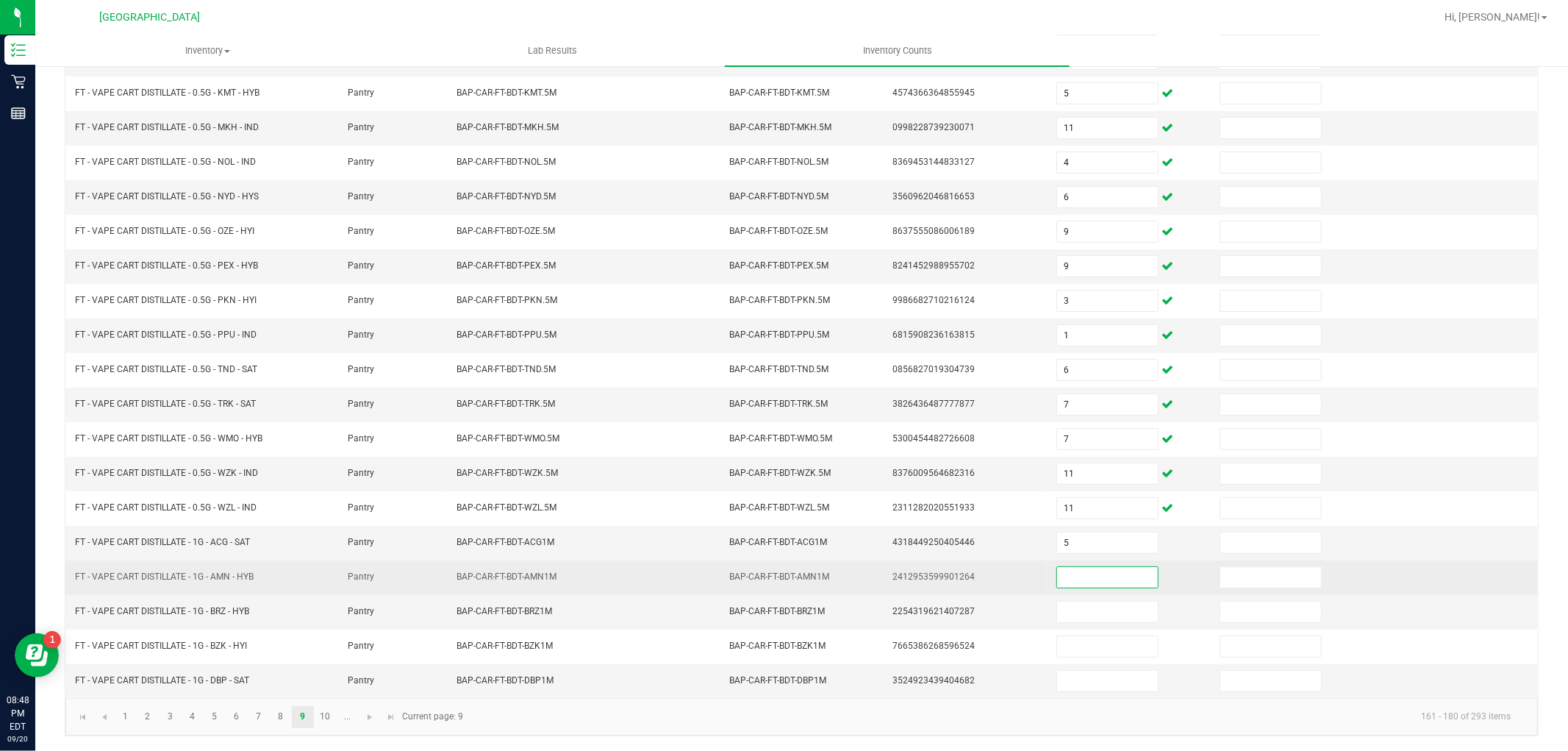
click at [1076, 571] on input at bounding box center [1108, 576] width 101 height 21
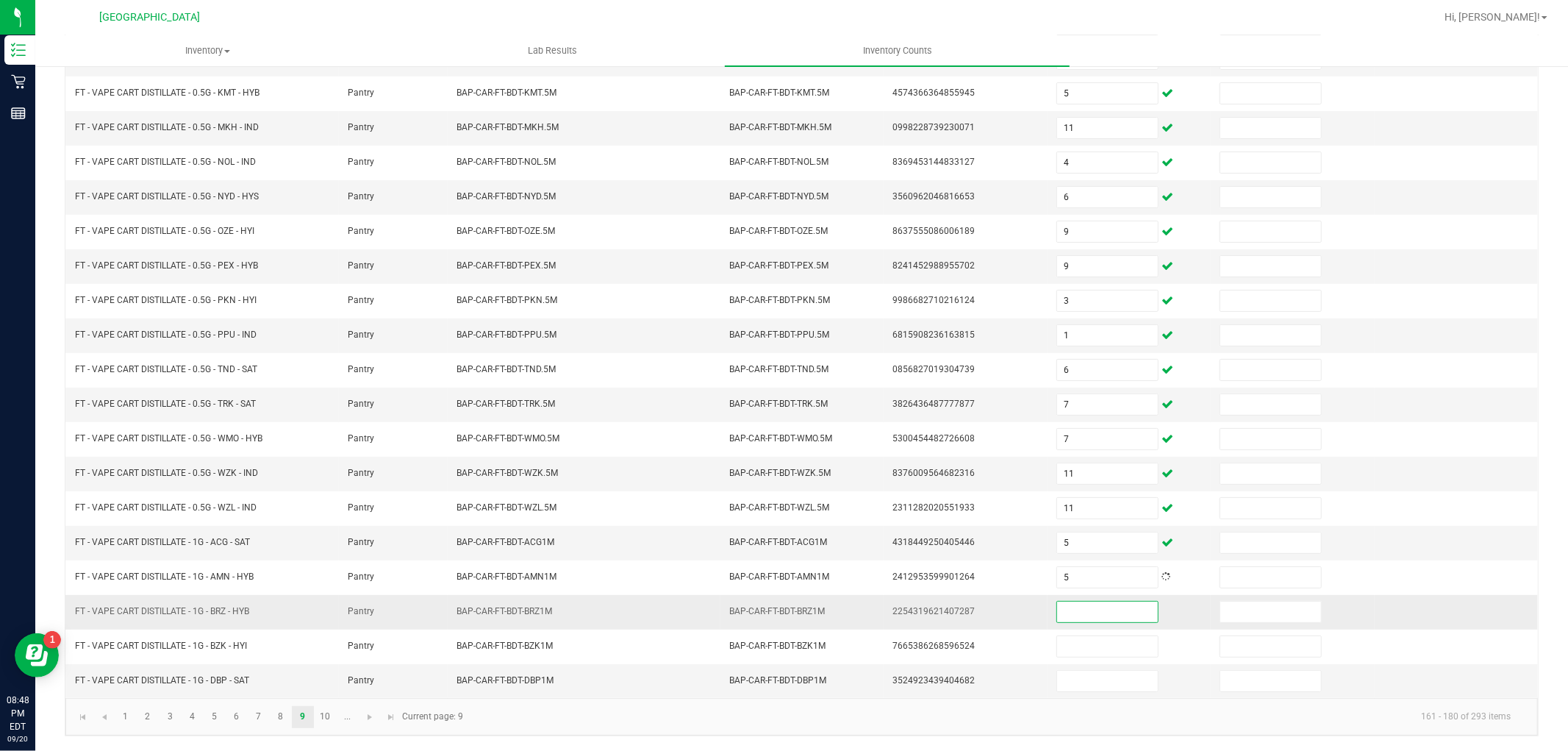
click at [1080, 603] on input at bounding box center [1108, 611] width 101 height 21
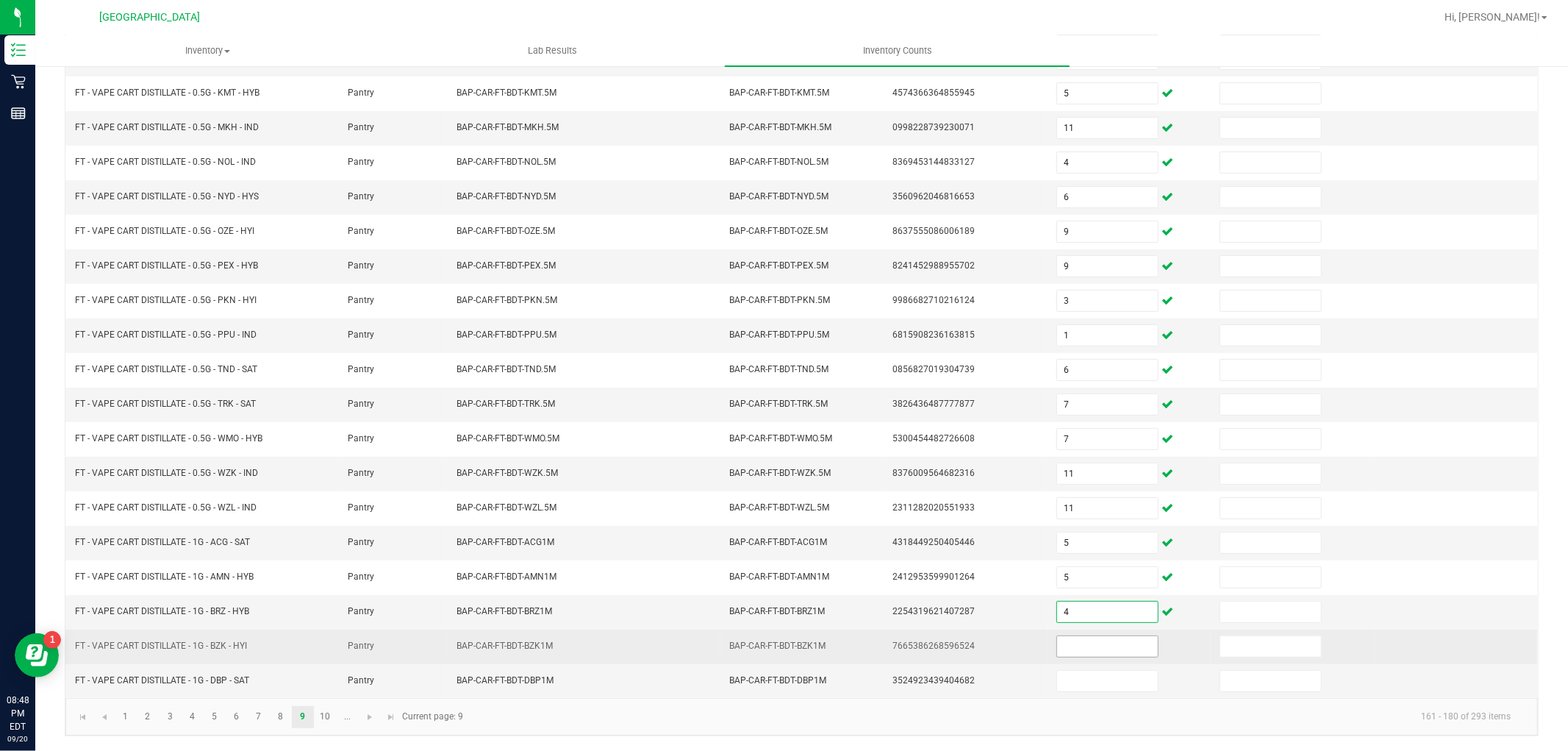
click at [1070, 643] on input at bounding box center [1108, 646] width 101 height 21
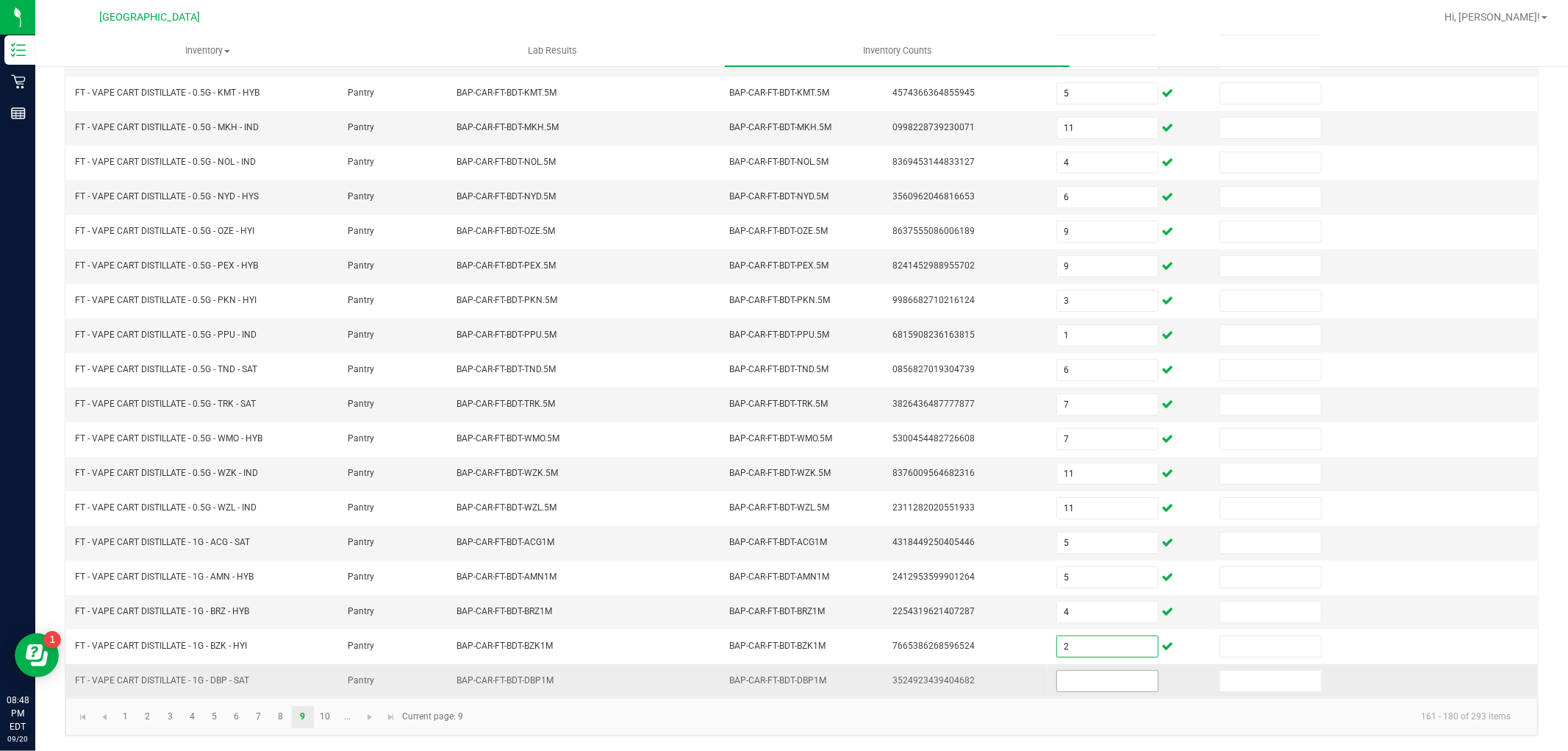
click at [1075, 681] on input at bounding box center [1108, 681] width 101 height 21
click at [319, 721] on link "10" at bounding box center [324, 716] width 21 height 22
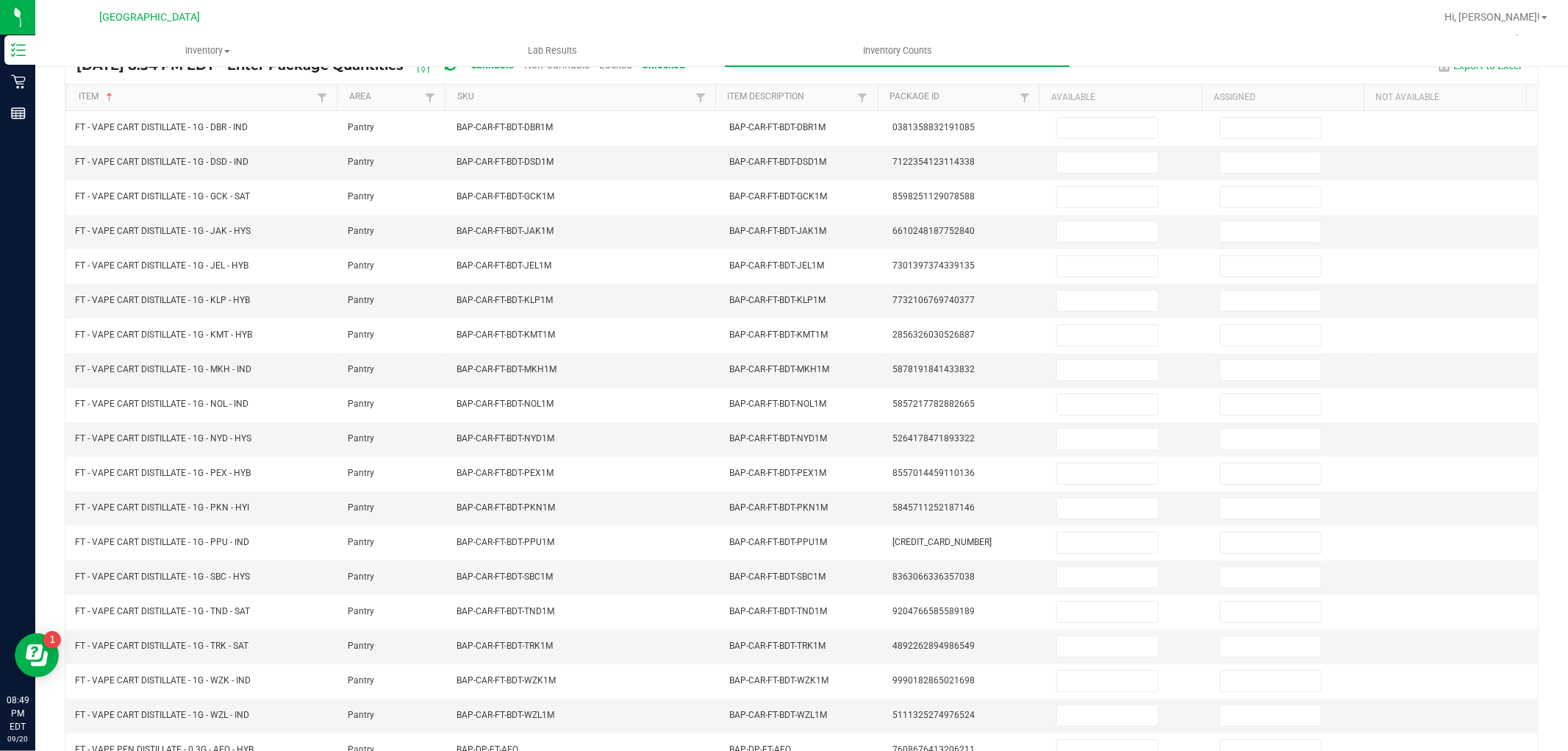
scroll to position [70, 0]
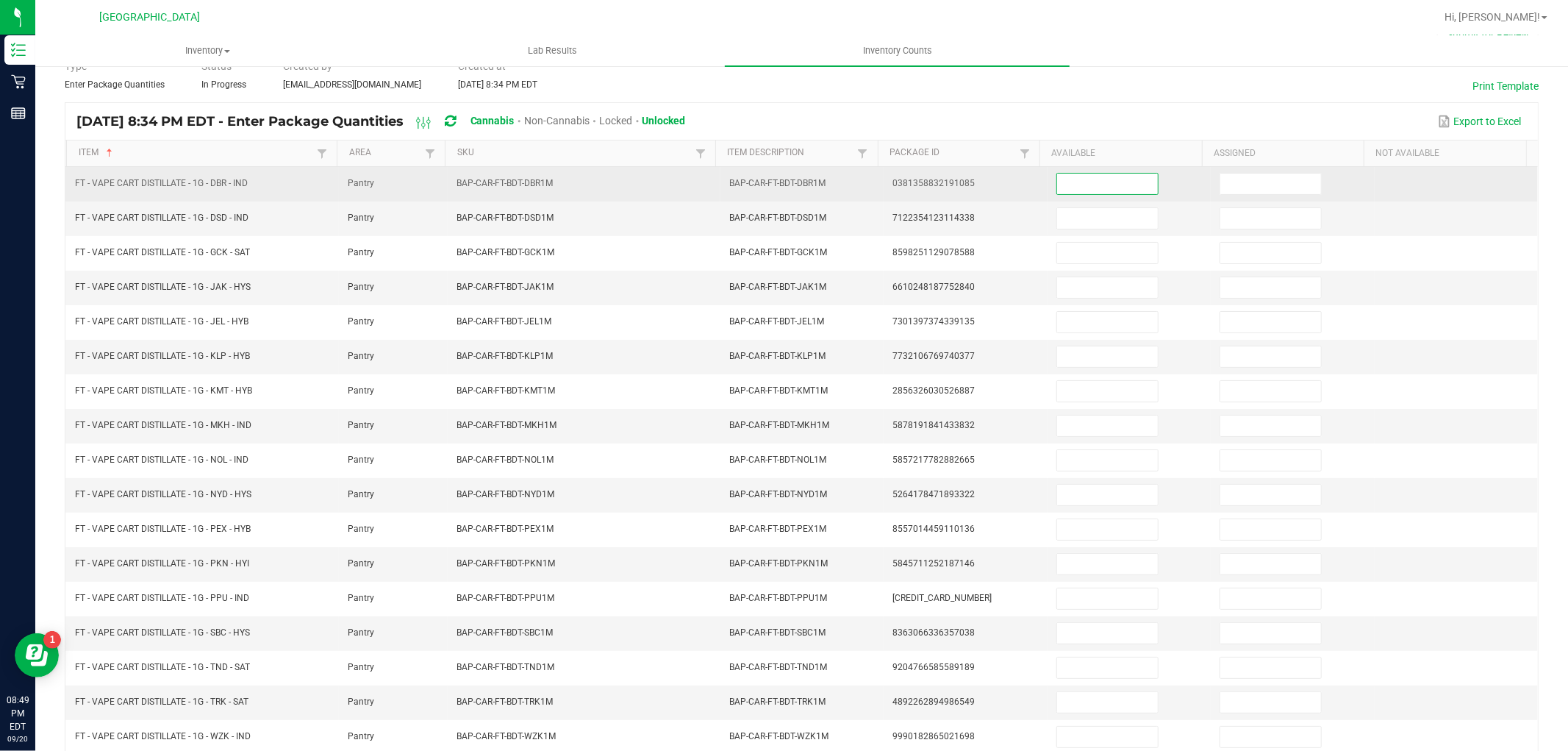
click at [1100, 189] on input at bounding box center [1108, 184] width 101 height 21
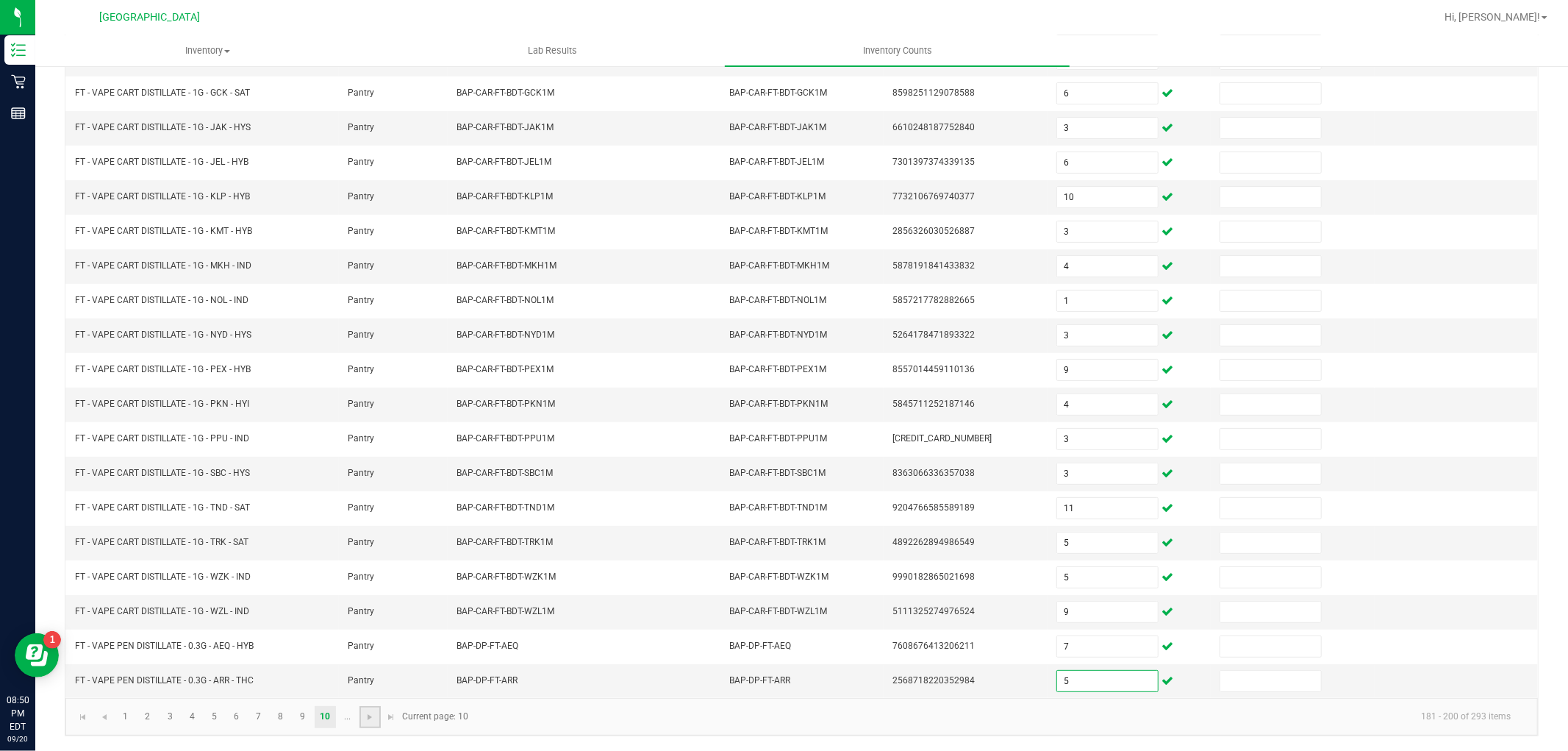
click at [370, 708] on link at bounding box center [369, 716] width 21 height 22
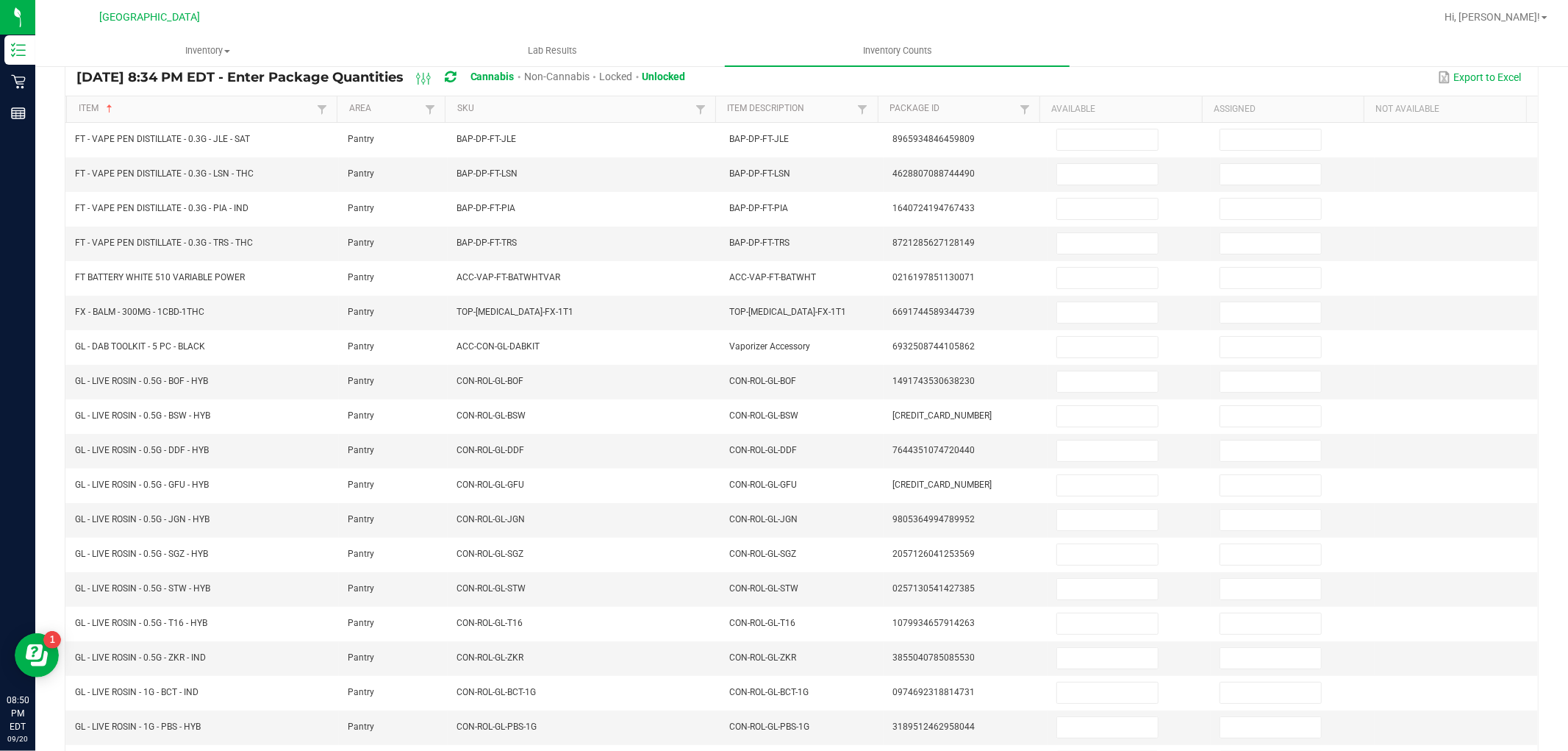
scroll to position [0, 0]
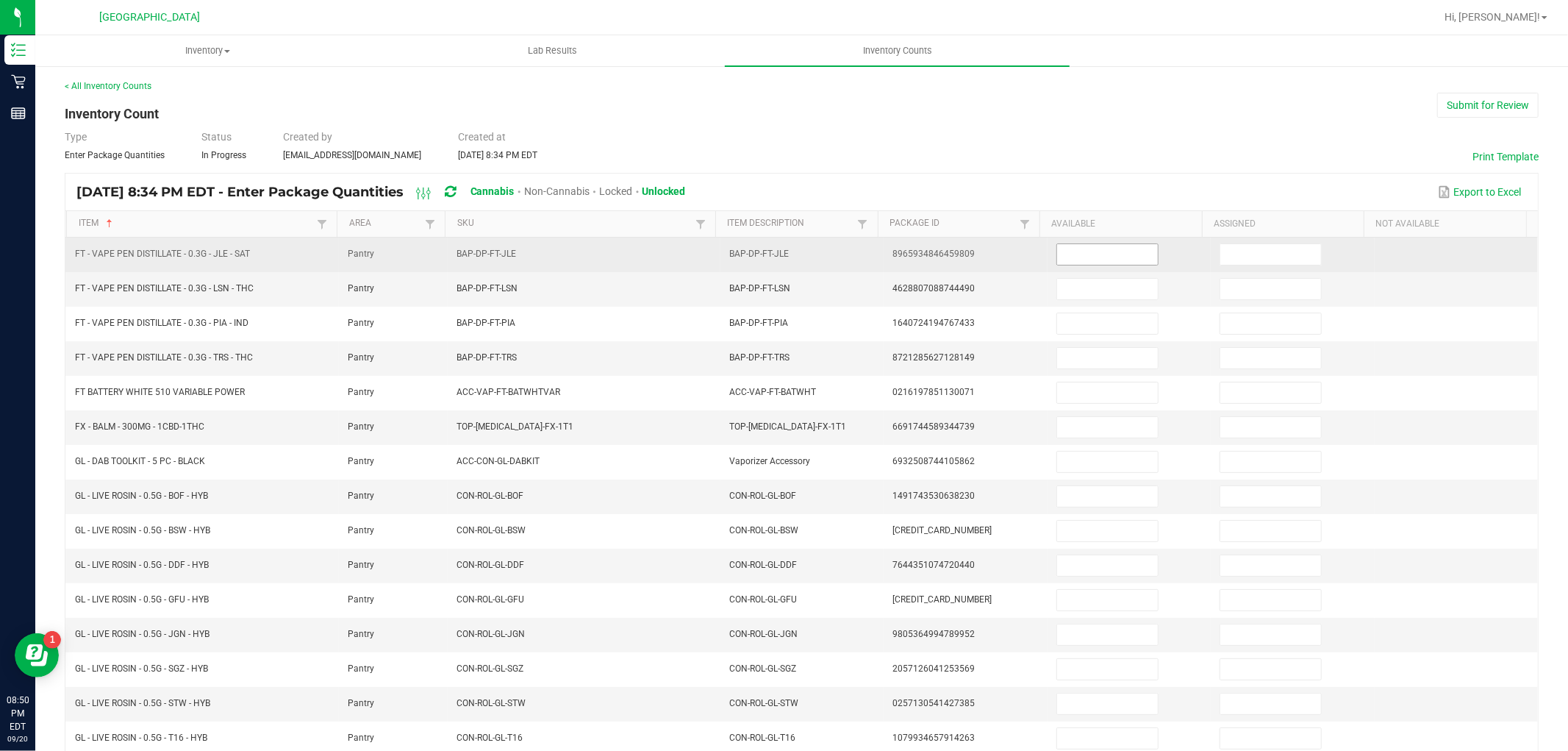
click at [1101, 255] on input at bounding box center [1108, 254] width 101 height 21
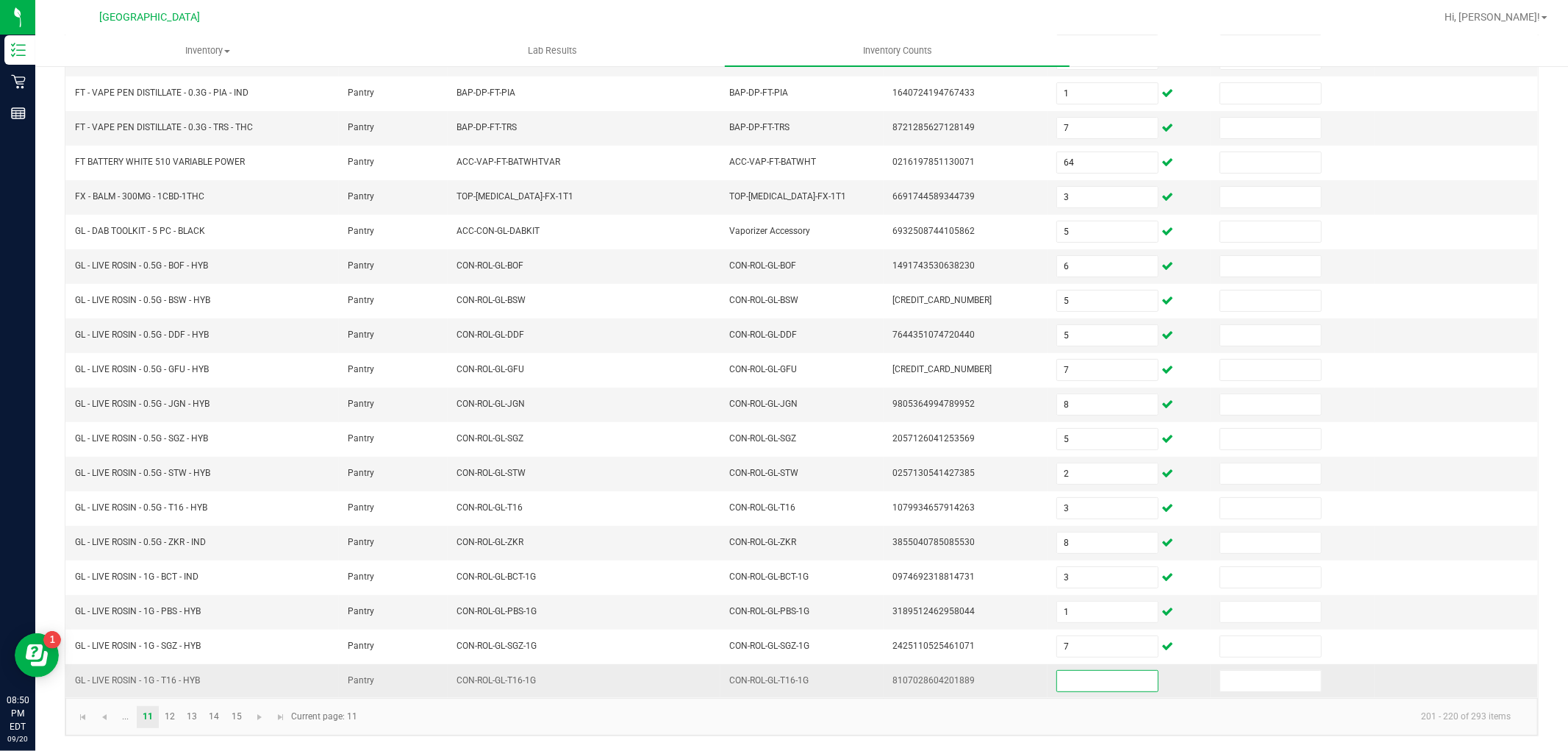
click at [1112, 686] on input at bounding box center [1108, 681] width 101 height 21
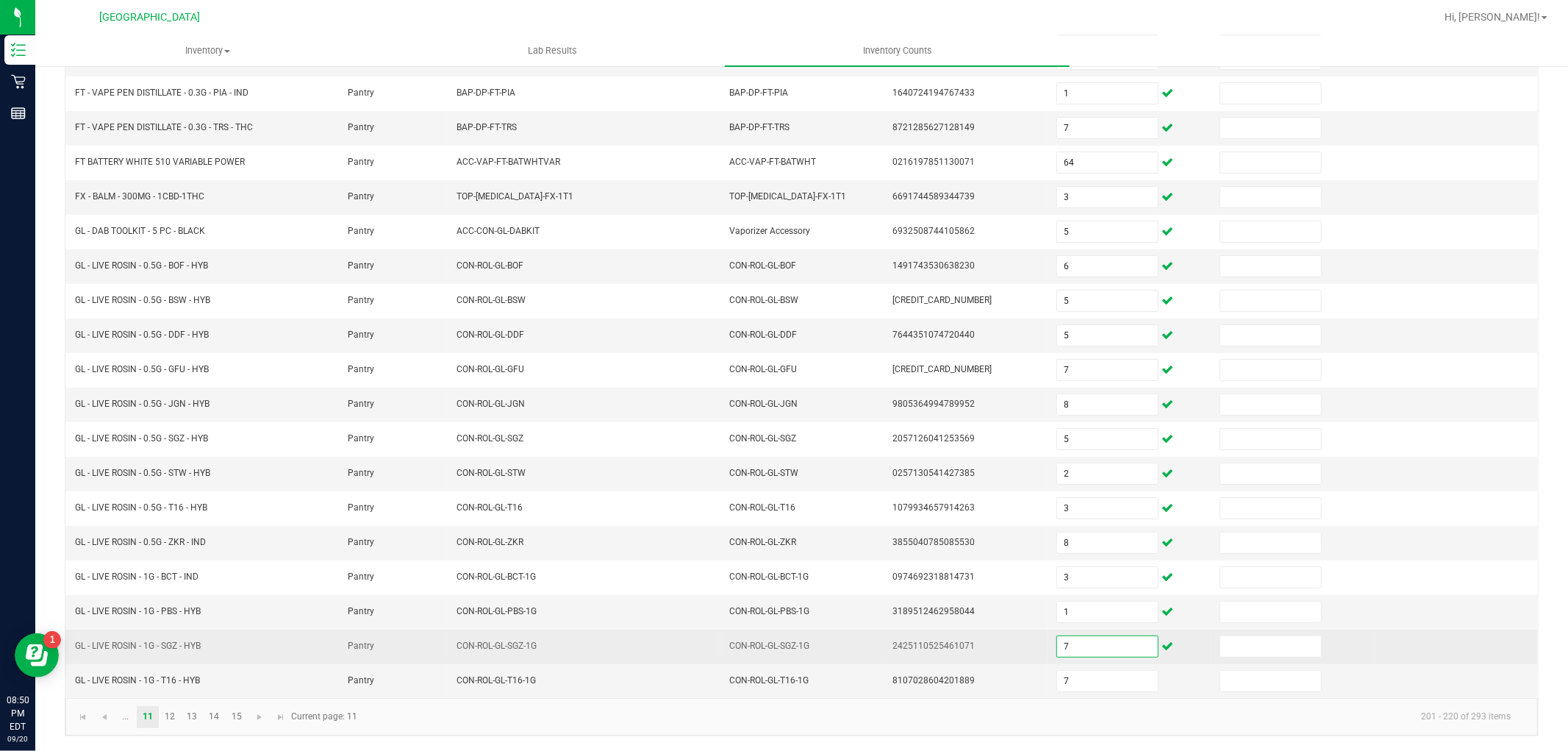
click at [1115, 646] on input "7" at bounding box center [1108, 646] width 101 height 21
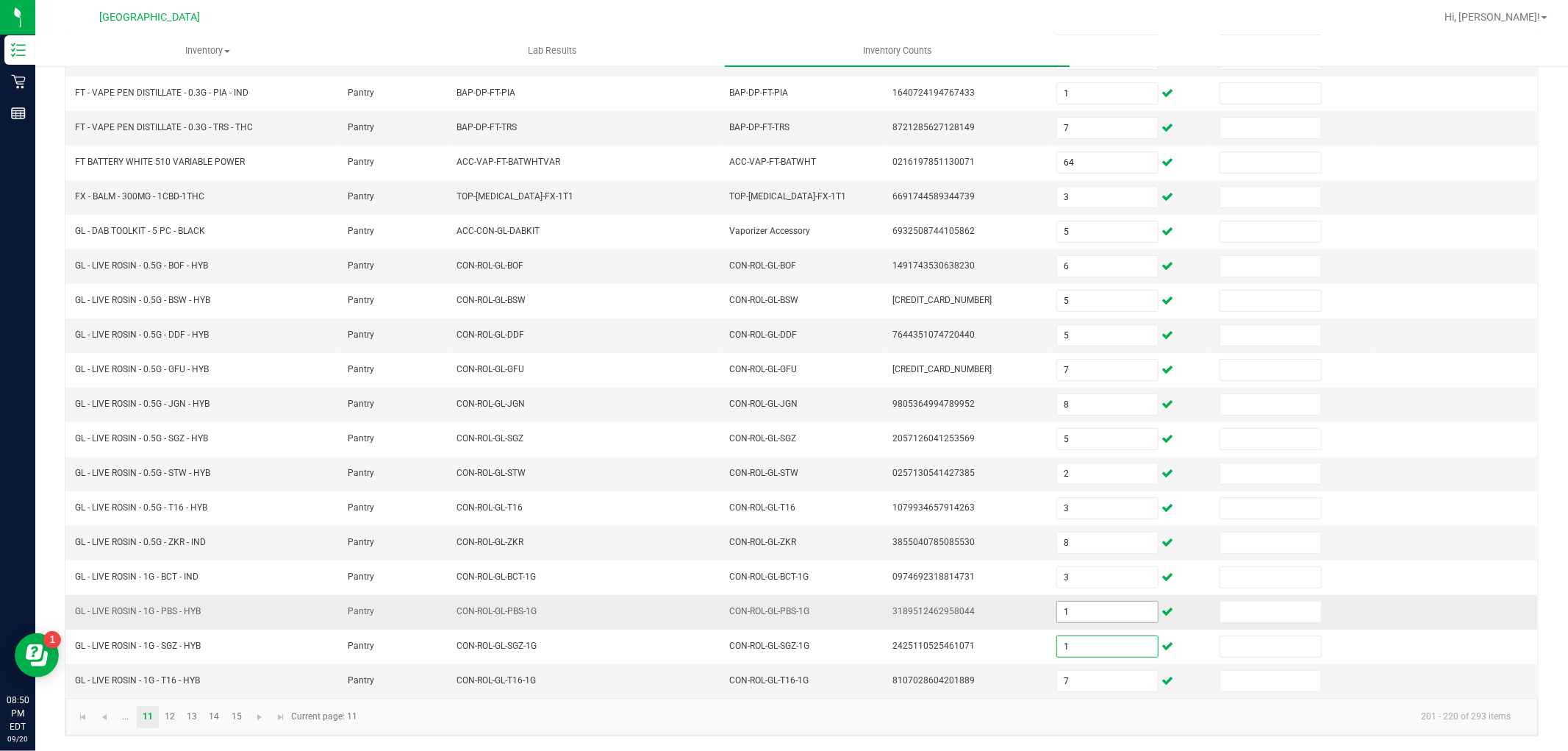
click at [1095, 615] on input "1" at bounding box center [1108, 611] width 101 height 21
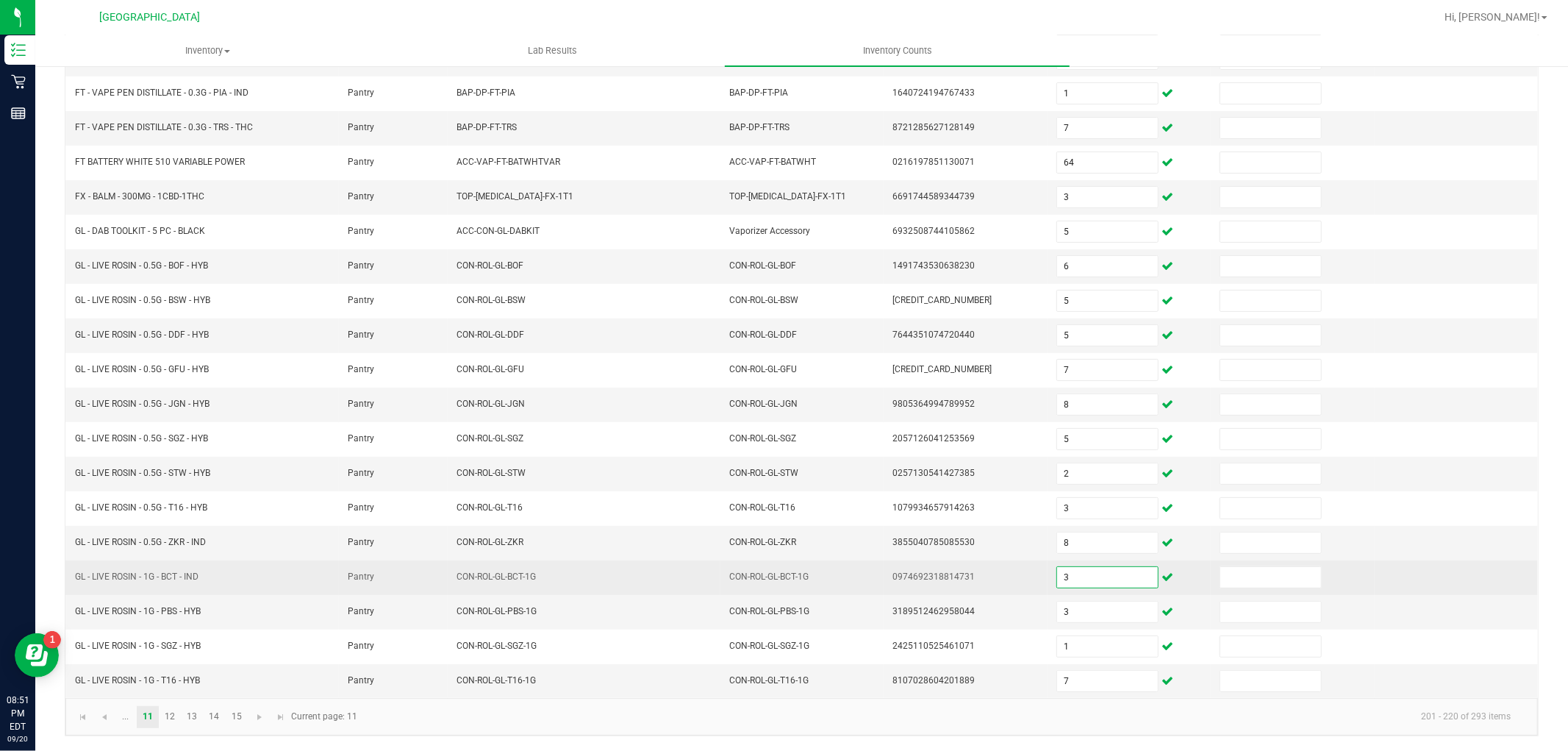
click at [1083, 580] on input "3" at bounding box center [1108, 576] width 101 height 21
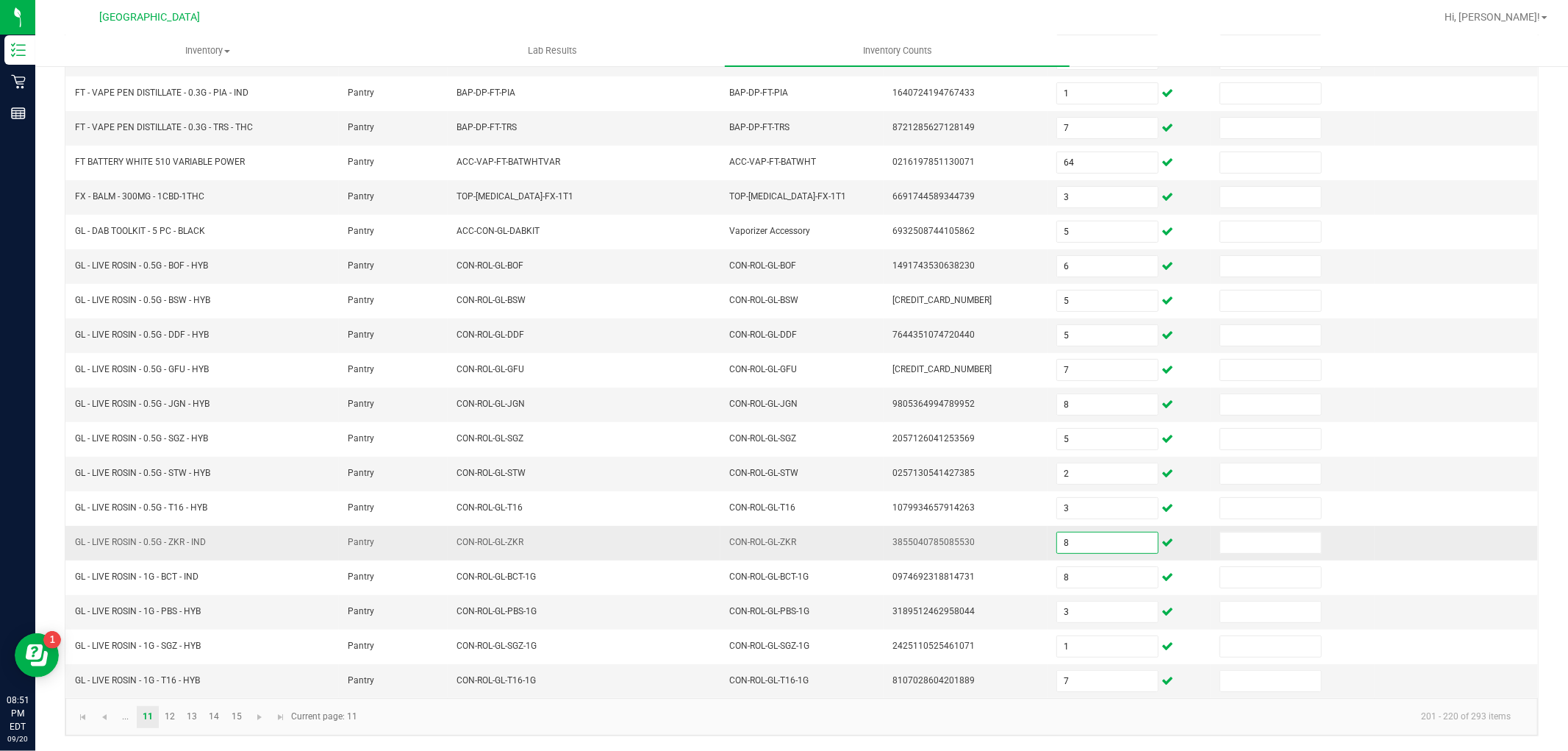
click at [1057, 539] on input "8" at bounding box center [1108, 543] width 101 height 21
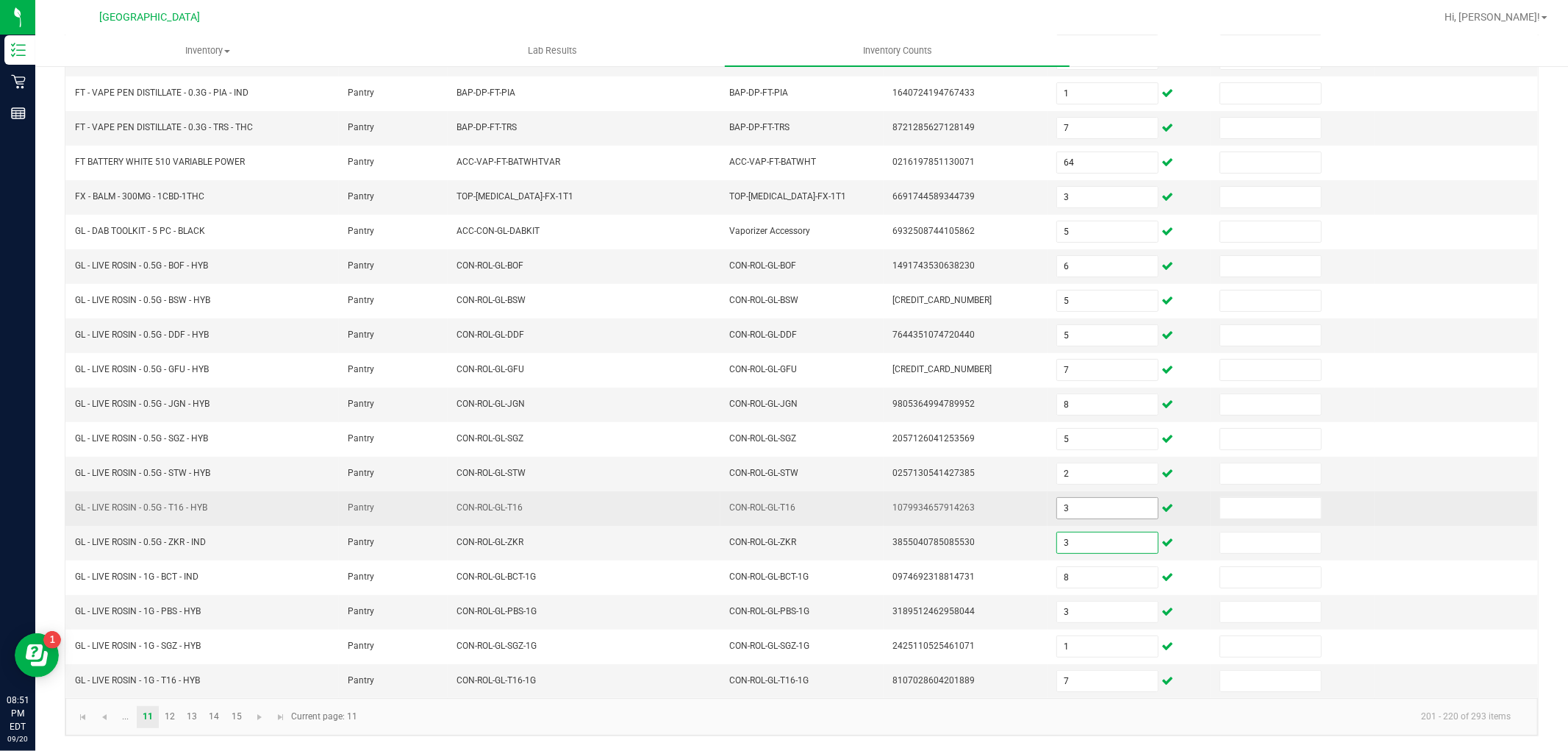
click at [1061, 505] on input "3" at bounding box center [1108, 508] width 101 height 21
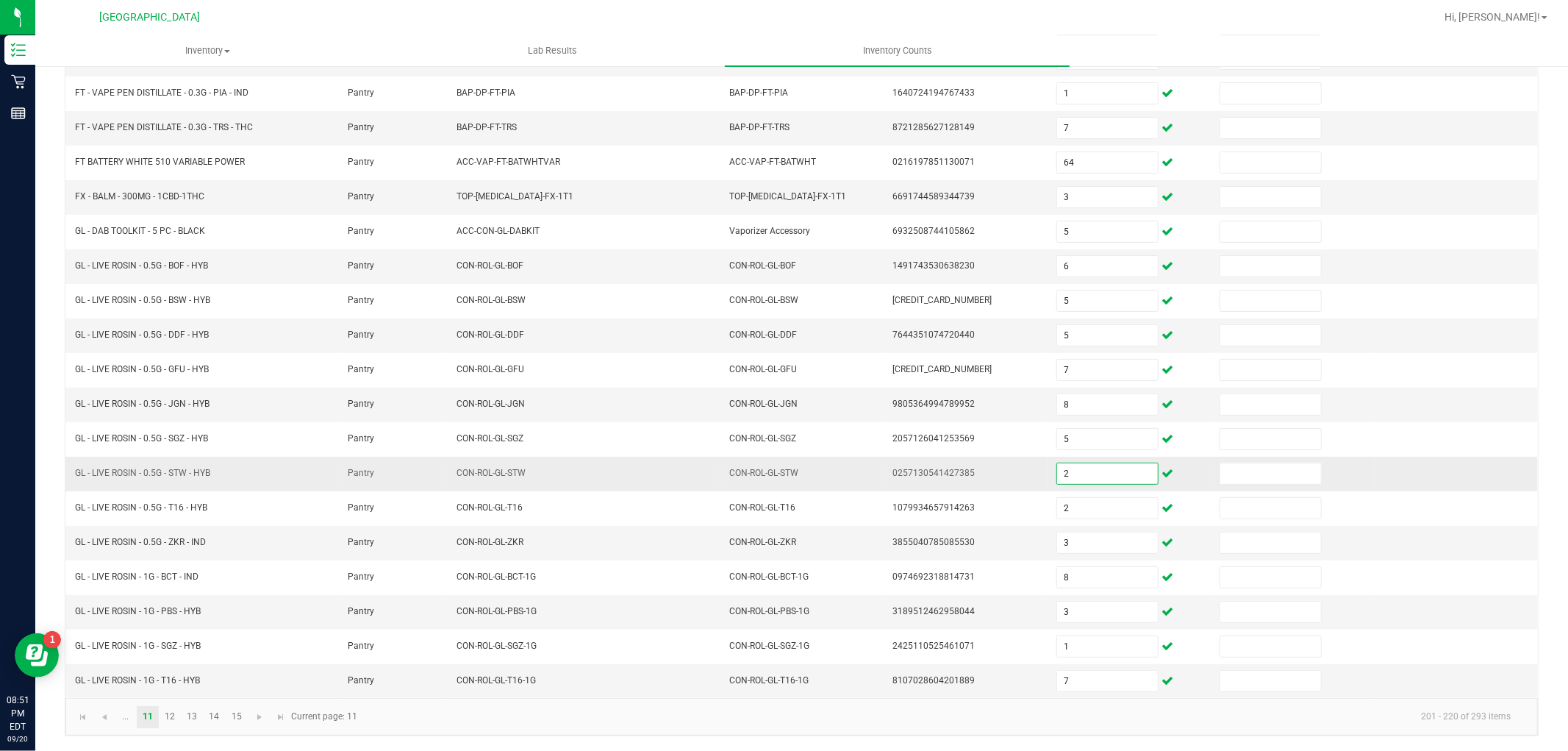
click at [1057, 471] on input "2" at bounding box center [1108, 473] width 101 height 21
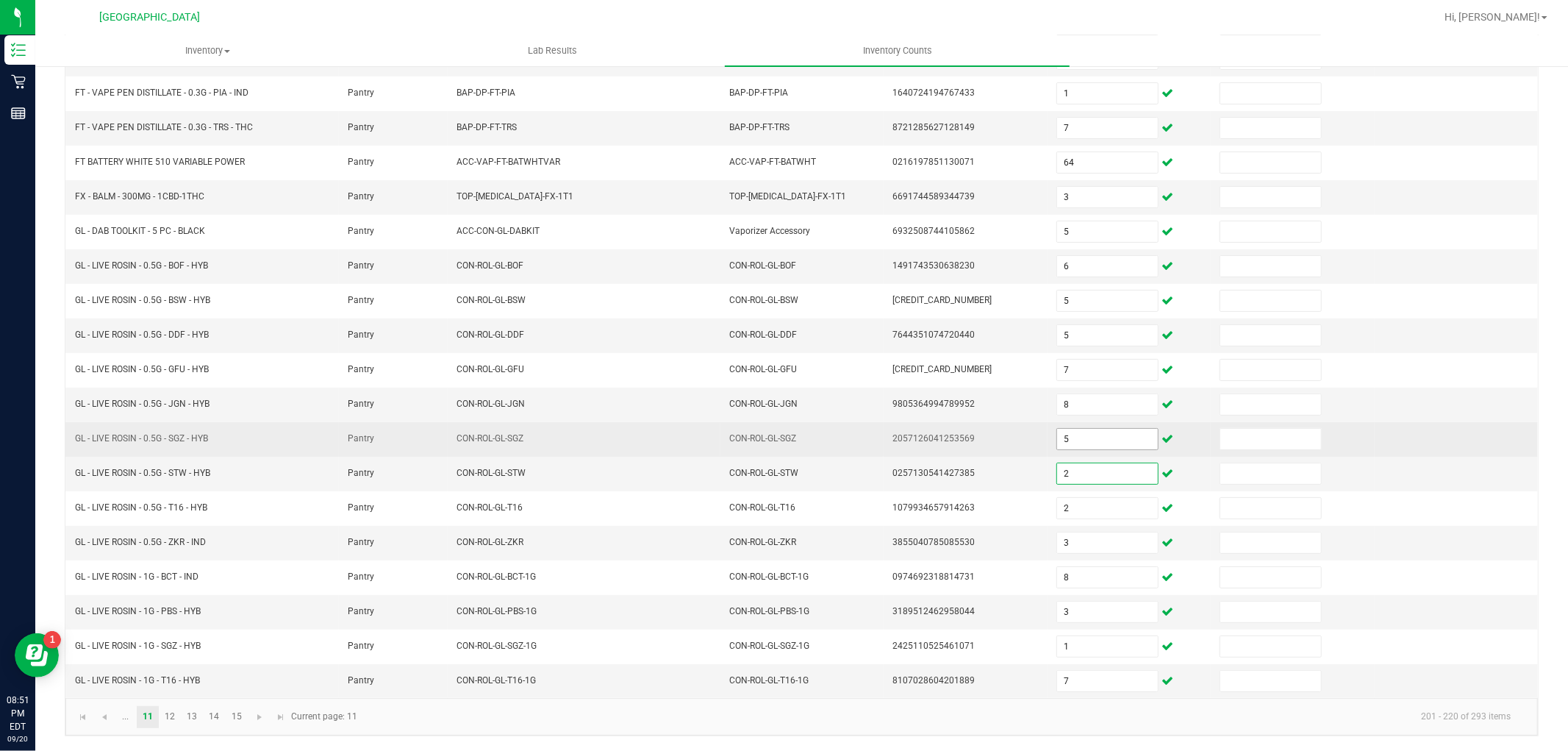
click at [1063, 447] on span "5" at bounding box center [1107, 438] width 102 height 22
click at [1069, 432] on input "5" at bounding box center [1108, 438] width 101 height 21
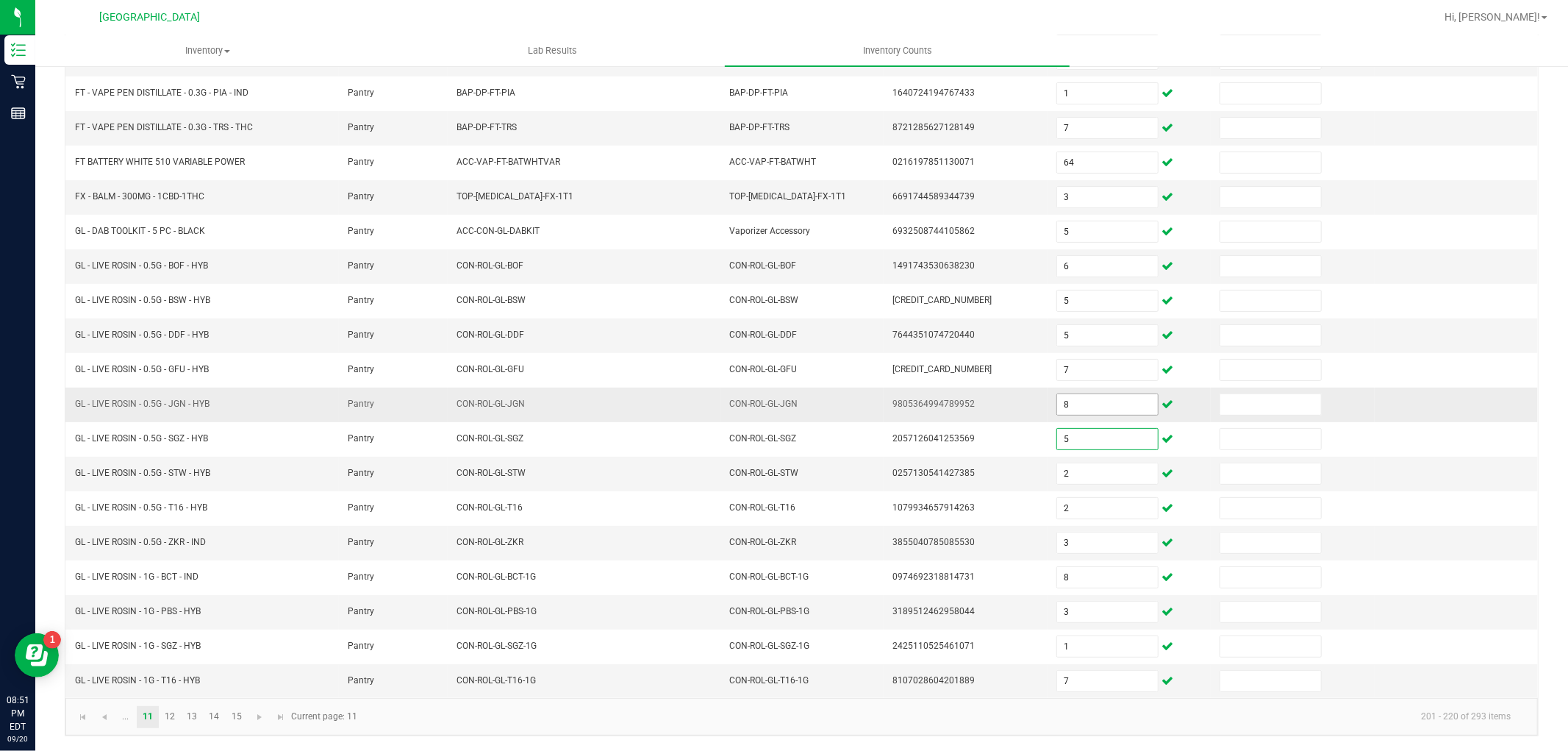
click at [1073, 402] on input "8" at bounding box center [1108, 404] width 101 height 21
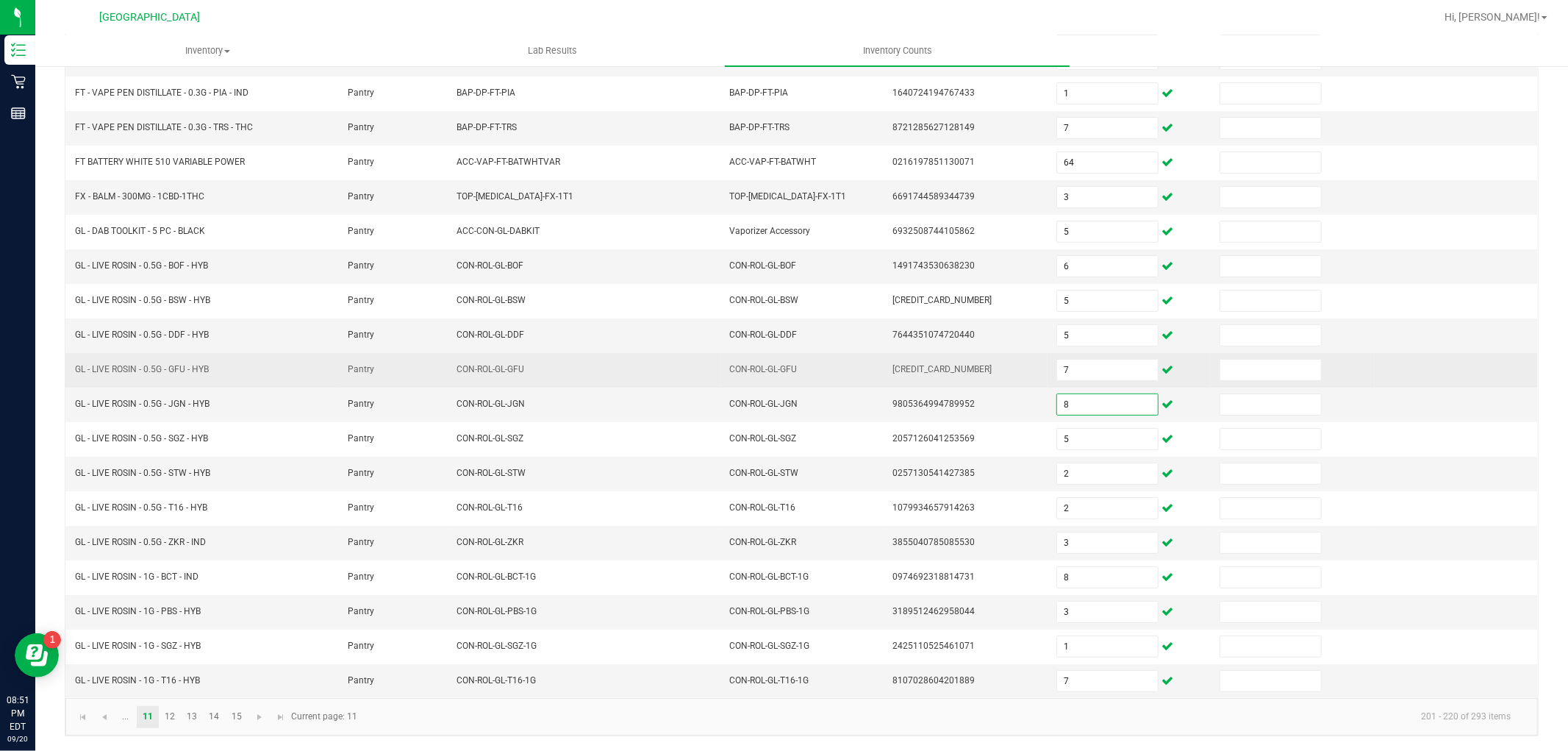
click at [1084, 353] on td "7" at bounding box center [1129, 370] width 164 height 35
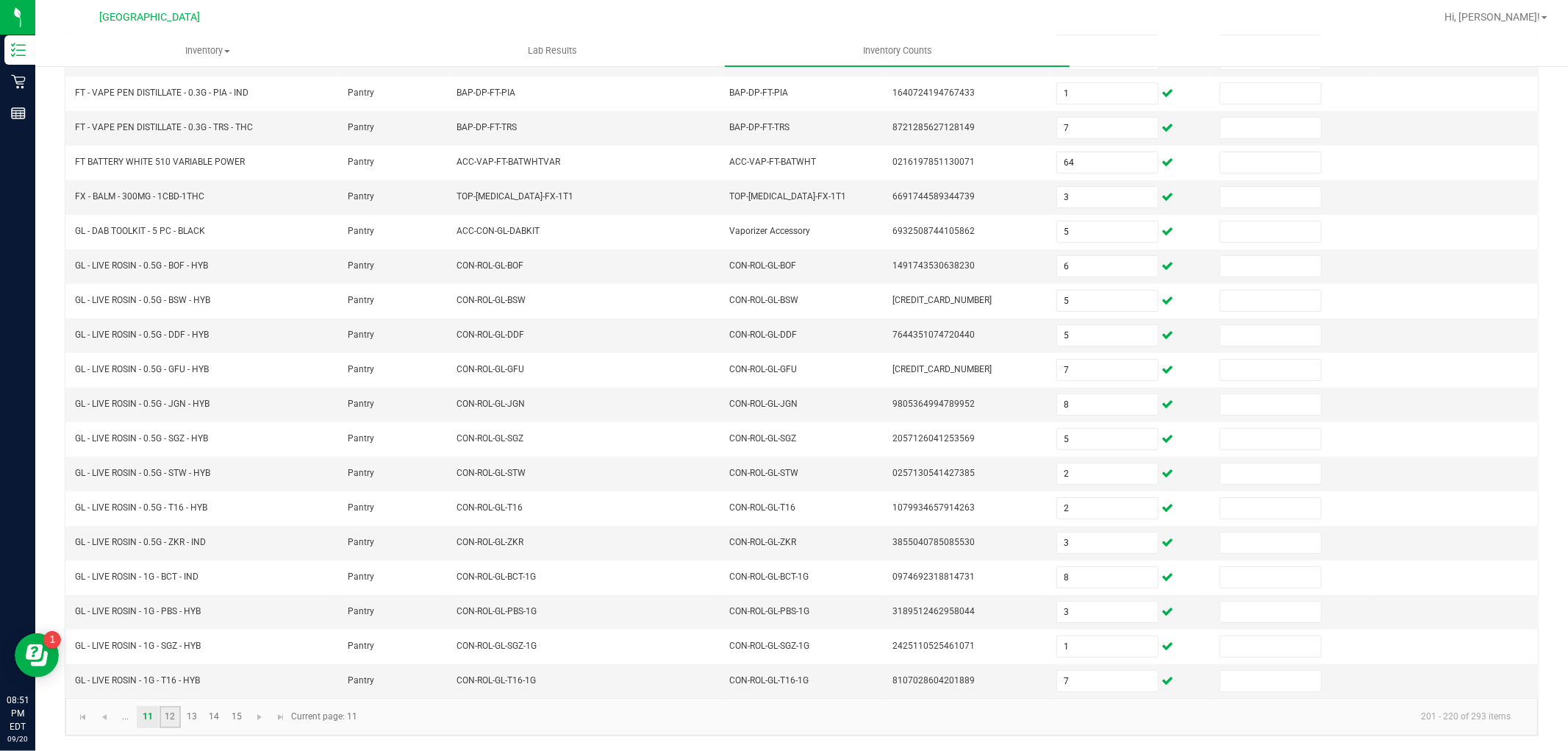
click at [170, 717] on link "12" at bounding box center [170, 716] width 21 height 22
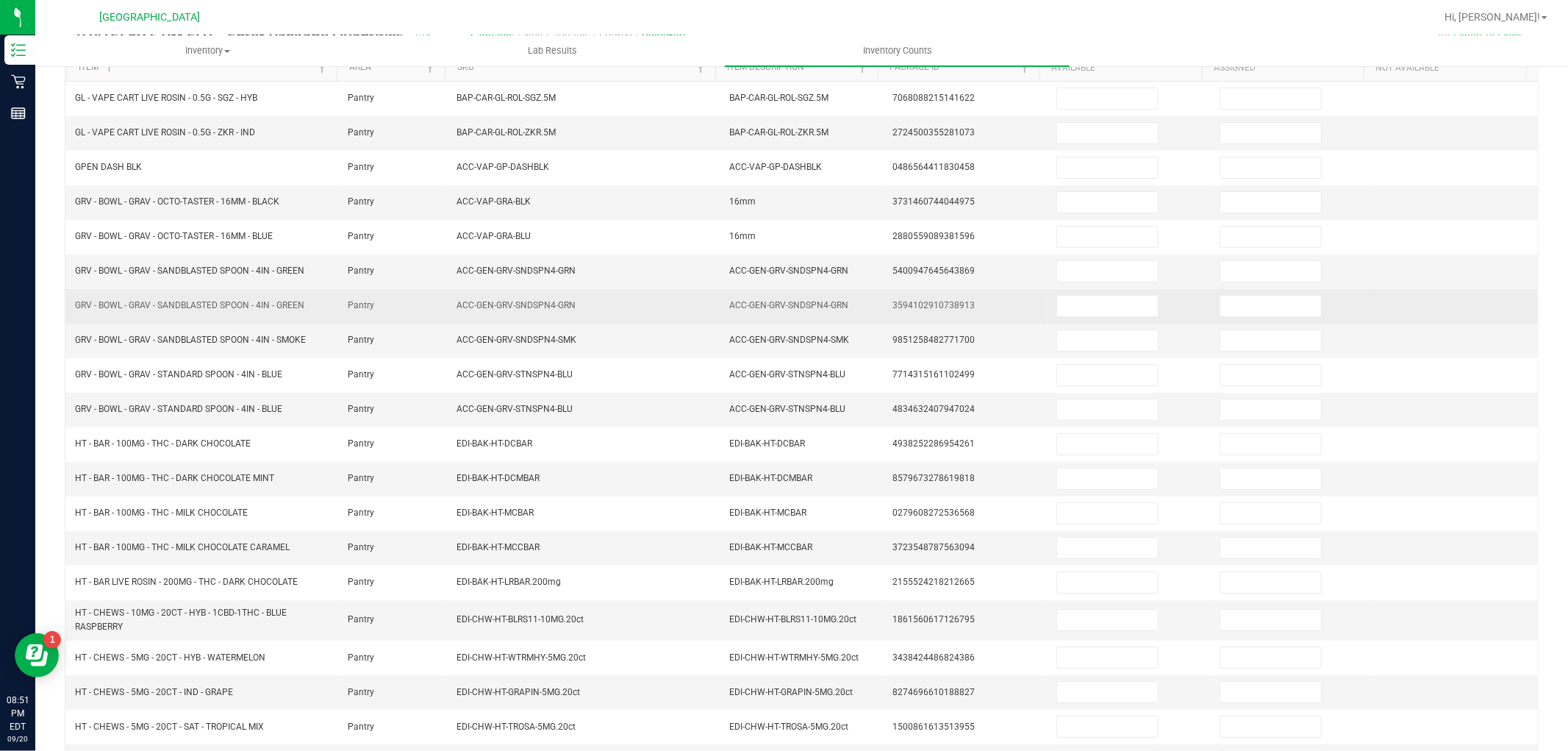
scroll to position [70, 0]
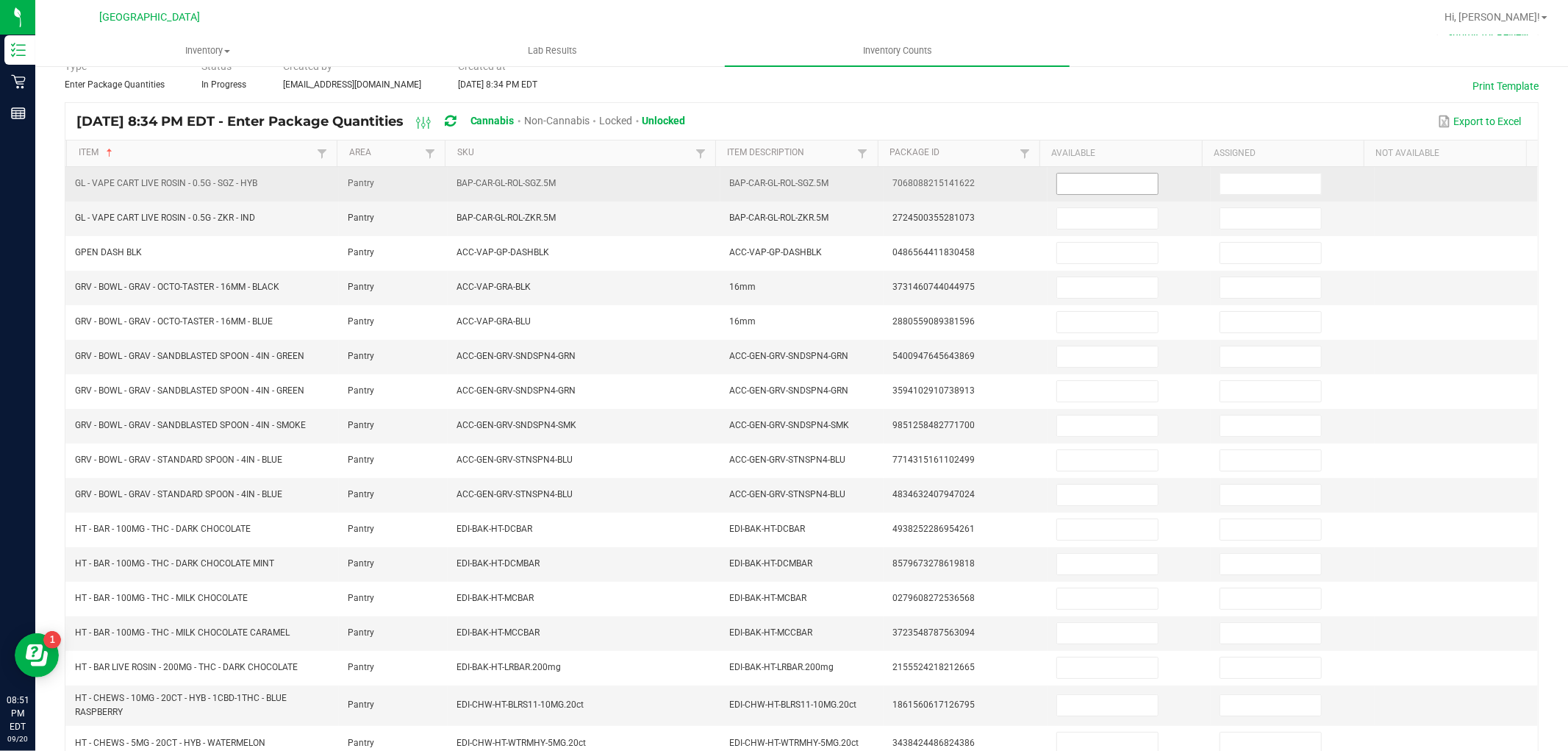
click at [1082, 191] on input at bounding box center [1108, 184] width 101 height 21
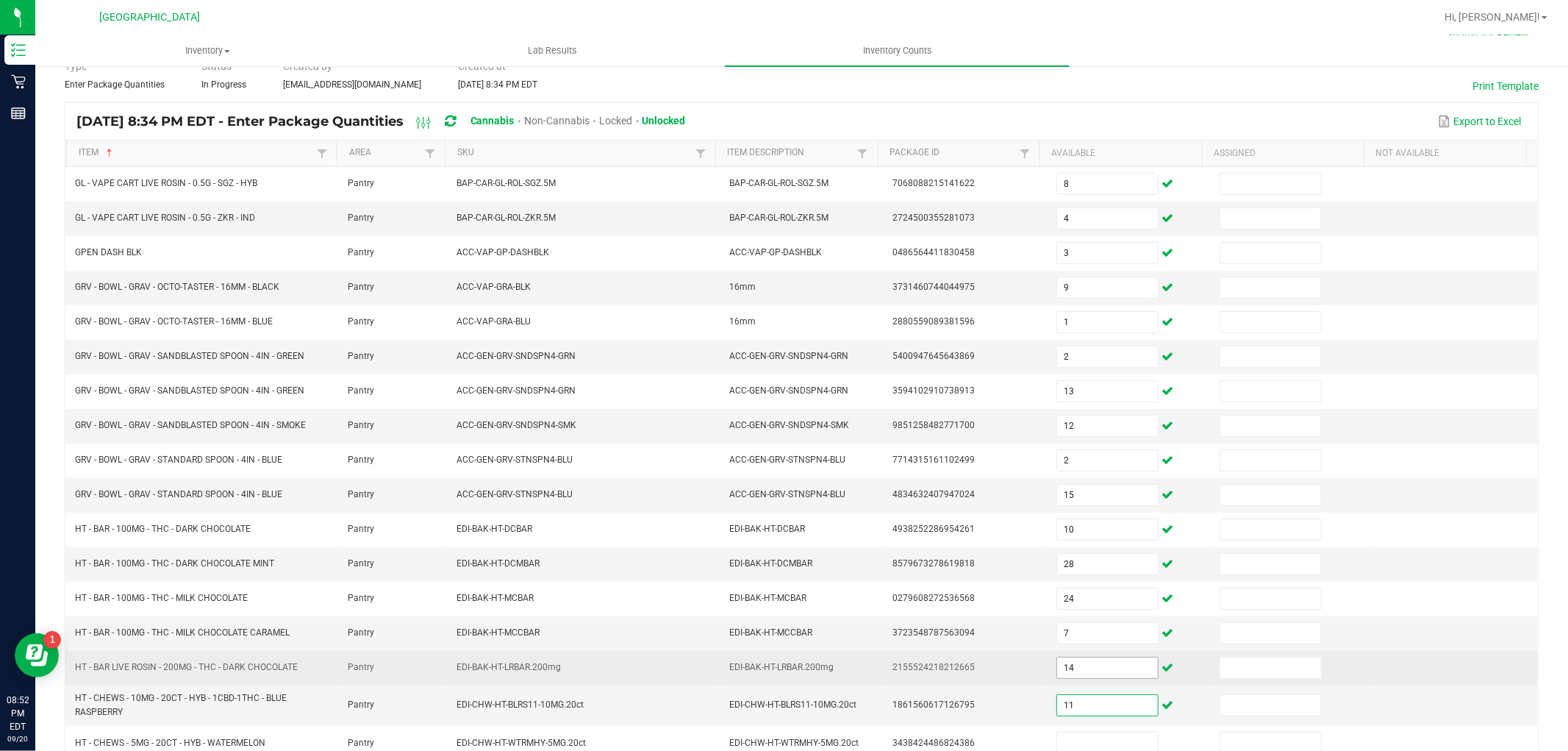
click at [1071, 672] on input "14" at bounding box center [1108, 668] width 101 height 21
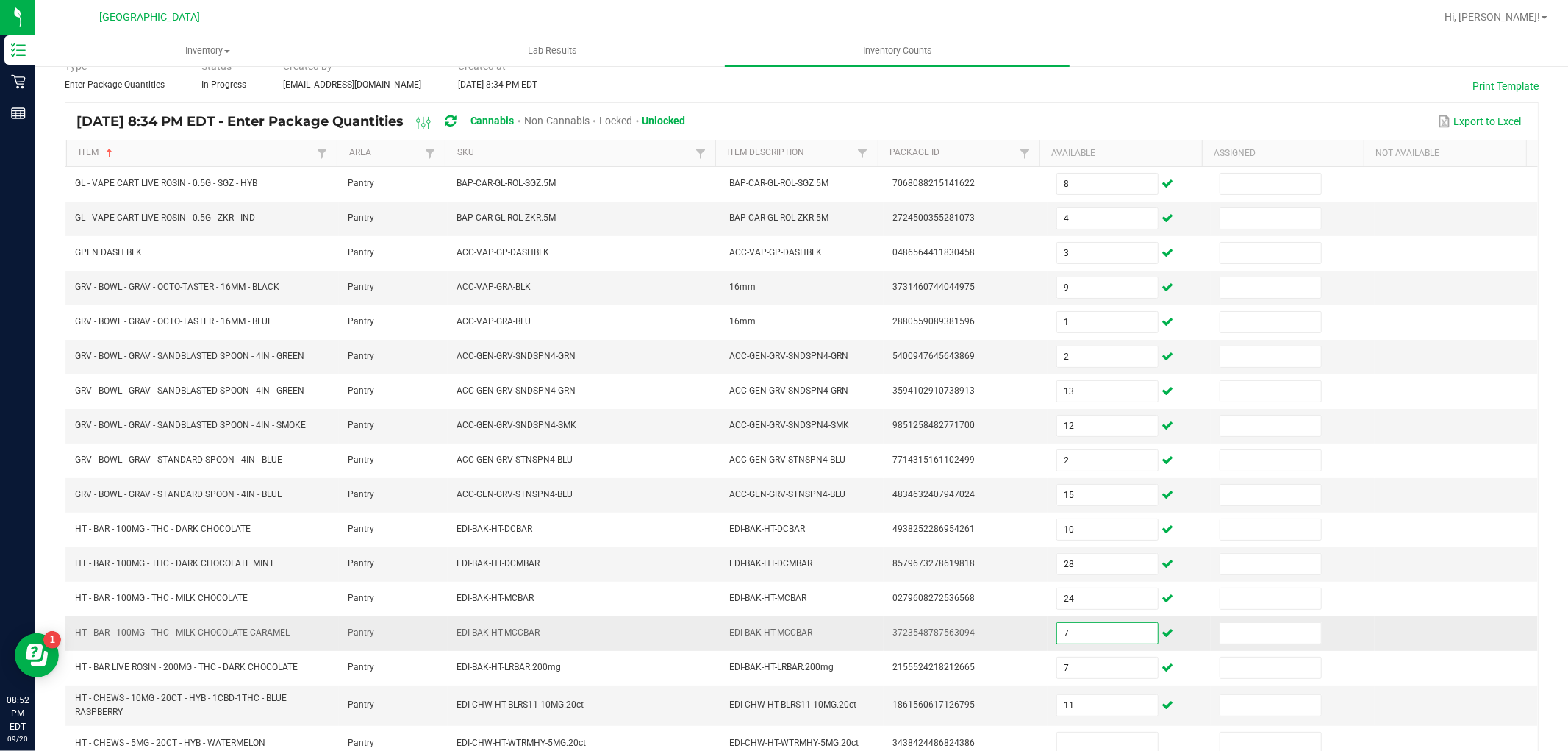
click at [1071, 637] on input "7" at bounding box center [1108, 633] width 101 height 21
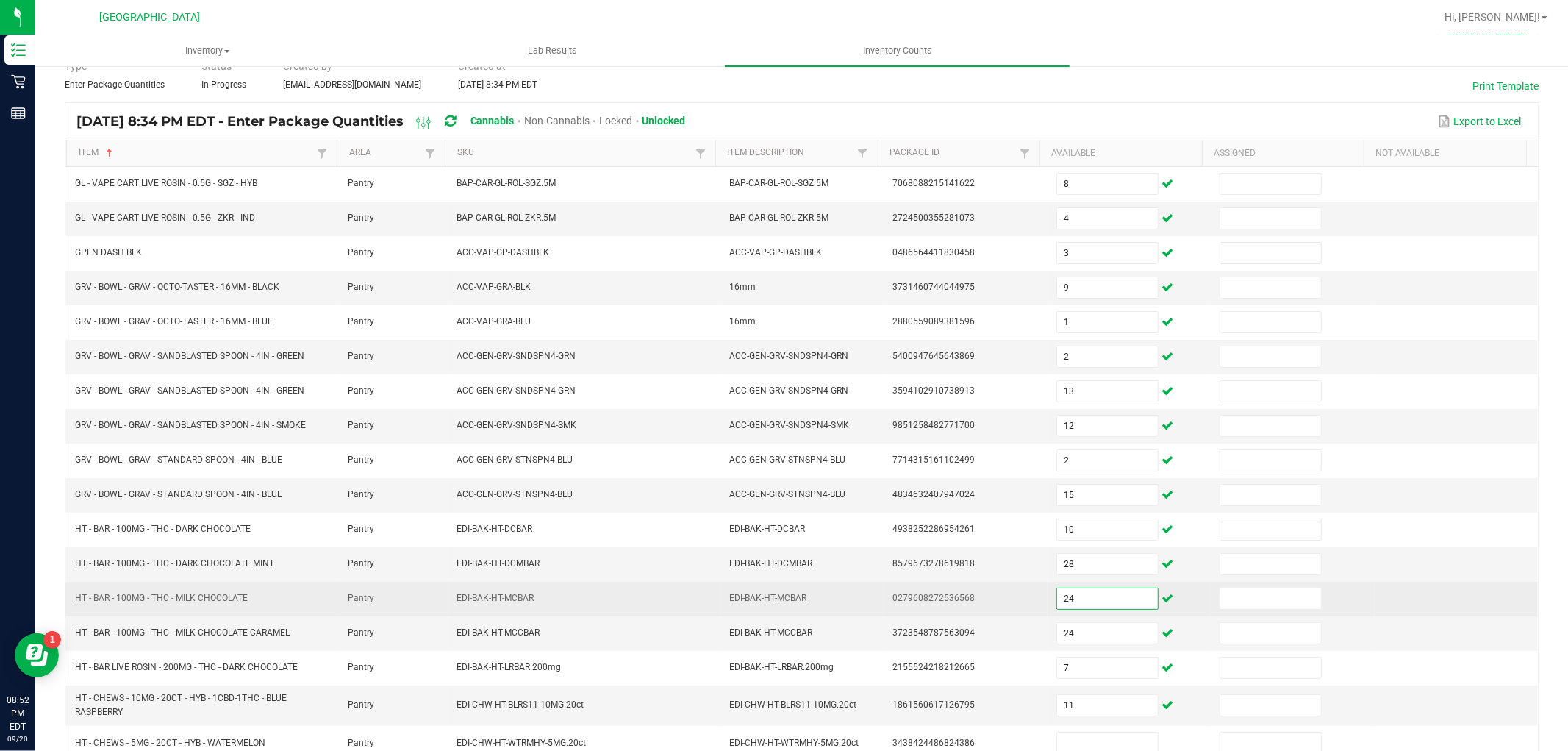
click at [1086, 600] on input "24" at bounding box center [1108, 598] width 101 height 21
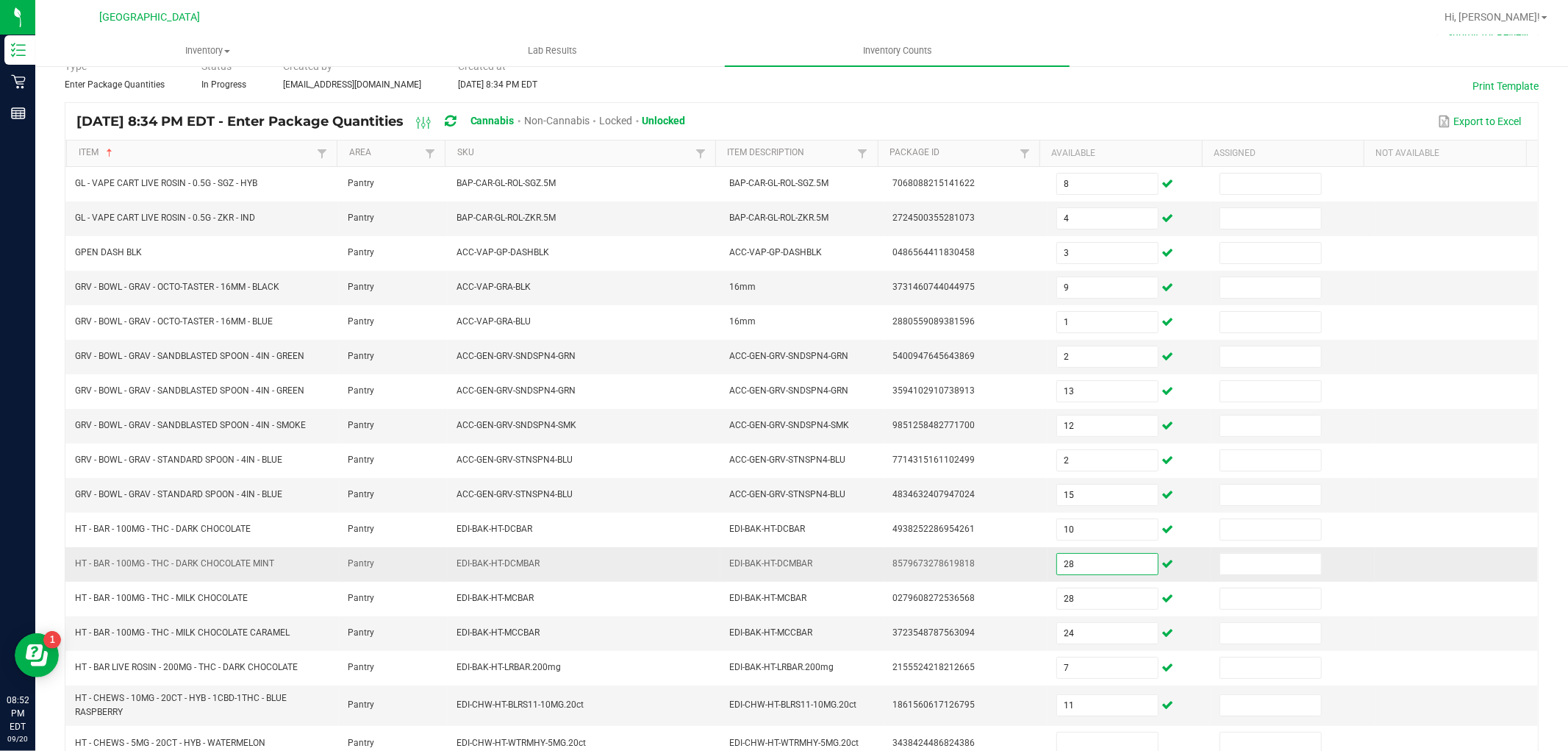
click at [1082, 569] on input "28" at bounding box center [1108, 563] width 101 height 21
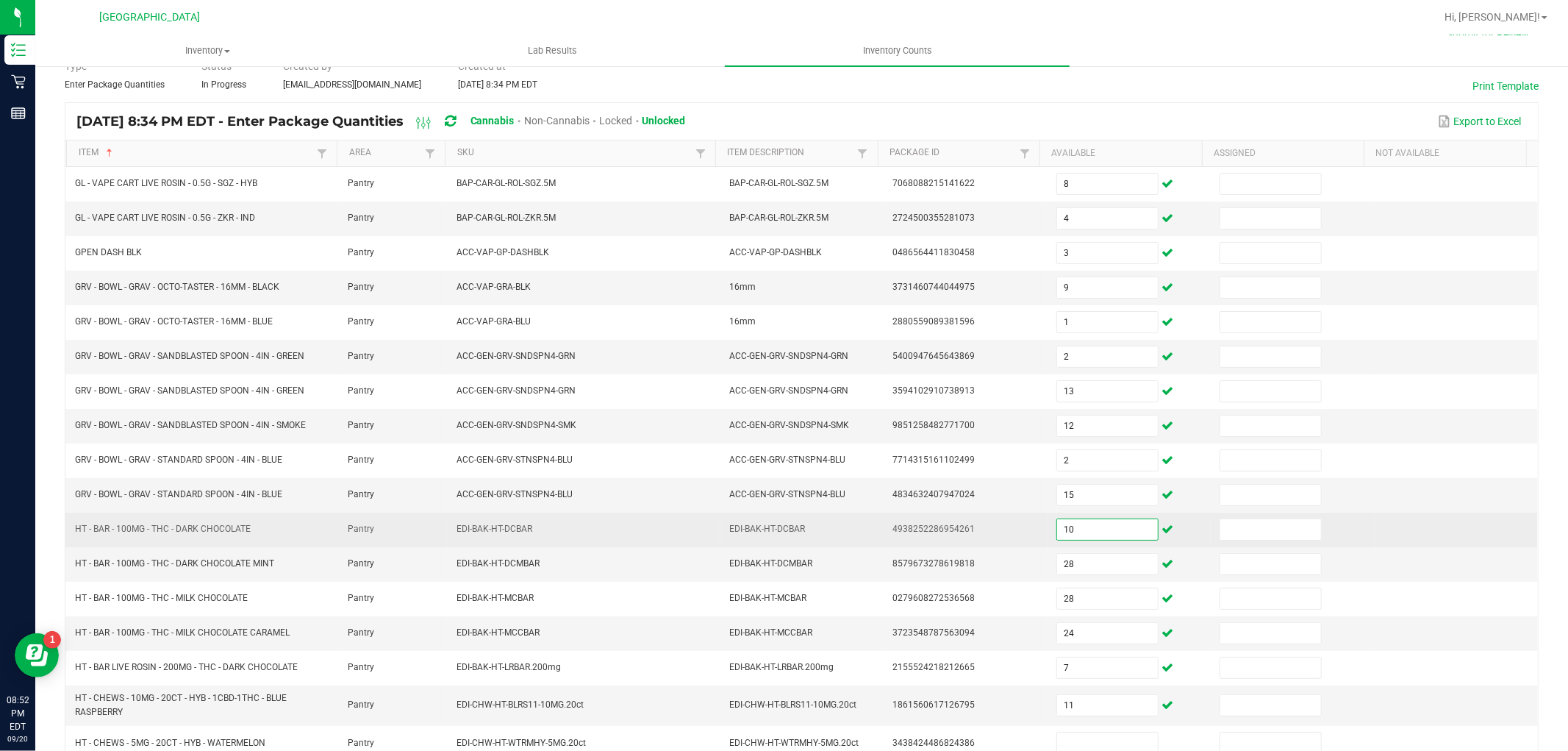
click at [1084, 530] on input "10" at bounding box center [1108, 529] width 101 height 21
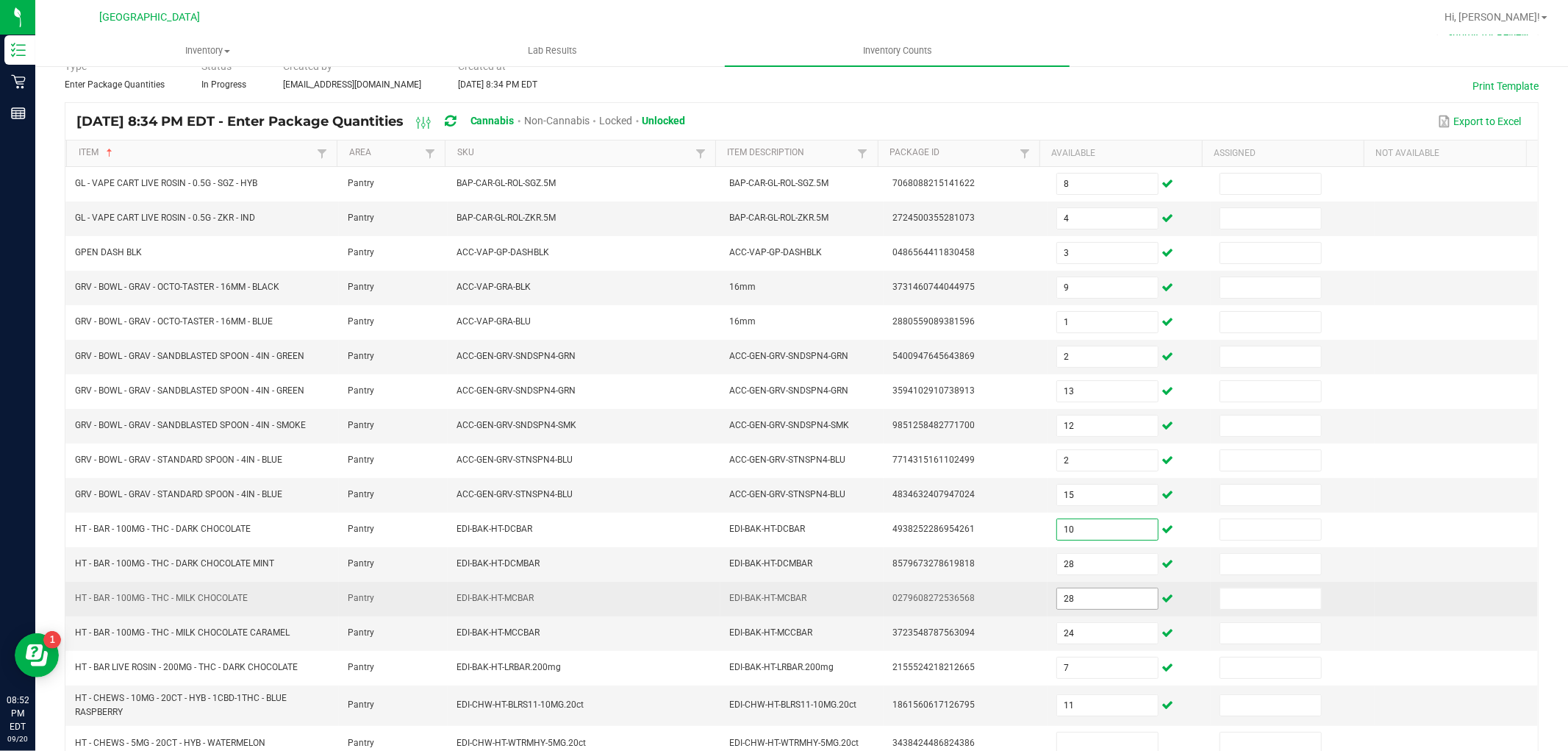
click at [1092, 589] on input "28" at bounding box center [1108, 598] width 101 height 21
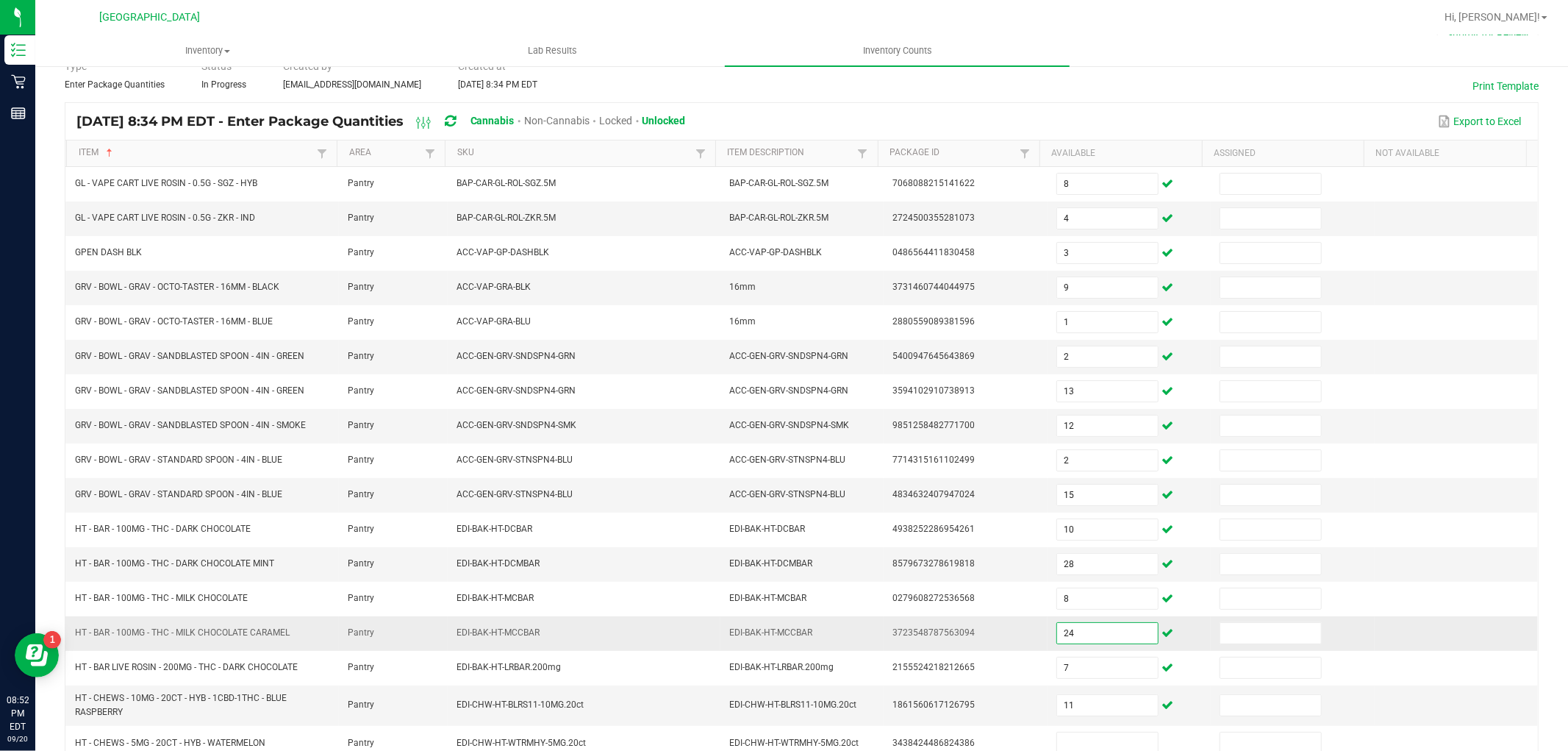
click at [1103, 636] on input "24" at bounding box center [1108, 633] width 101 height 21
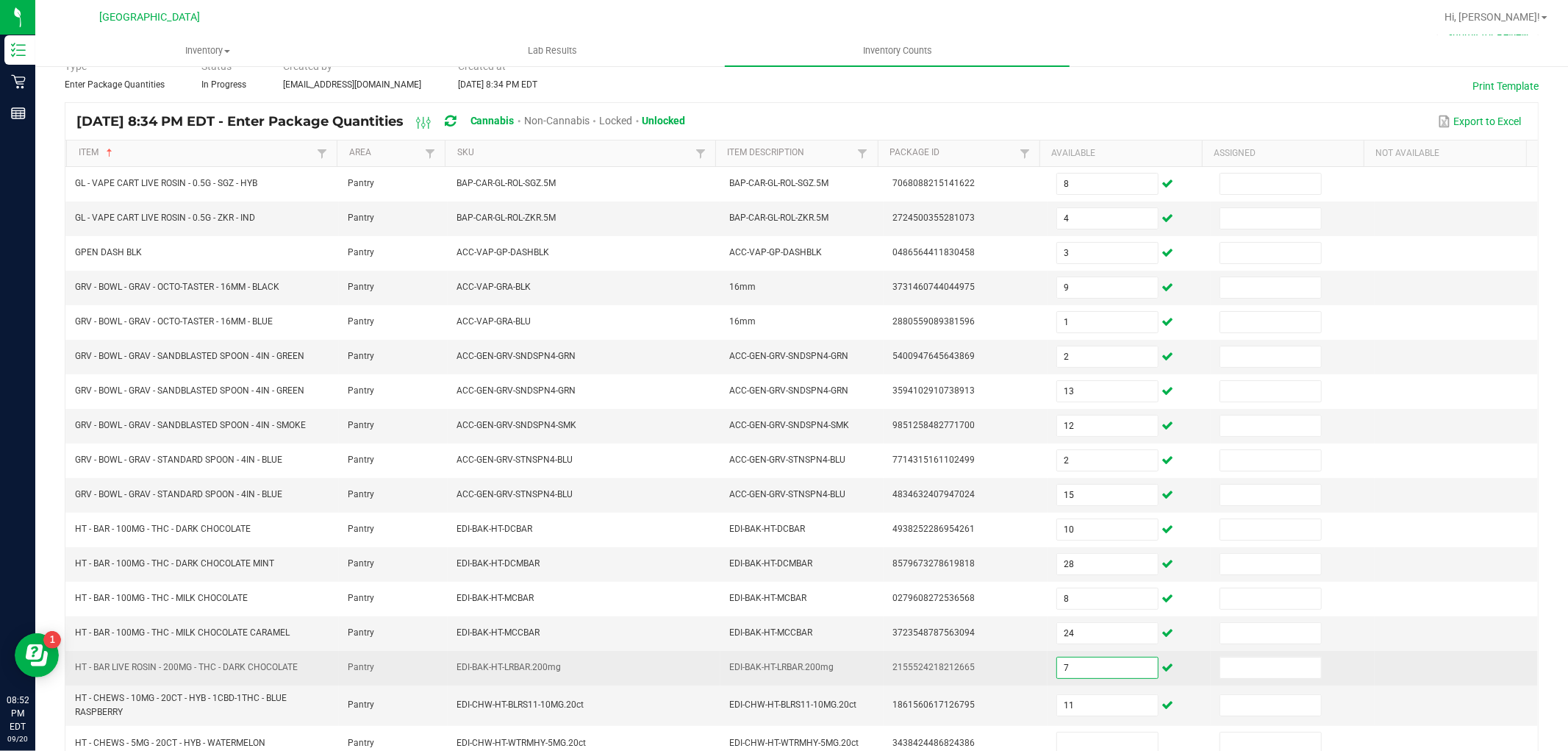
click at [1085, 675] on input "7" at bounding box center [1108, 668] width 101 height 21
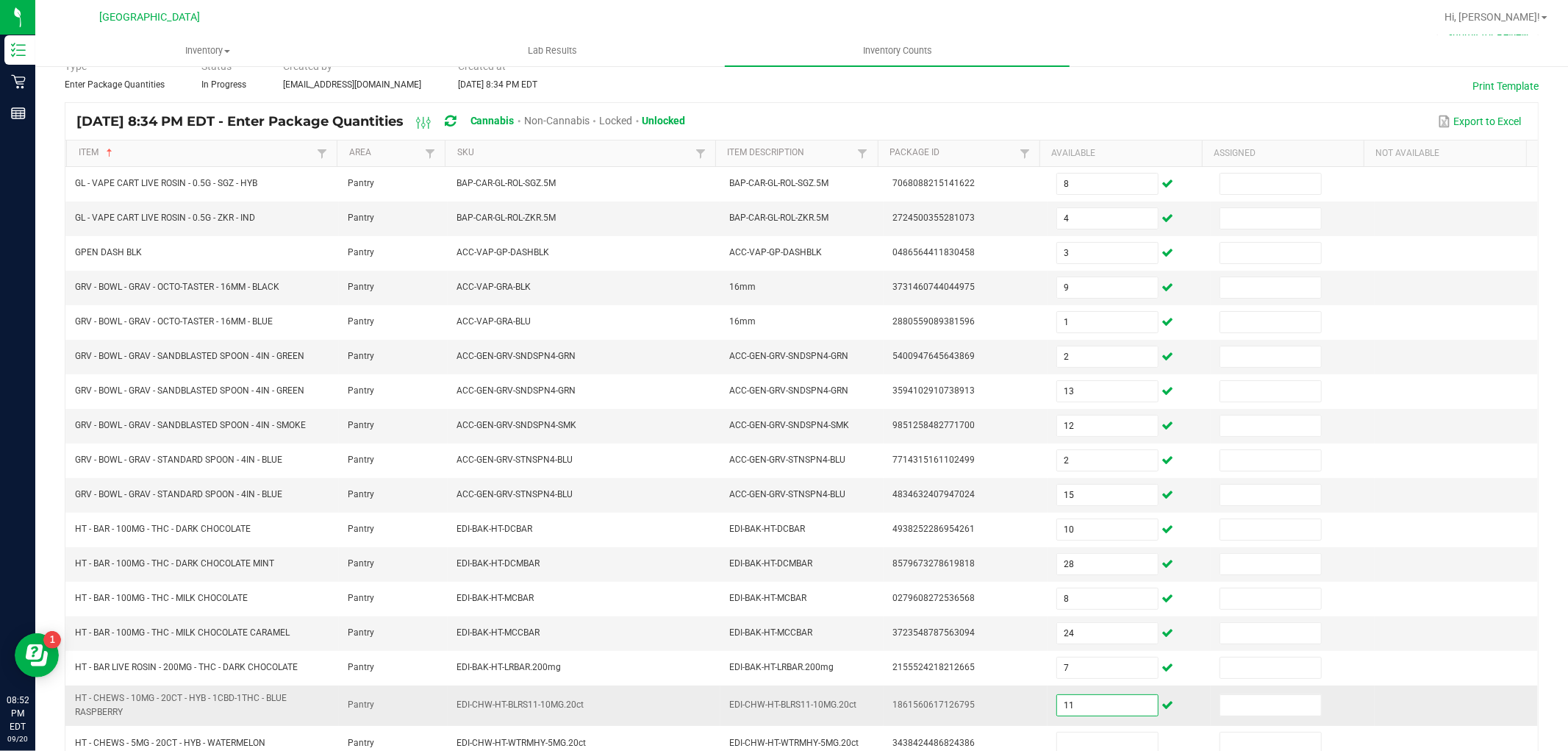
click at [1077, 704] on input "11" at bounding box center [1108, 704] width 101 height 21
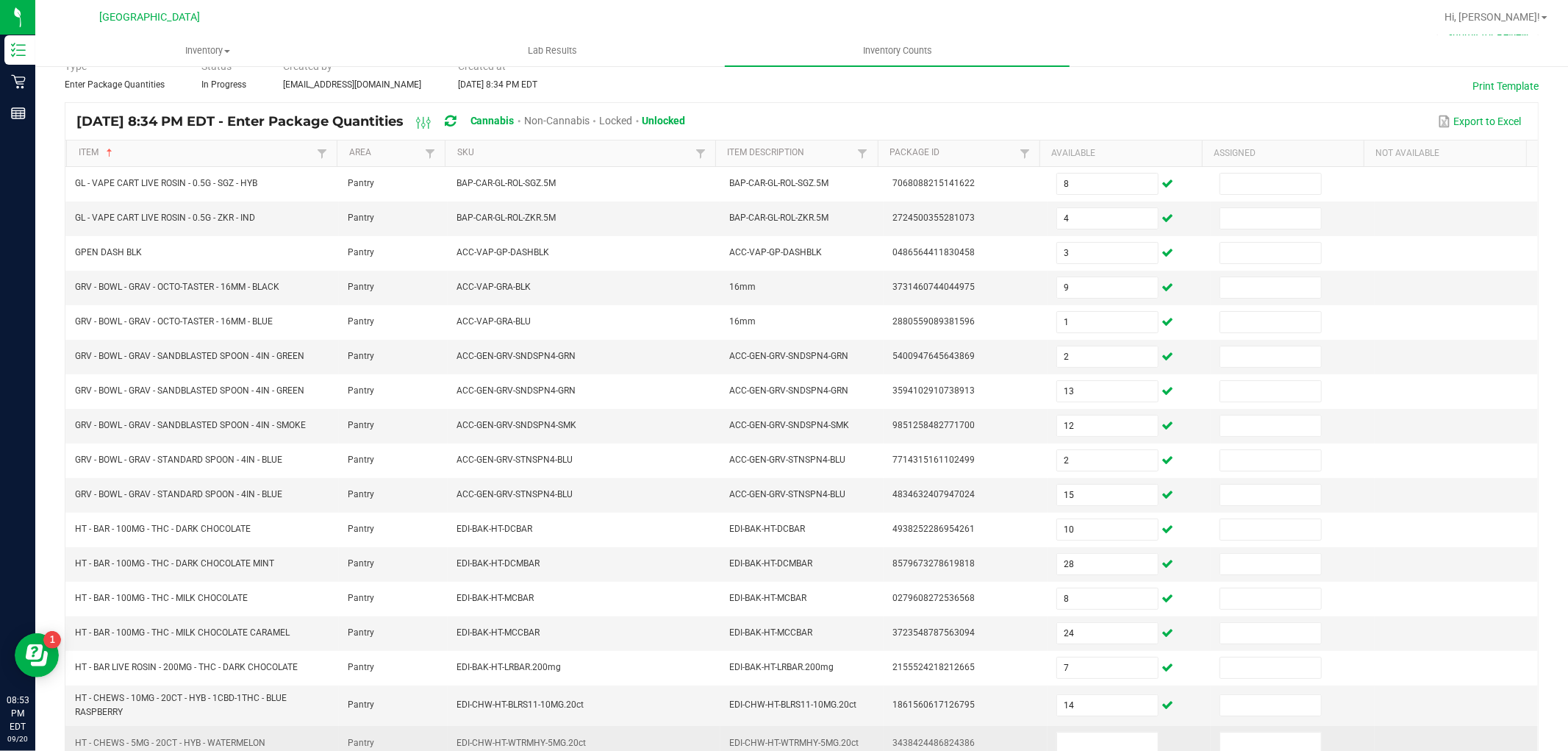
click at [1090, 733] on td at bounding box center [1129, 742] width 164 height 35
click at [1093, 746] on input at bounding box center [1108, 742] width 101 height 21
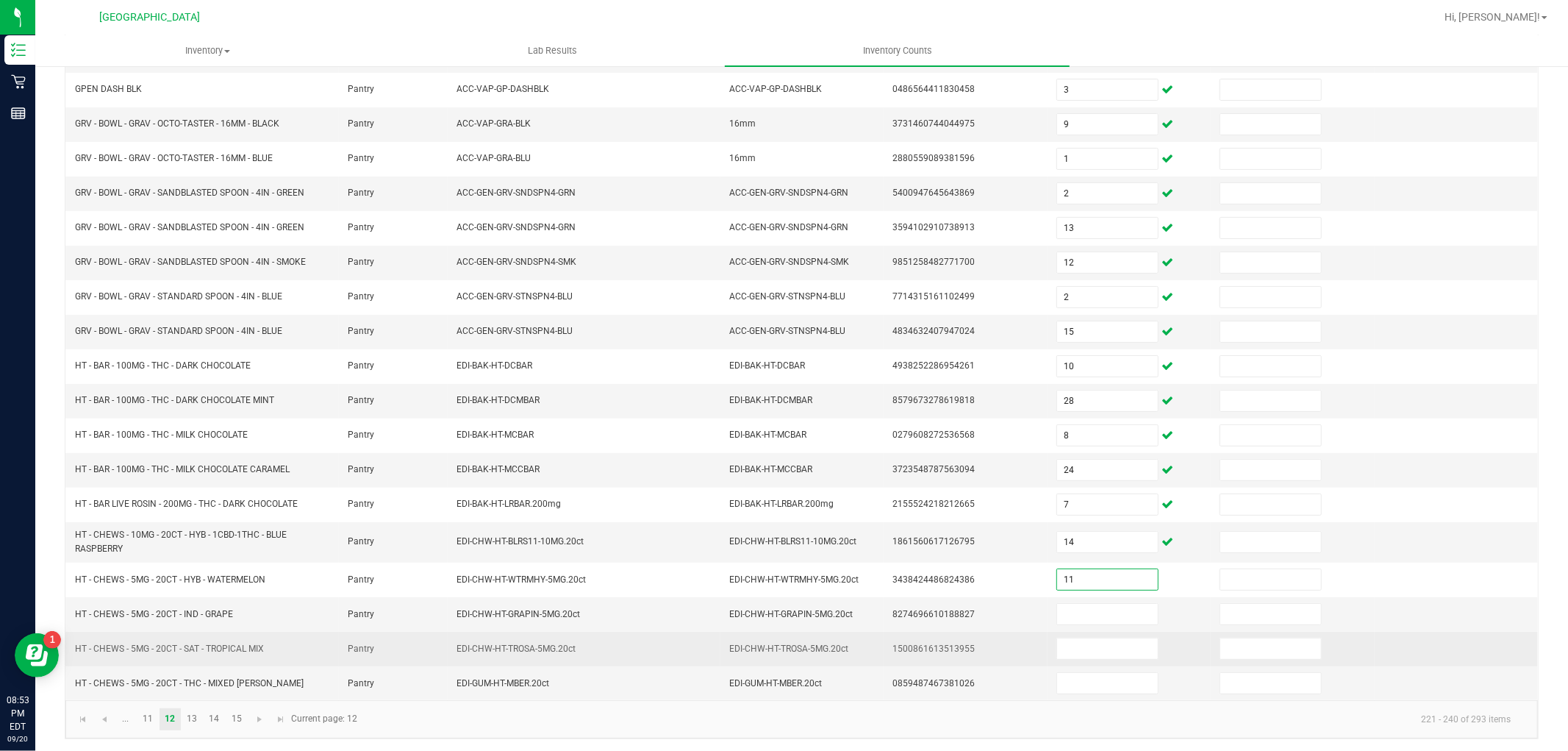
scroll to position [240, 0]
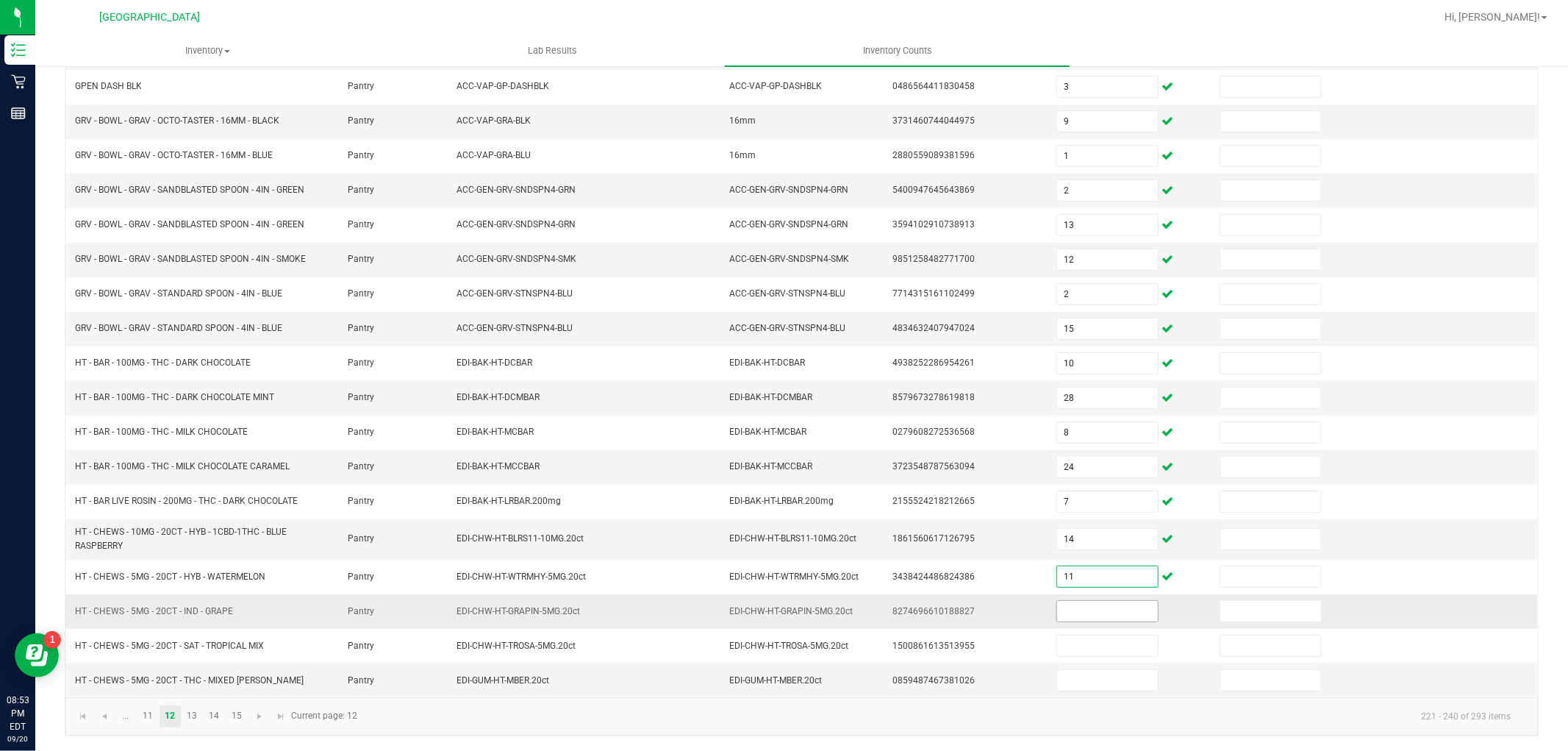
click at [1080, 611] on input at bounding box center [1108, 610] width 101 height 21
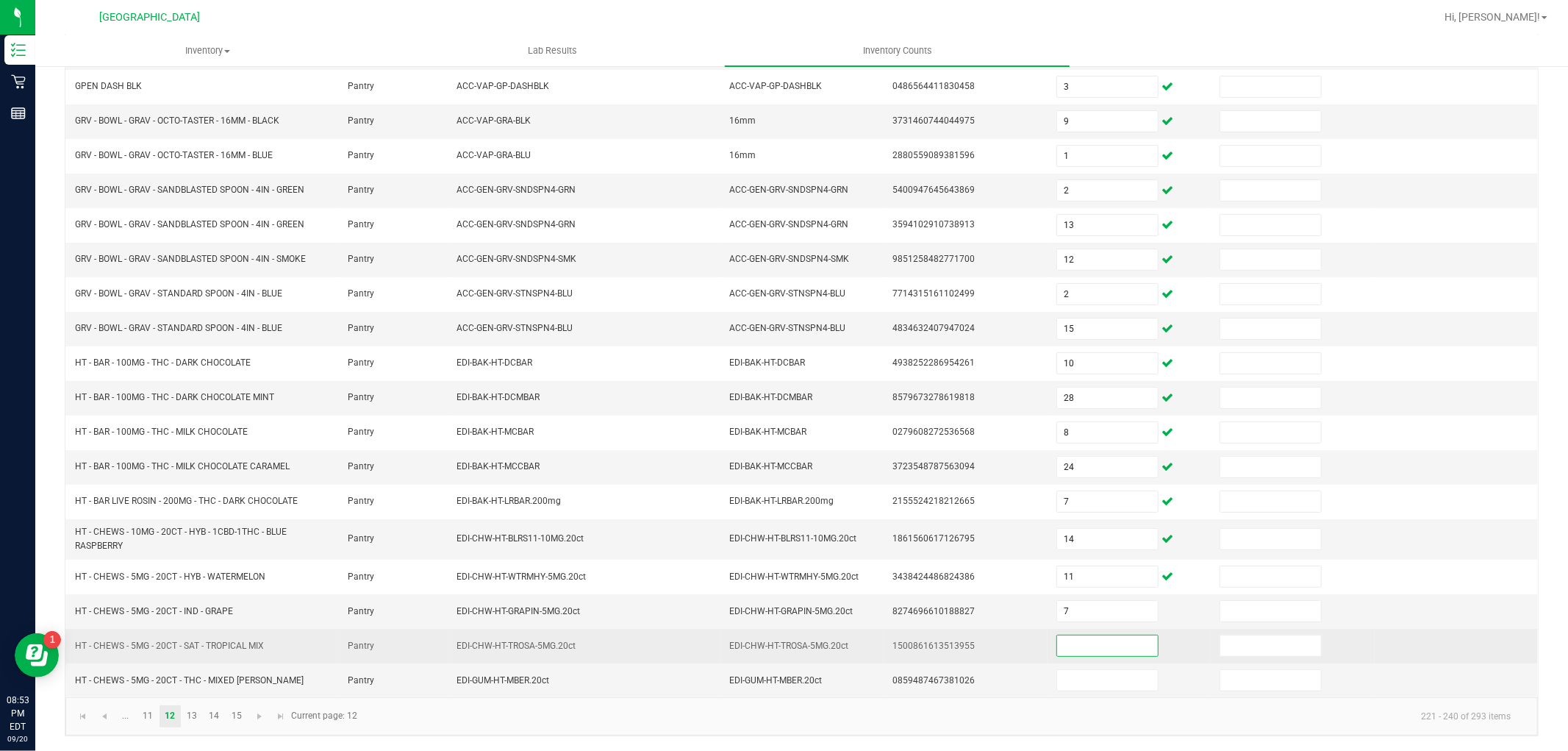
click at [1099, 652] on input at bounding box center [1108, 645] width 101 height 21
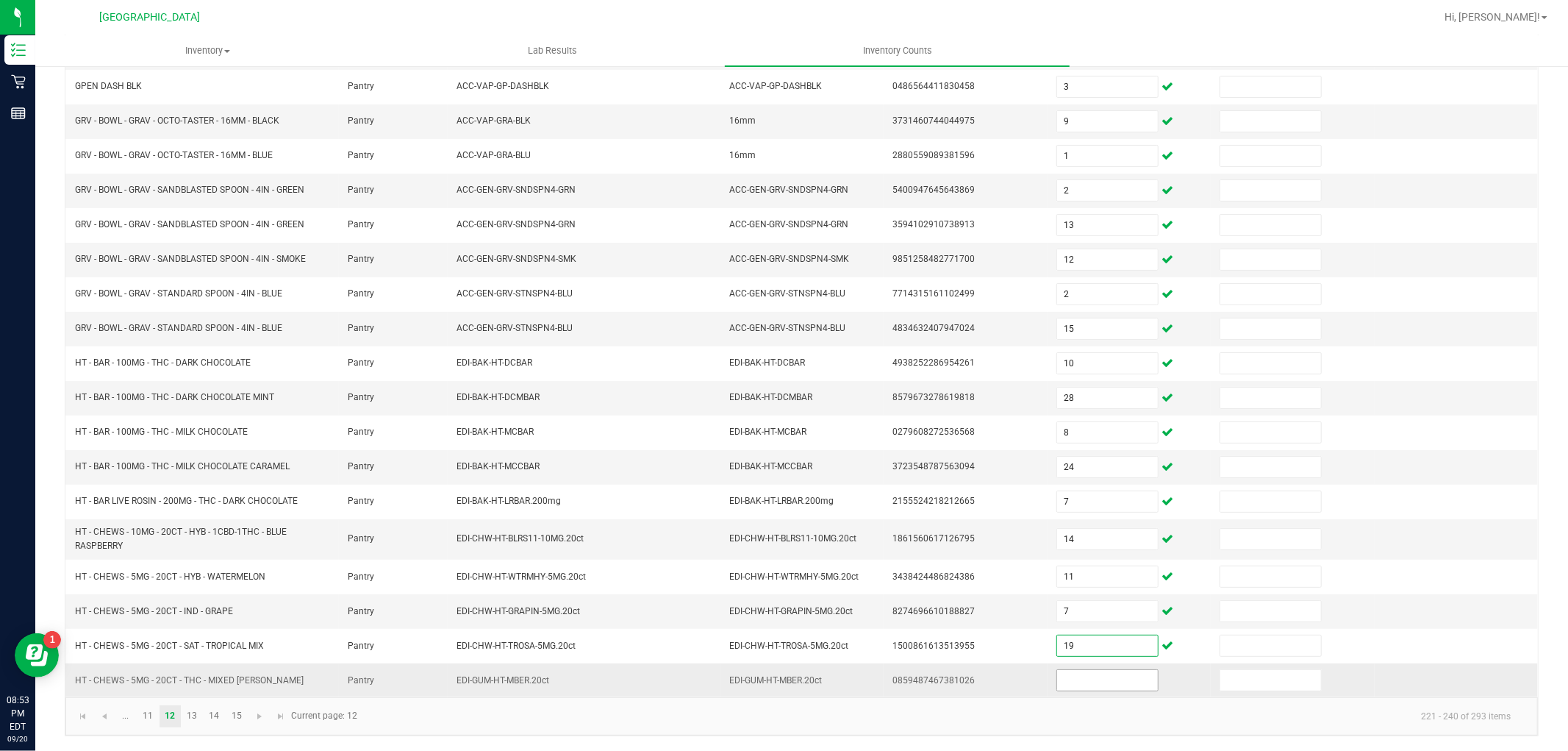
click at [1086, 683] on input at bounding box center [1108, 680] width 101 height 21
click at [185, 711] on link "13" at bounding box center [191, 716] width 21 height 22
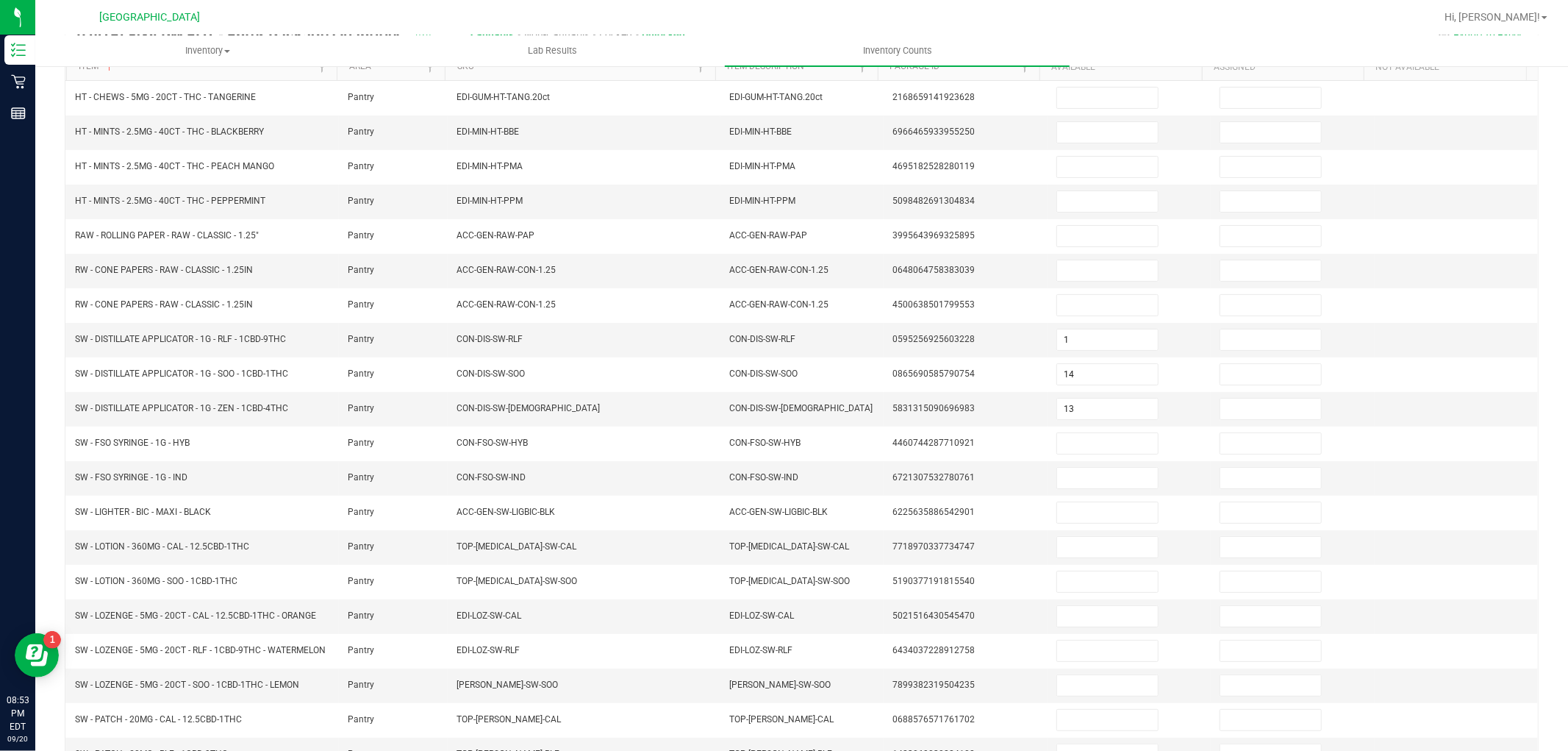
scroll to position [77, 0]
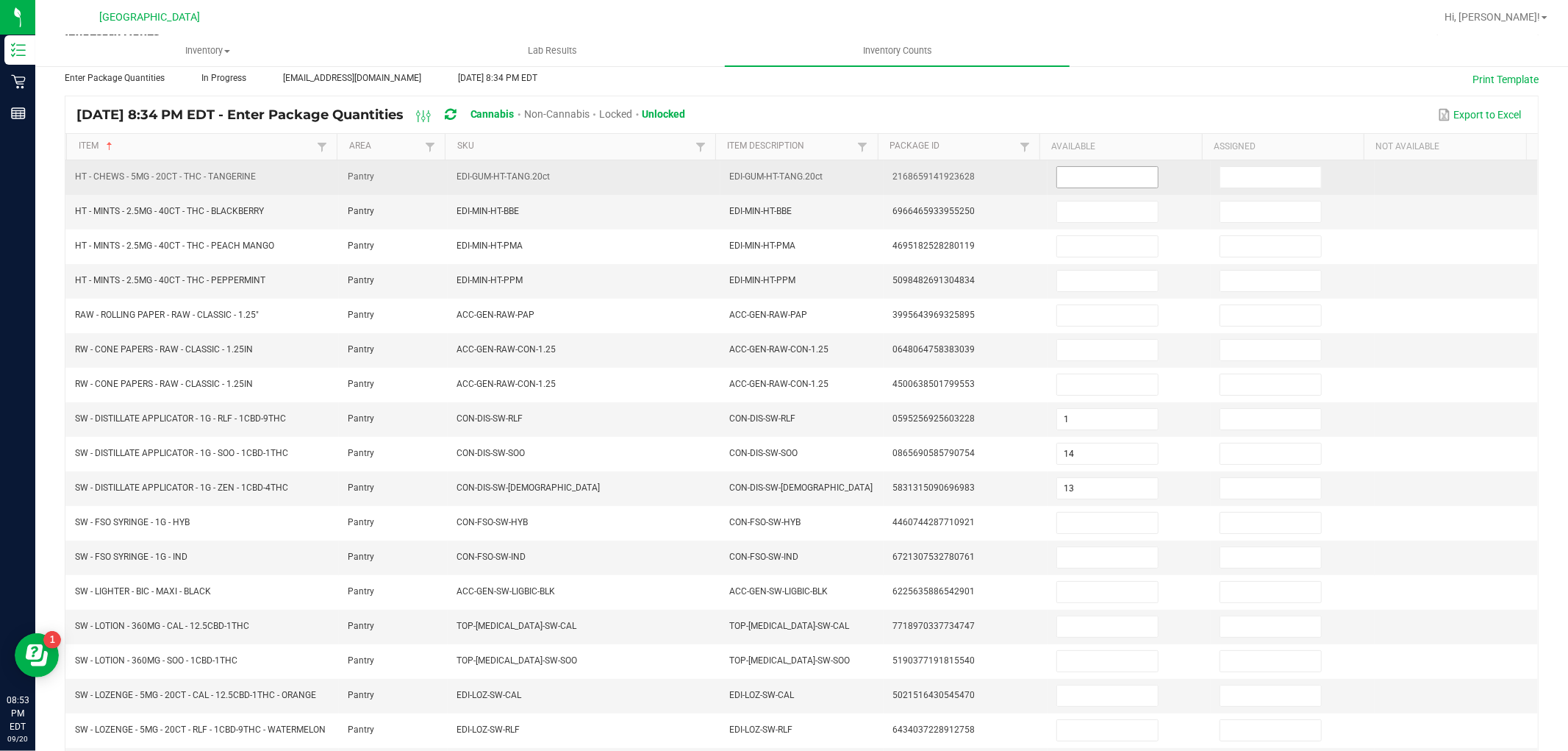
click at [1069, 186] on input at bounding box center [1108, 177] width 101 height 21
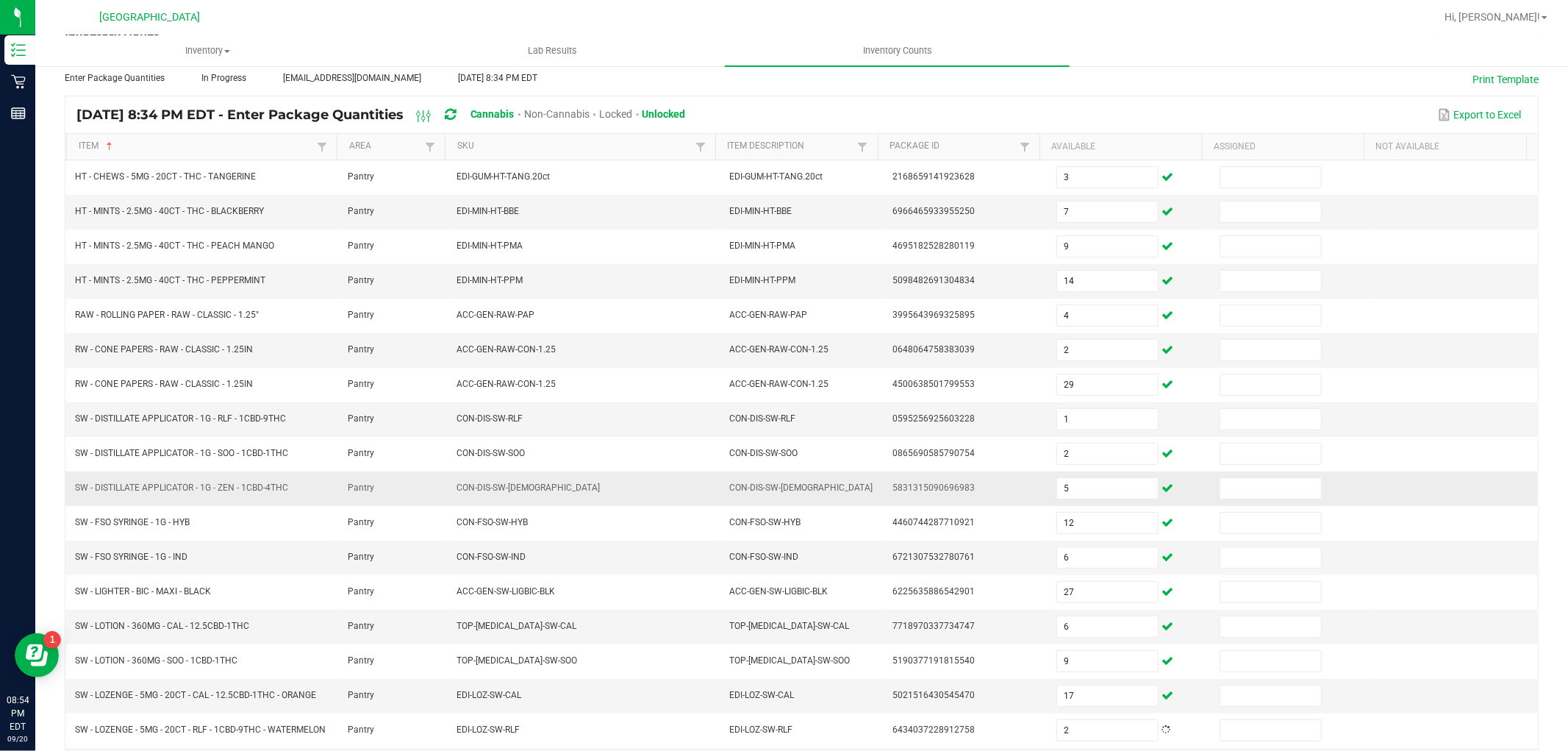
scroll to position [240, 0]
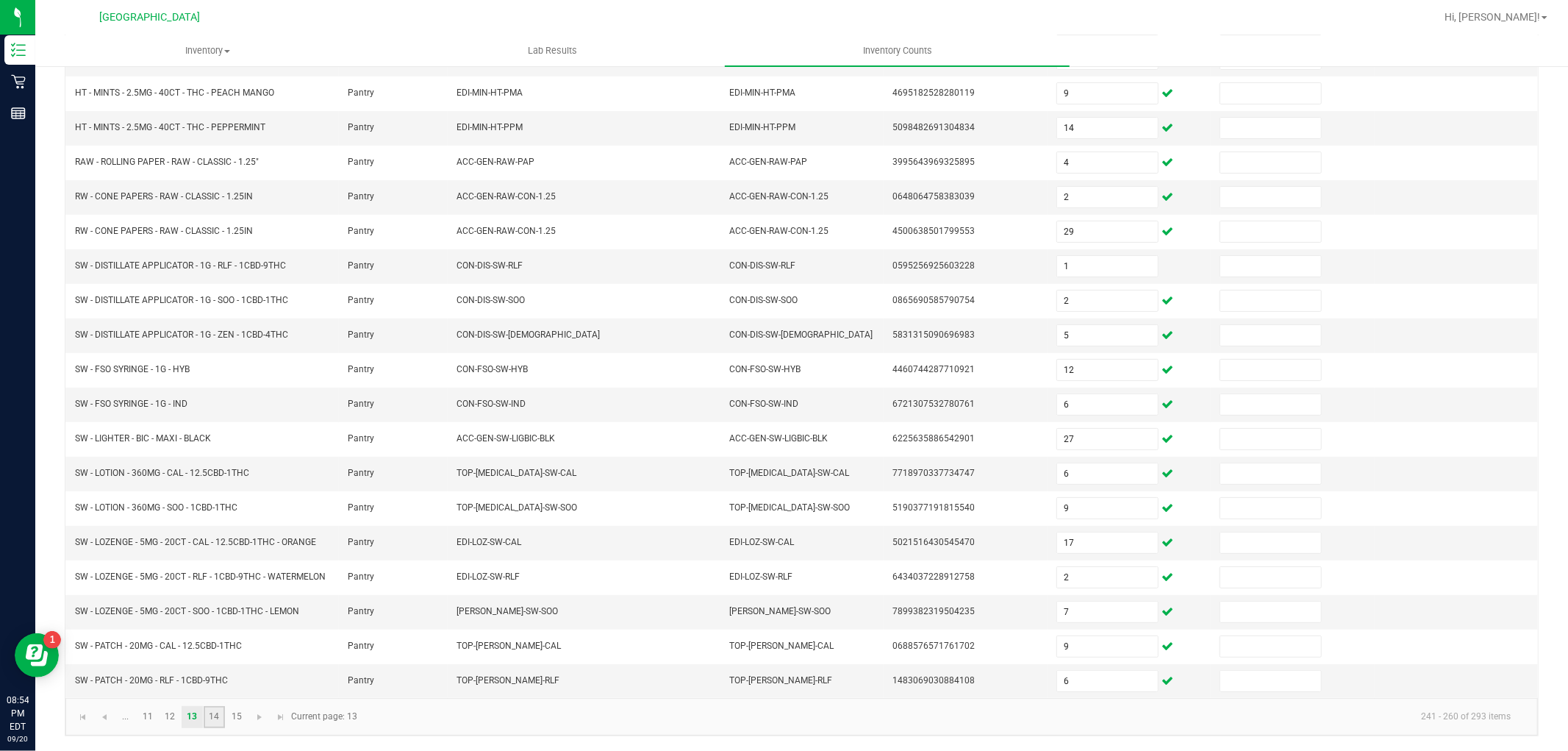
click at [215, 711] on link "14" at bounding box center [213, 716] width 21 height 22
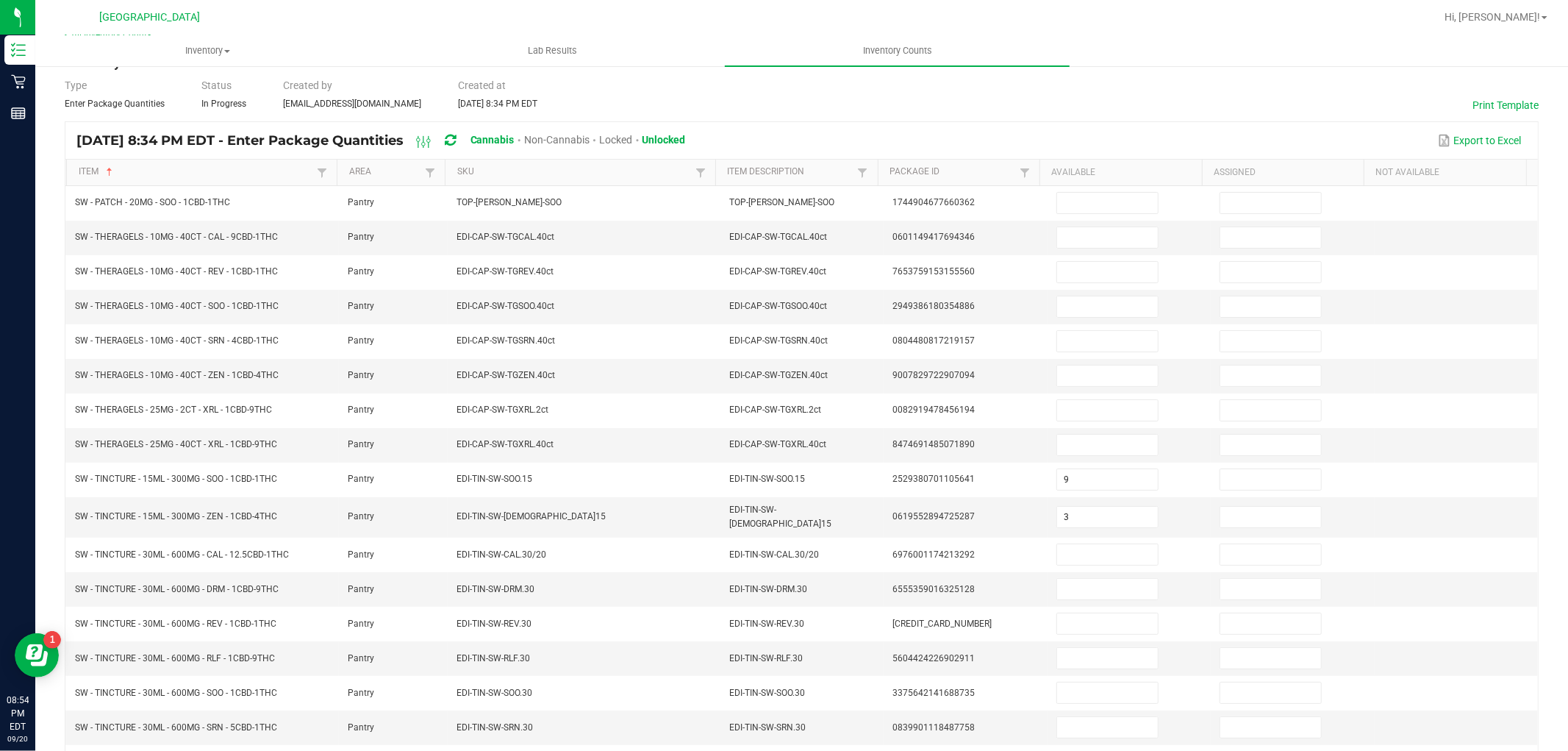
scroll to position [0, 0]
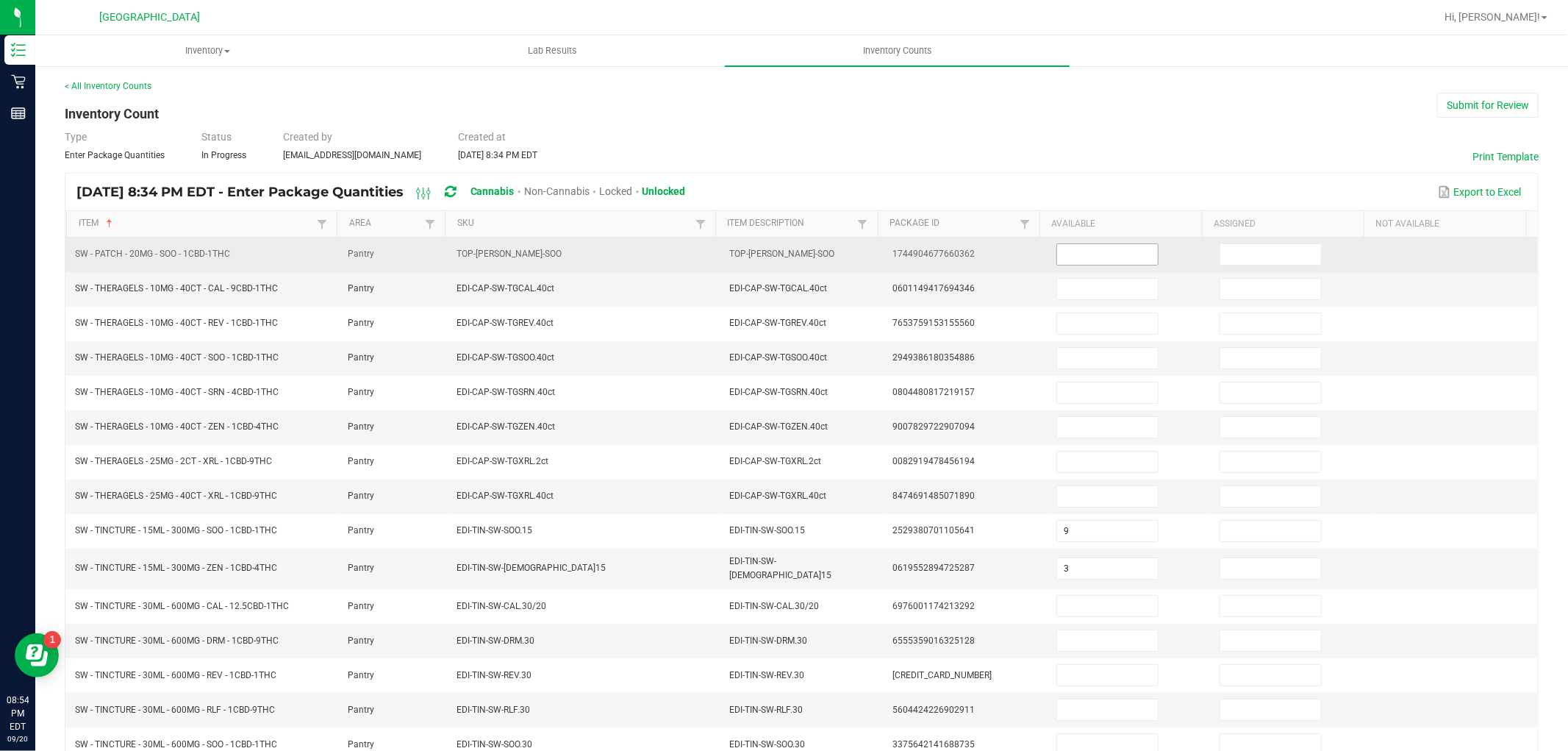
click at [1059, 255] on input at bounding box center [1108, 254] width 101 height 21
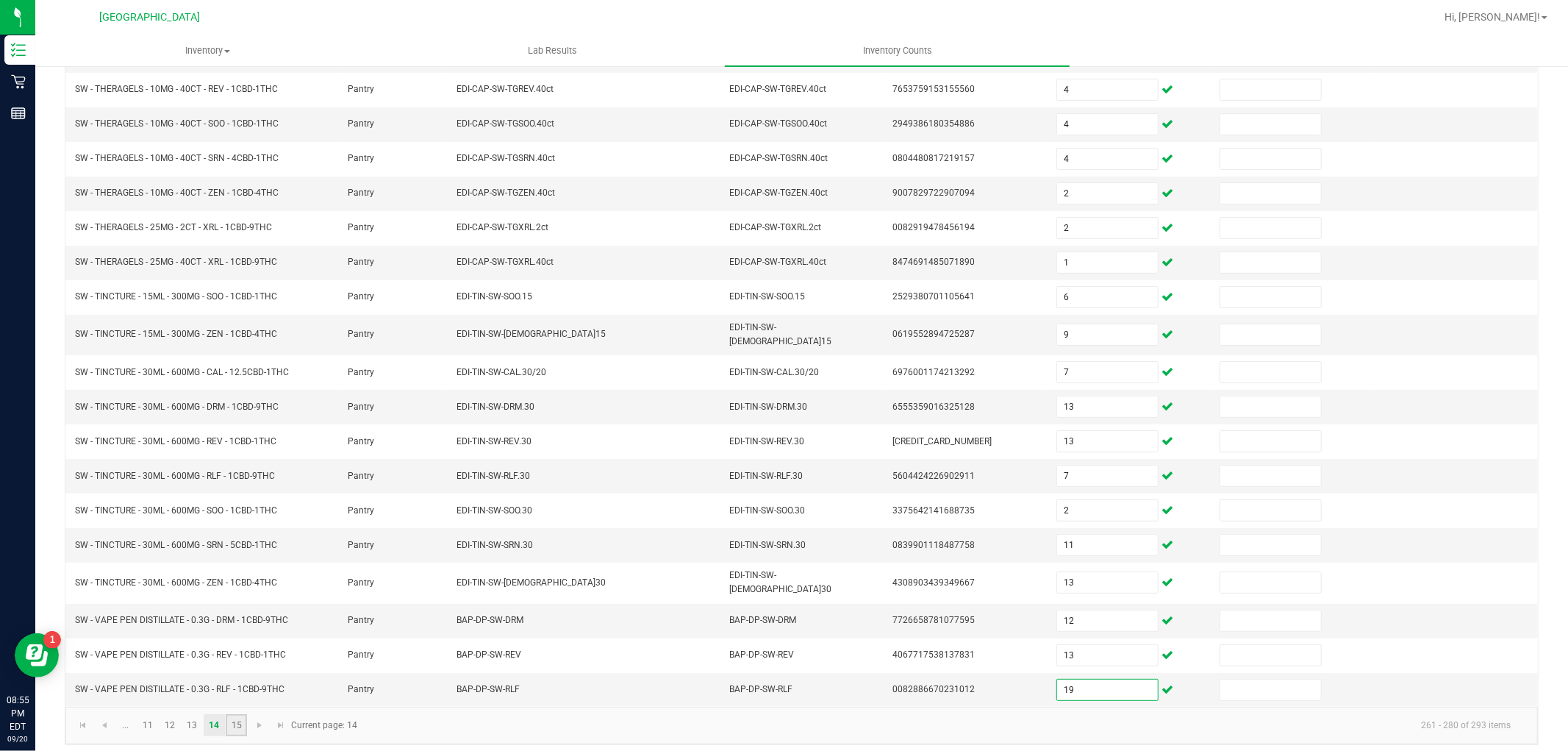
click at [234, 714] on link "15" at bounding box center [236, 725] width 21 height 22
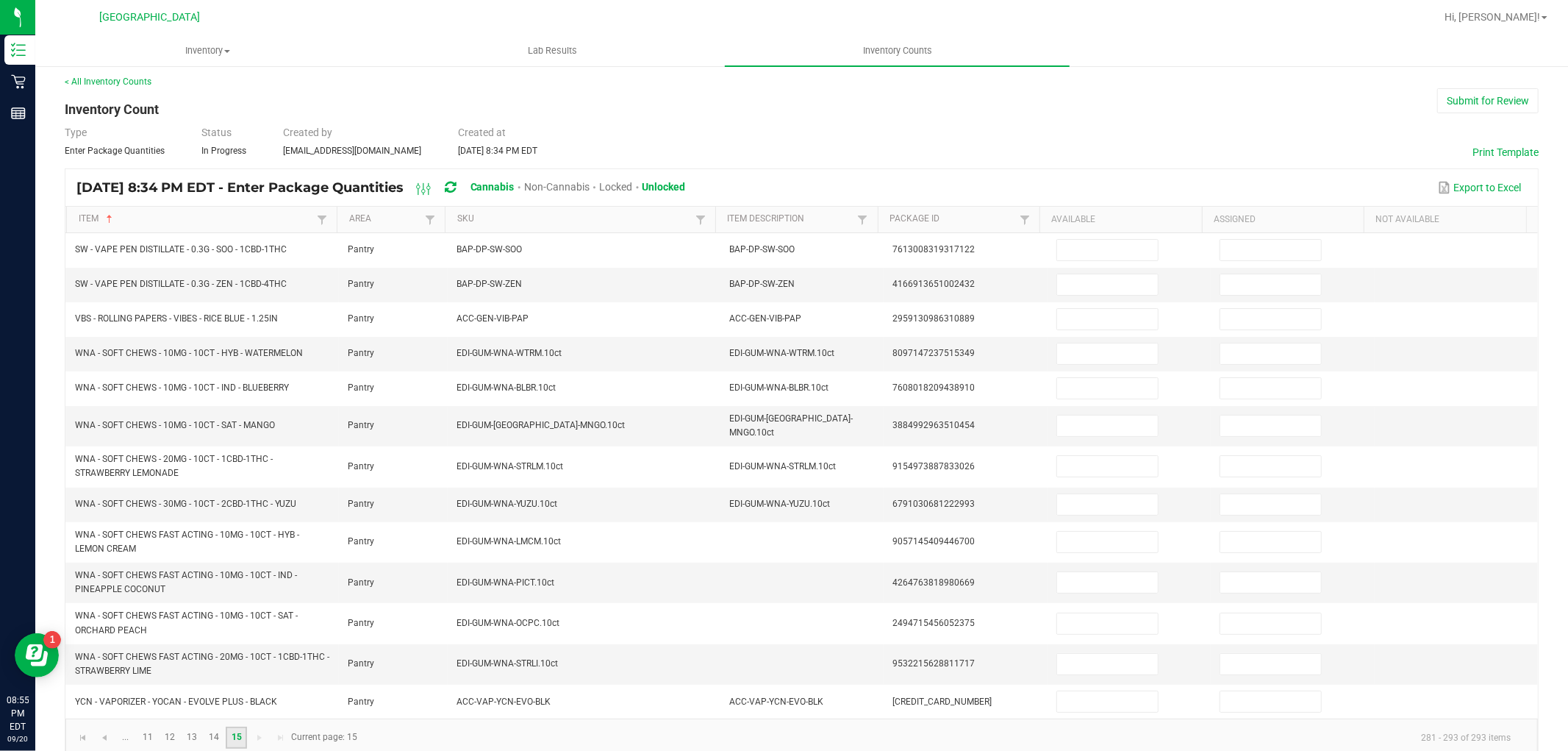
scroll to position [0, 0]
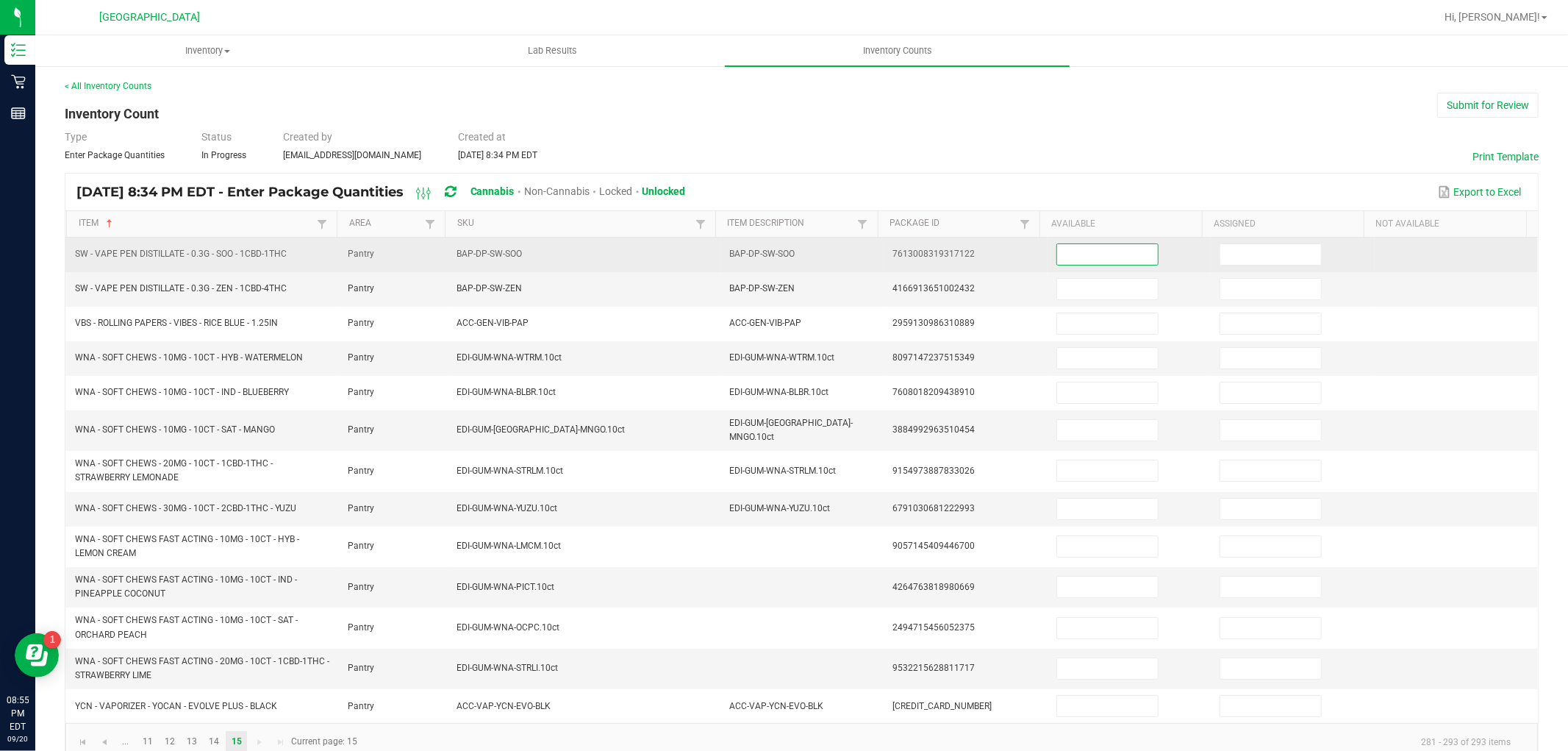
click at [1086, 259] on input at bounding box center [1108, 254] width 101 height 21
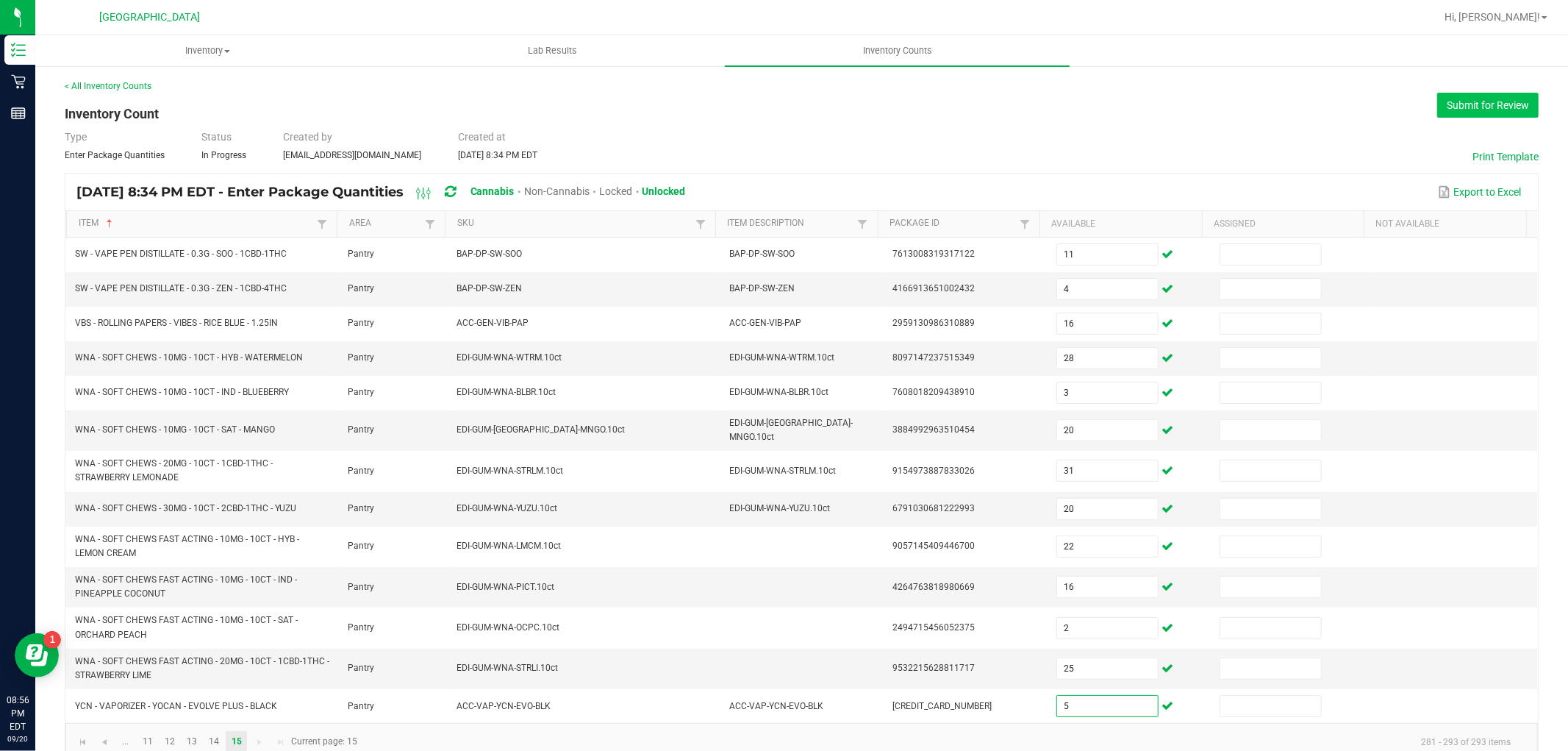
click at [1472, 98] on button "Submit for Review" at bounding box center [1488, 104] width 101 height 25
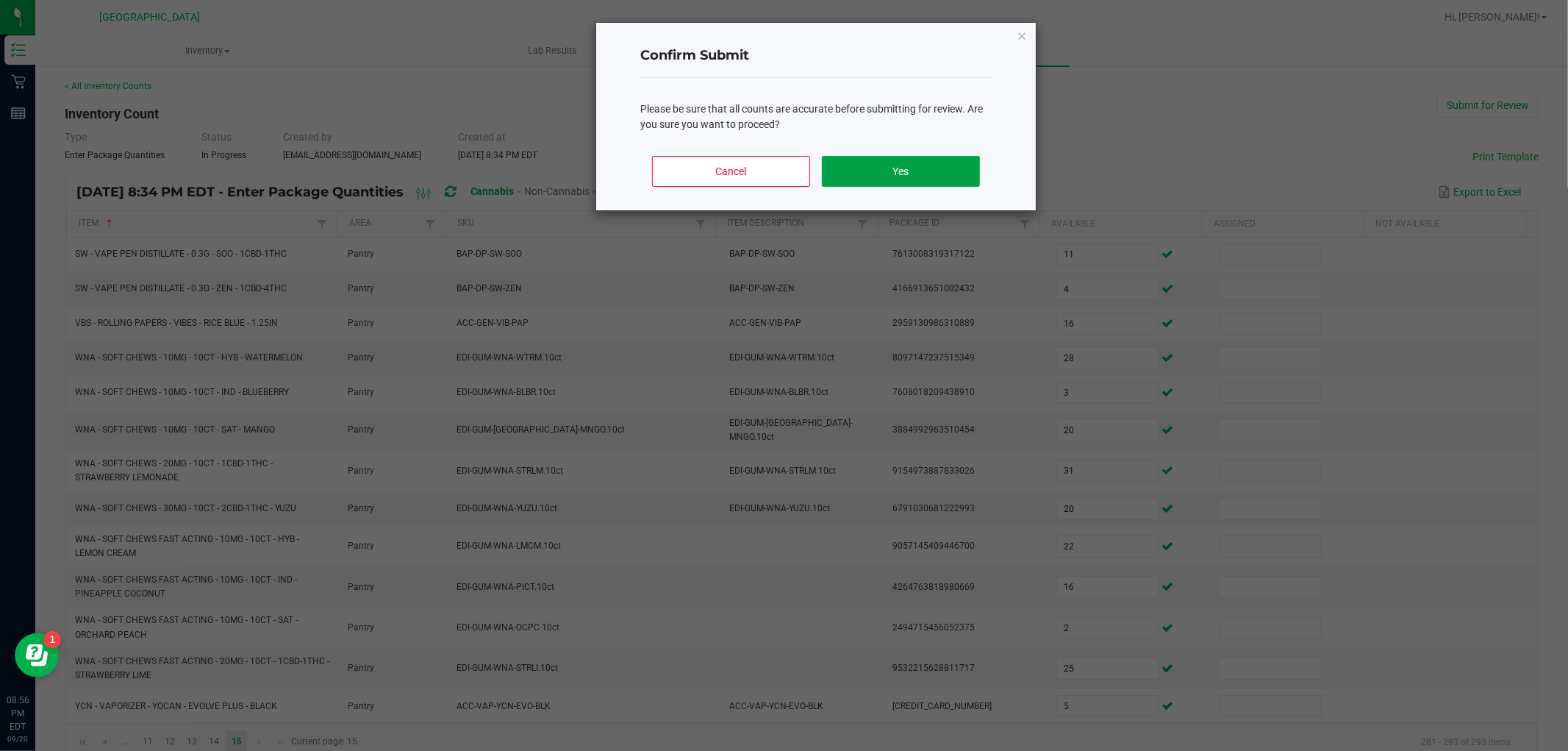
click at [893, 164] on button "Yes" at bounding box center [901, 171] width 158 height 31
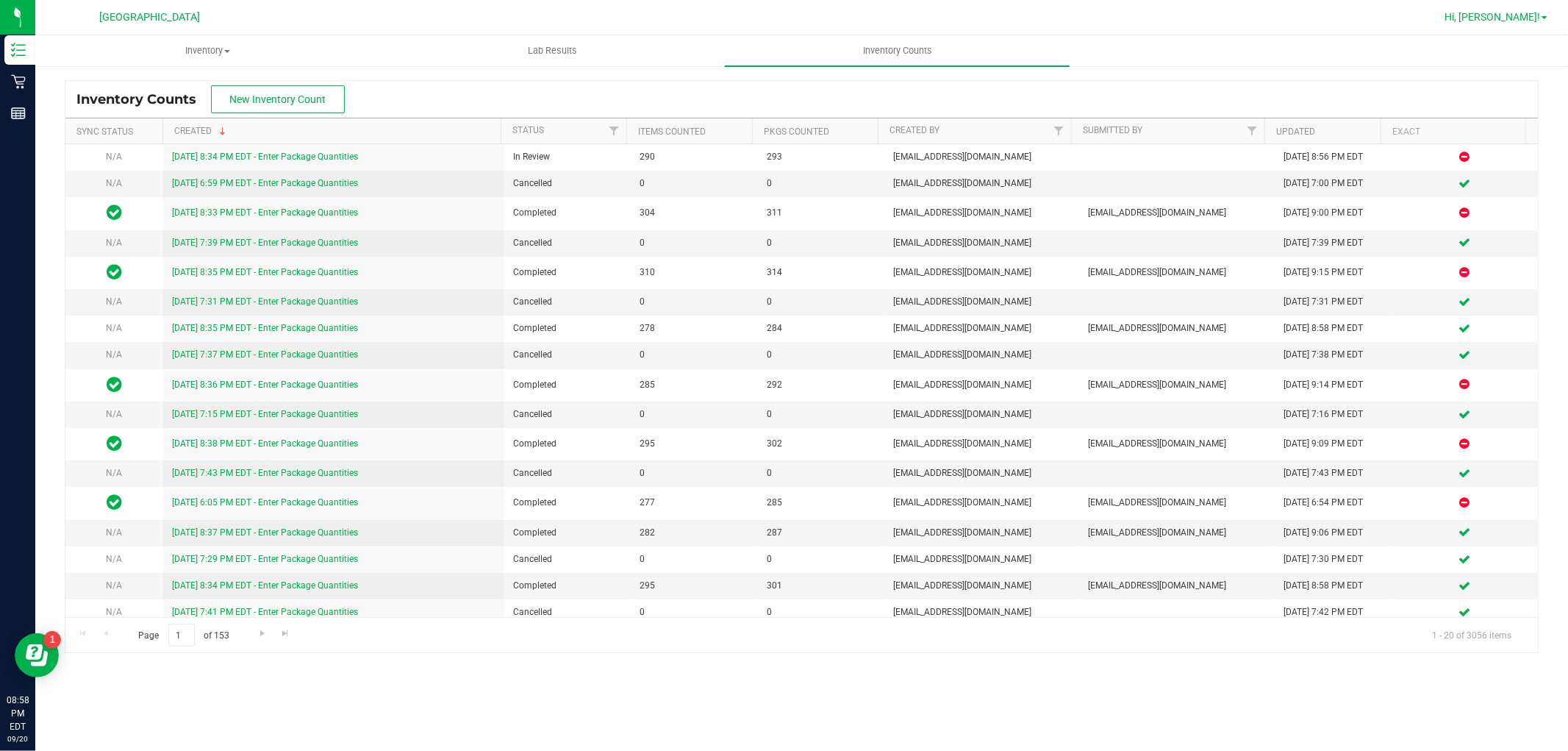
click at [1540, 13] on span "Hi, [PERSON_NAME]!" at bounding box center [1492, 17] width 95 height 12
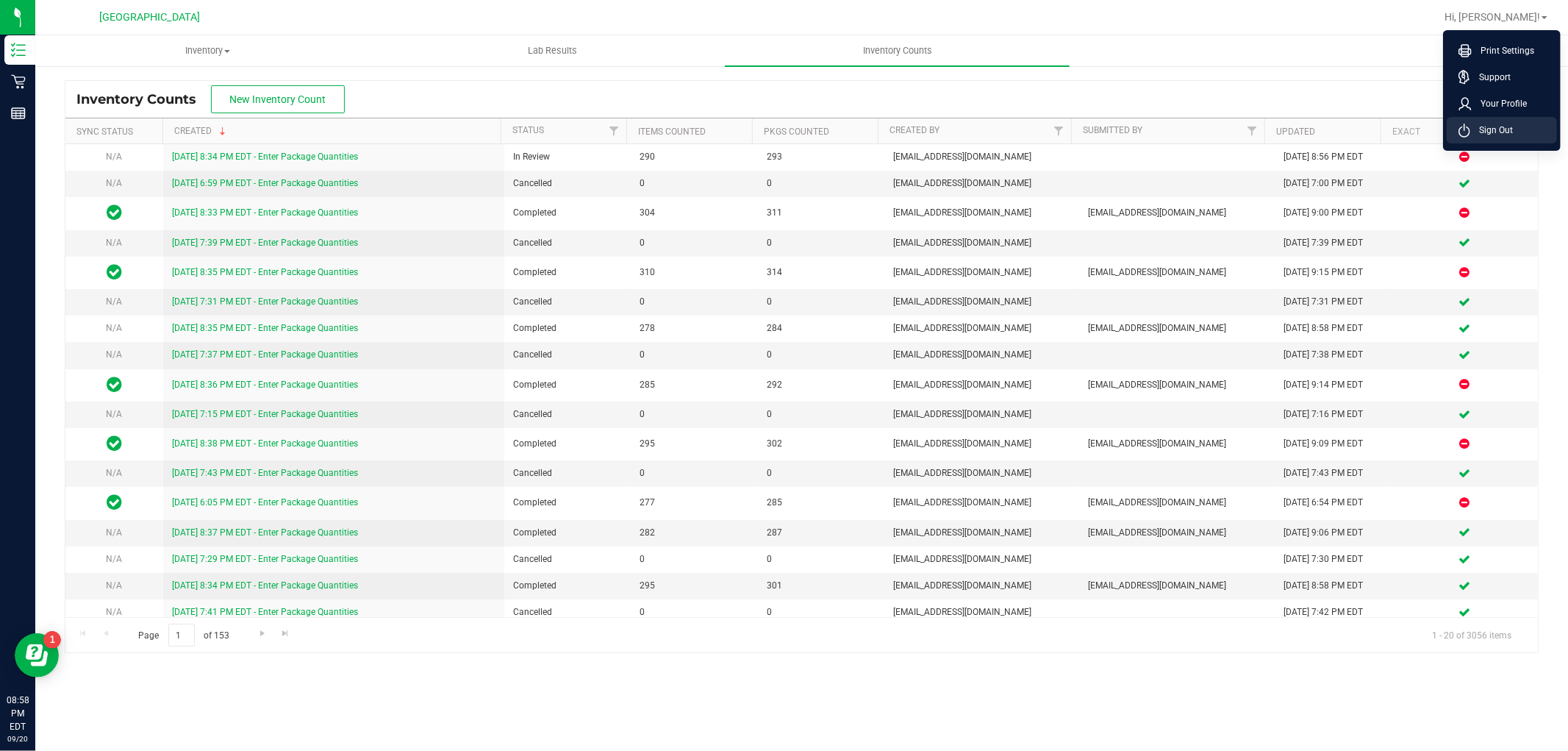
click at [1500, 121] on li "Sign Out" at bounding box center [1501, 130] width 110 height 27
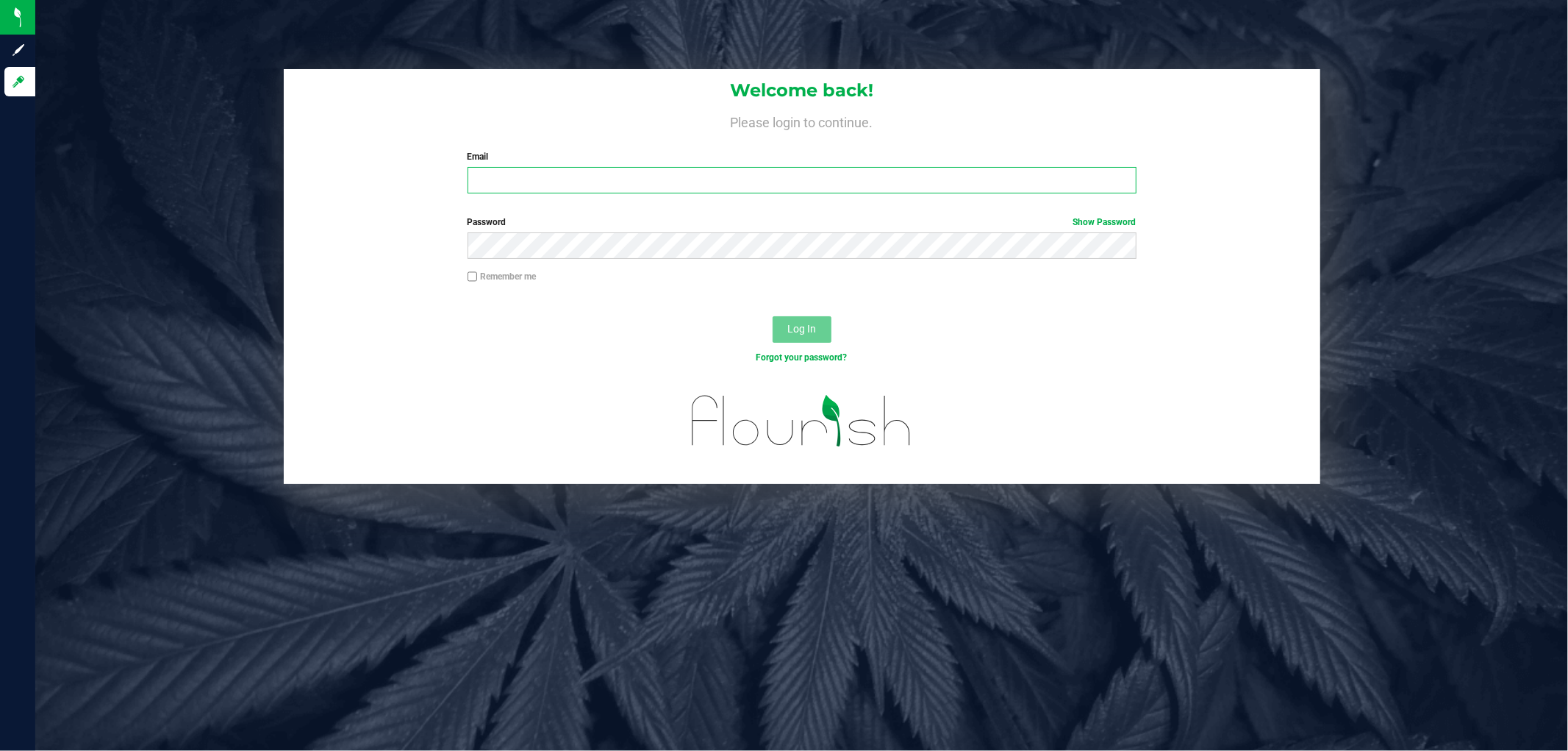
click at [549, 178] on input "Email" at bounding box center [801, 180] width 668 height 27
click at [773, 316] on button "Log In" at bounding box center [801, 329] width 59 height 27
